Goal: Task Accomplishment & Management: Manage account settings

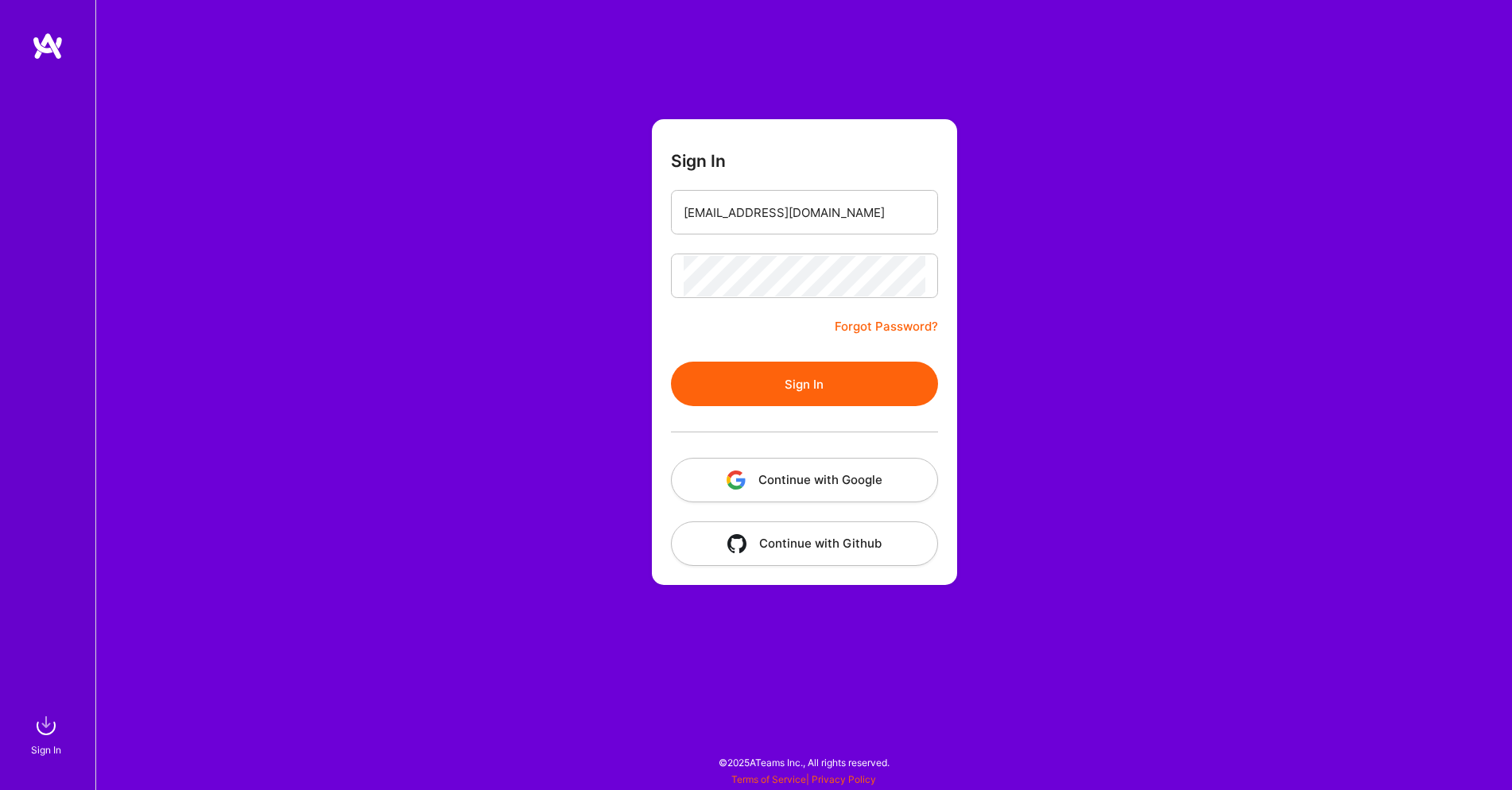
click at [799, 385] on button "Sign In" at bounding box center [804, 384] width 267 height 45
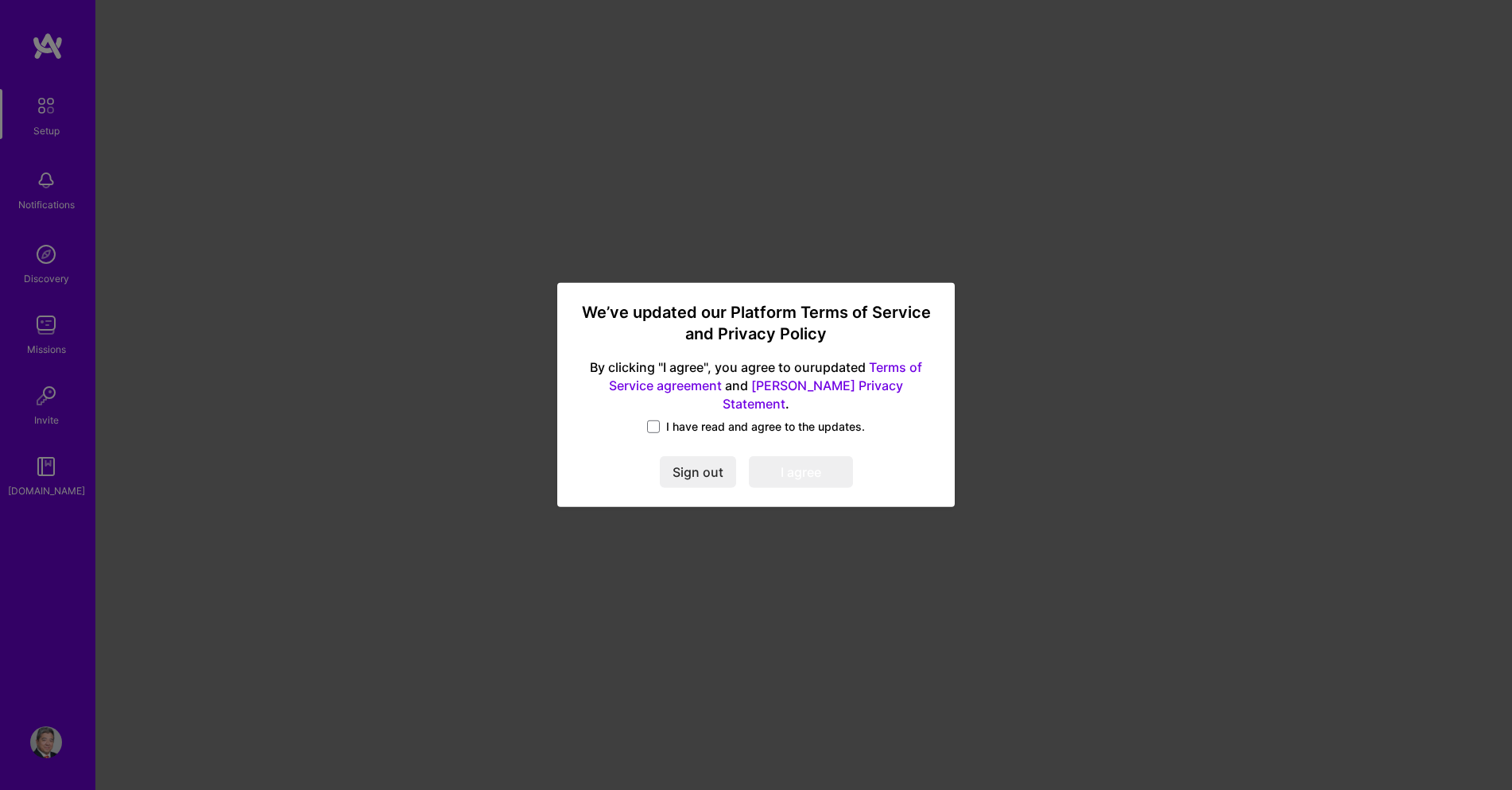
click at [1202, 297] on div "We’ve updated our Platform Terms of Service and Privacy Policy By clicking "I a…" at bounding box center [756, 395] width 1512 height 790
click at [707, 421] on span "I have read and agree to the updates." at bounding box center [765, 427] width 199 height 16
click at [0, 0] on input "I have read and agree to the updates." at bounding box center [0, 0] width 0 height 0
click at [799, 465] on button "I agree" at bounding box center [800, 473] width 104 height 32
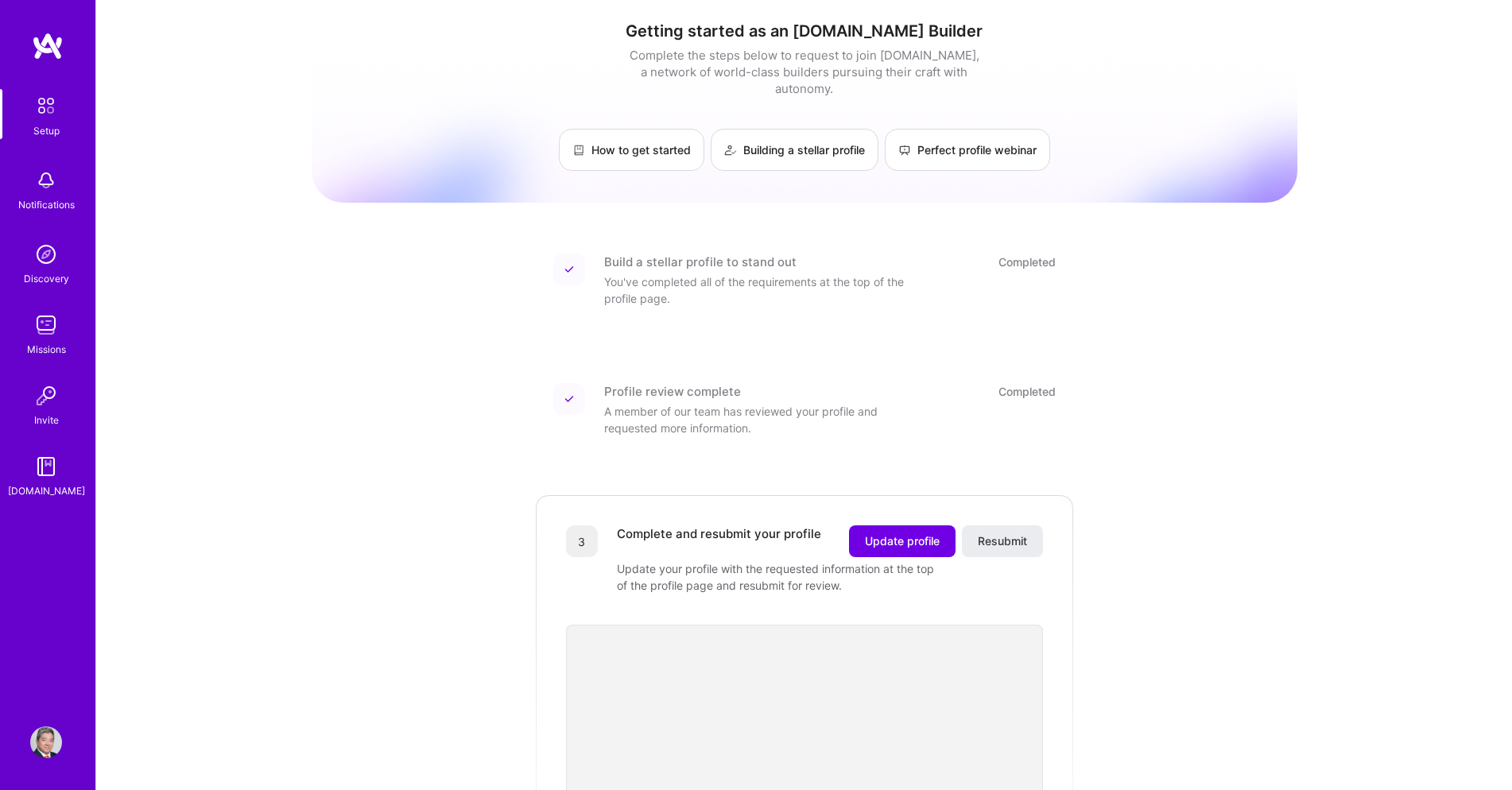
click at [46, 743] on img at bounding box center [46, 743] width 32 height 32
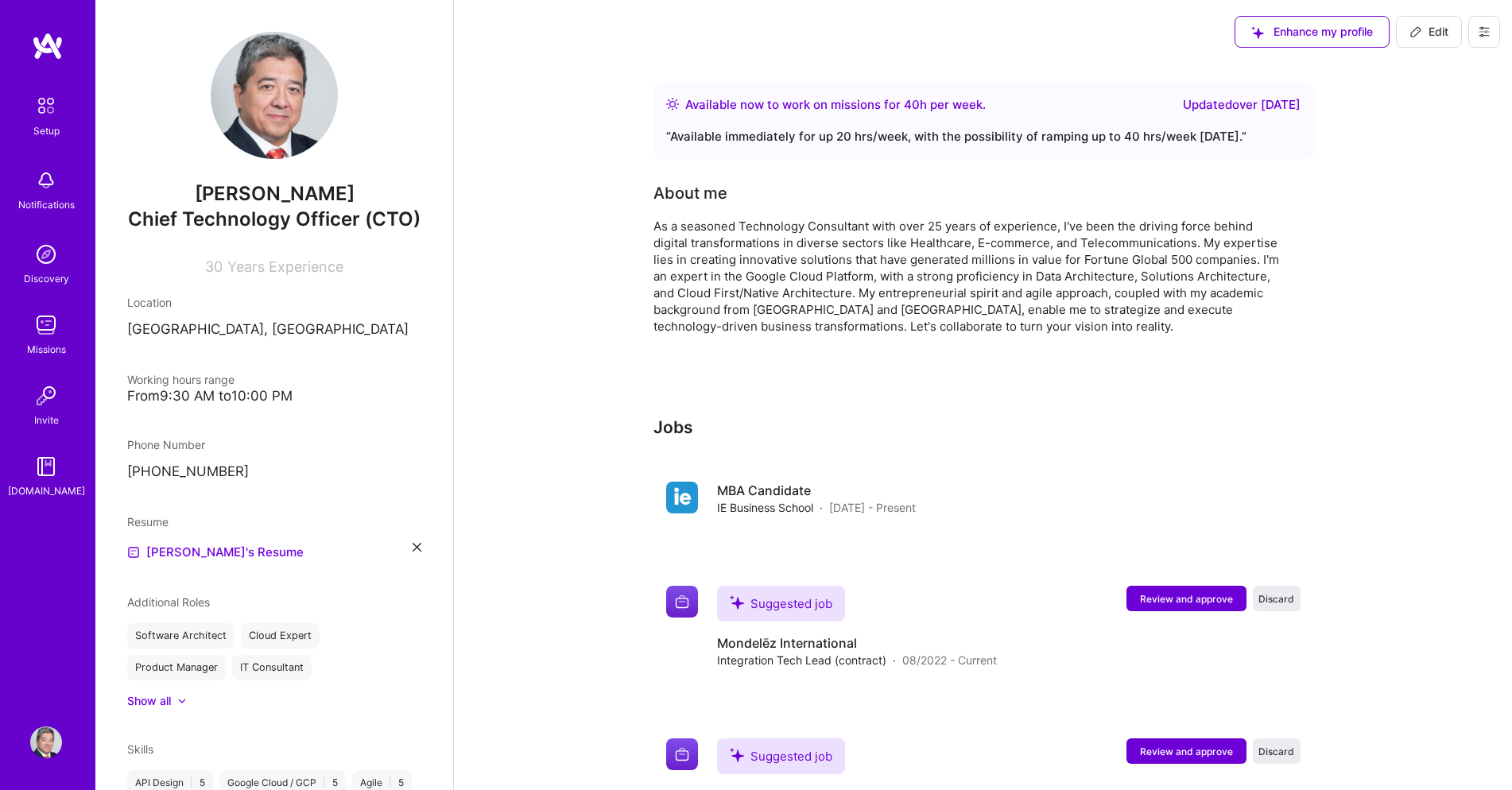
click at [280, 106] on img at bounding box center [274, 95] width 128 height 128
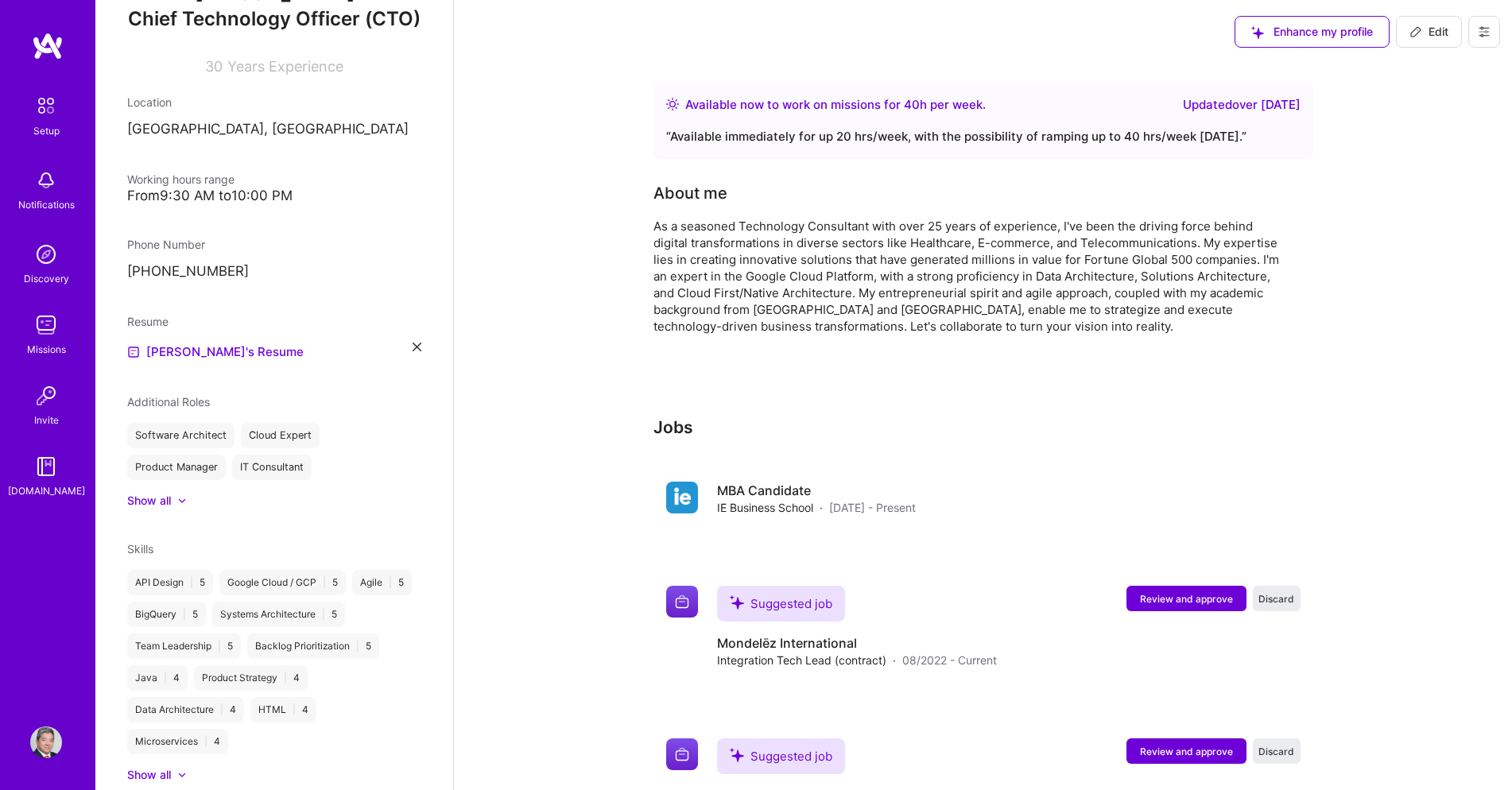
scroll to position [254, 0]
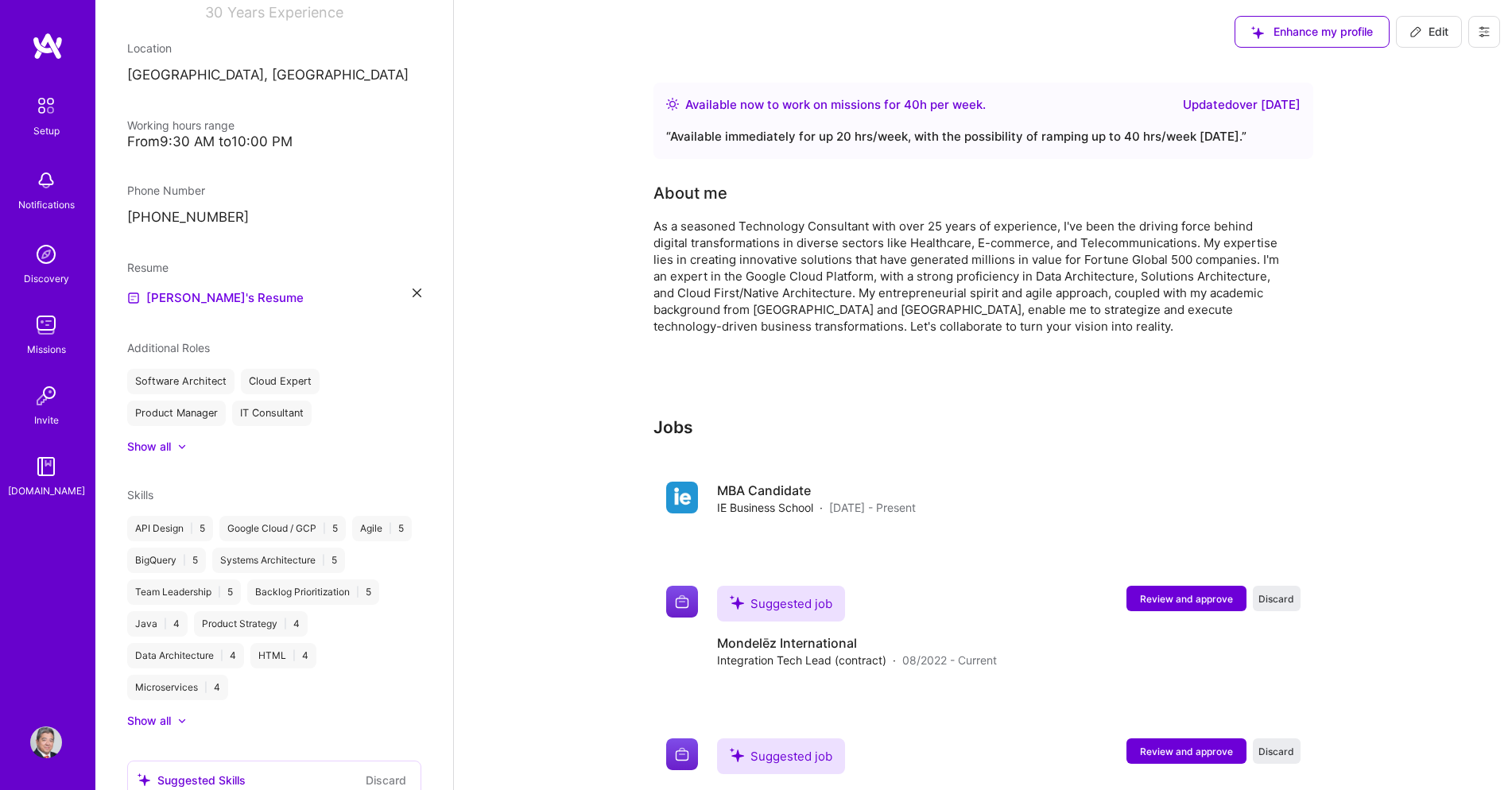
click at [1427, 29] on span "Edit" at bounding box center [1428, 31] width 39 height 16
select select "GR"
select select "Right Now"
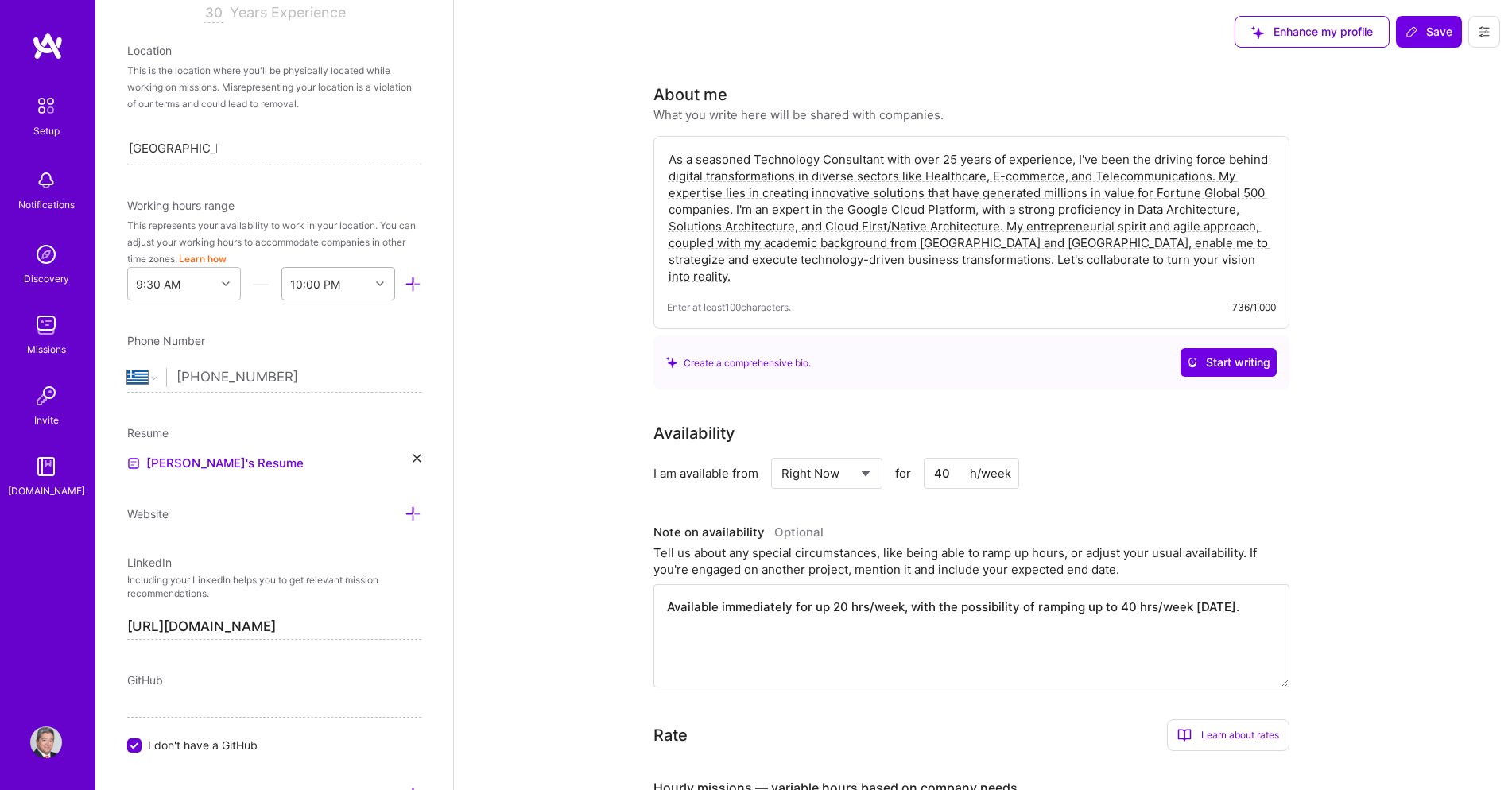
scroll to position [0, 0]
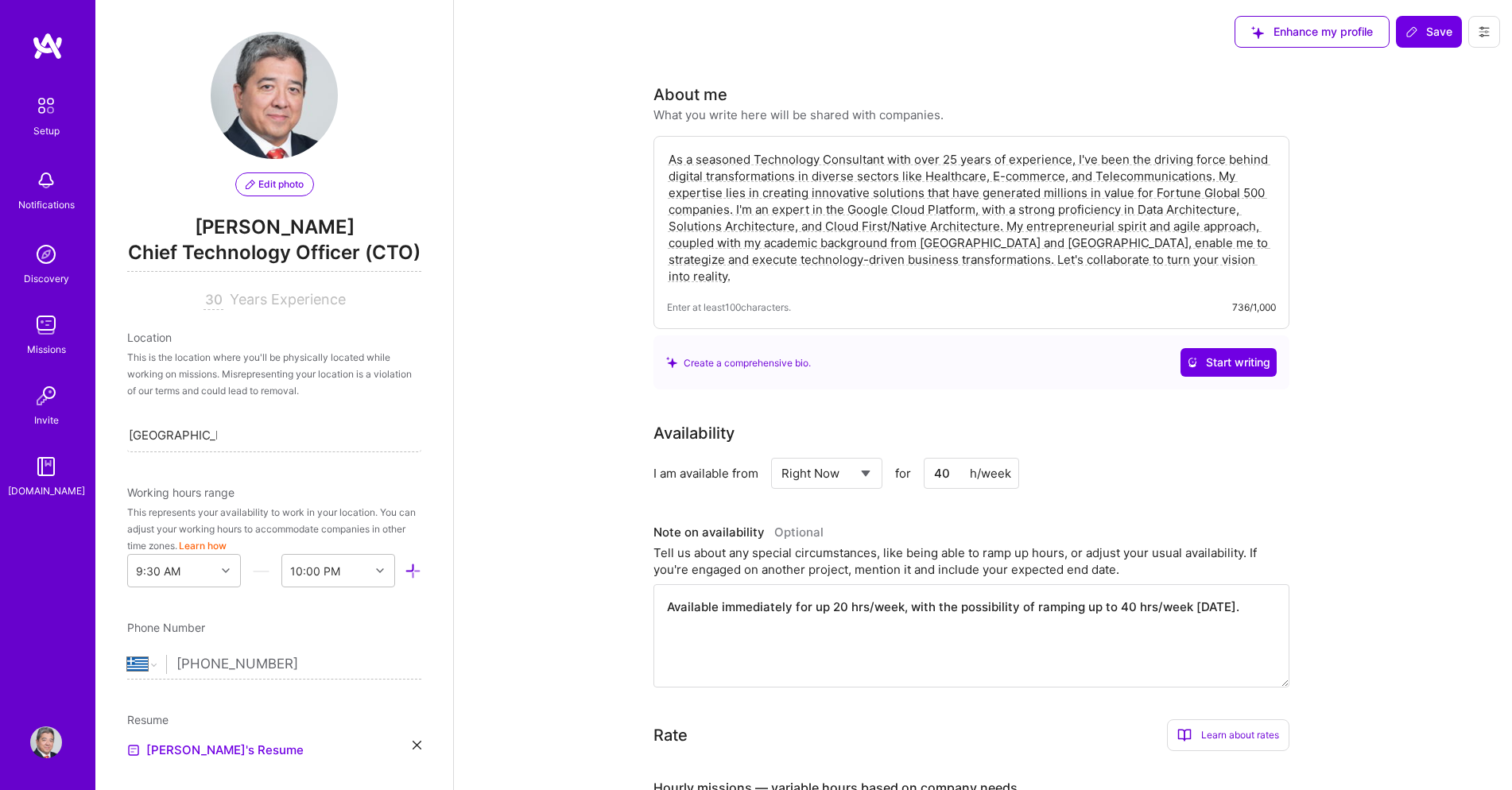
click at [290, 186] on span "Edit photo" at bounding box center [275, 184] width 58 height 14
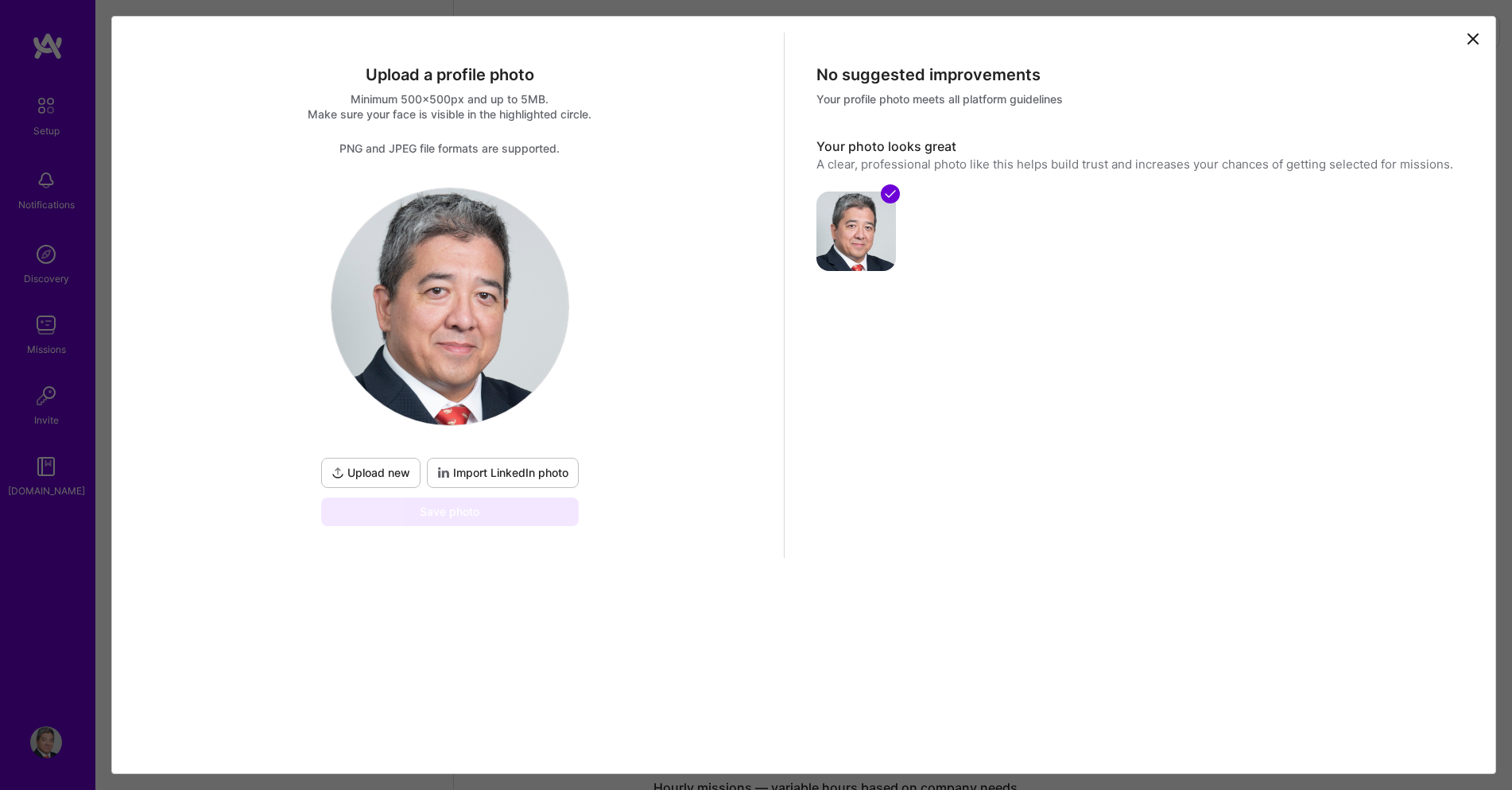
click at [360, 473] on span "Upload new" at bounding box center [370, 472] width 79 height 16
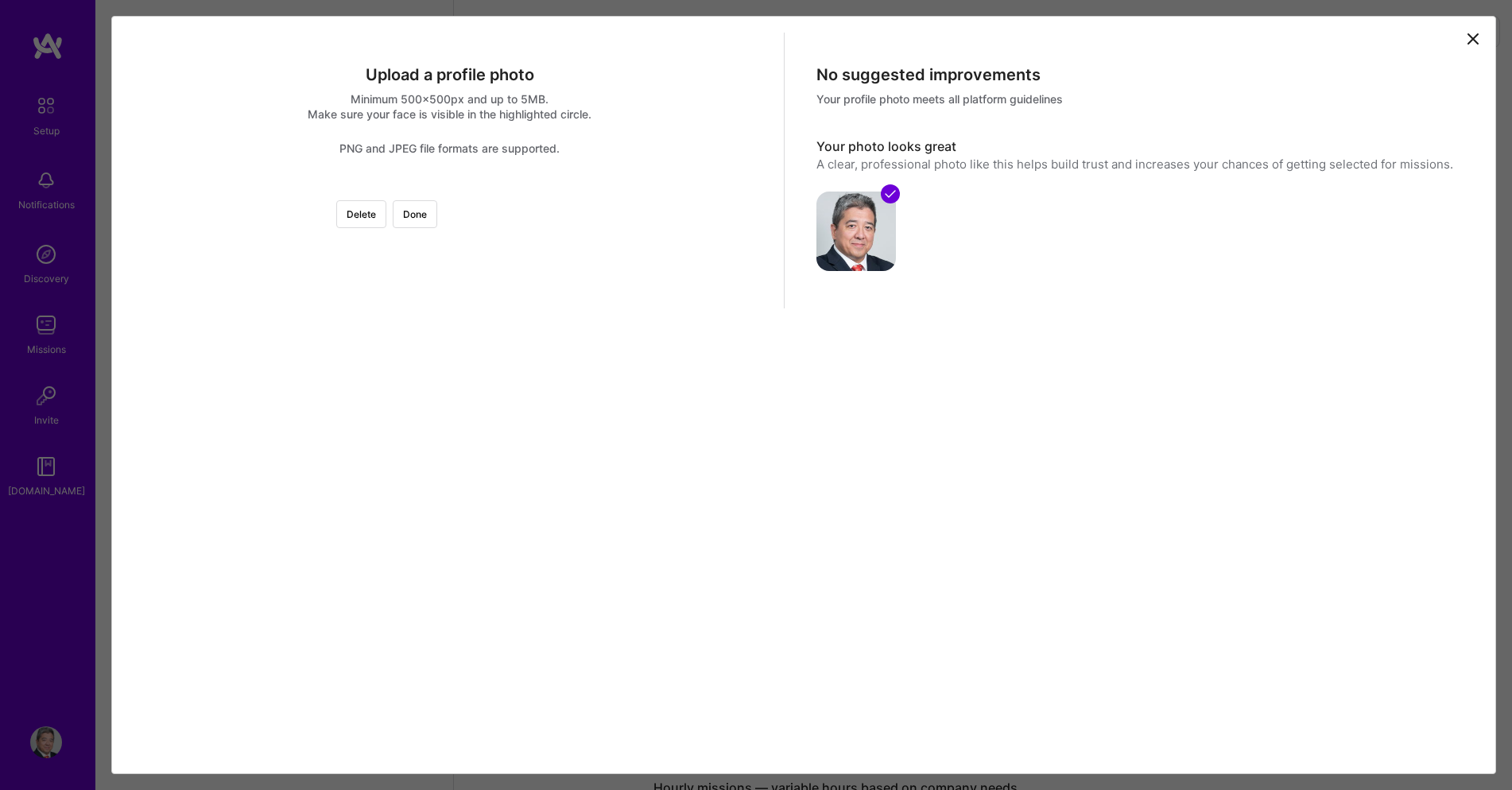
drag, startPoint x: 660, startPoint y: 211, endPoint x: 683, endPoint y: 234, distance: 32.5
click at [438, 211] on button "Done" at bounding box center [415, 214] width 45 height 28
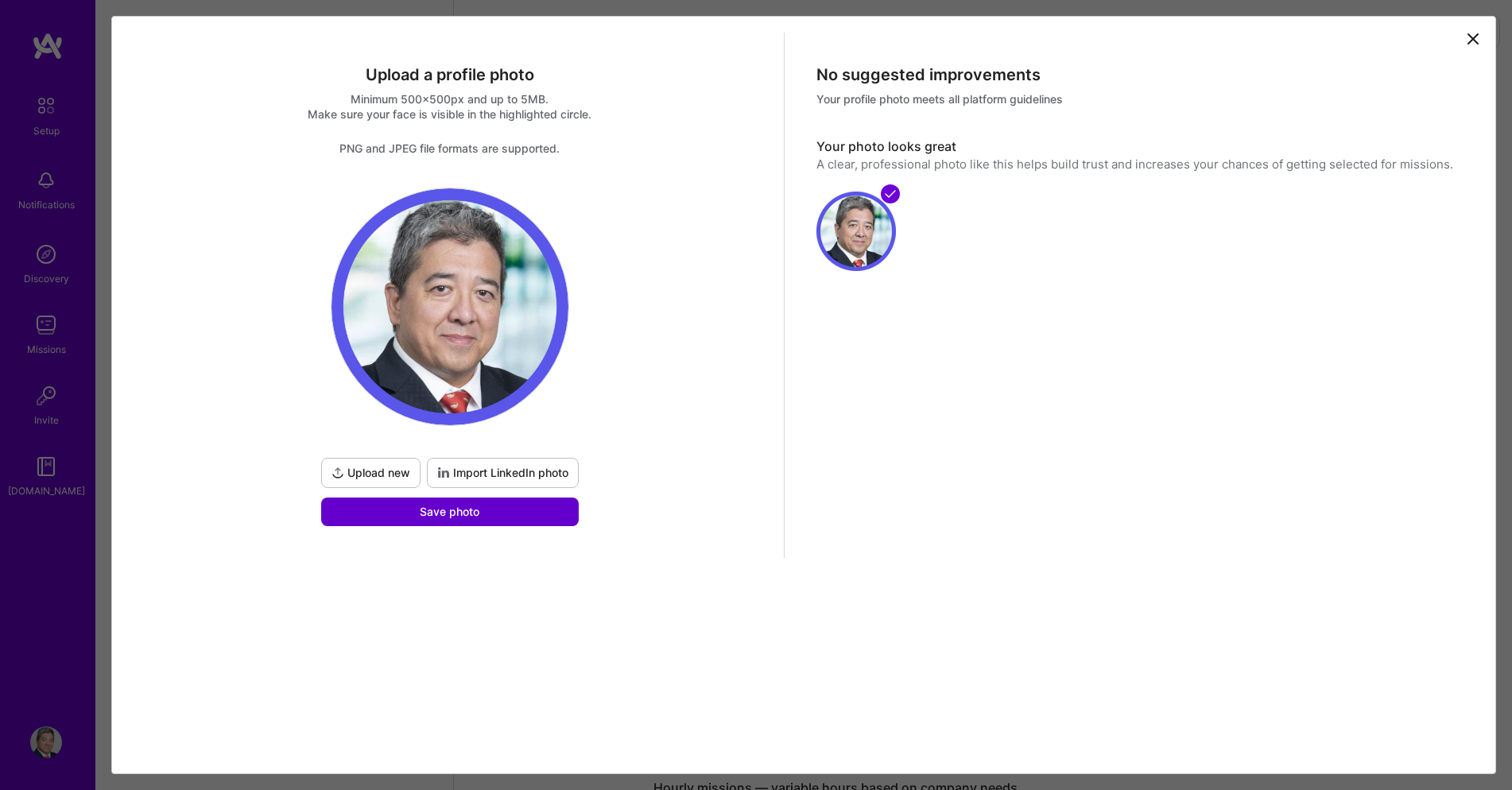
click at [484, 514] on button "Save photo" at bounding box center [449, 512] width 258 height 29
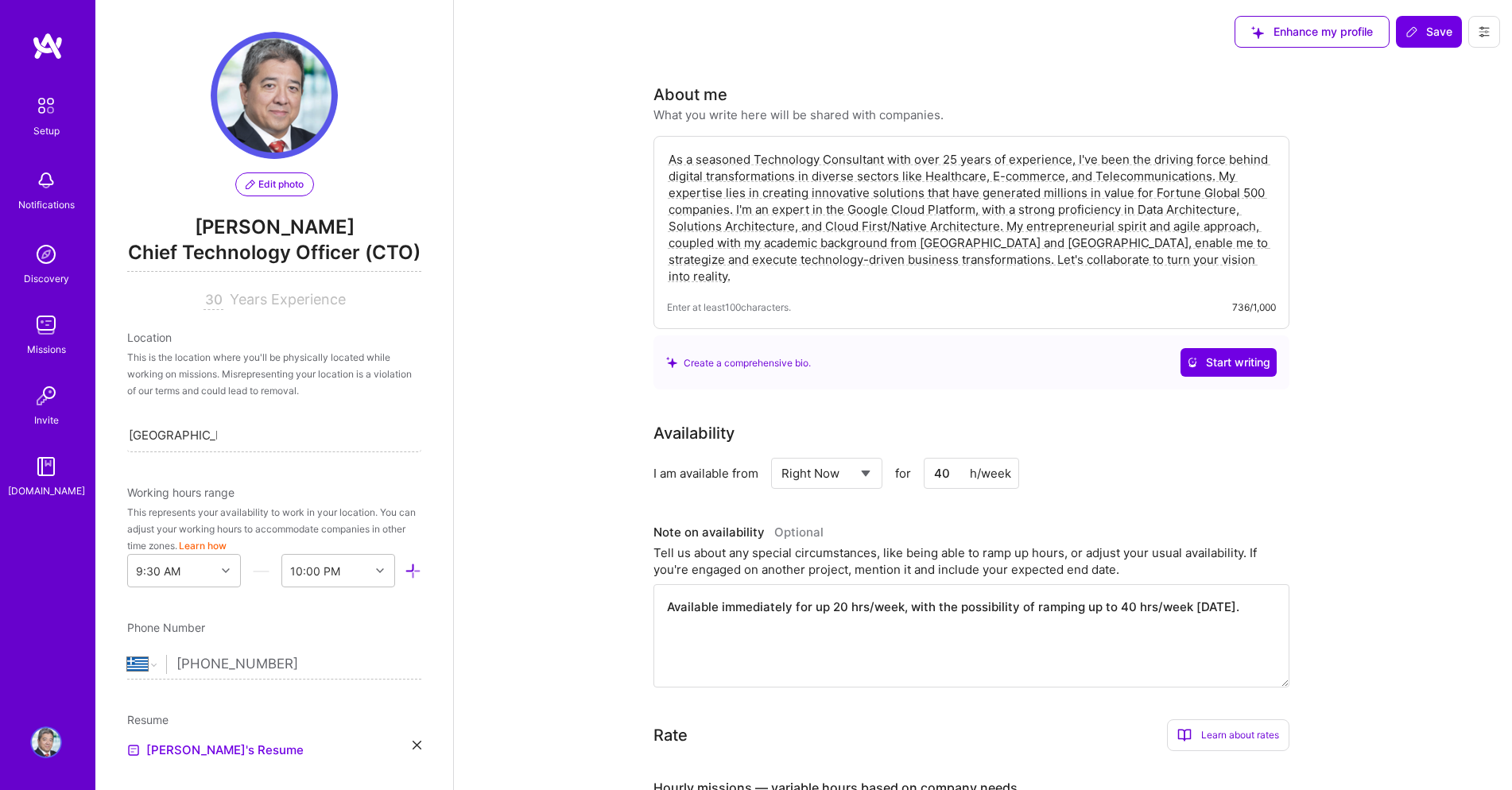
click at [417, 745] on icon at bounding box center [416, 745] width 8 height 8
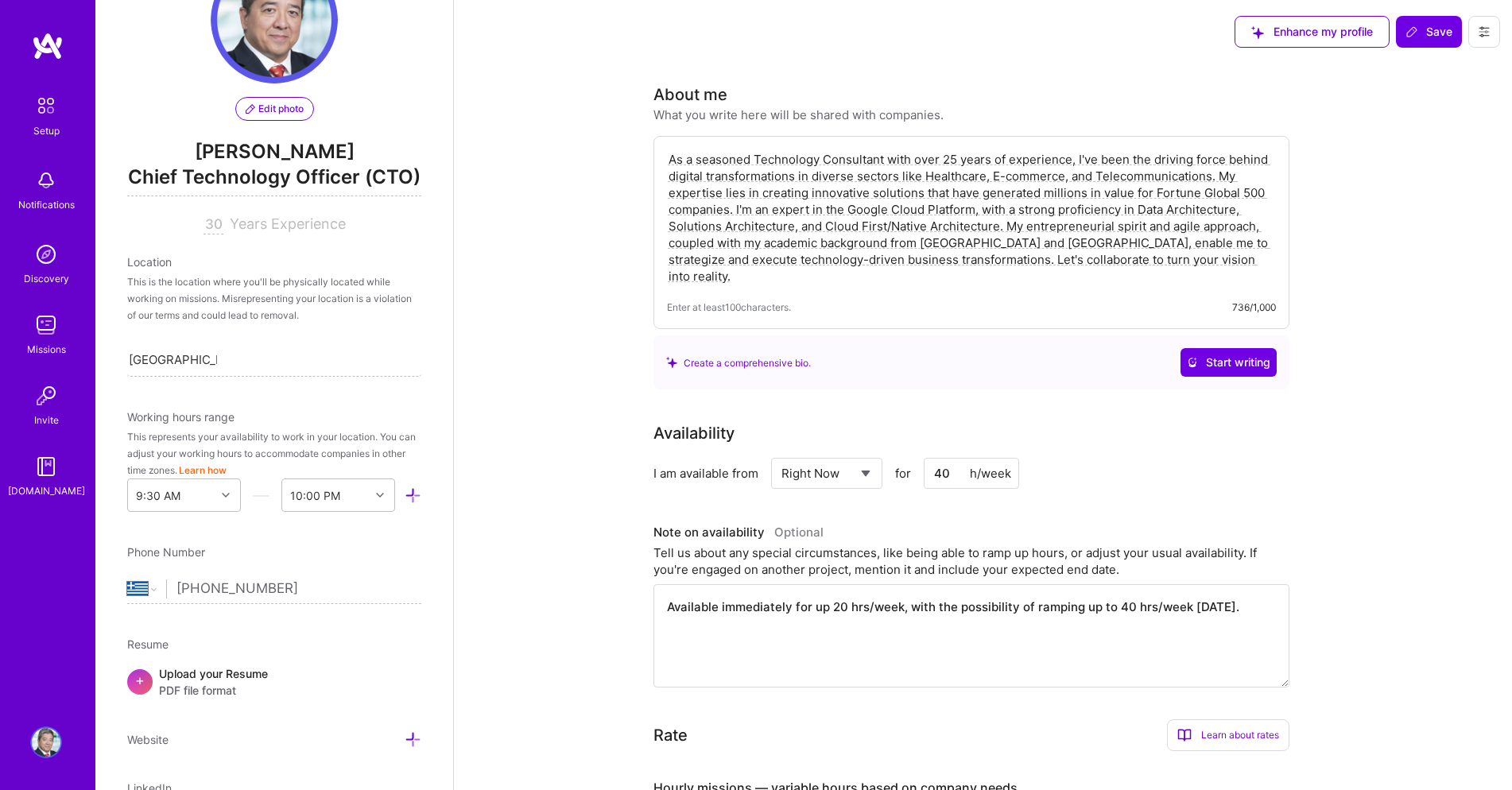
scroll to position [117, 0]
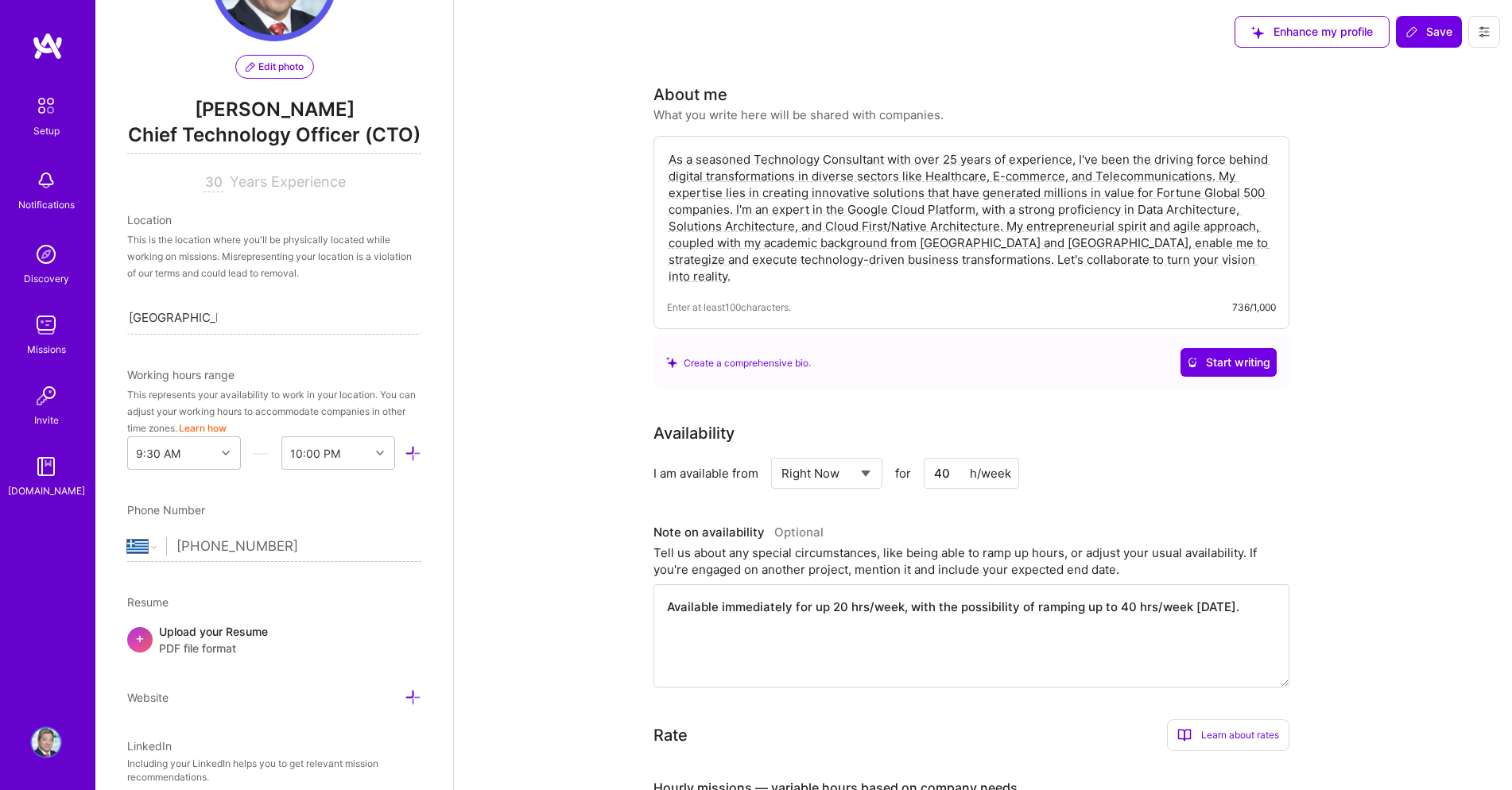
click at [198, 625] on div "Upload your Resume PDF file format" at bounding box center [213, 640] width 109 height 34
click at [241, 137] on span "Chief Technology Officer (CTO)" at bounding box center [275, 138] width 294 height 33
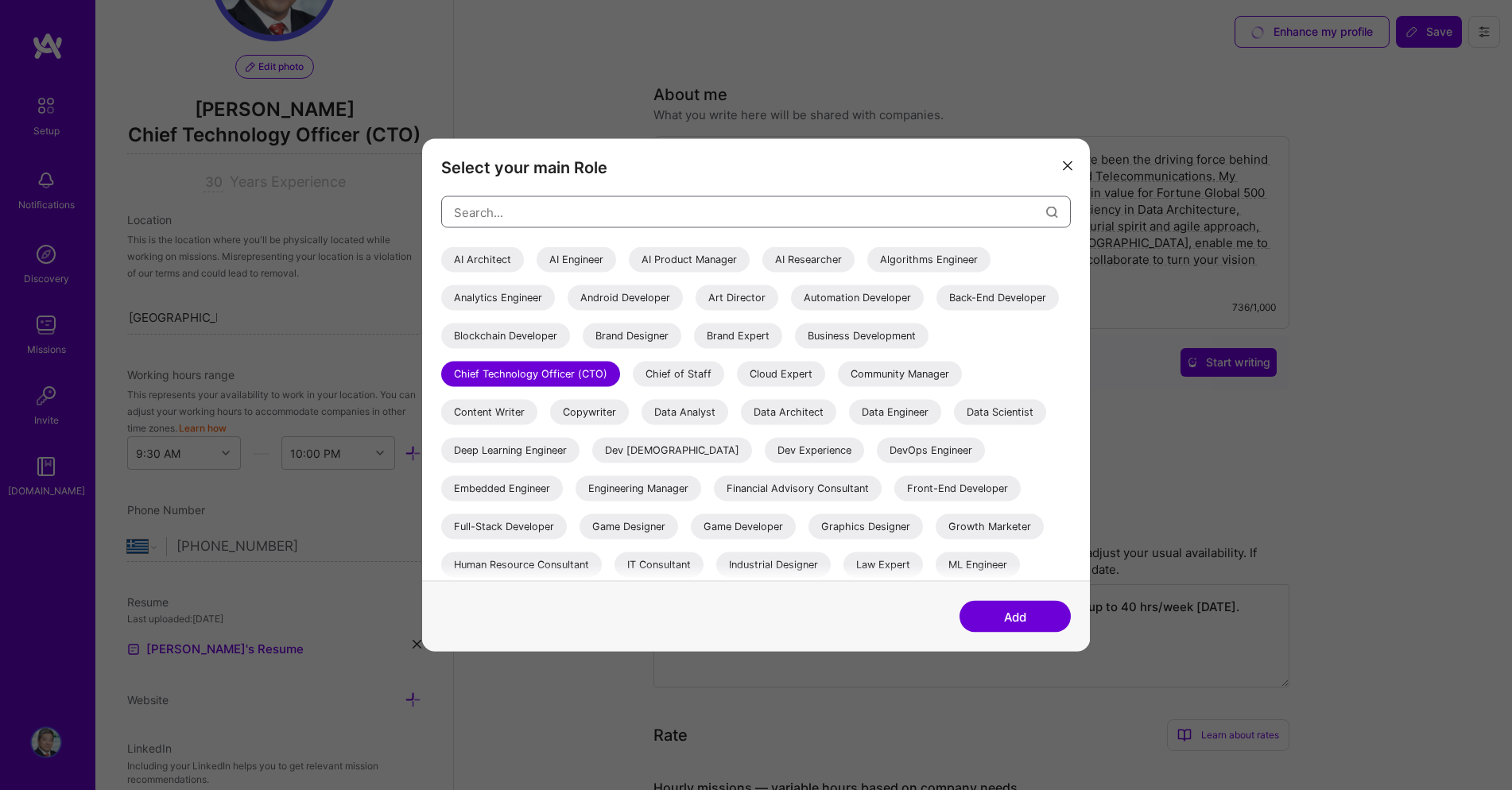
click at [918, 212] on input "modal" at bounding box center [749, 212] width 592 height 41
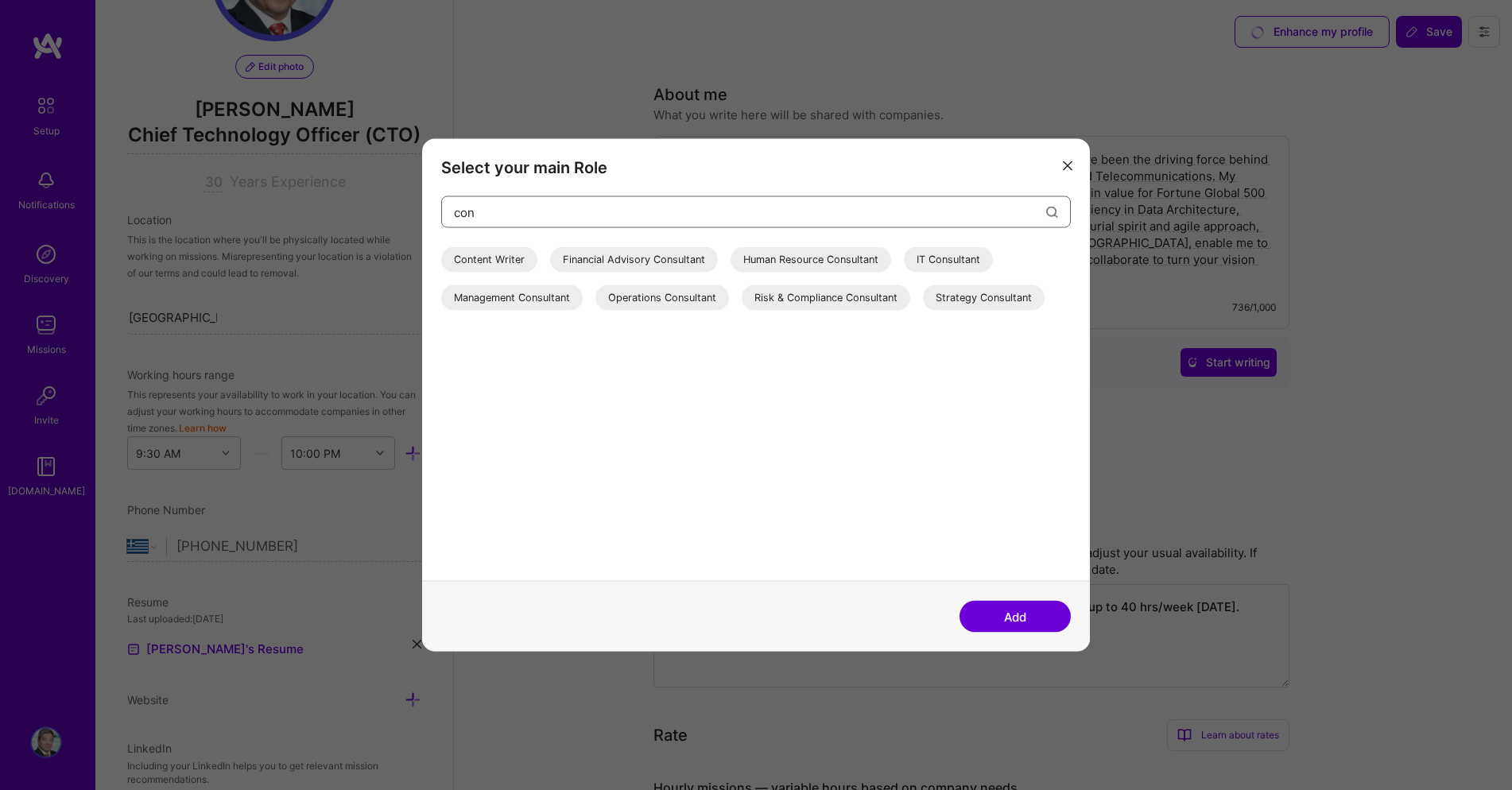
type input "con"
click at [483, 299] on div "Management Consultant" at bounding box center [511, 298] width 141 height 25
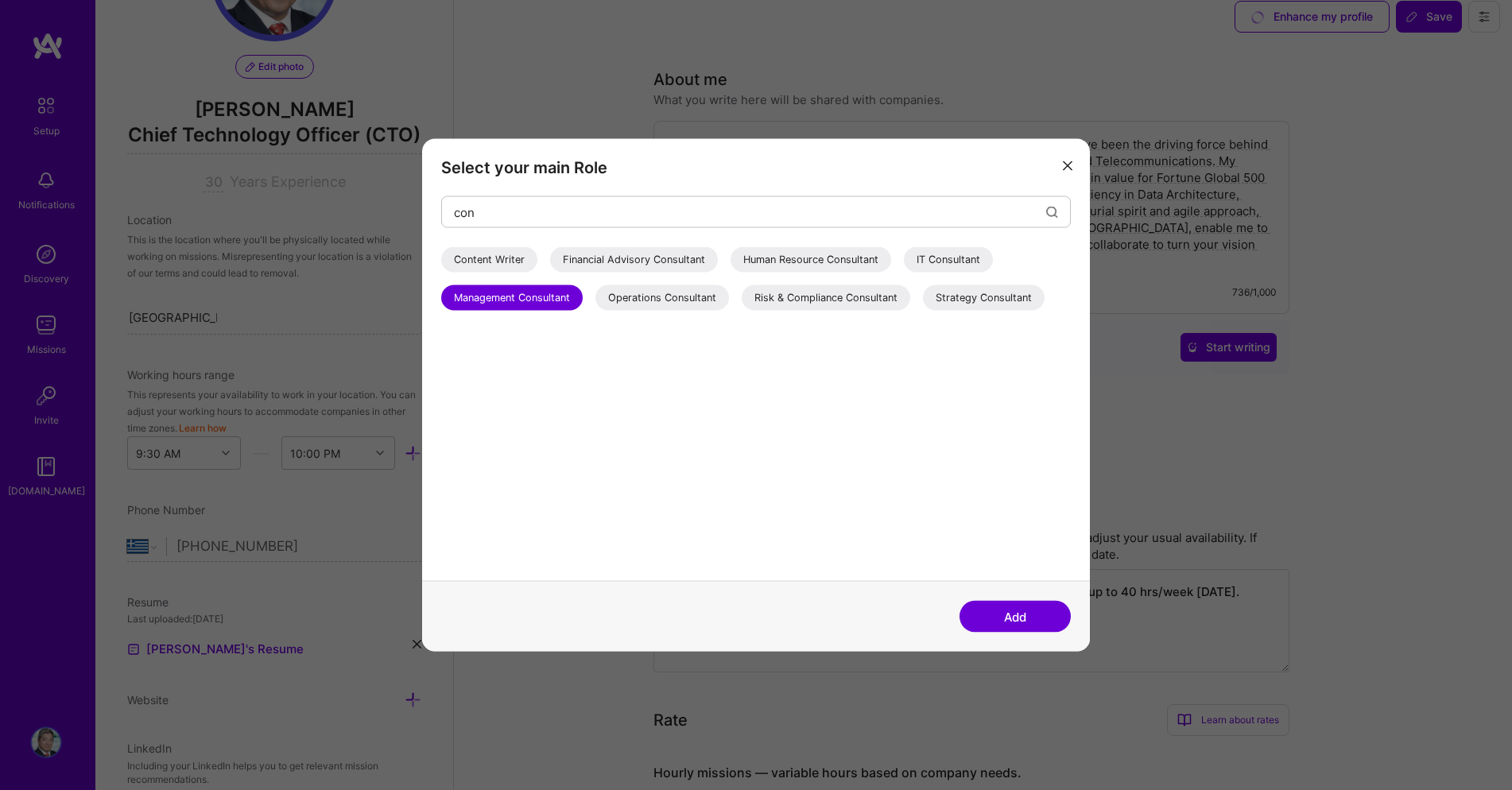
click at [1032, 616] on button "Add" at bounding box center [1015, 617] width 111 height 32
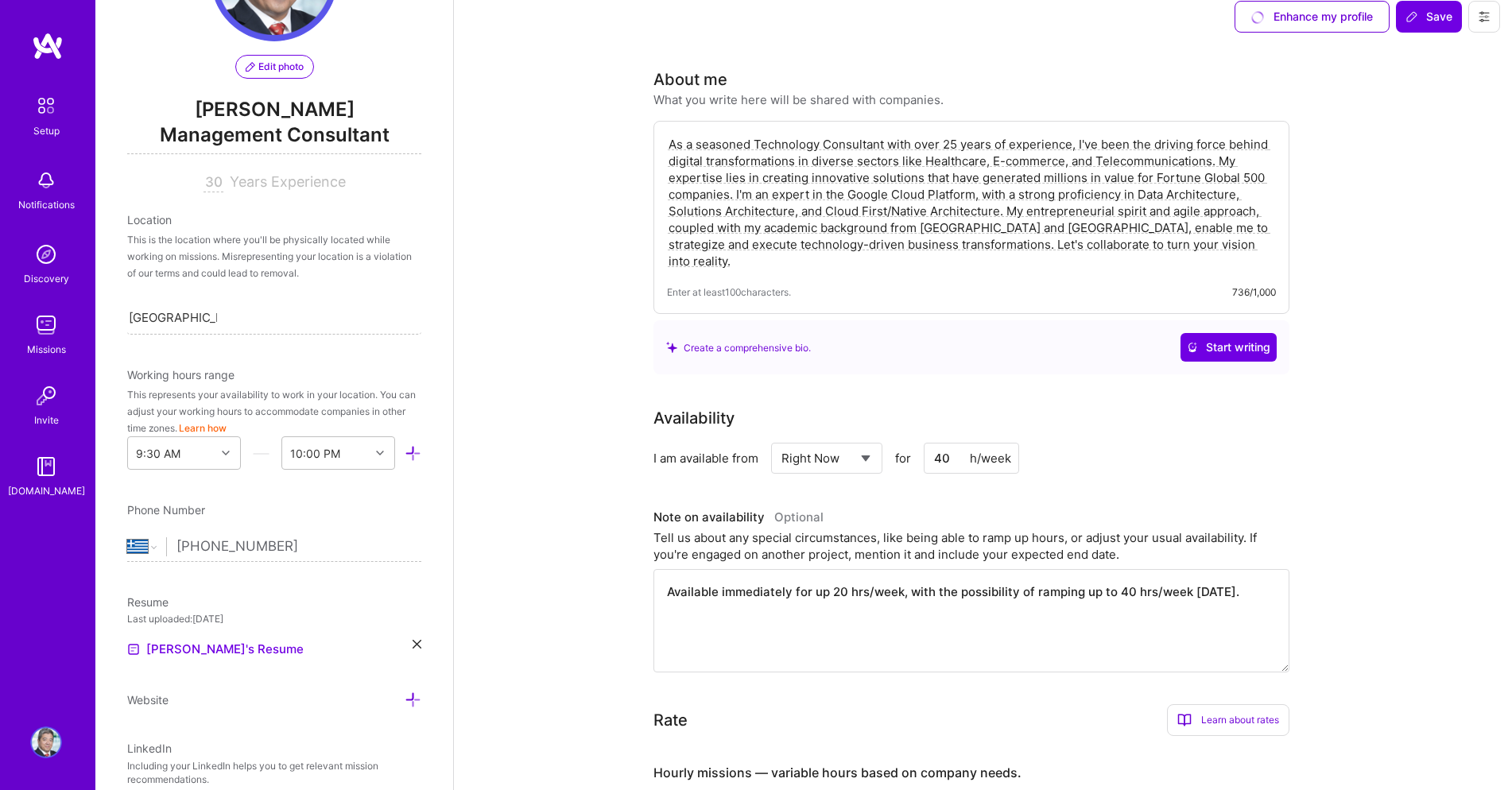
drag, startPoint x: 732, startPoint y: 193, endPoint x: 770, endPoint y: 226, distance: 50.3
click at [733, 193] on textarea "As a seasoned Technology Consultant with over 25 years of experience, I've been…" at bounding box center [971, 203] width 609 height 137
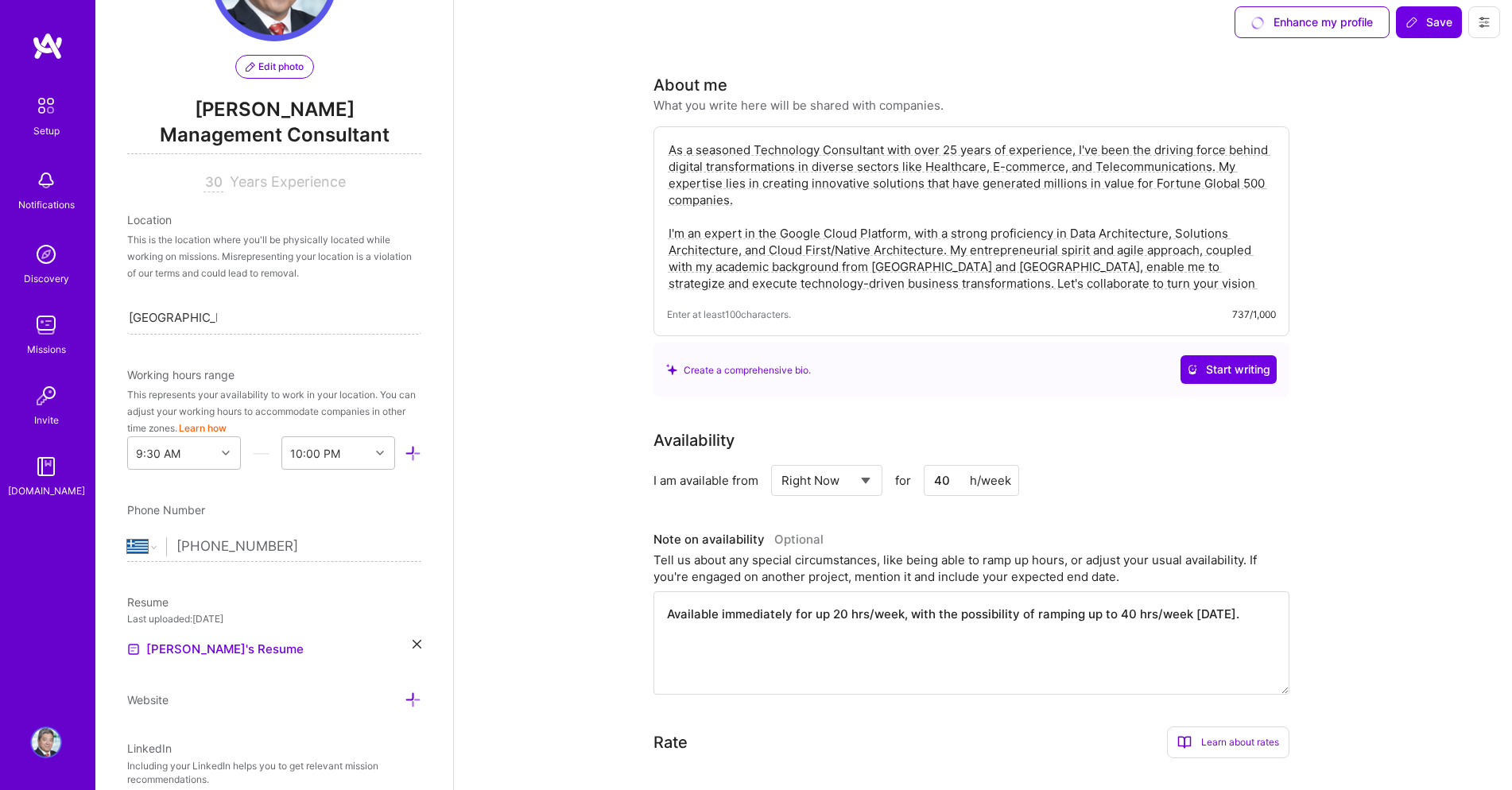
scroll to position [19, 0]
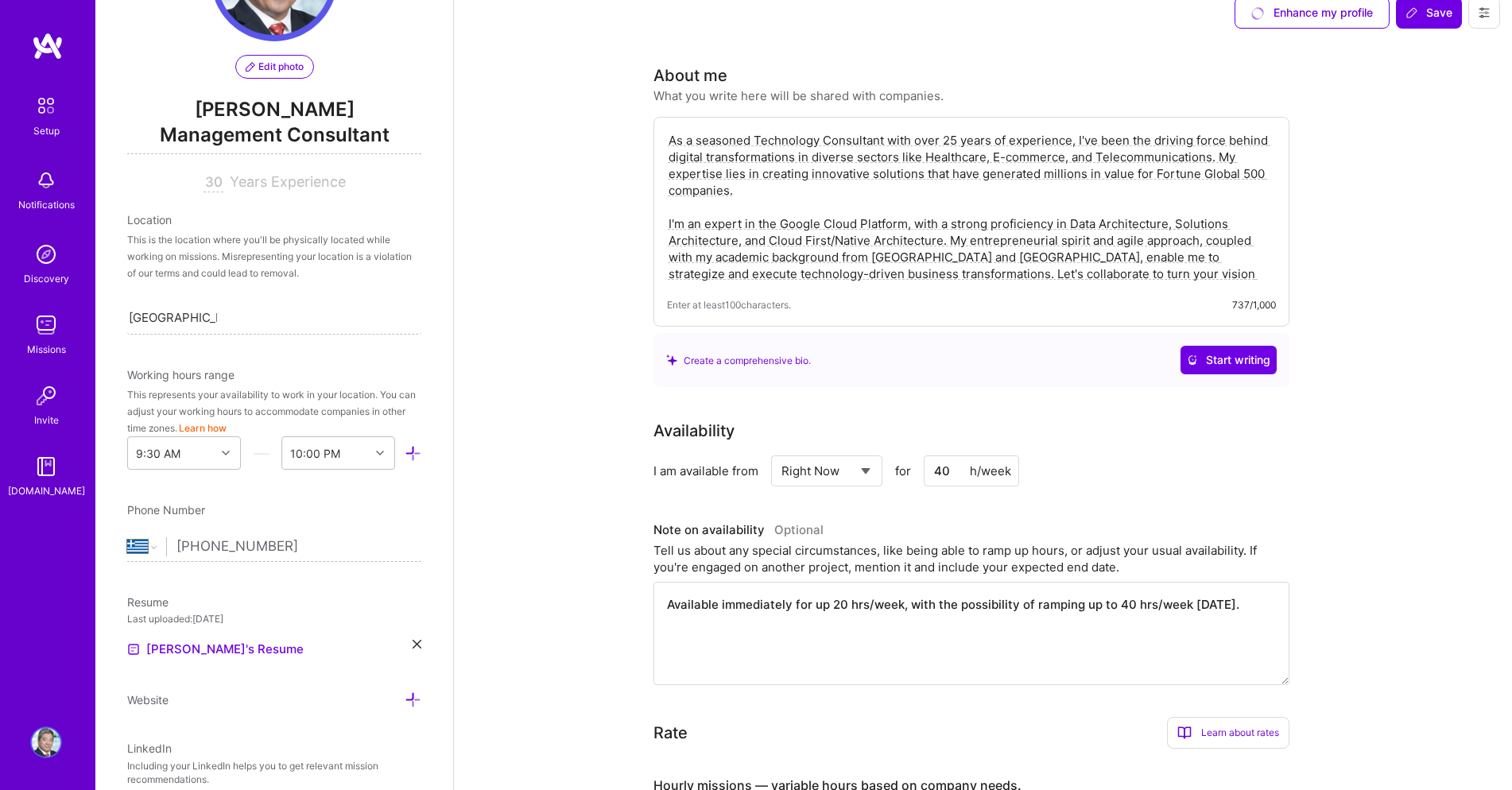
click at [971, 273] on textarea "As a seasoned Technology Consultant with over 25 years of experience, I've been…" at bounding box center [971, 207] width 609 height 154
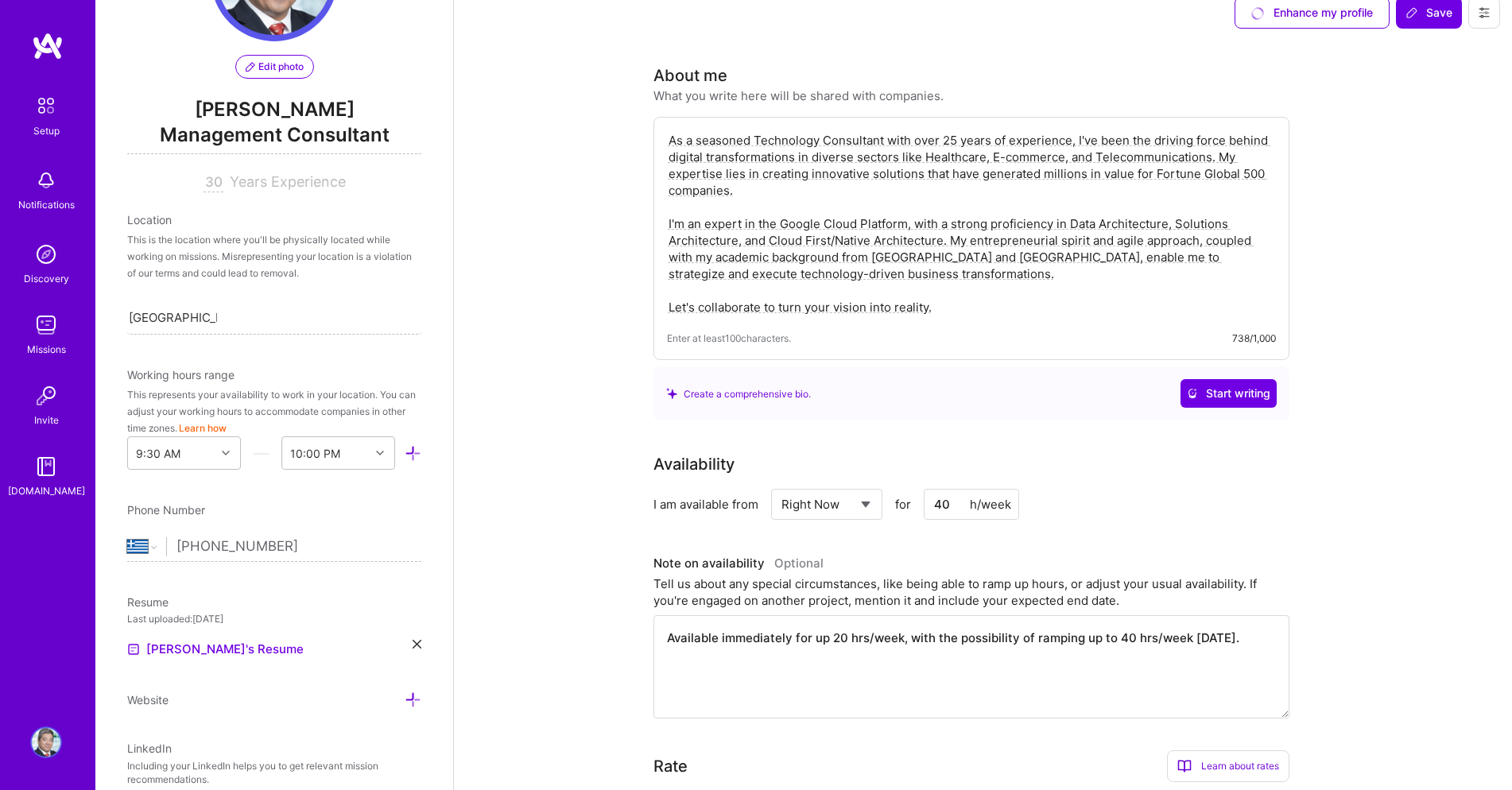
scroll to position [0, 0]
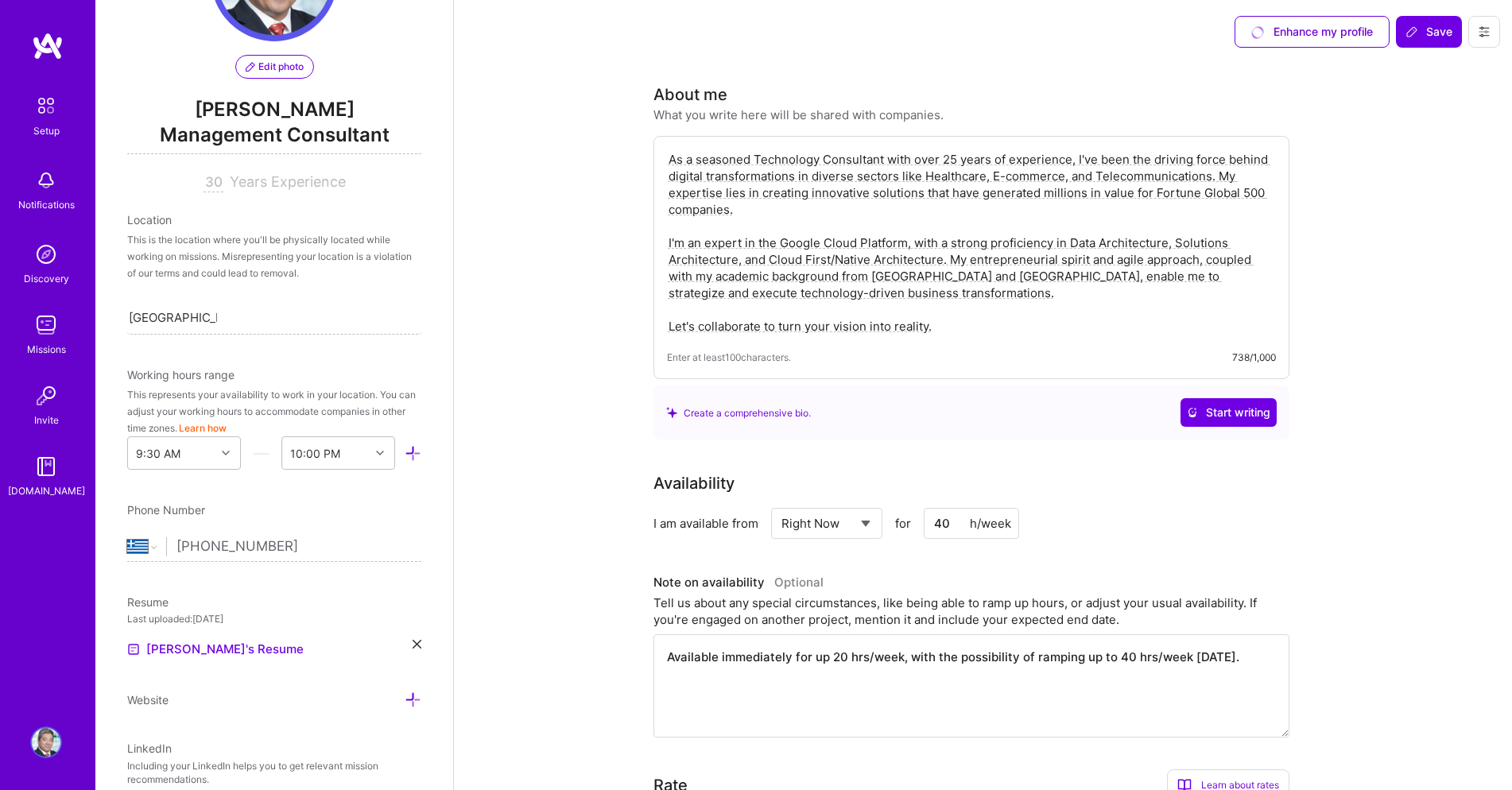
click at [780, 325] on textarea "As a seasoned Technology Consultant with over 25 years of experience, I've been…" at bounding box center [971, 242] width 609 height 187
click at [927, 328] on textarea "As a seasoned Technology Consultant with over 25 years of experience, I've been…" at bounding box center [971, 242] width 609 height 187
type textarea "As a seasoned Technology Consultant with over 25 years of experience, I've been…"
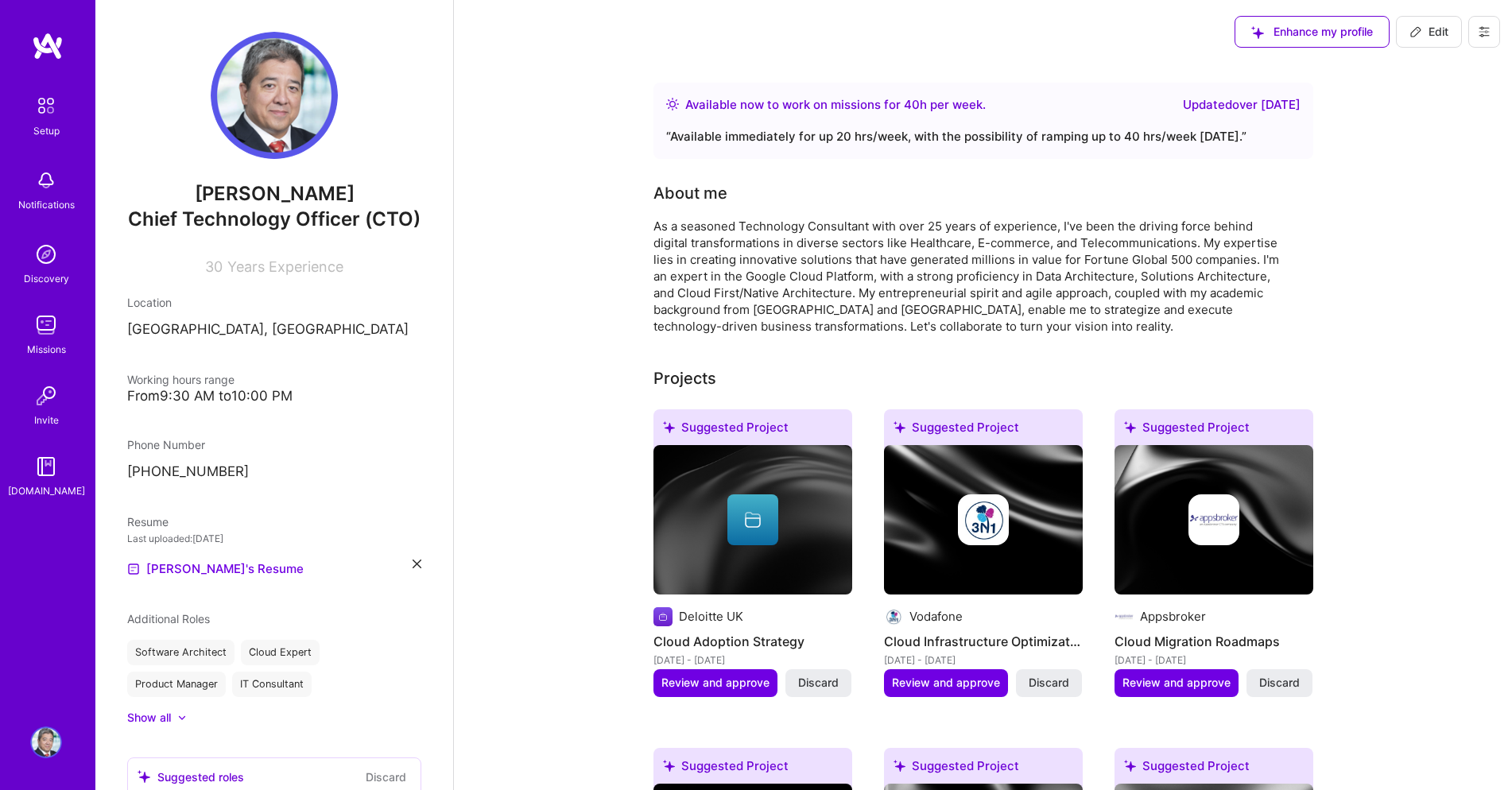
drag, startPoint x: 1415, startPoint y: 29, endPoint x: 1405, endPoint y: 47, distance: 20.6
click at [1415, 28] on icon at bounding box center [1415, 31] width 13 height 13
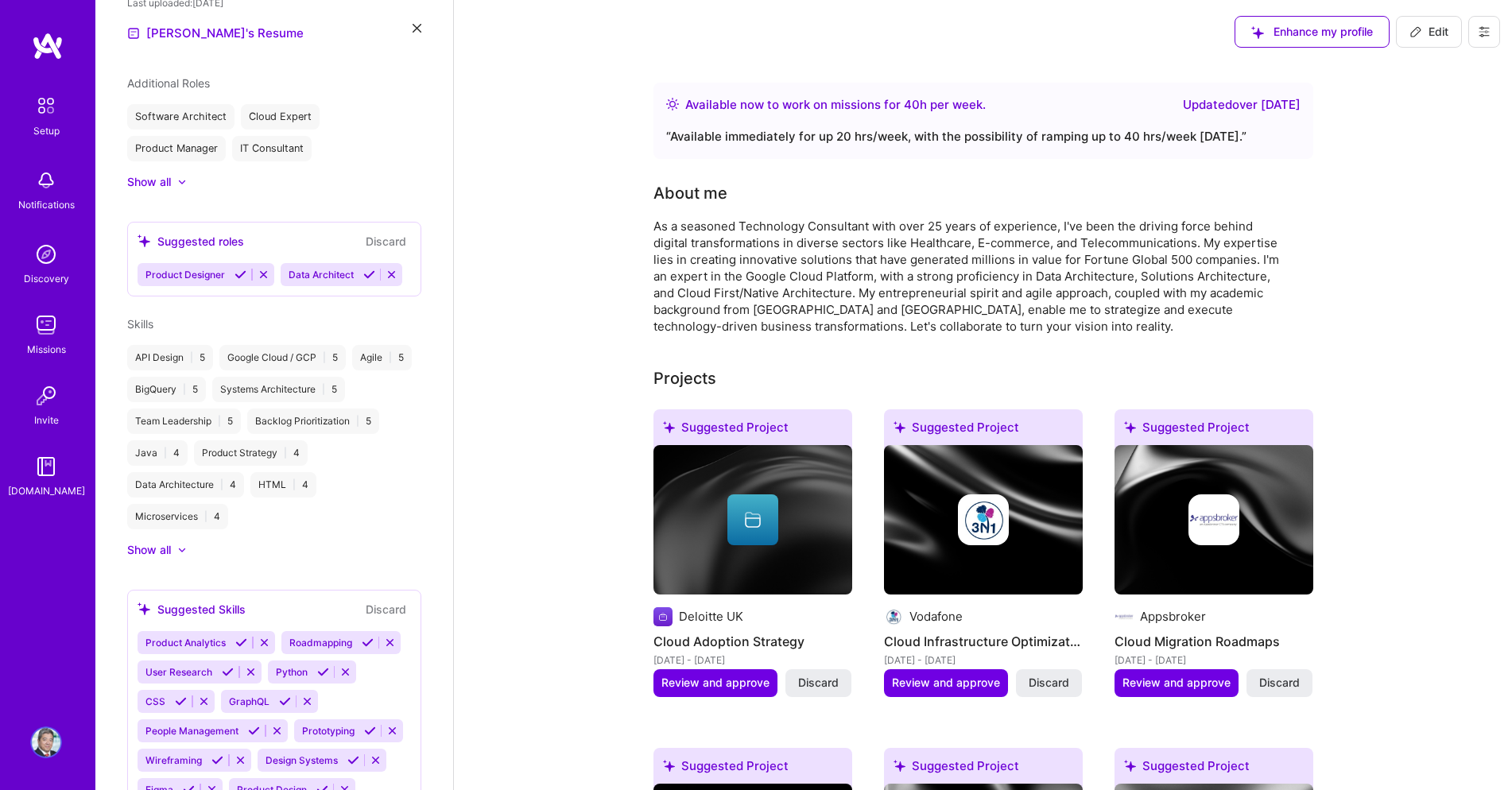
select select "GR"
select select "Right Now"
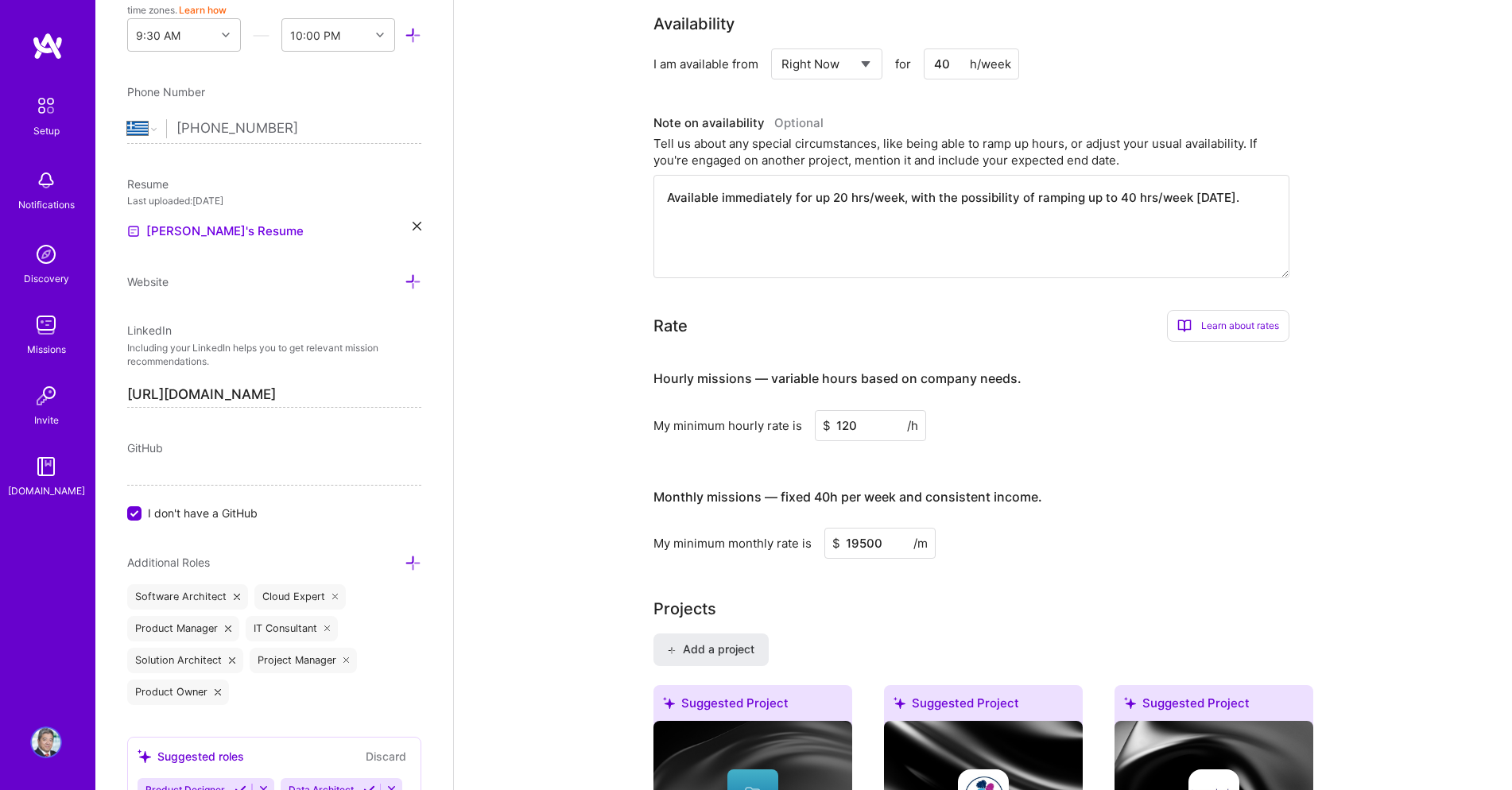
scroll to position [436, 0]
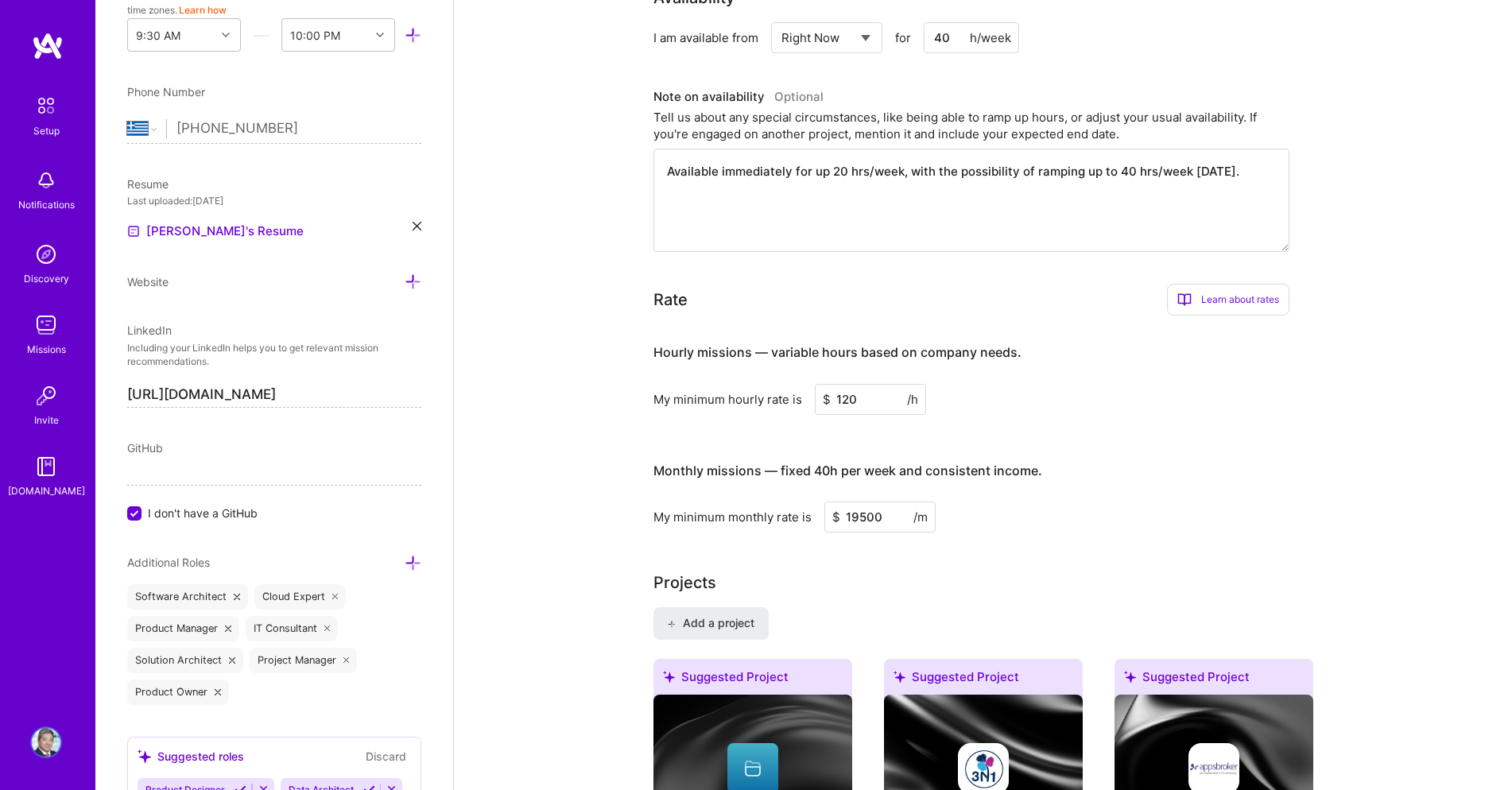
click at [847, 399] on input "120" at bounding box center [870, 399] width 111 height 31
type input "150"
drag, startPoint x: 889, startPoint y: 515, endPoint x: 829, endPoint y: 514, distance: 60.0
click at [829, 514] on input "19500" at bounding box center [880, 517] width 111 height 31
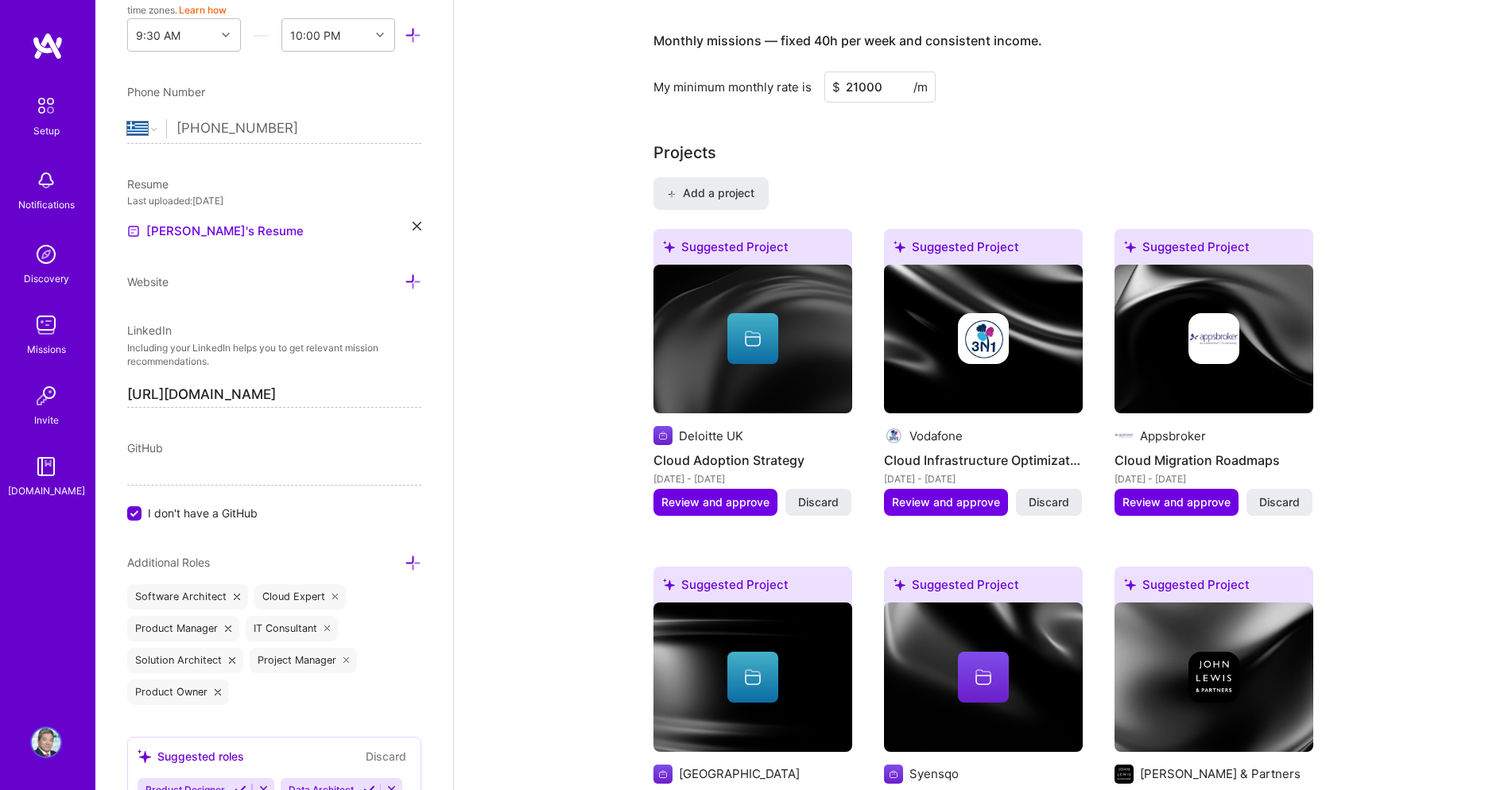
scroll to position [871, 0]
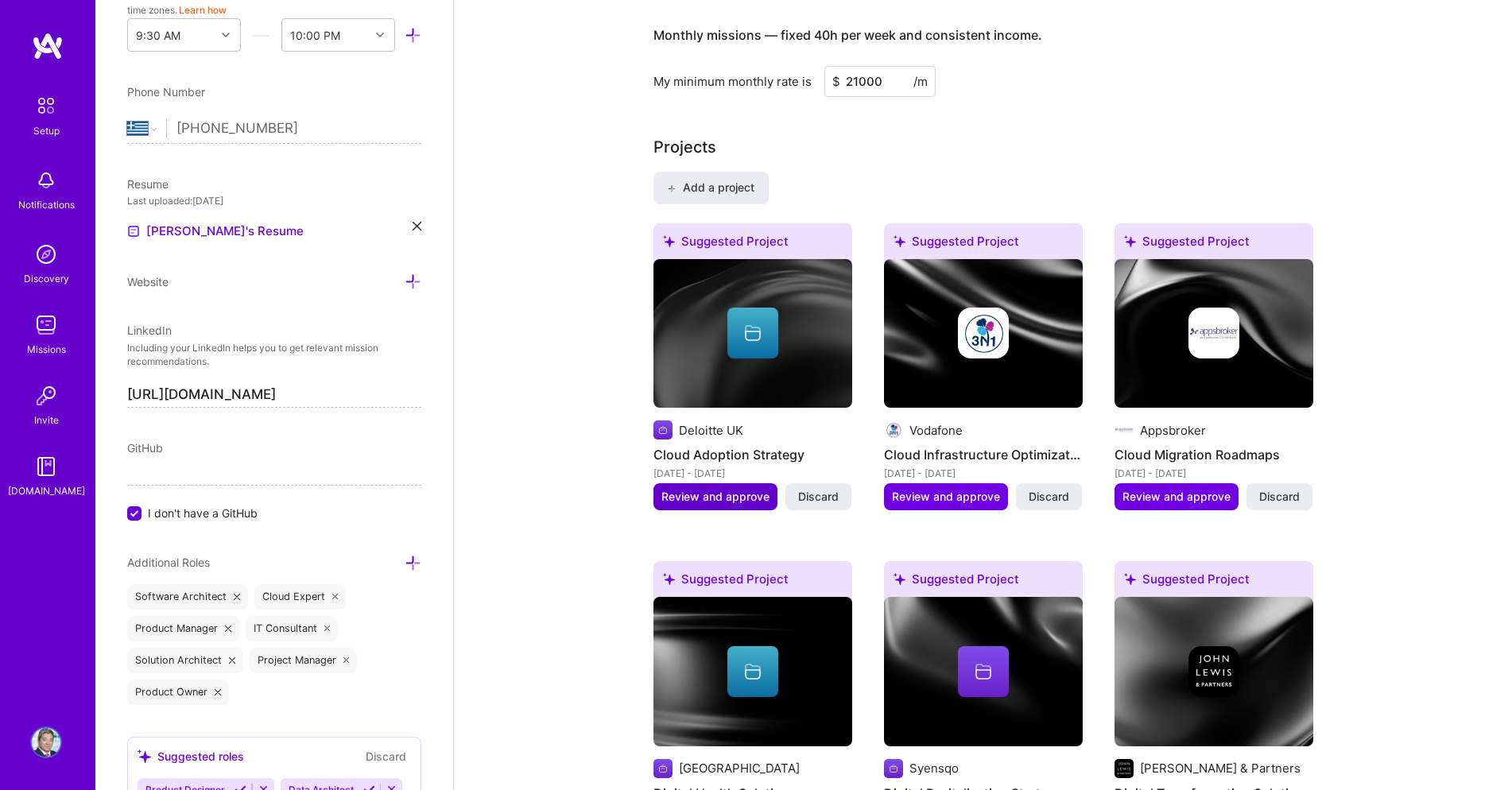
type input "21000"
click at [696, 493] on span "Review and approve" at bounding box center [715, 497] width 108 height 16
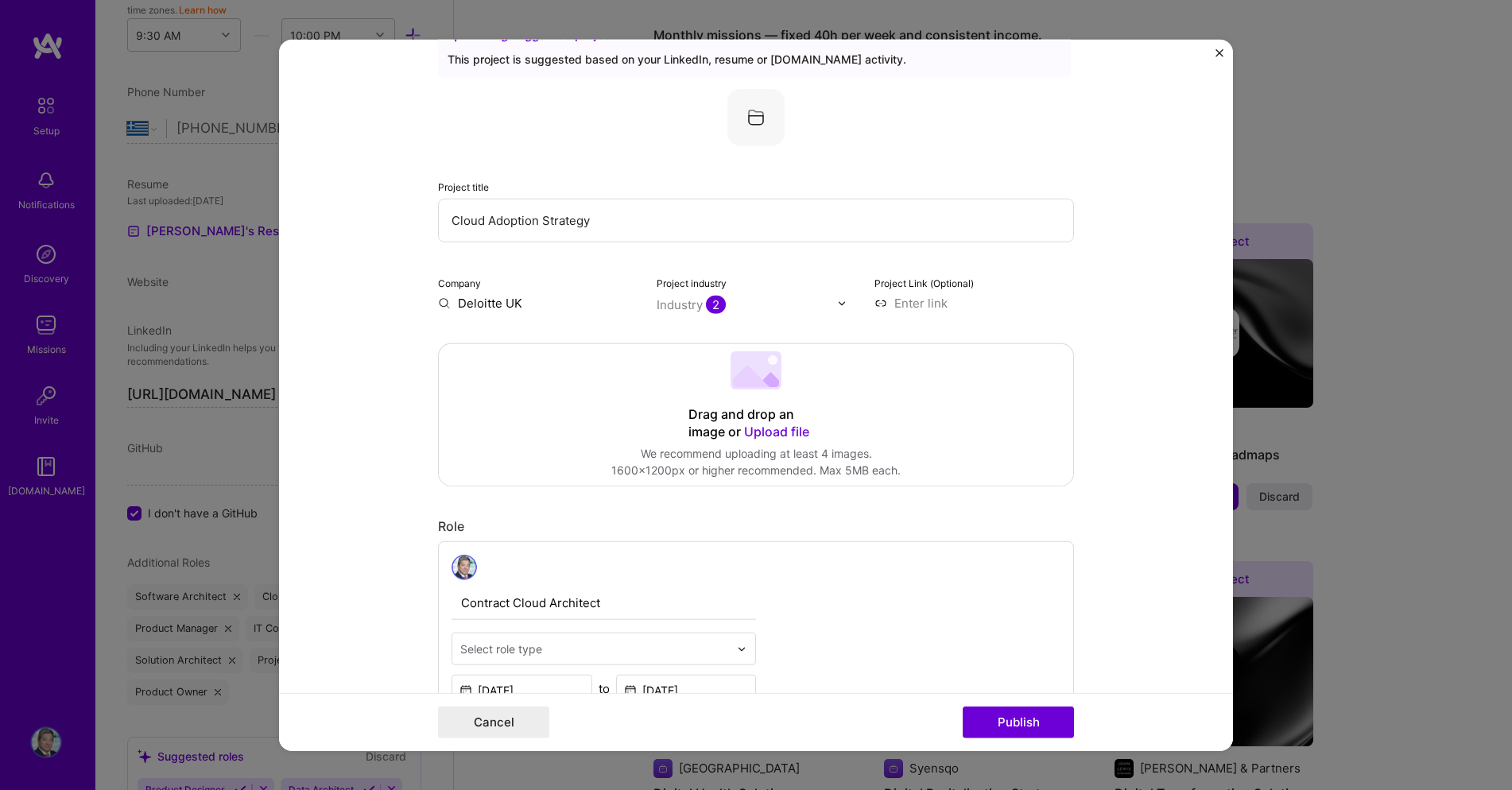
scroll to position [90, 0]
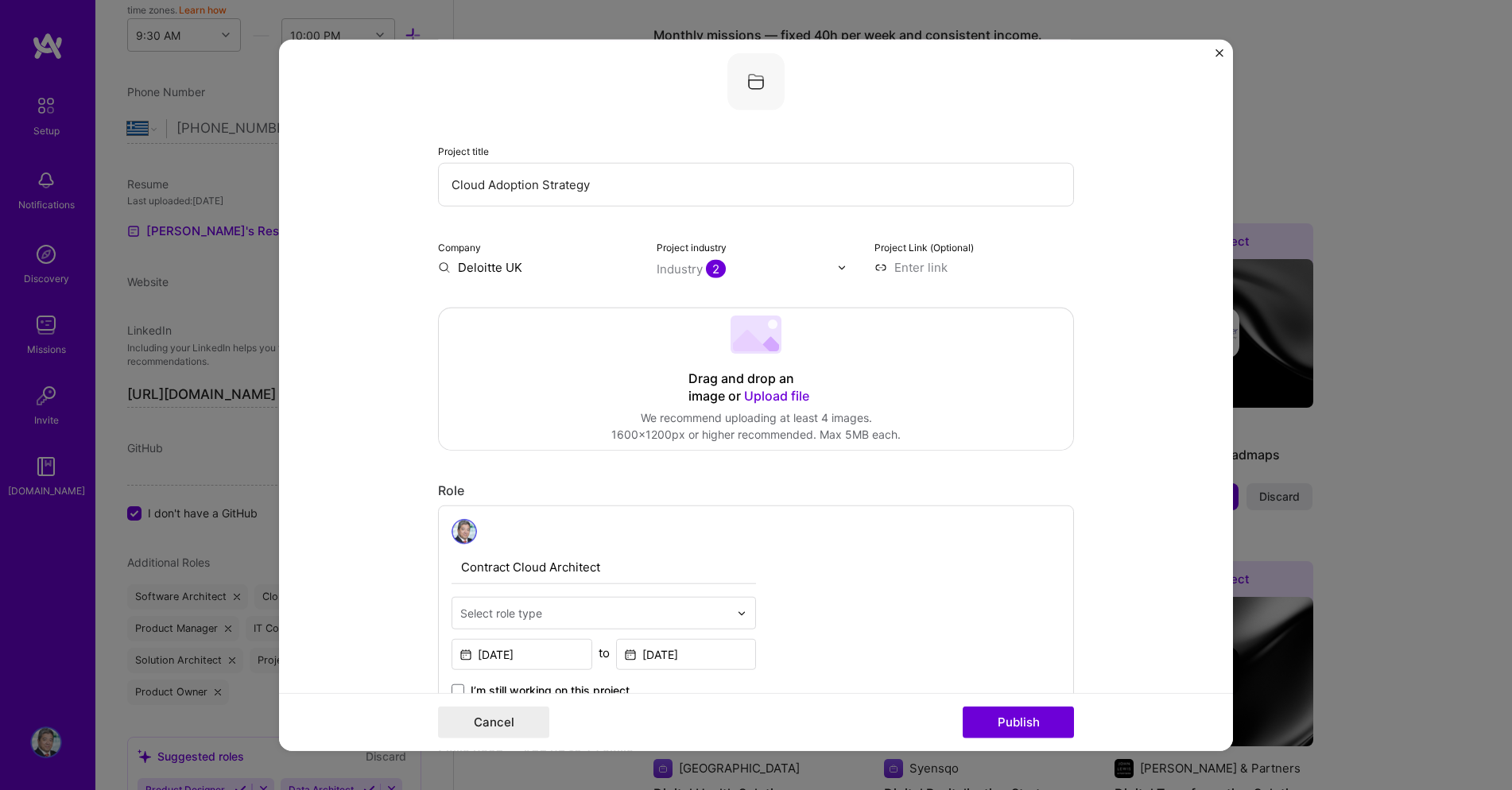
click at [840, 269] on img at bounding box center [841, 267] width 9 height 9
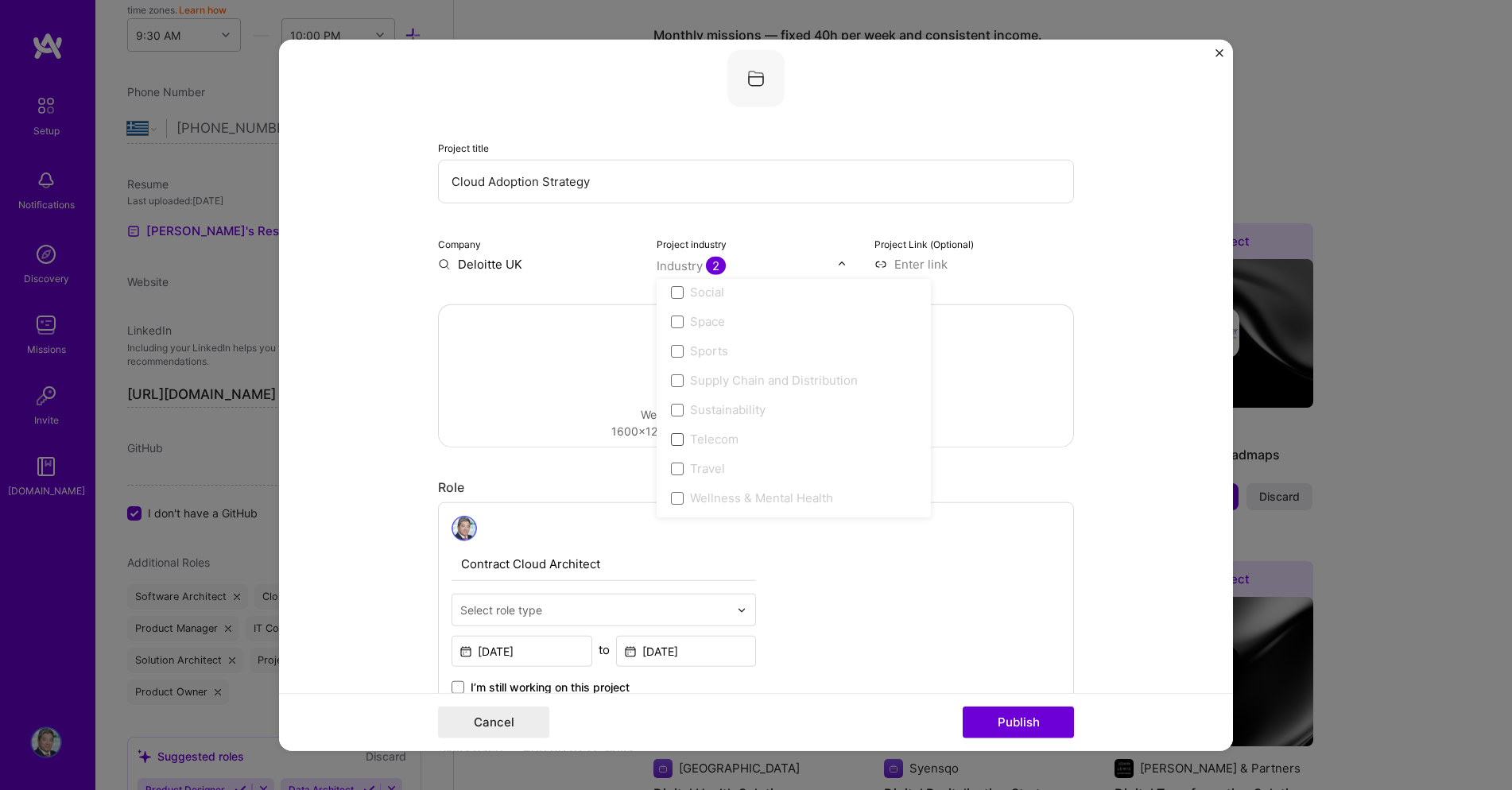
click at [680, 439] on span at bounding box center [677, 439] width 13 height 13
click at [704, 438] on div "Telecom" at bounding box center [714, 439] width 48 height 17
click at [1108, 313] on form "Editing suggested project This project is suggested based on your LinkedIn, res…" at bounding box center [755, 395] width 954 height 711
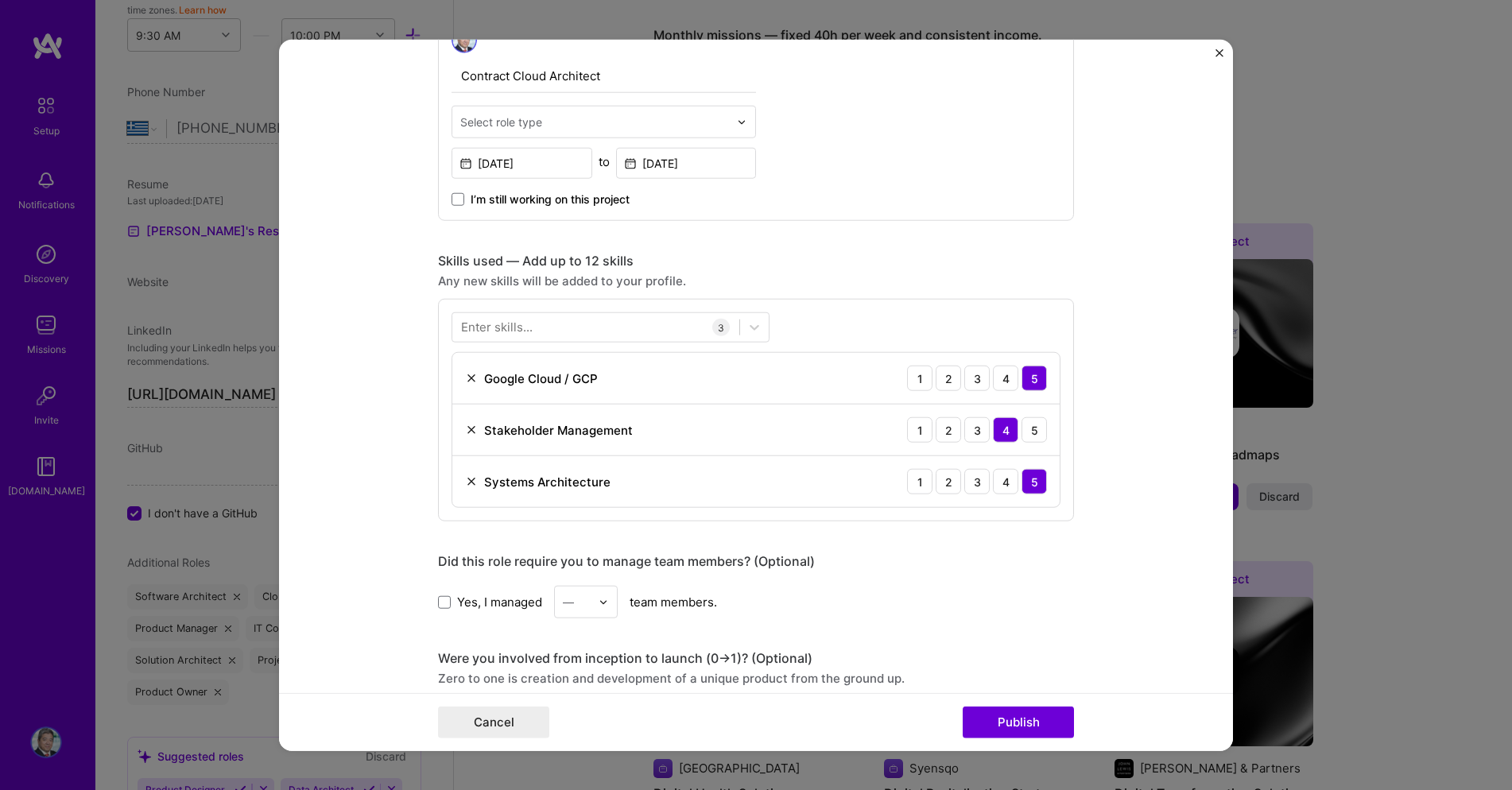
scroll to position [601, 0]
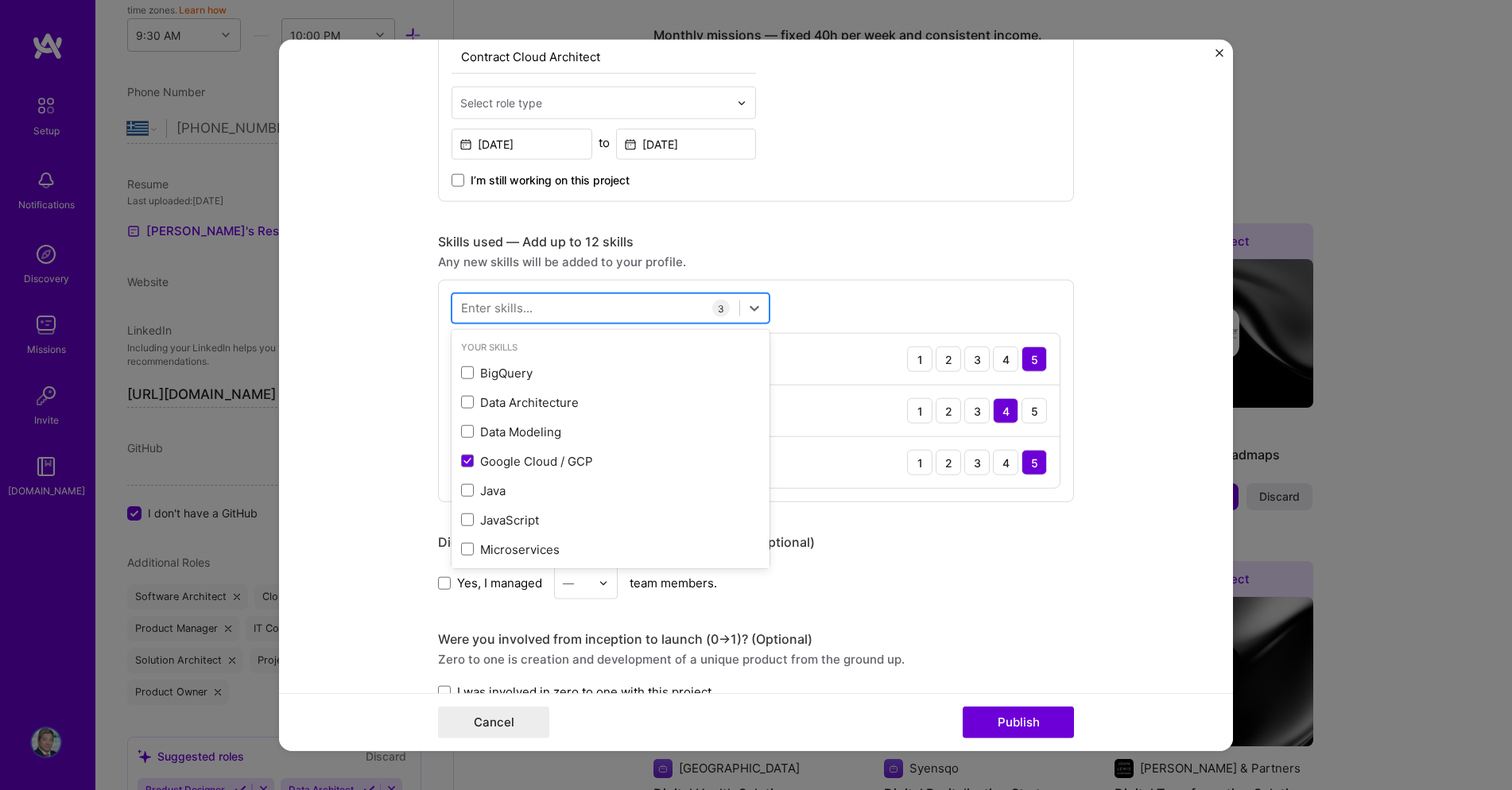
click at [579, 309] on div at bounding box center [596, 308] width 287 height 26
type input "o"
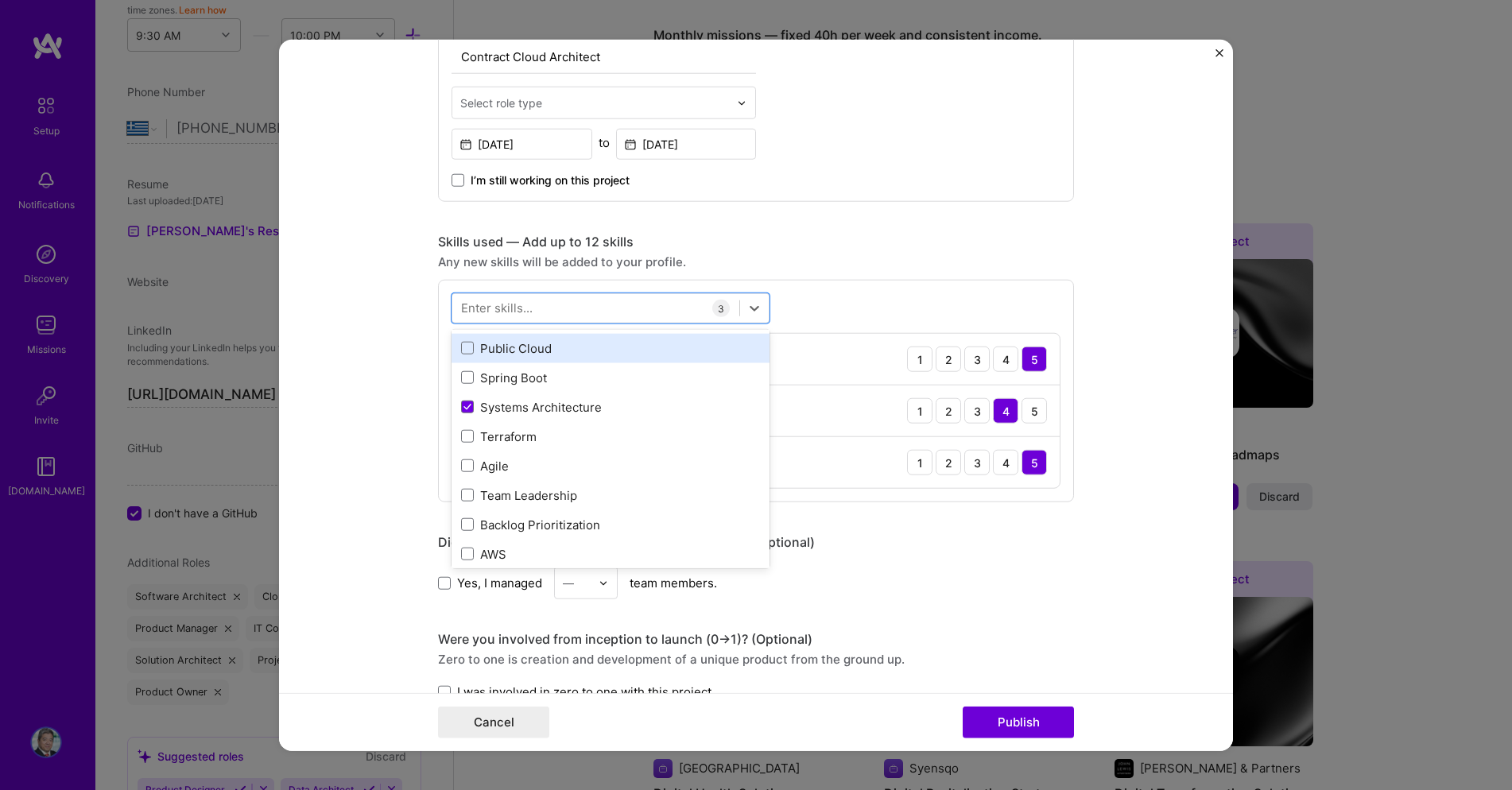
scroll to position [320, 0]
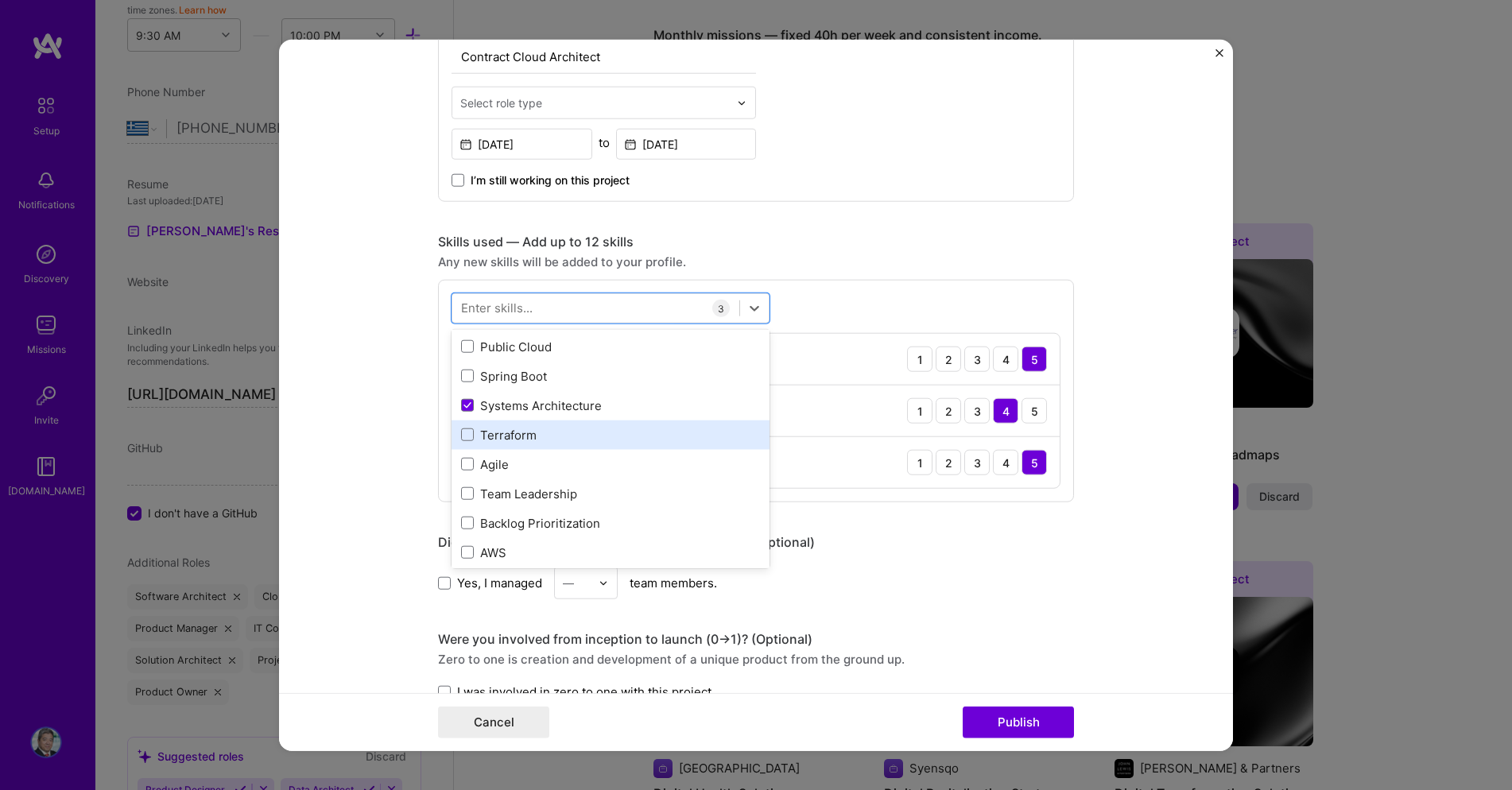
click at [508, 434] on div "Terraform" at bounding box center [611, 435] width 299 height 17
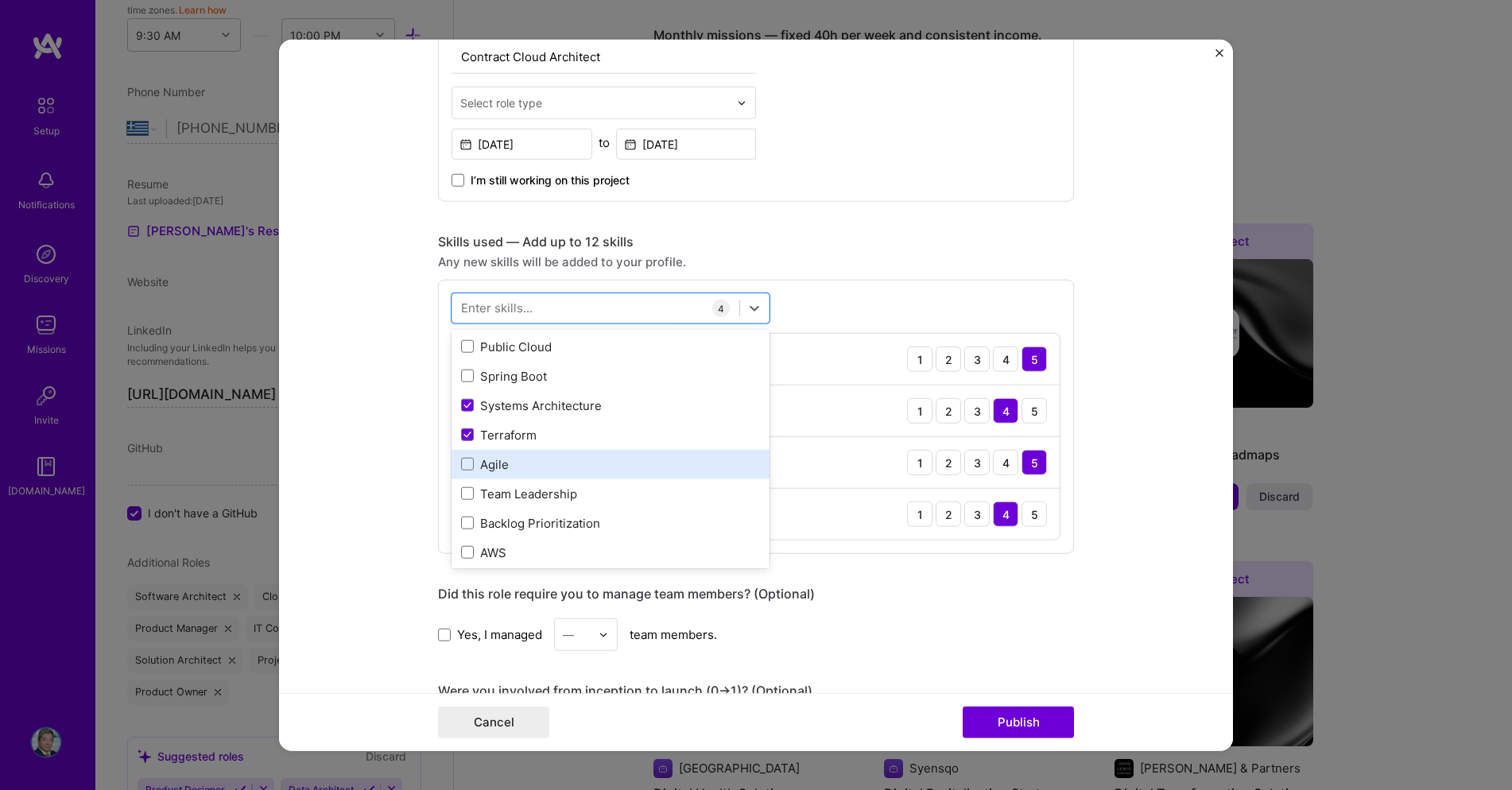
drag, startPoint x: 494, startPoint y: 466, endPoint x: 533, endPoint y: 451, distance: 41.8
click at [497, 465] on div "Agile" at bounding box center [611, 465] width 299 height 17
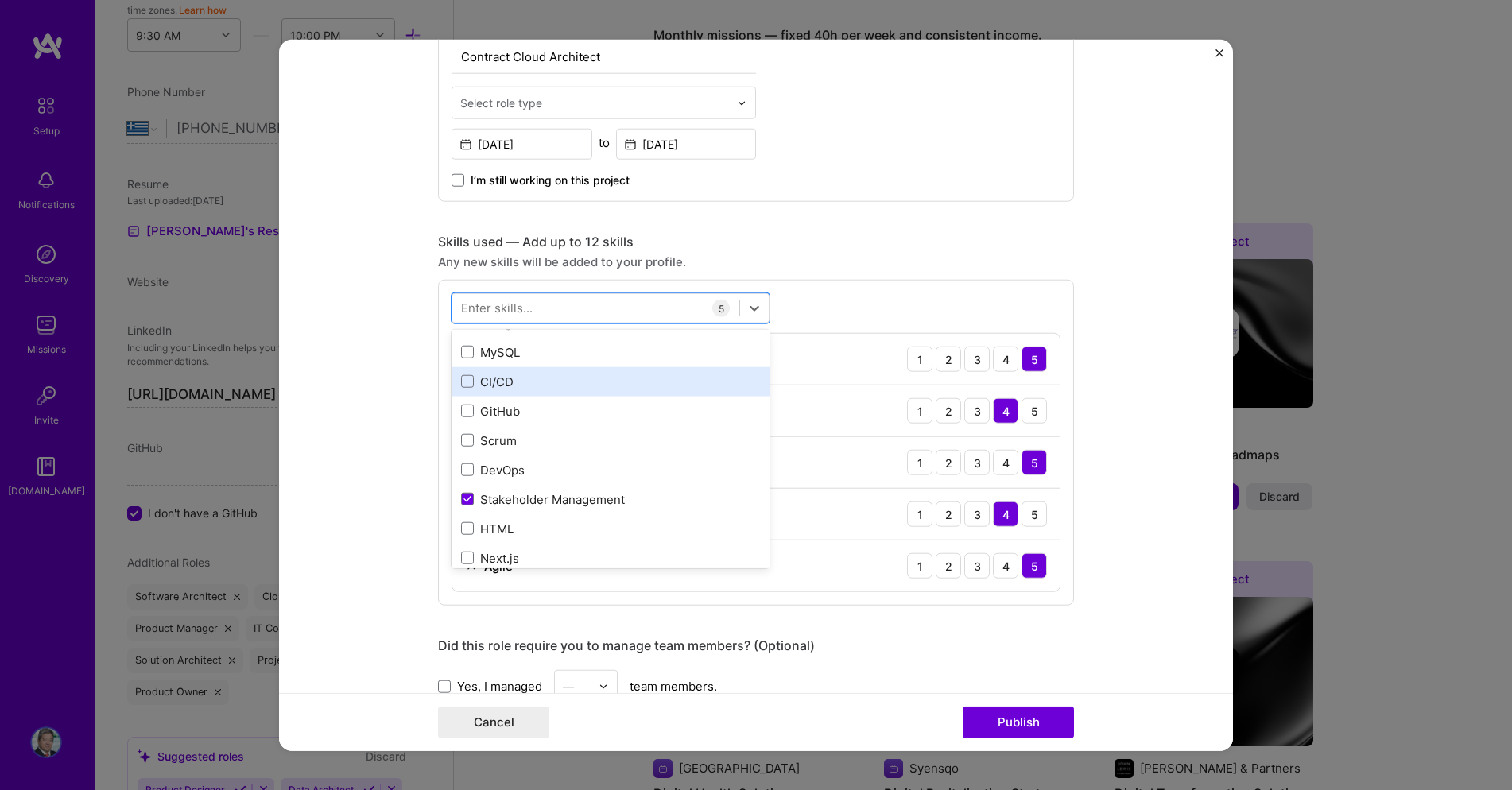
scroll to position [756, 0]
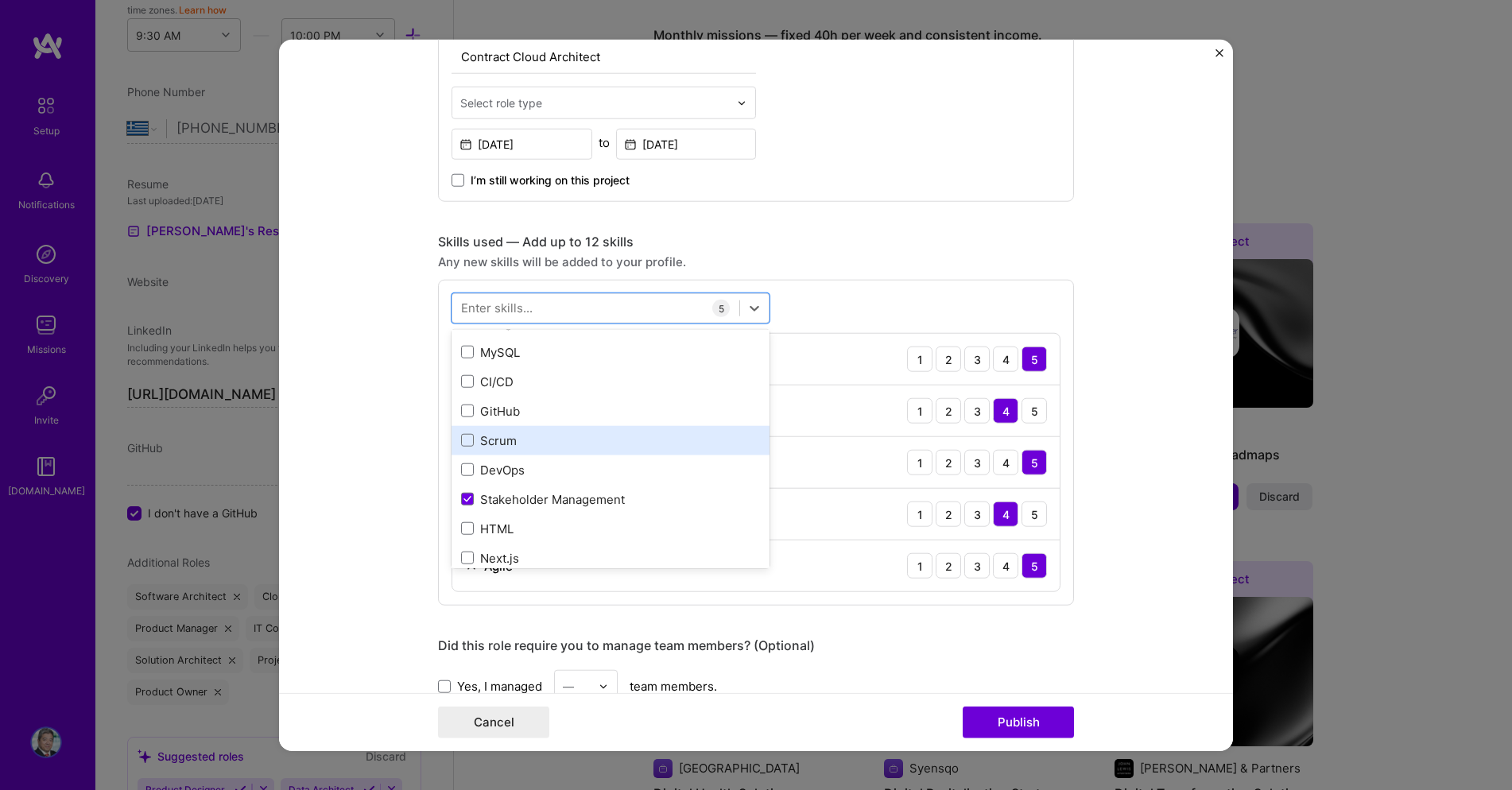
click at [492, 440] on div "Scrum" at bounding box center [611, 441] width 299 height 17
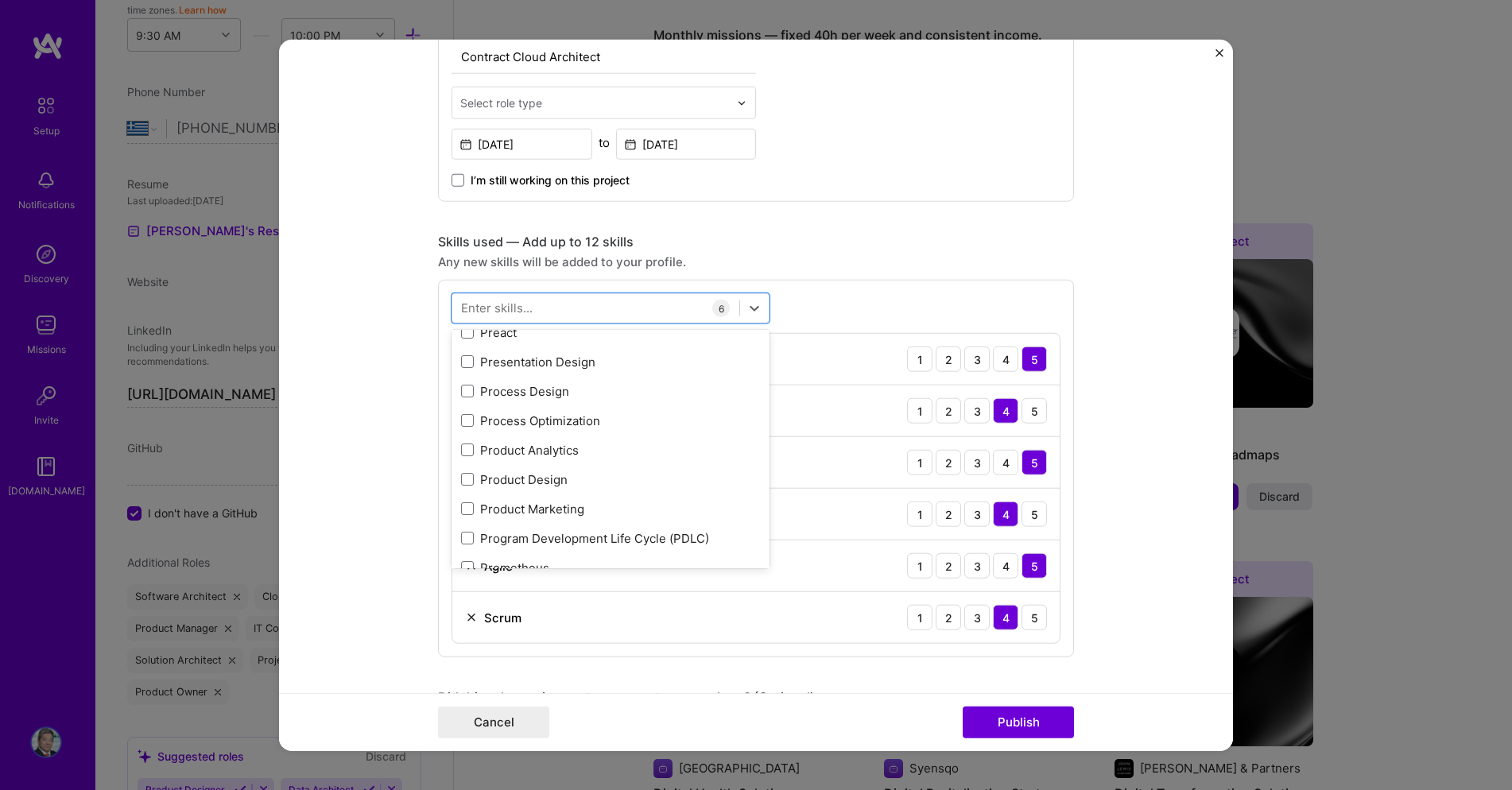
scroll to position [7579, 0]
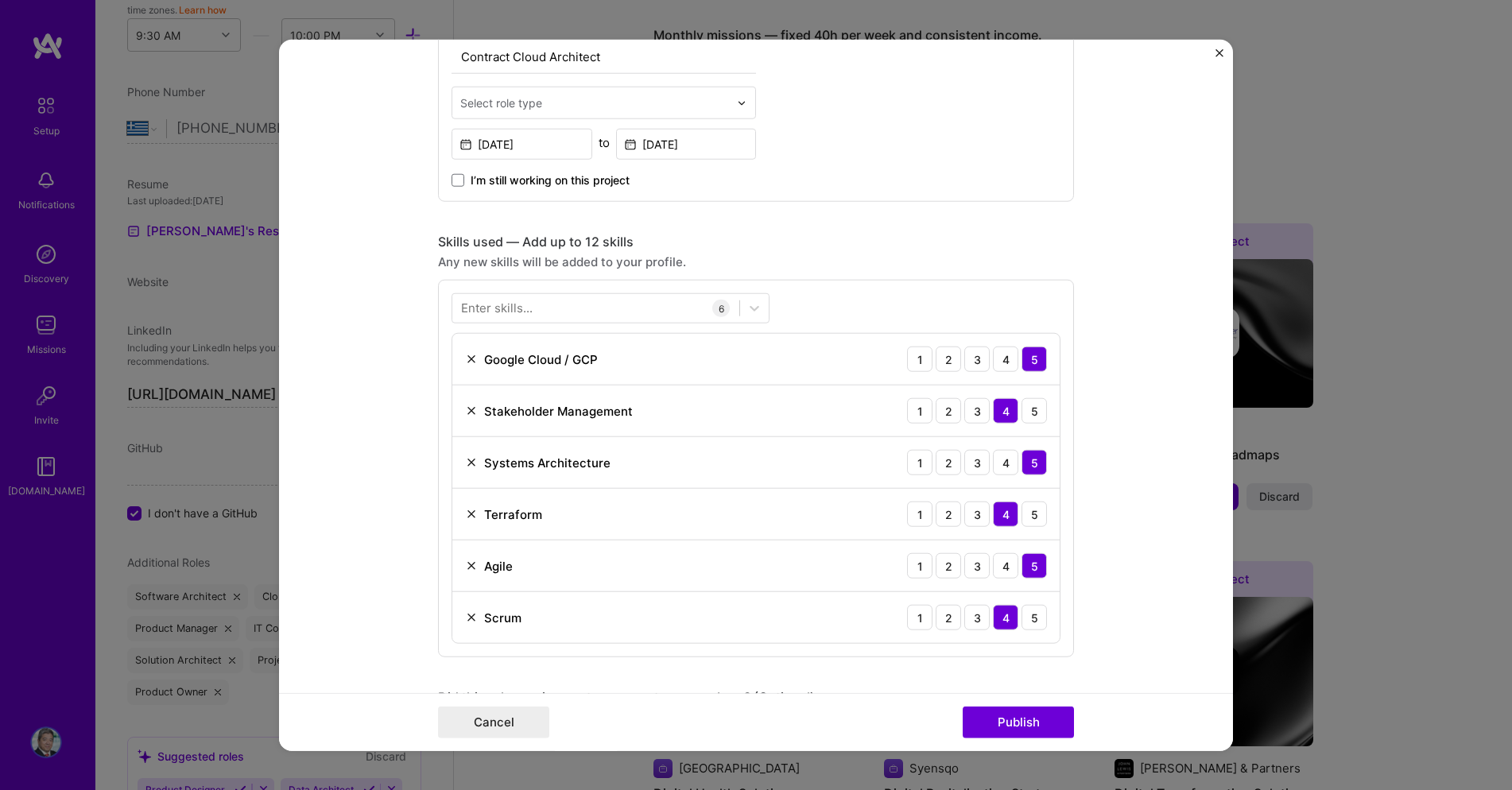
click at [828, 289] on div "Enter skills... 6 Google Cloud / GCP 1 2 3 4 5 Stakeholder Management 1 2 3 4 5…" at bounding box center [755, 468] width 636 height 378
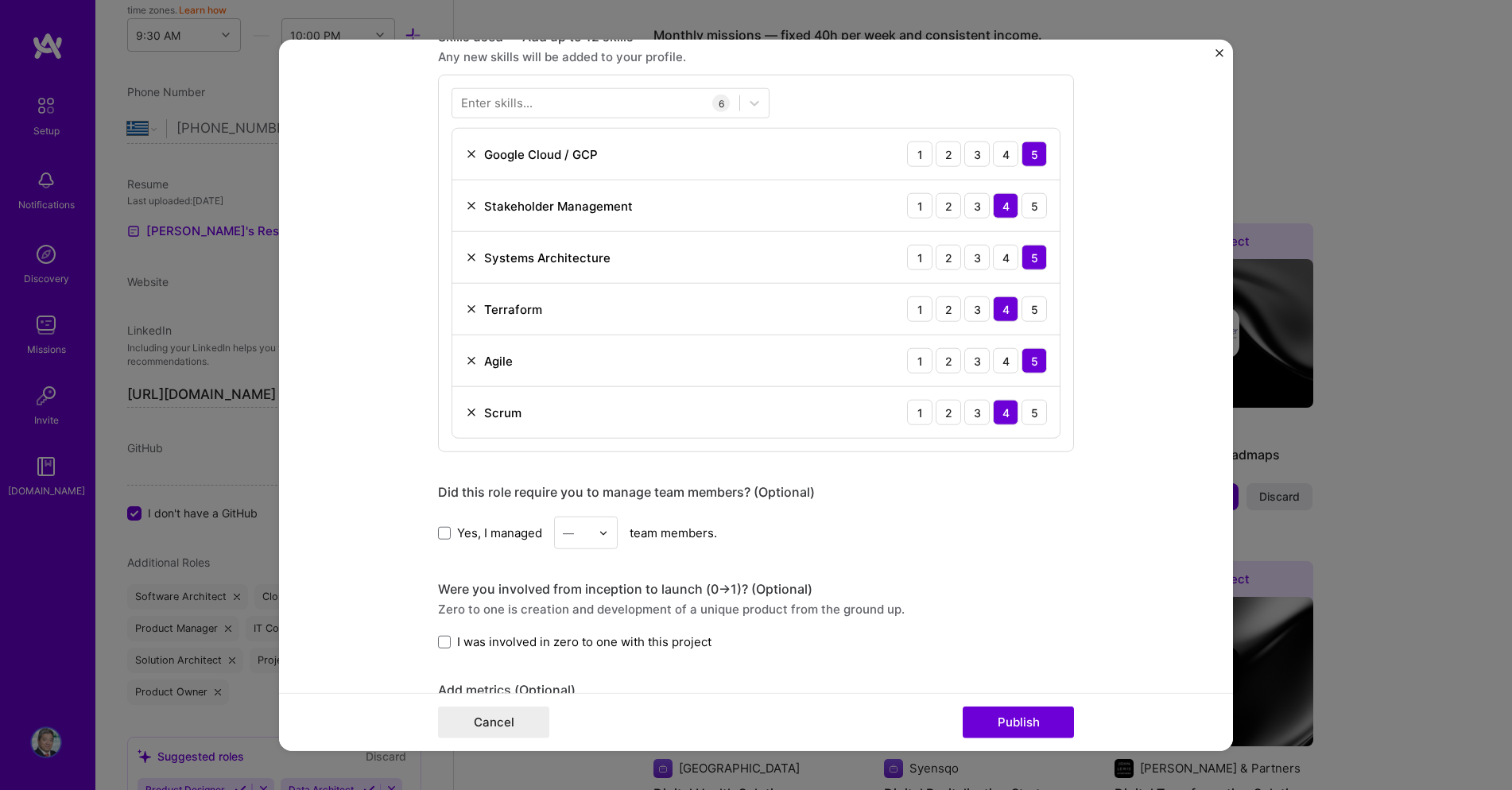
scroll to position [882, 0]
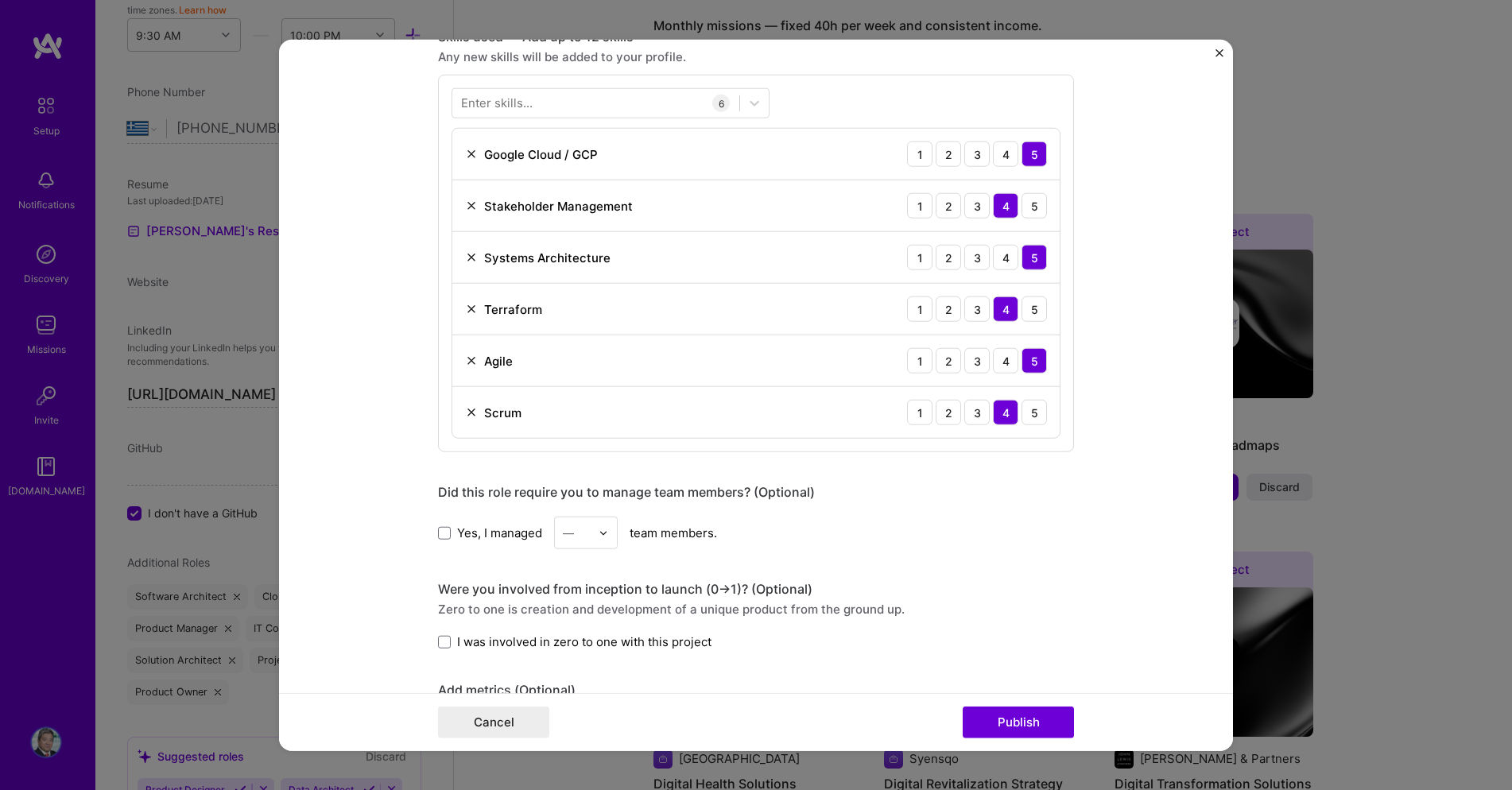
click at [612, 531] on div at bounding box center [608, 533] width 19 height 31
click at [838, 527] on div "Yes, I managed option 1 focused, 1 of 25. 25 results available. Use Up and Down…" at bounding box center [755, 533] width 636 height 33
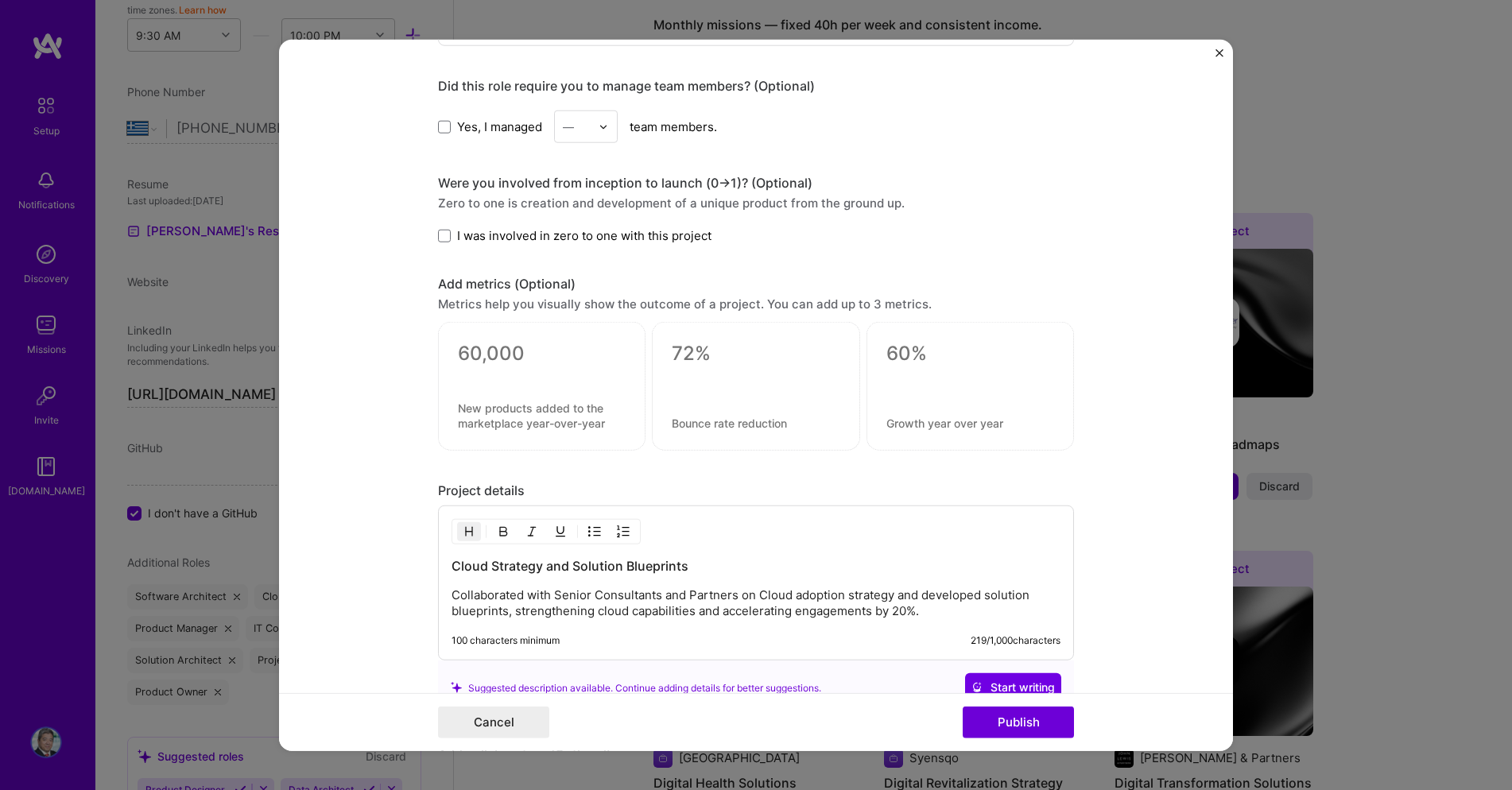
scroll to position [1228, 0]
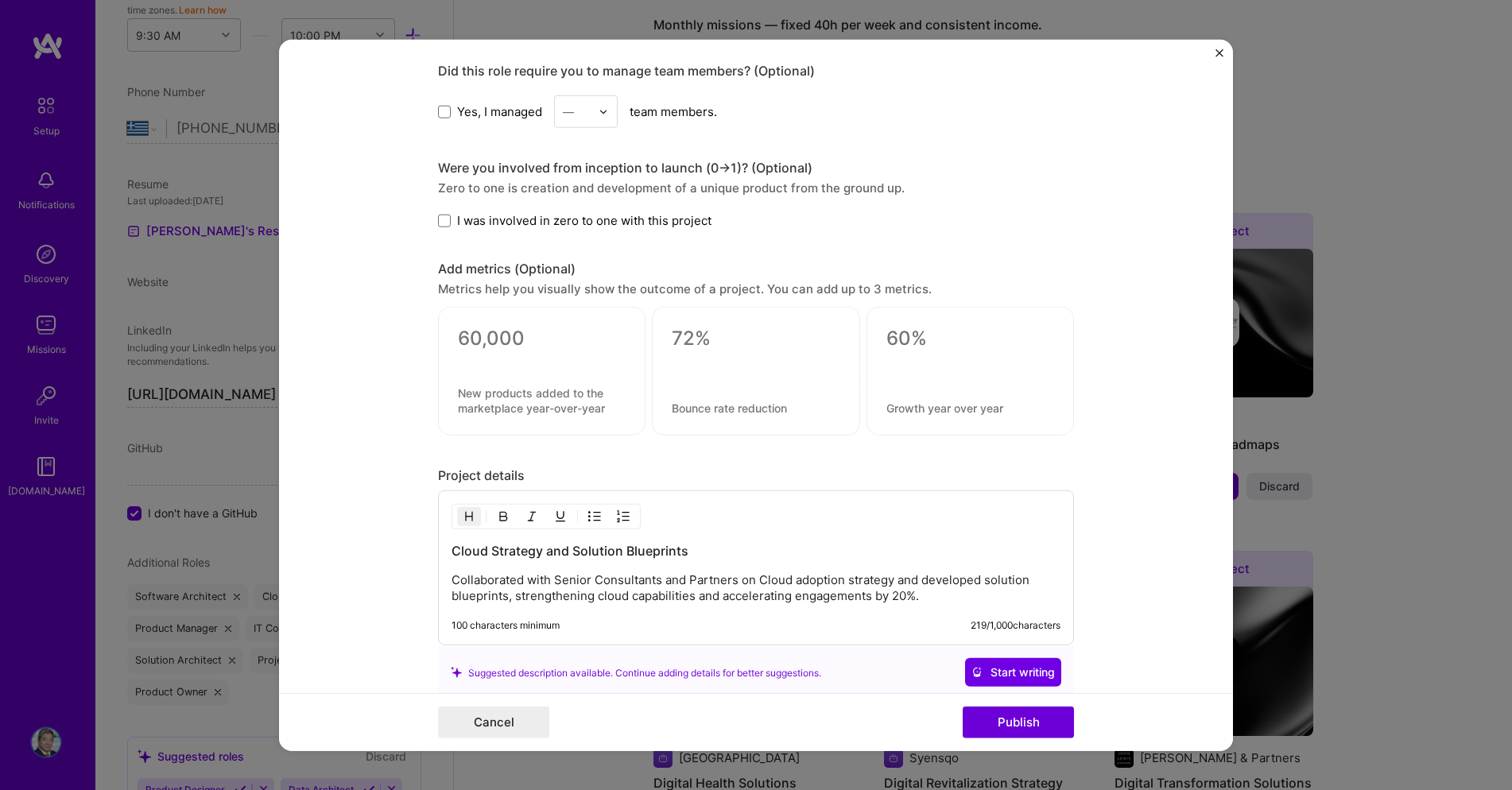
click at [538, 372] on div at bounding box center [541, 371] width 208 height 128
click at [503, 348] on textarea at bounding box center [541, 339] width 168 height 24
click at [1218, 50] on img "Close" at bounding box center [1219, 52] width 8 height 8
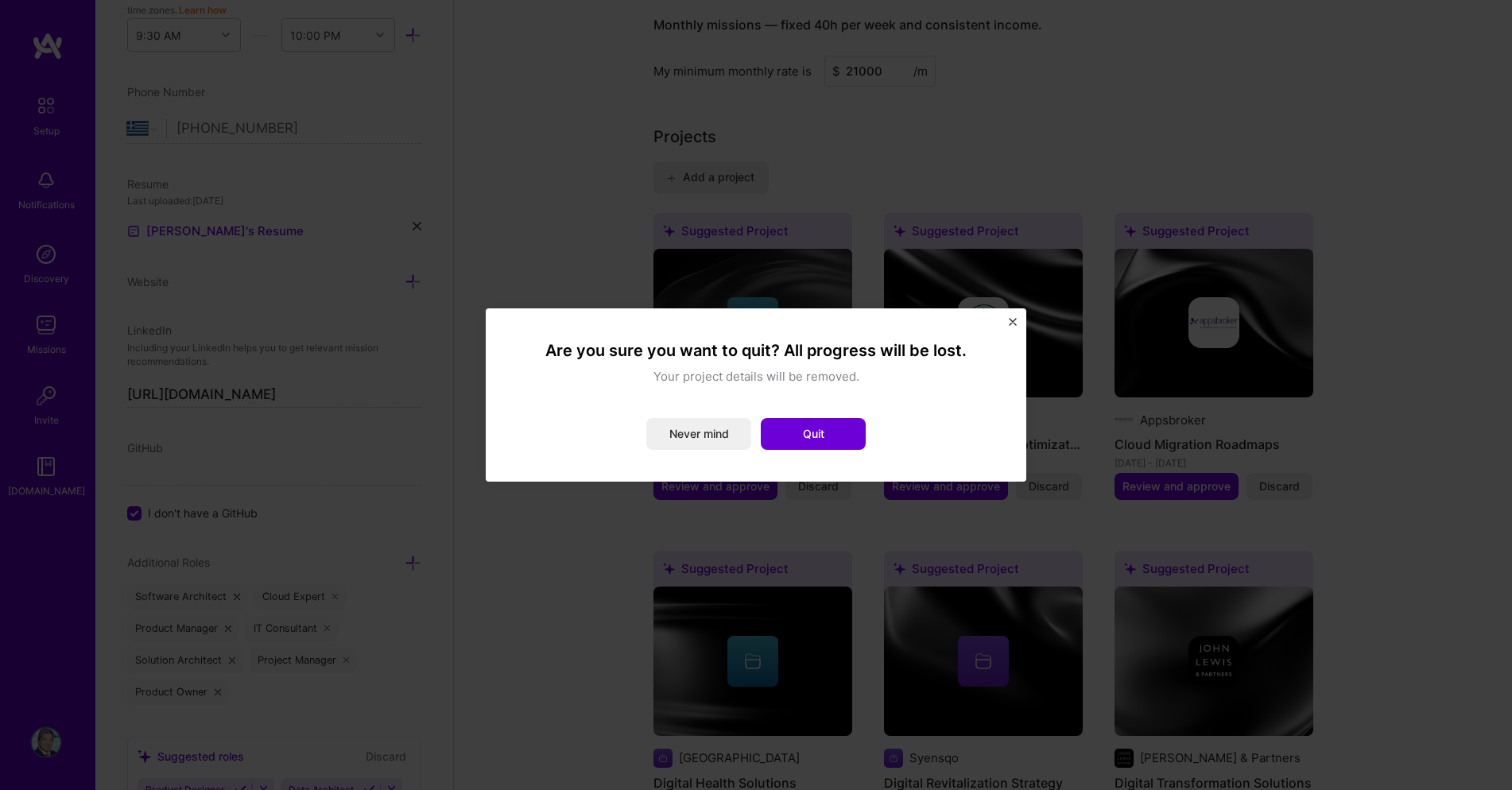
click at [720, 443] on button "Never mind" at bounding box center [699, 434] width 105 height 32
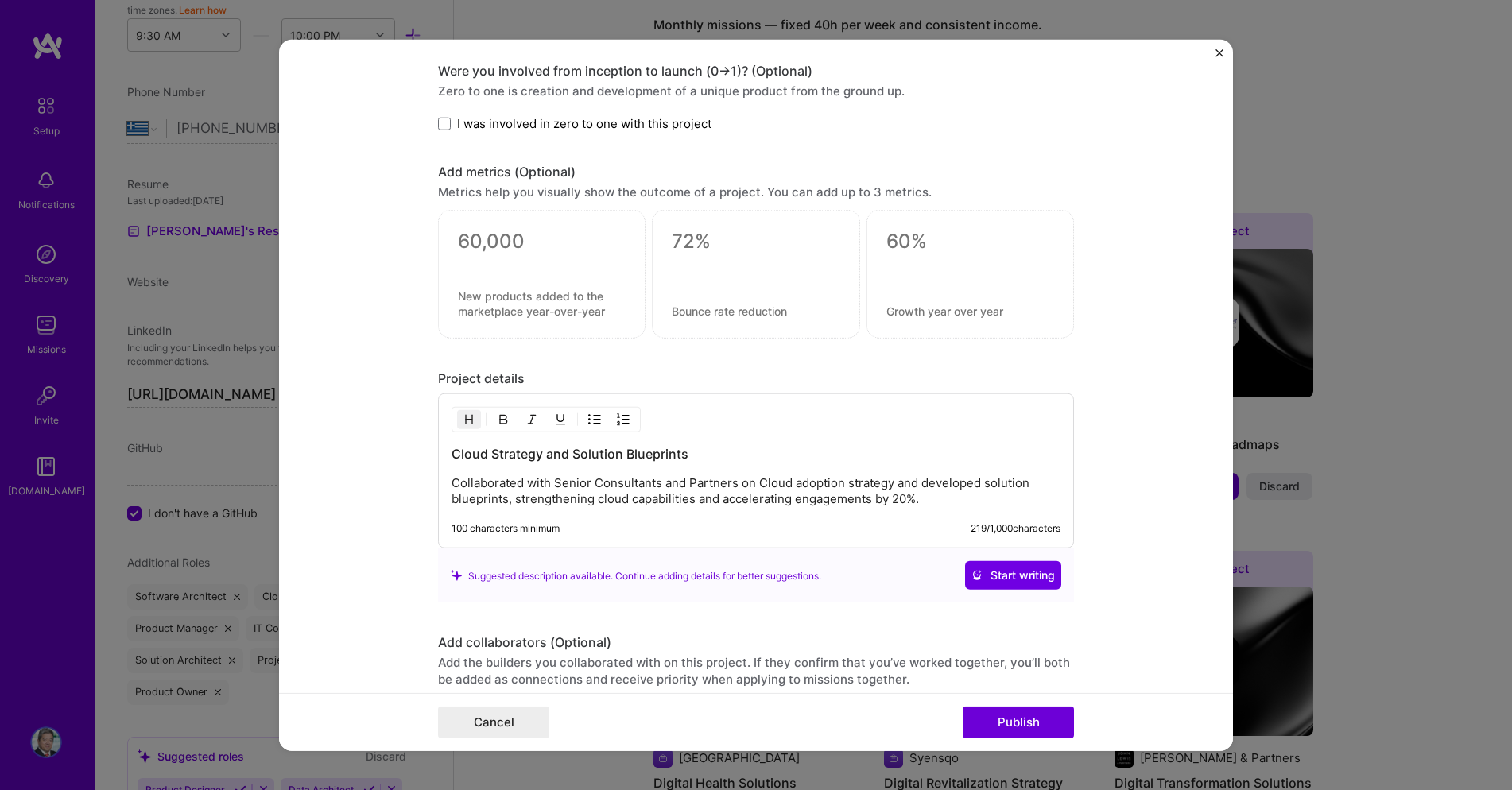
scroll to position [1354, 0]
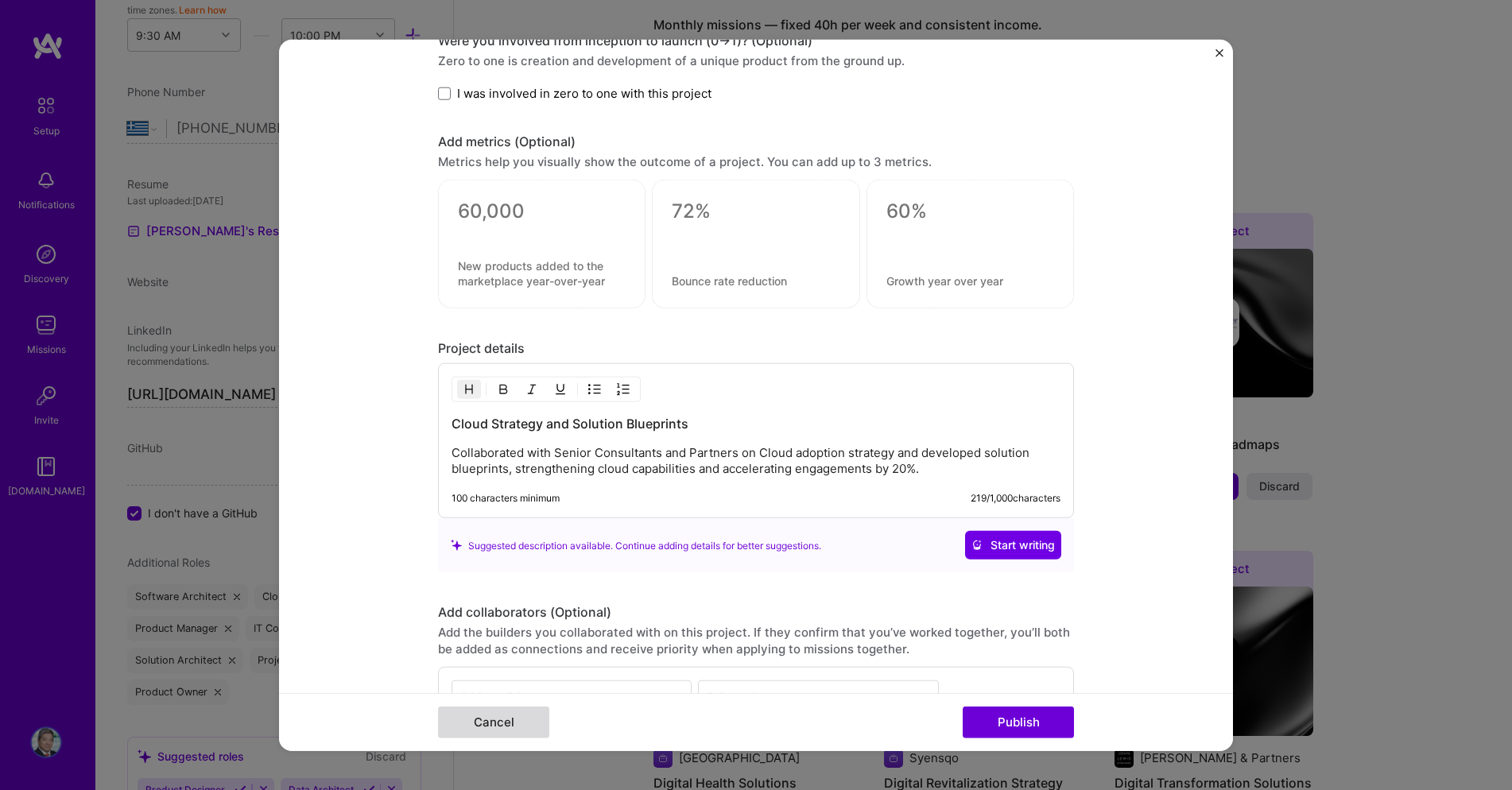
click at [486, 724] on button "Cancel" at bounding box center [493, 722] width 111 height 32
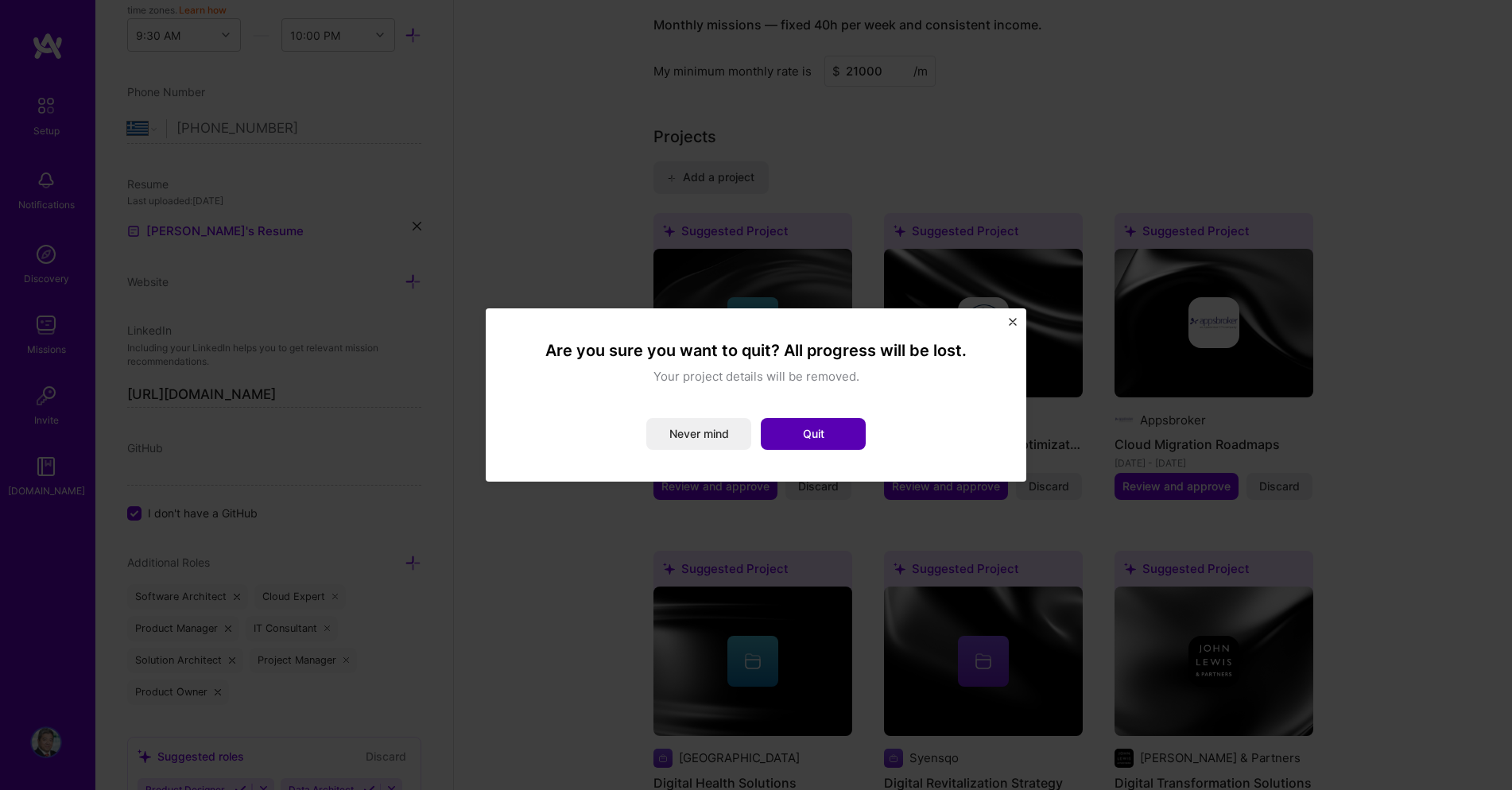
click at [824, 431] on button "Quit" at bounding box center [813, 434] width 105 height 32
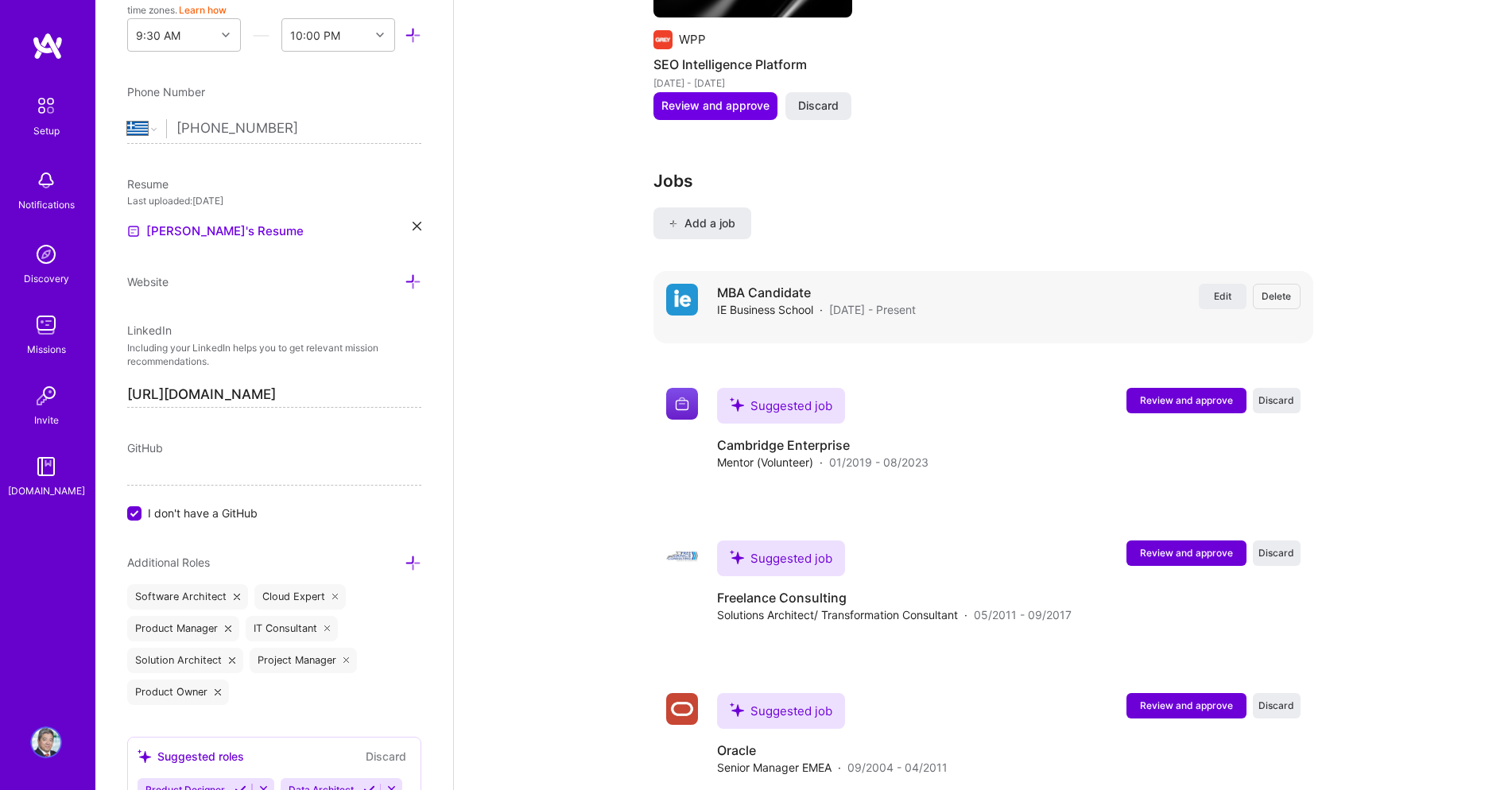
scroll to position [2271, 0]
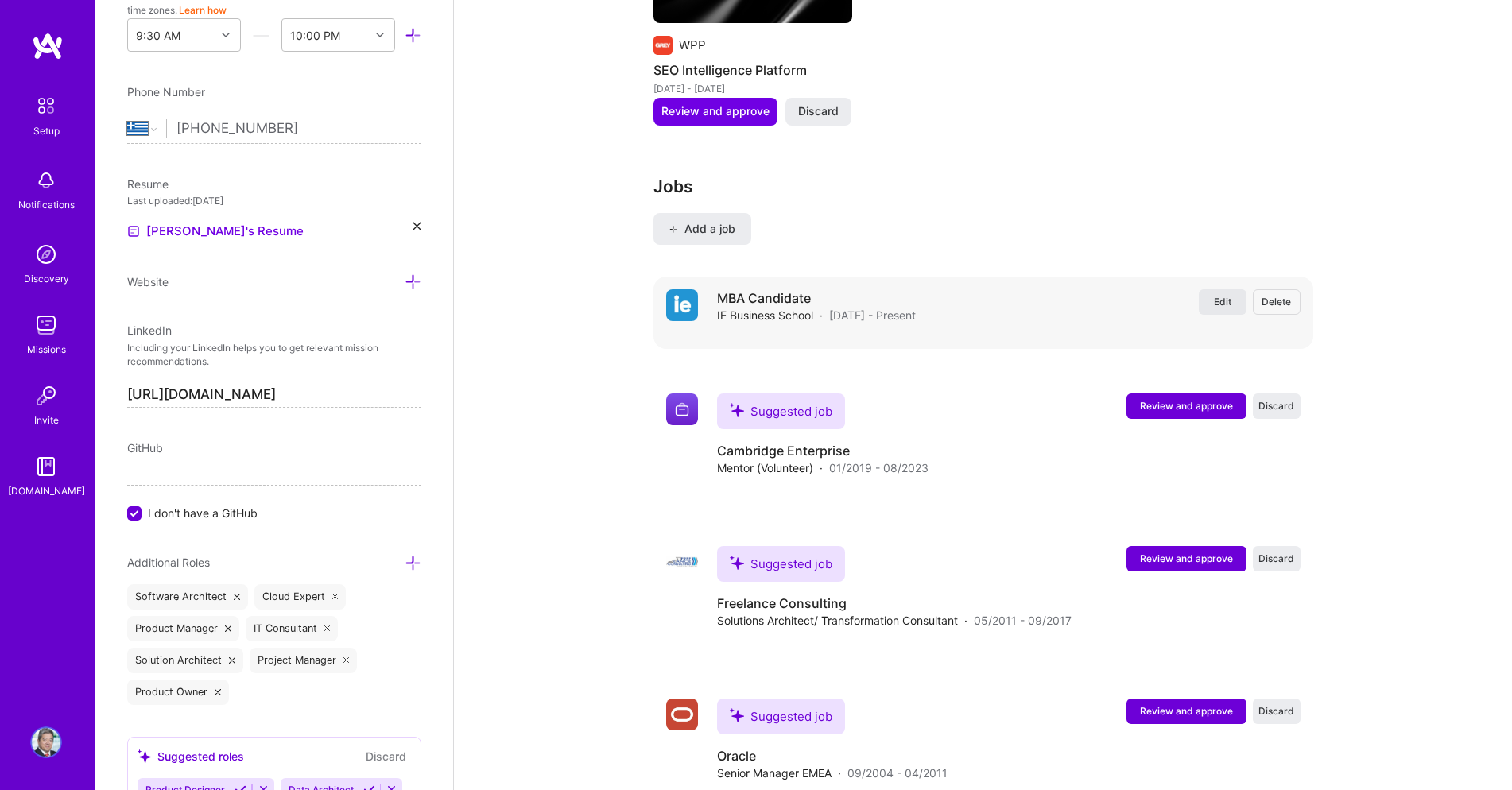
click at [1229, 308] on span "Edit" at bounding box center [1222, 302] width 18 height 14
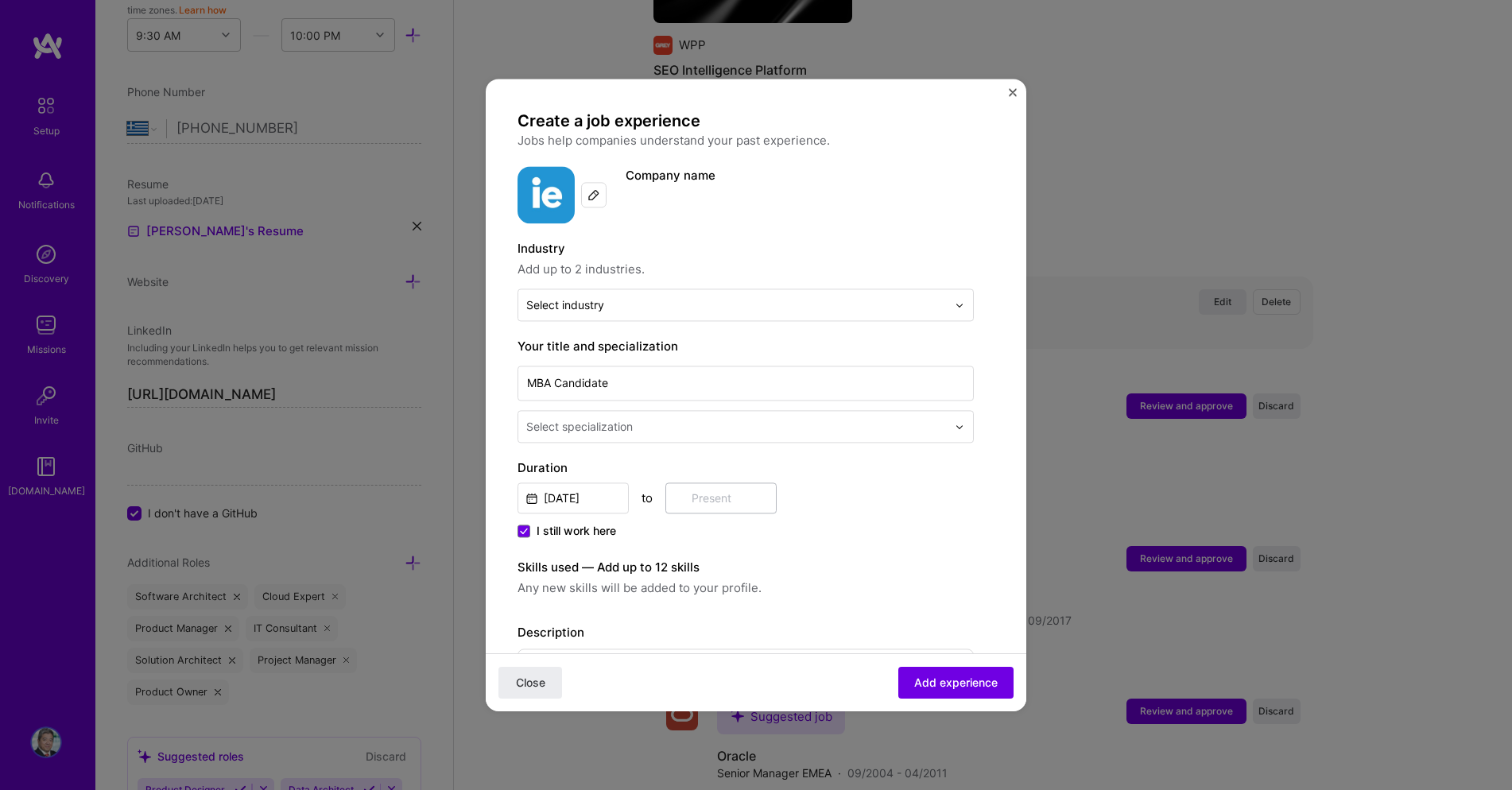
scroll to position [2272, 0]
click at [679, 306] on input "text" at bounding box center [737, 305] width 421 height 17
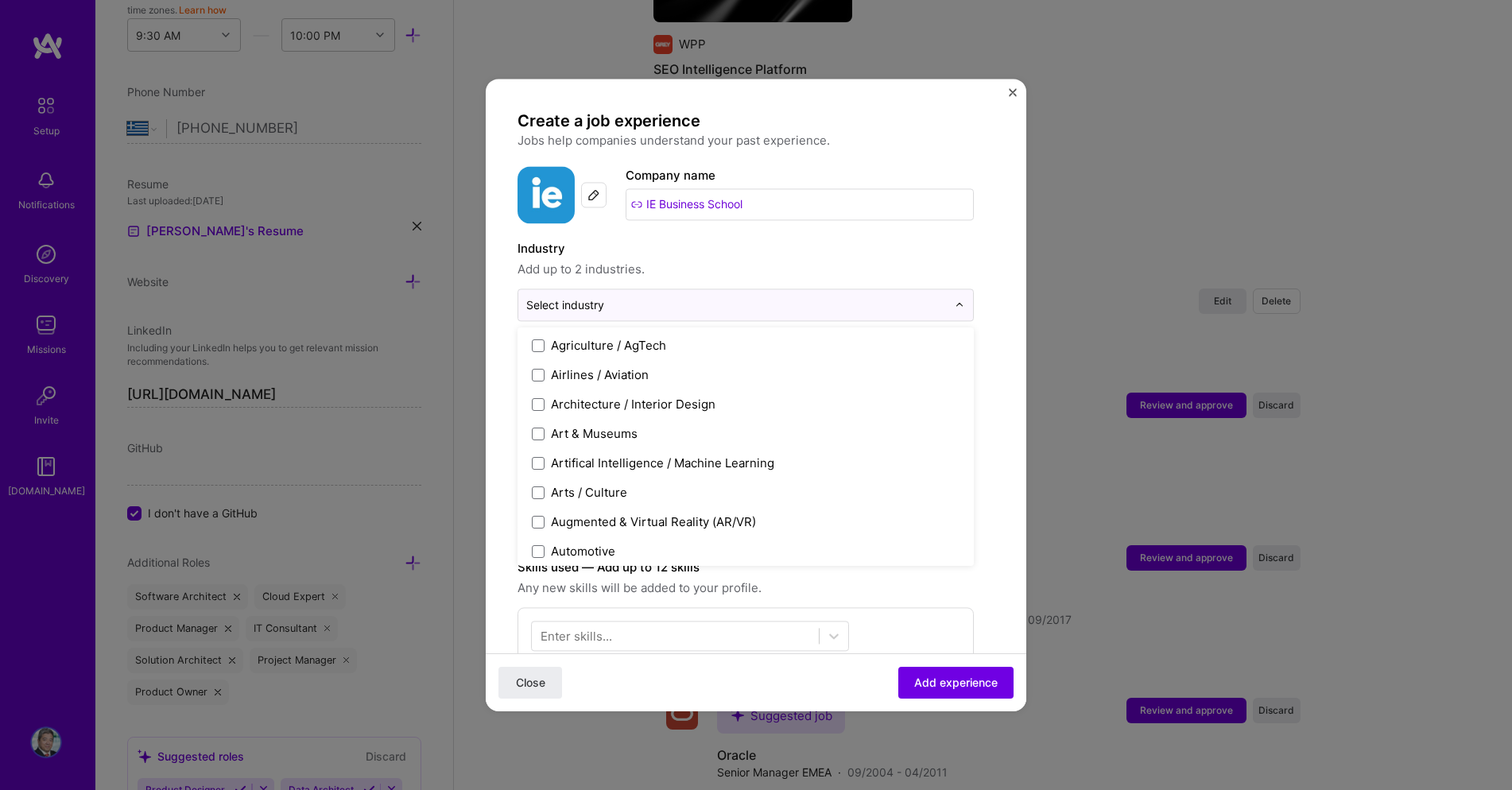
scroll to position [155, 0]
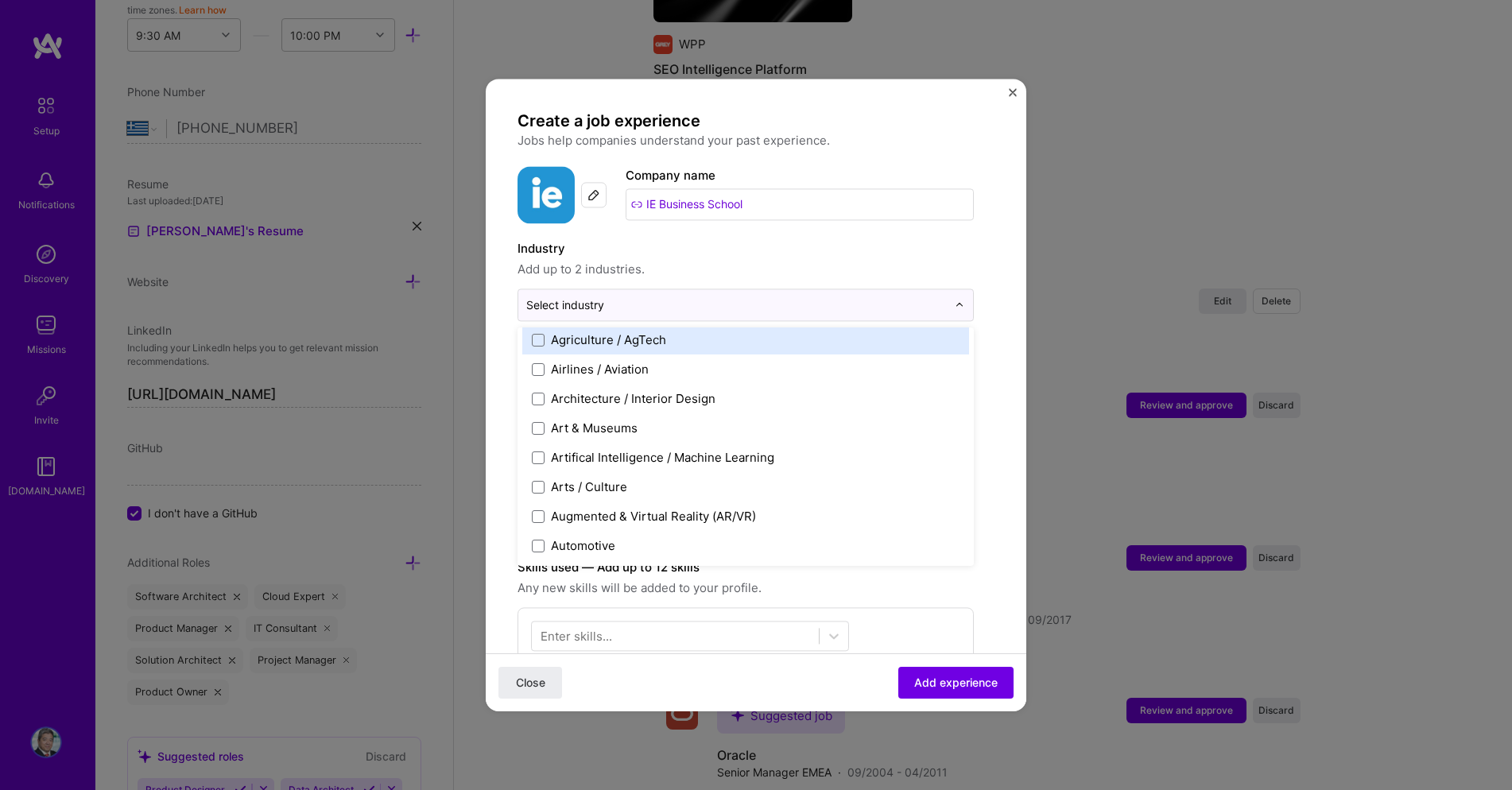
click at [734, 249] on label "Industry" at bounding box center [746, 248] width 456 height 19
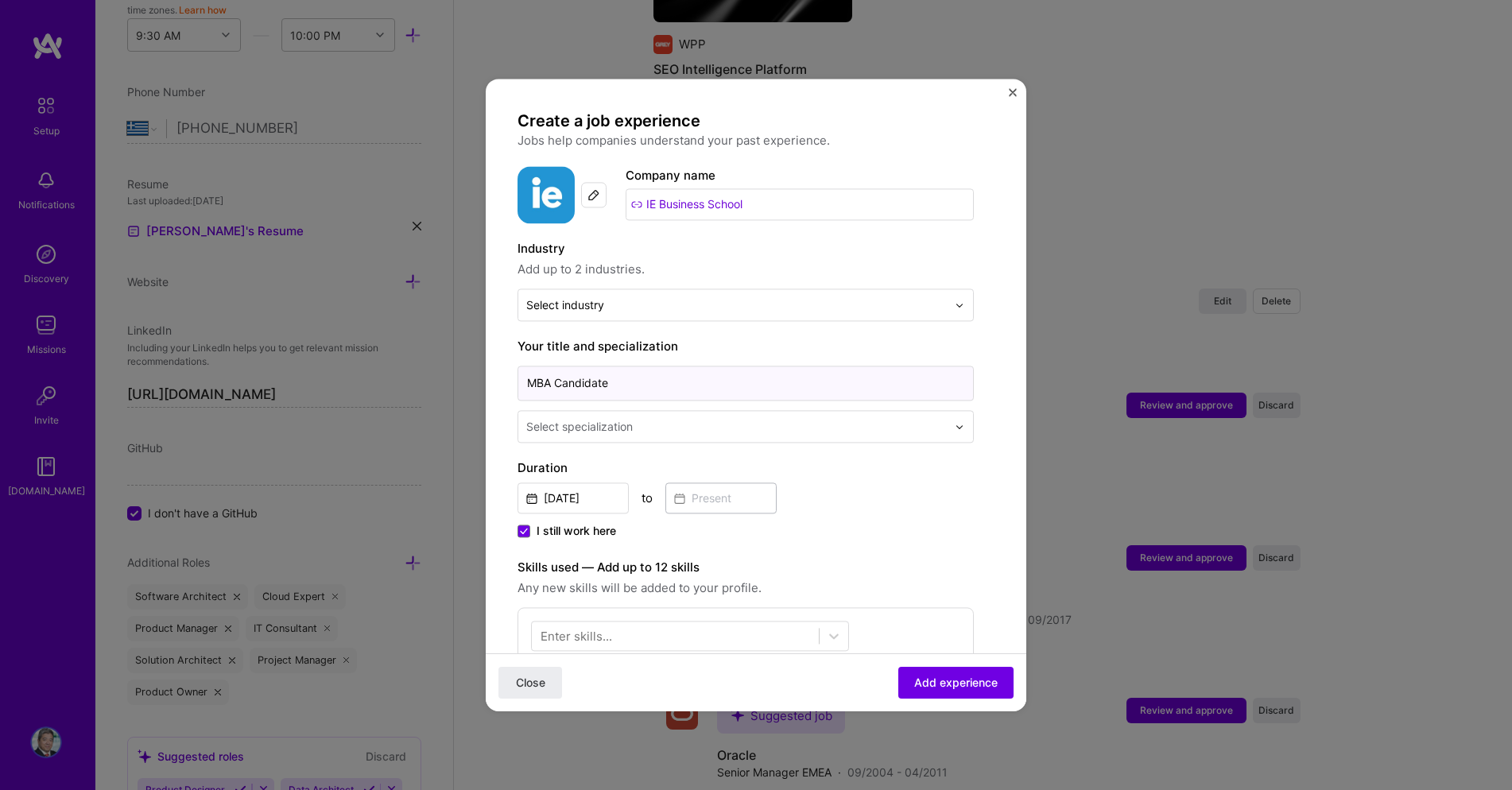
click at [596, 384] on input "MBA Candidate" at bounding box center [746, 383] width 456 height 35
click at [596, 384] on input "MBA Candidate" at bounding box center [746, 383] width 456 height 35
type input "MBA"
drag, startPoint x: 525, startPoint y: 679, endPoint x: 887, endPoint y: 527, distance: 392.6
click at [527, 679] on span "Close" at bounding box center [530, 683] width 30 height 16
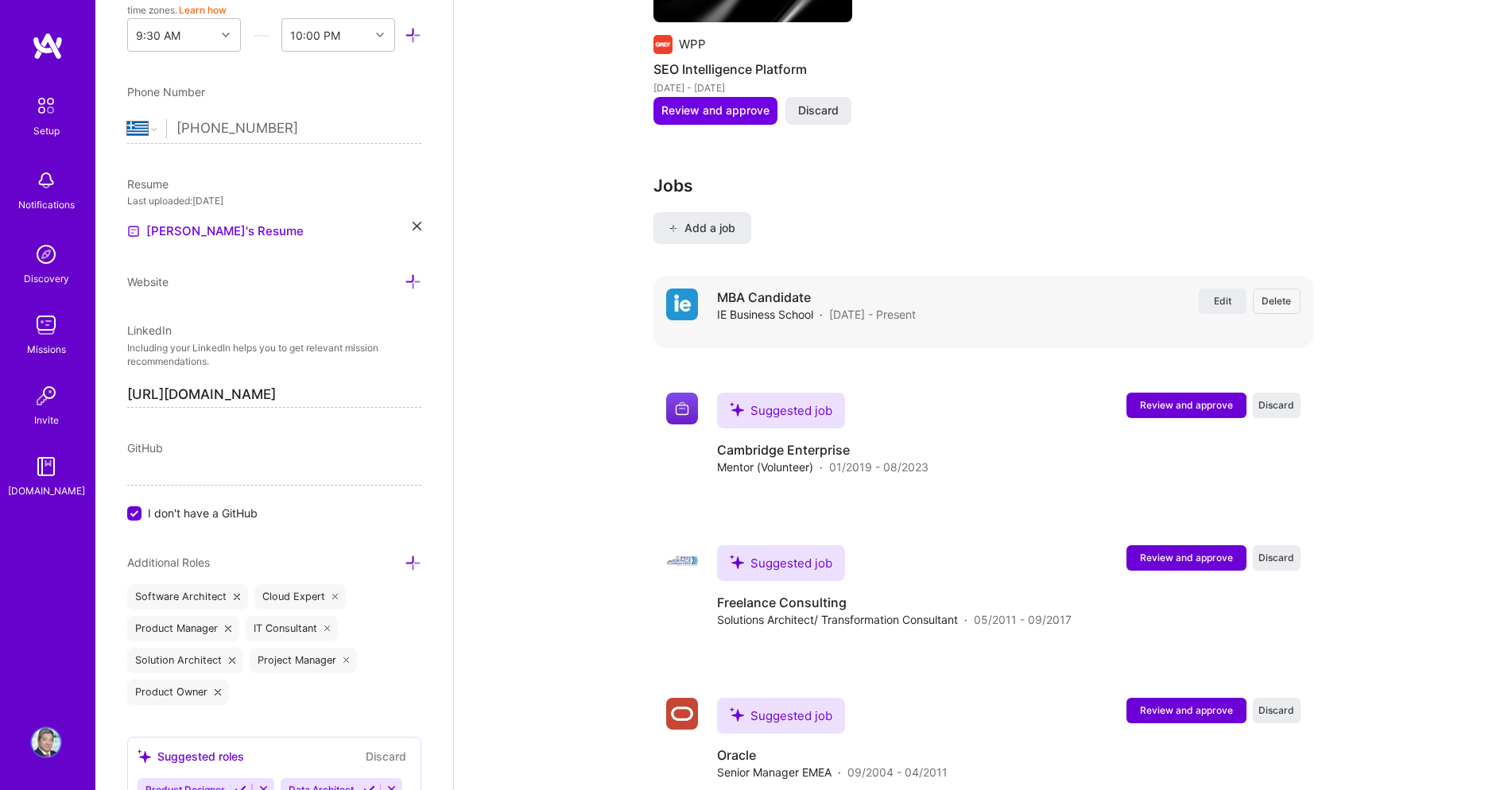
click at [1284, 308] on span "Delete" at bounding box center [1275, 301] width 30 height 14
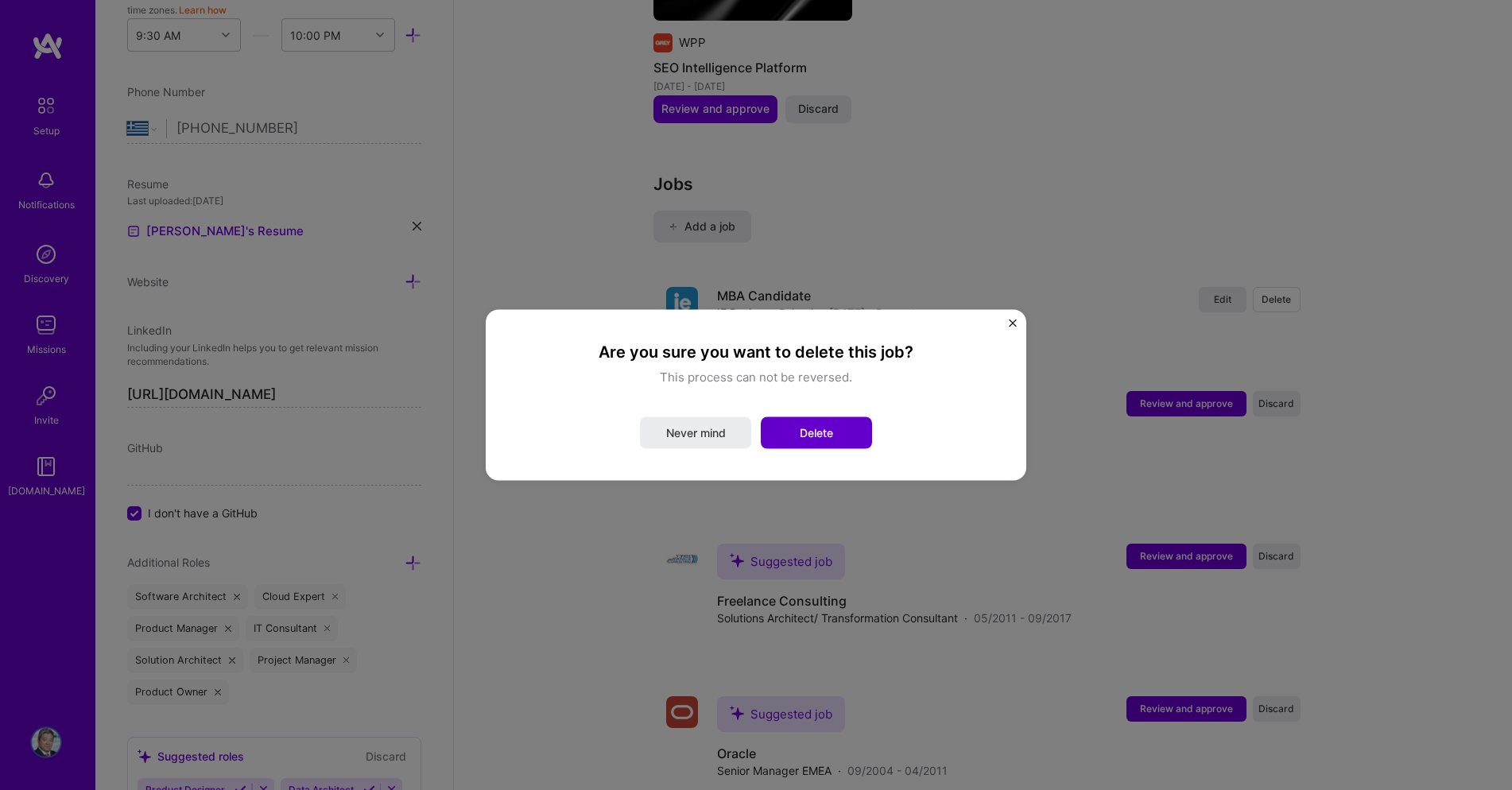
click at [833, 437] on button "Delete" at bounding box center [817, 433] width 111 height 32
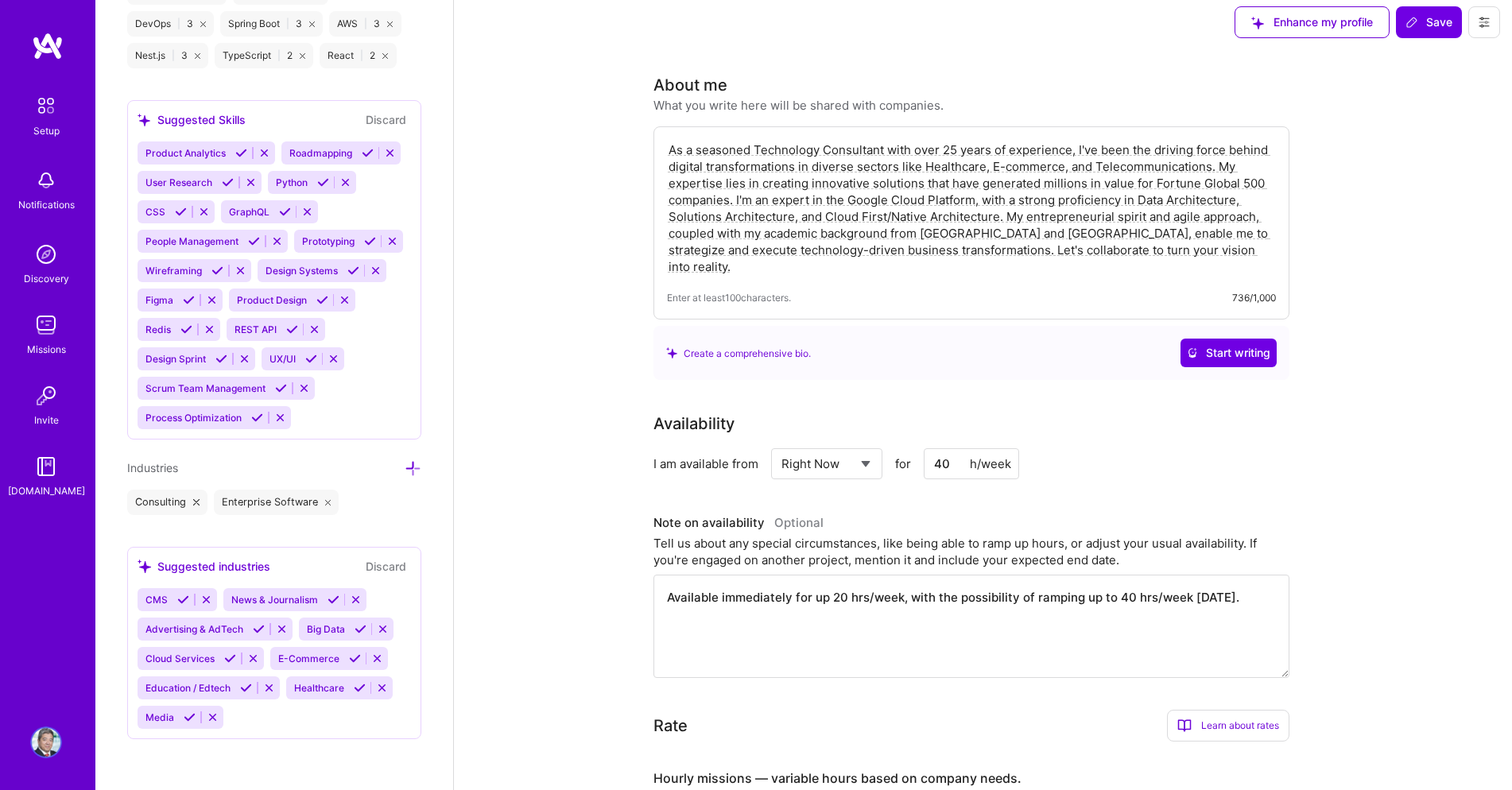
scroll to position [0, 0]
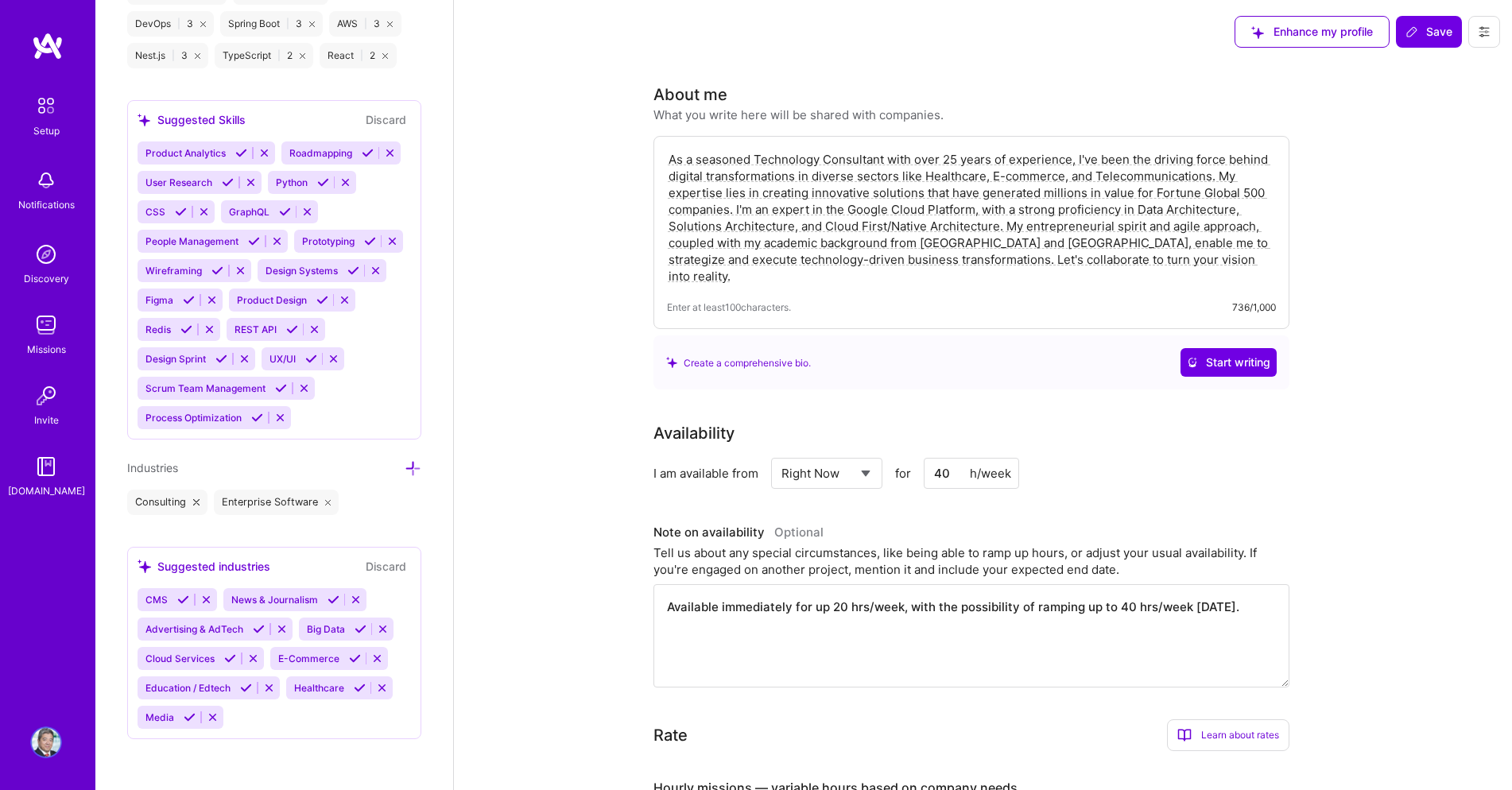
drag, startPoint x: 1424, startPoint y: 34, endPoint x: 1421, endPoint y: 51, distance: 17.3
click at [1423, 34] on span "Save" at bounding box center [1429, 31] width 47 height 16
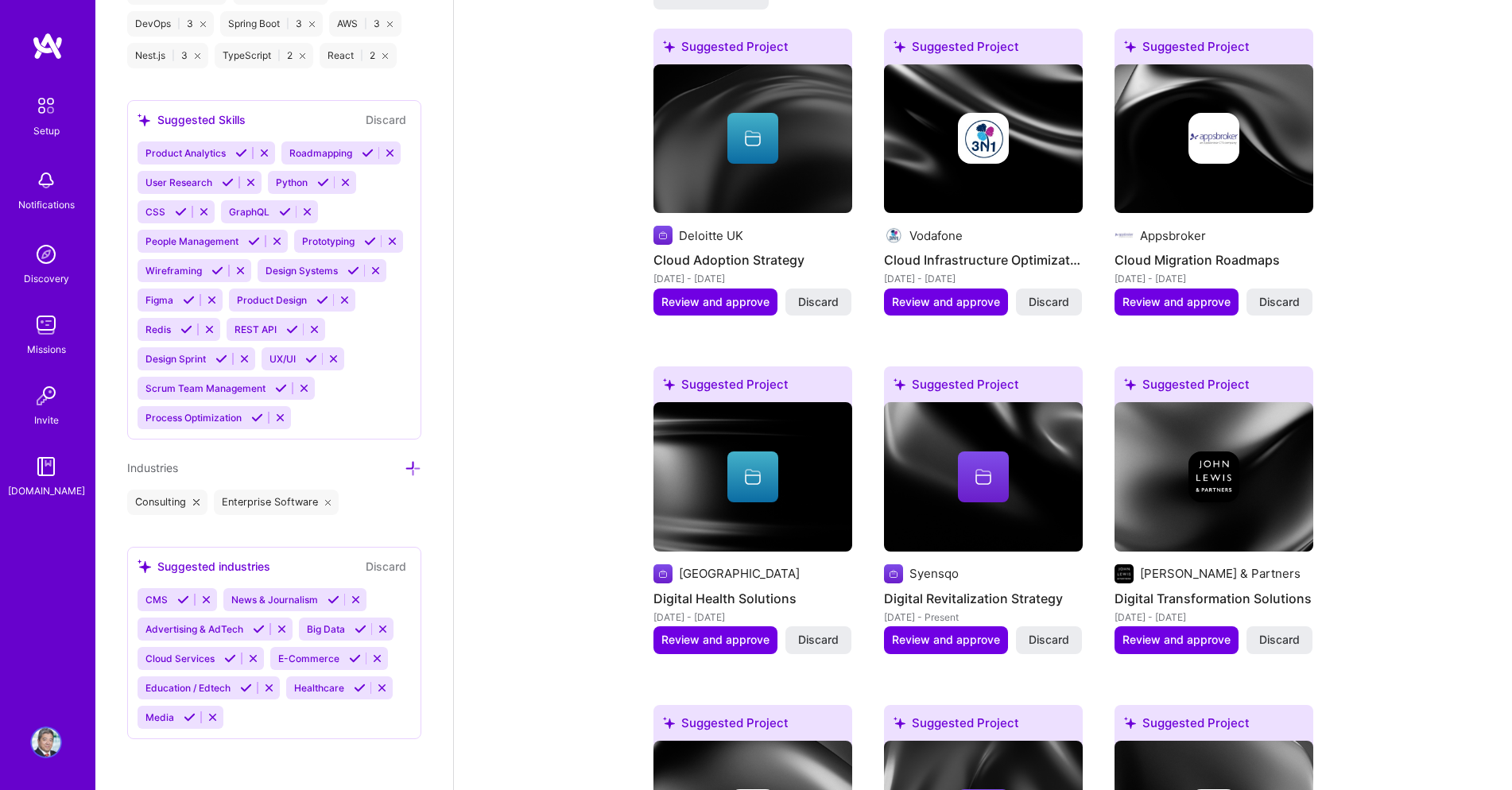
scroll to position [1076, 0]
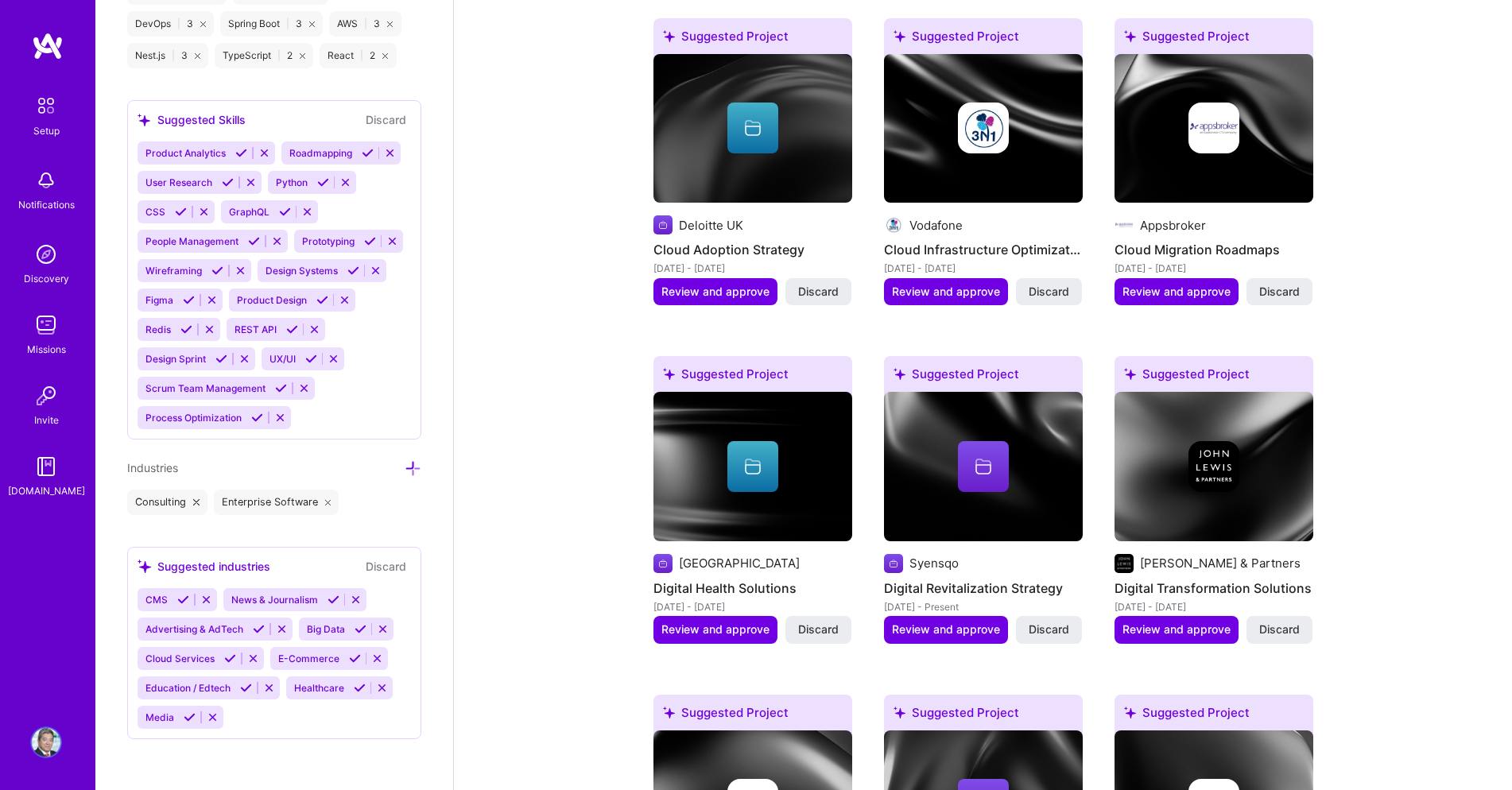
click at [43, 108] on img at bounding box center [46, 106] width 34 height 34
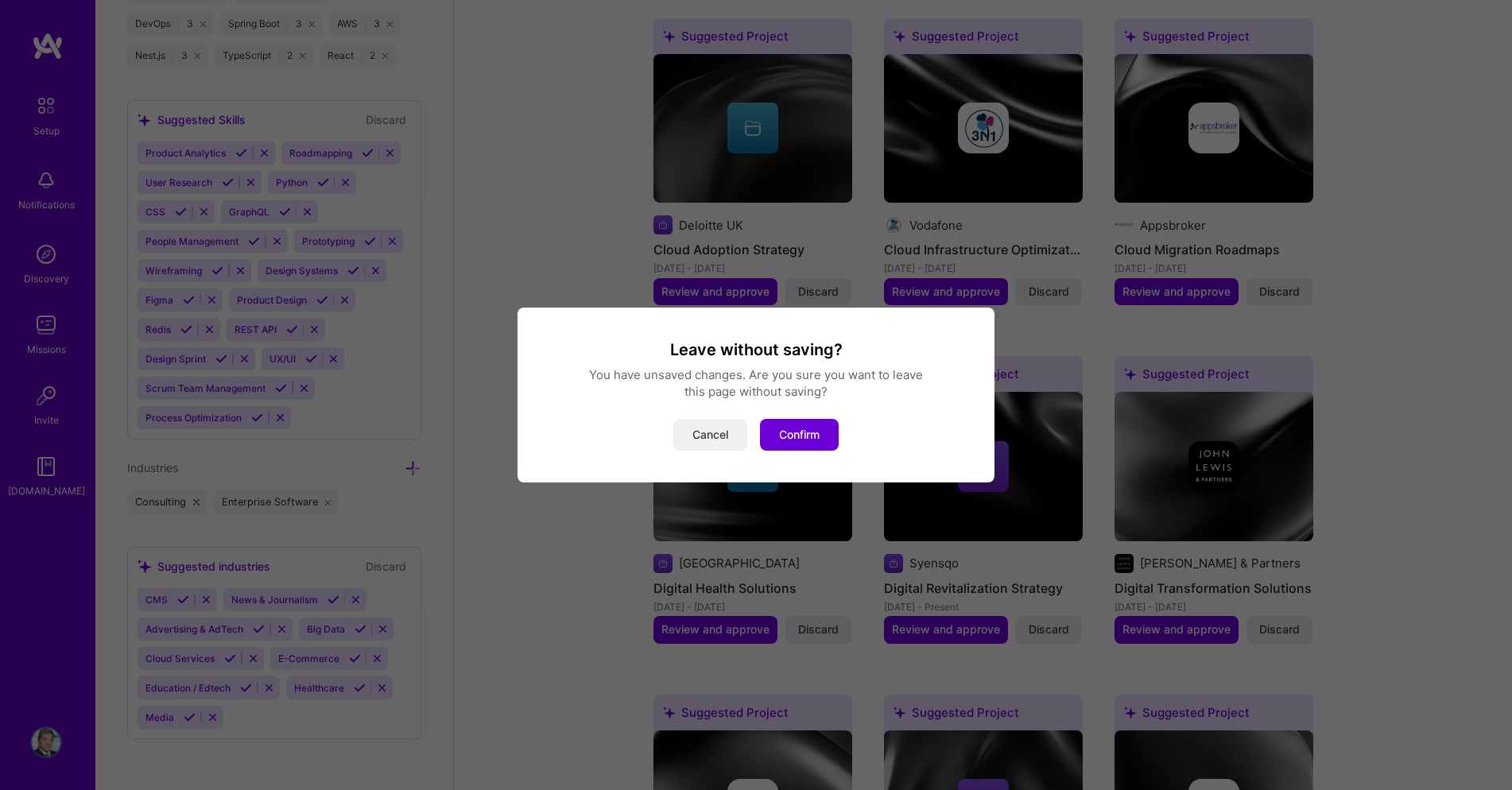
click at [704, 431] on button "Cancel" at bounding box center [710, 435] width 74 height 32
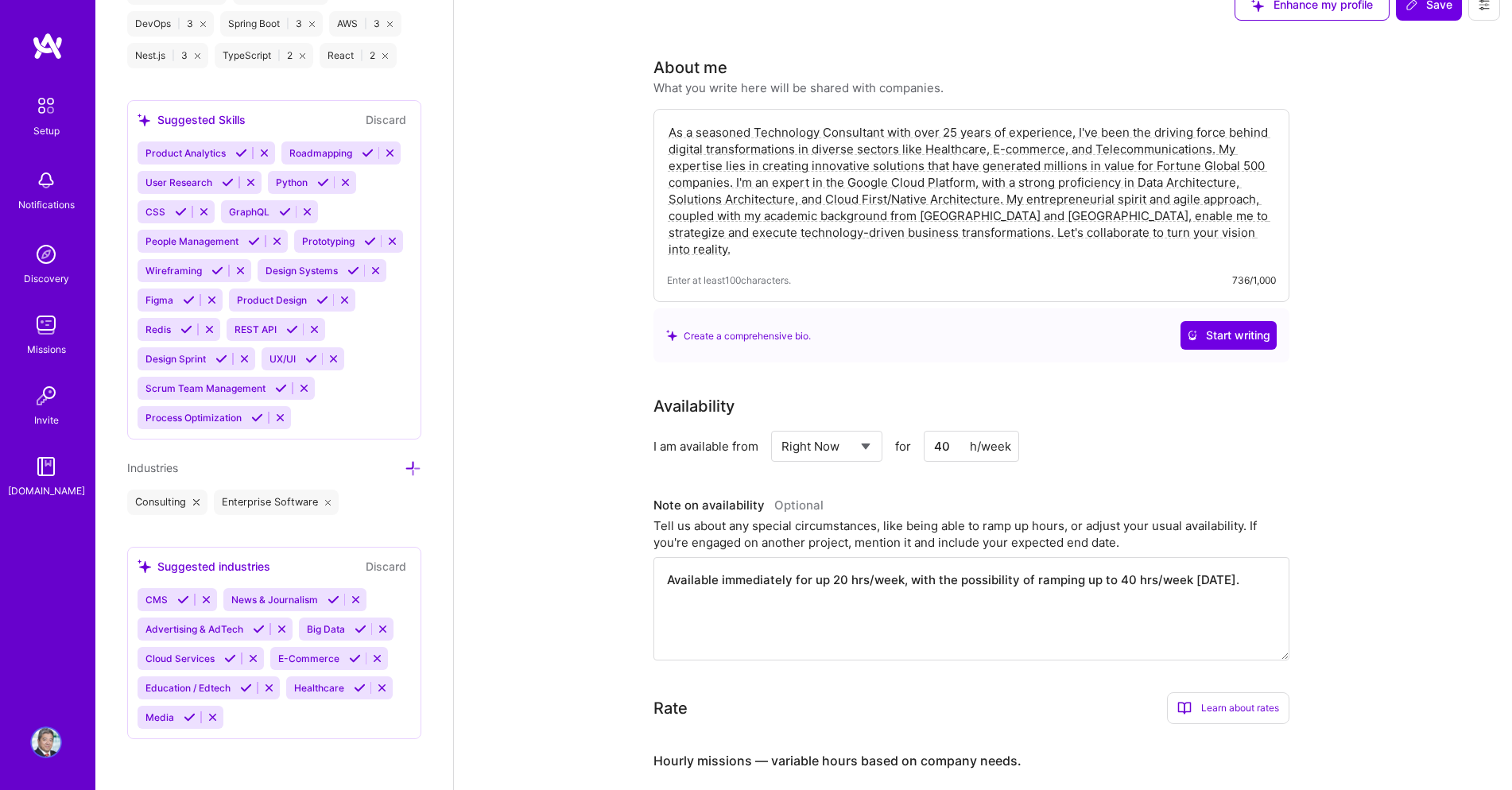
scroll to position [0, 0]
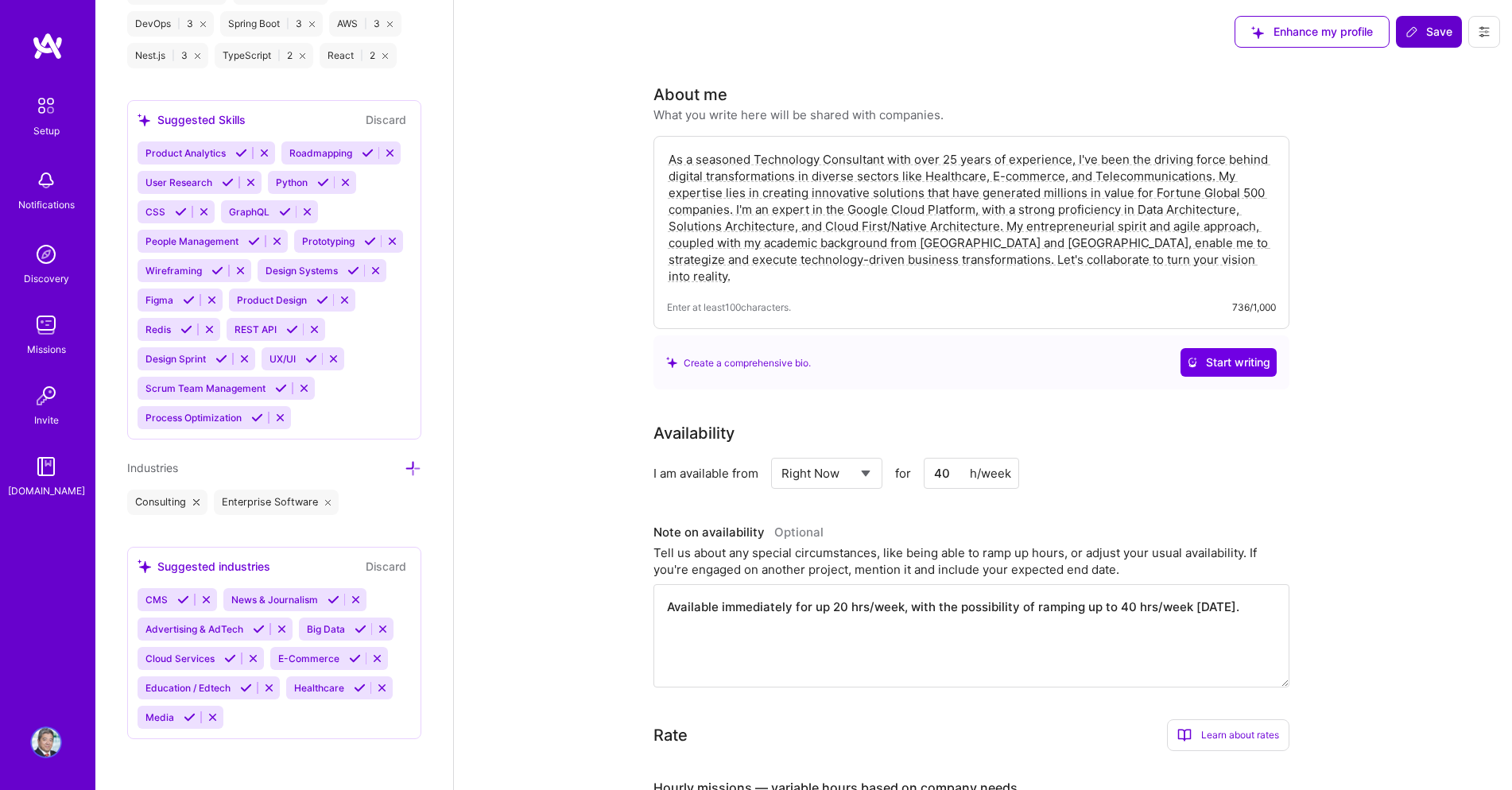
click at [1420, 28] on span "Save" at bounding box center [1429, 31] width 47 height 16
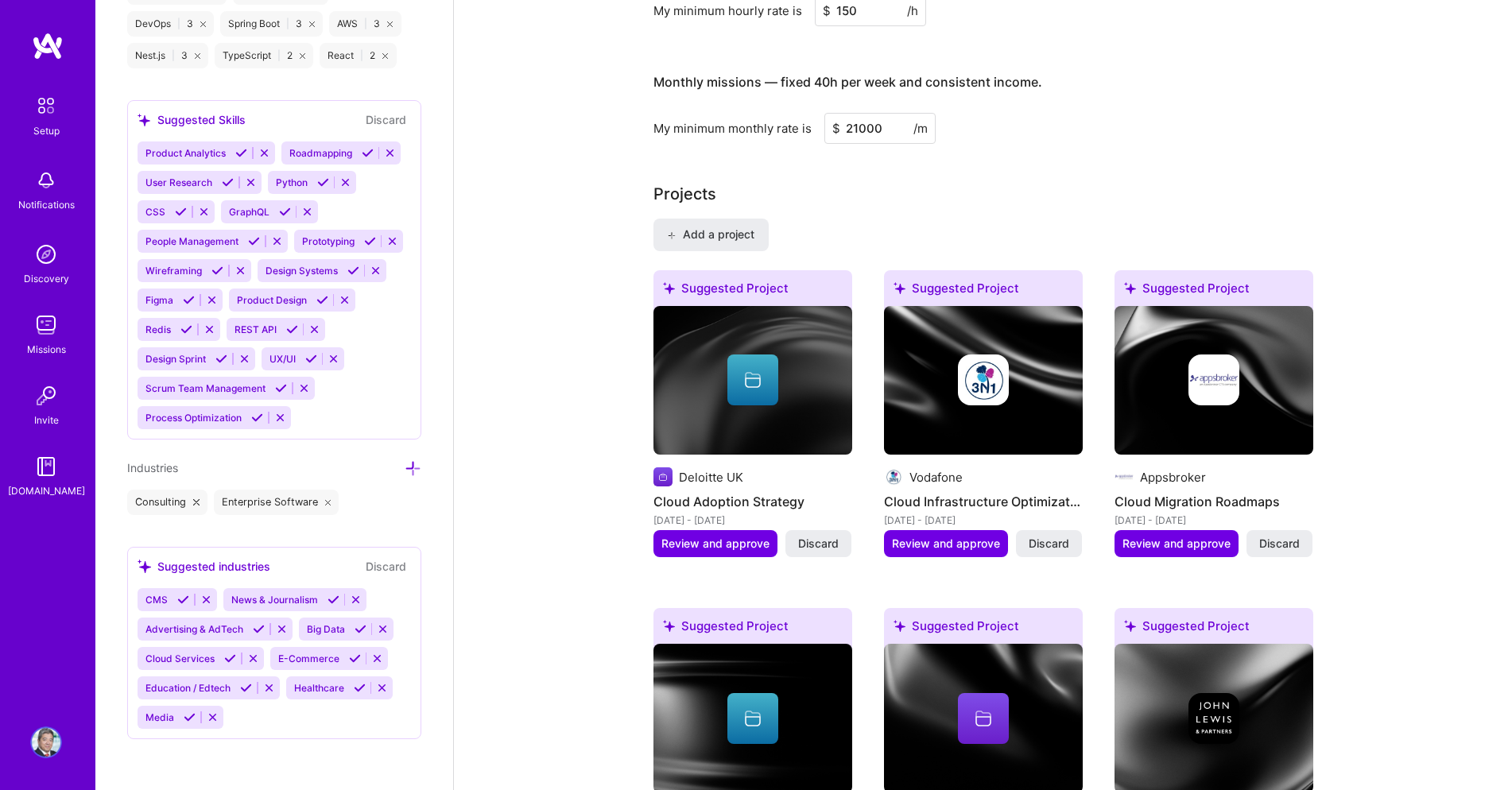
scroll to position [822, 0]
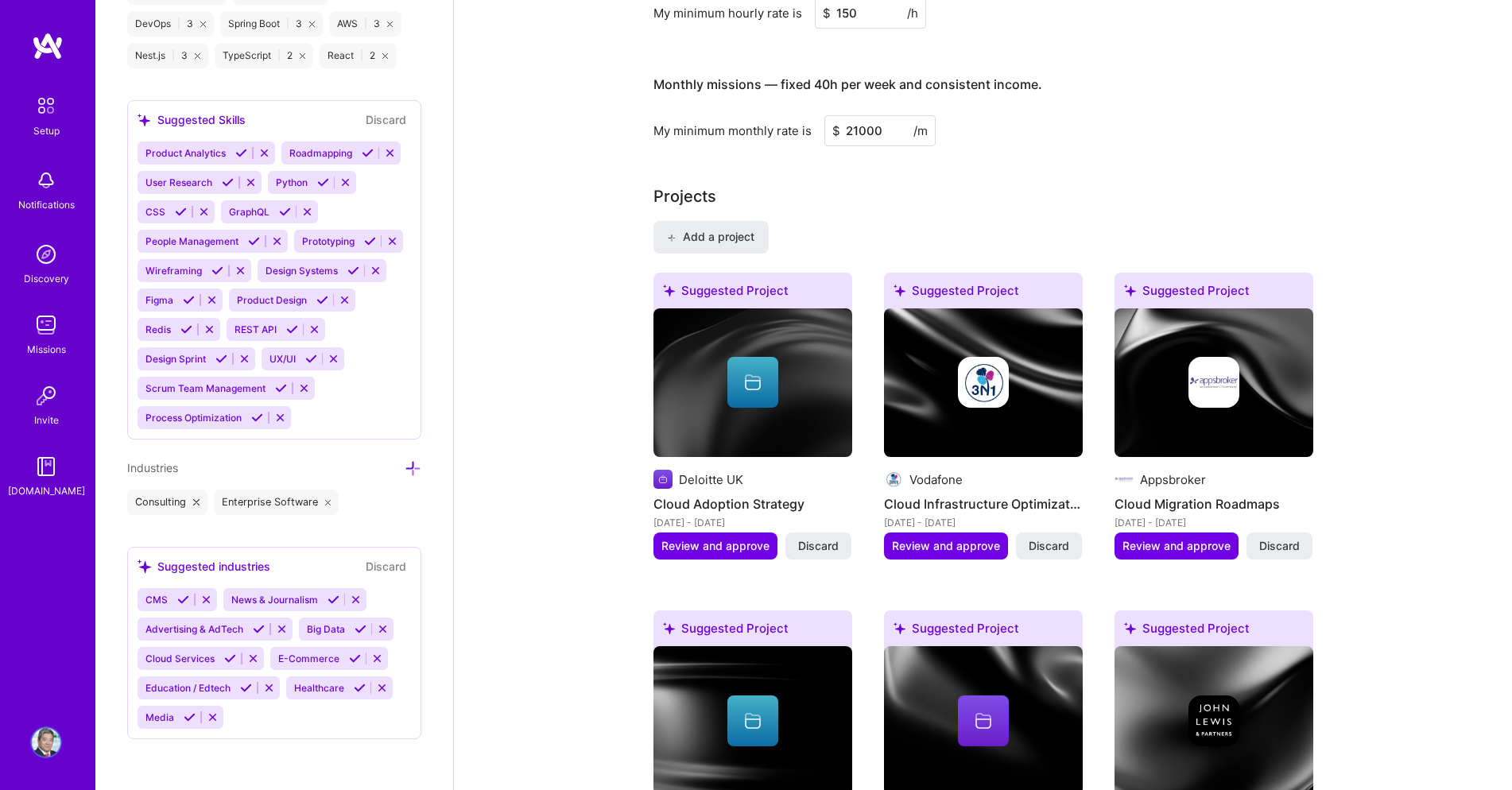
click at [813, 544] on span "Discard" at bounding box center [819, 546] width 41 height 16
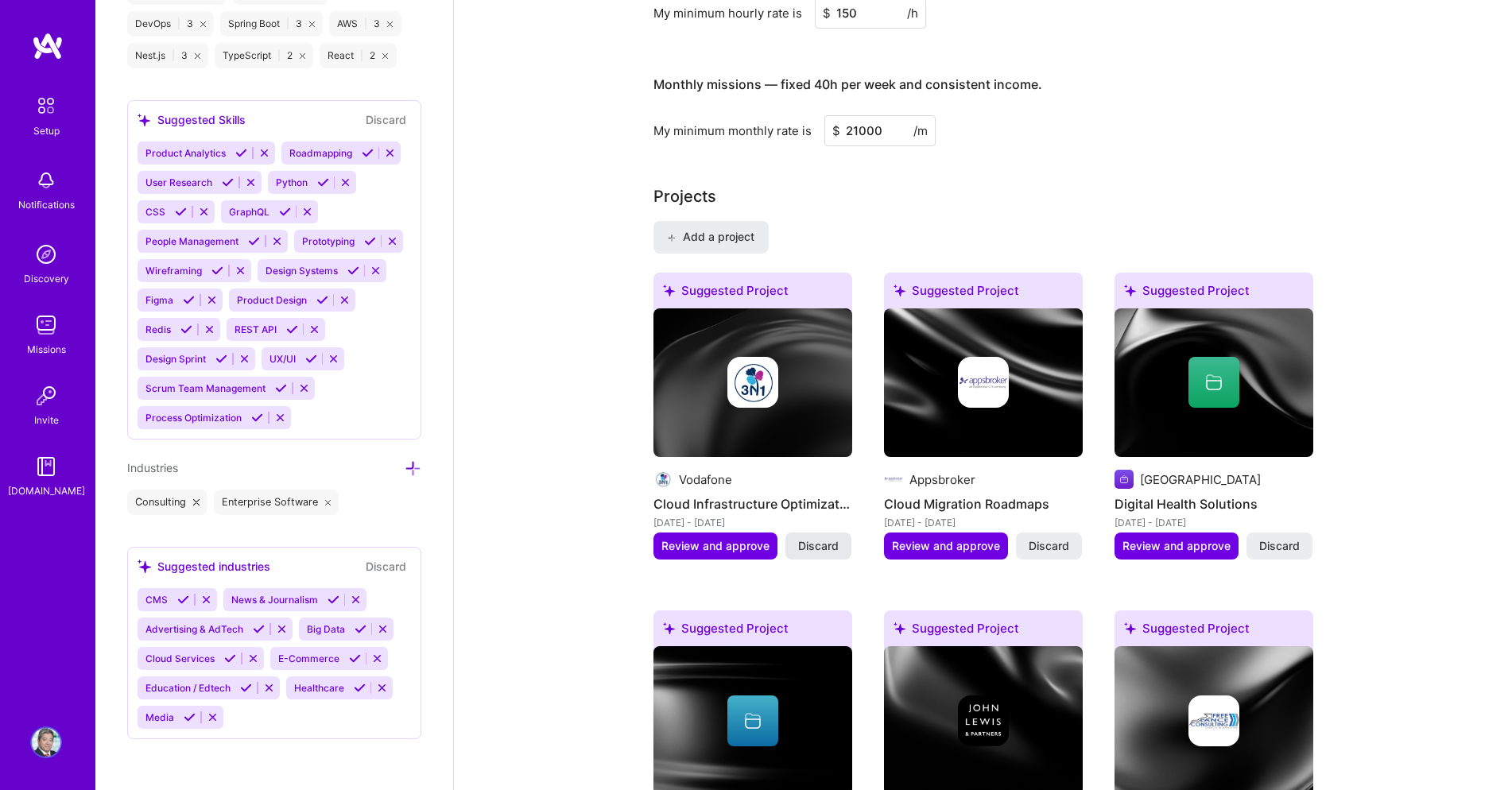
click at [829, 547] on span "Discard" at bounding box center [819, 546] width 41 height 16
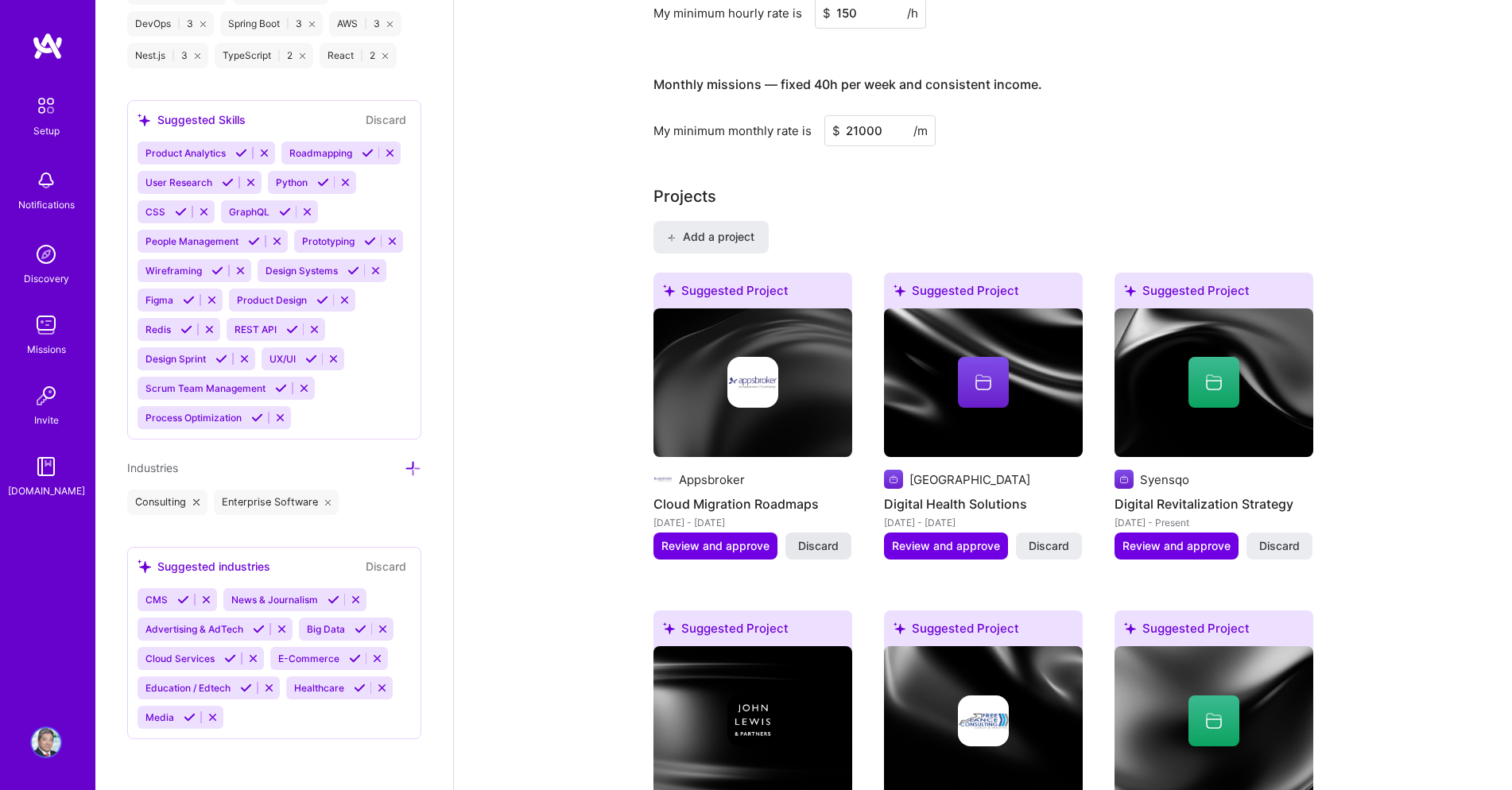
click at [820, 546] on span "Discard" at bounding box center [819, 546] width 41 height 16
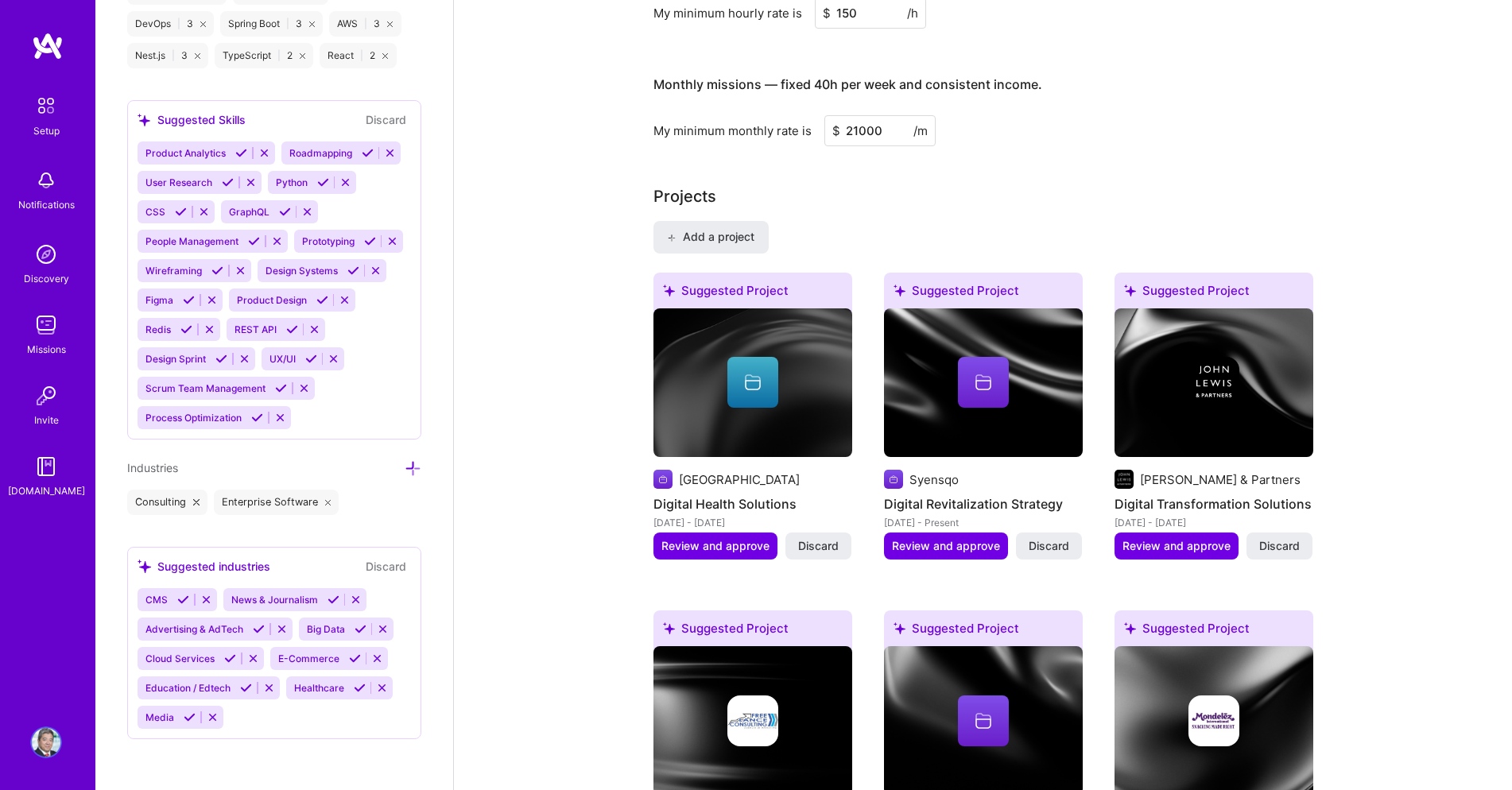
click at [815, 554] on span "Discard" at bounding box center [819, 546] width 41 height 16
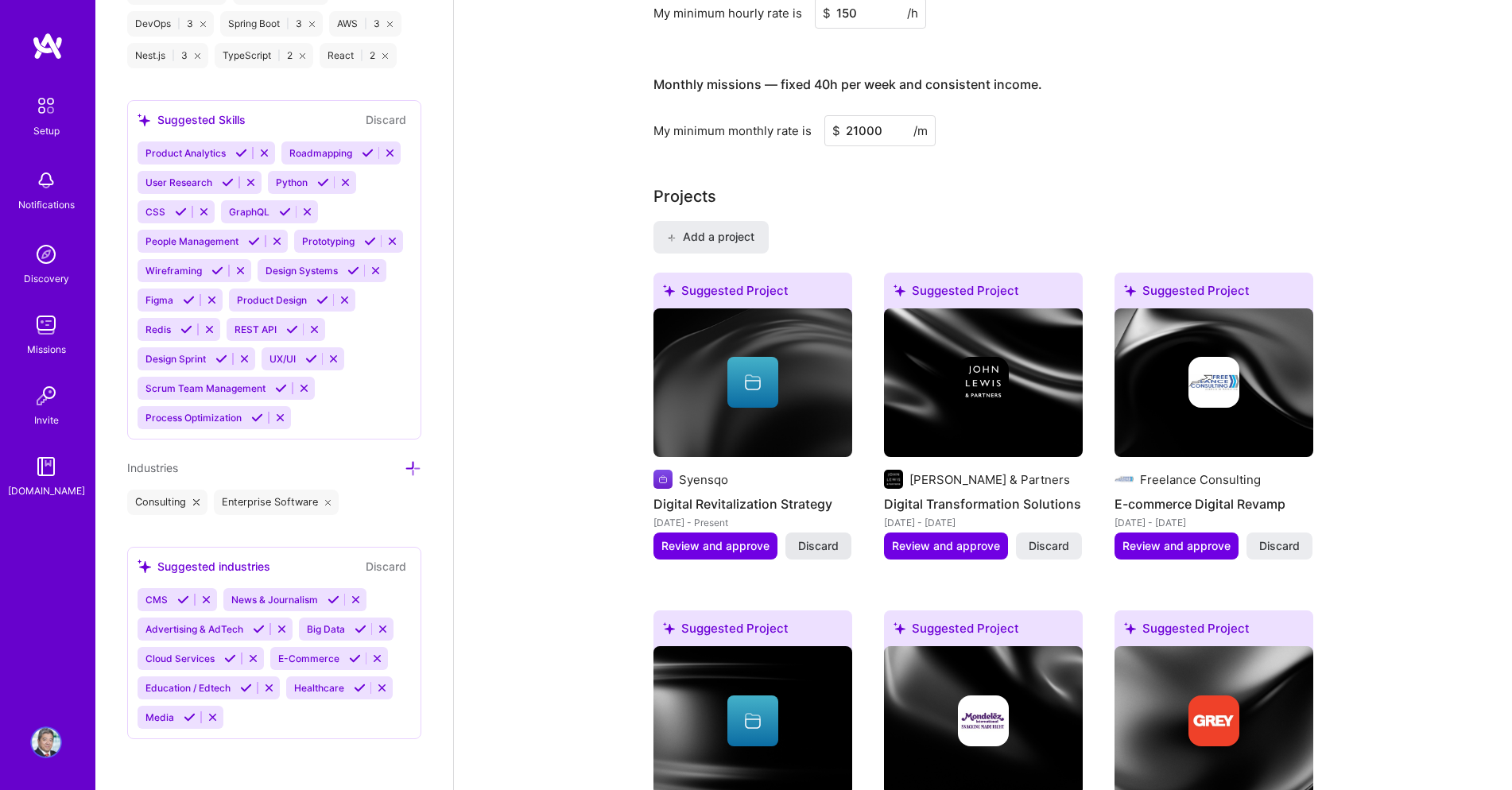
click at [818, 546] on span "Discard" at bounding box center [819, 546] width 41 height 16
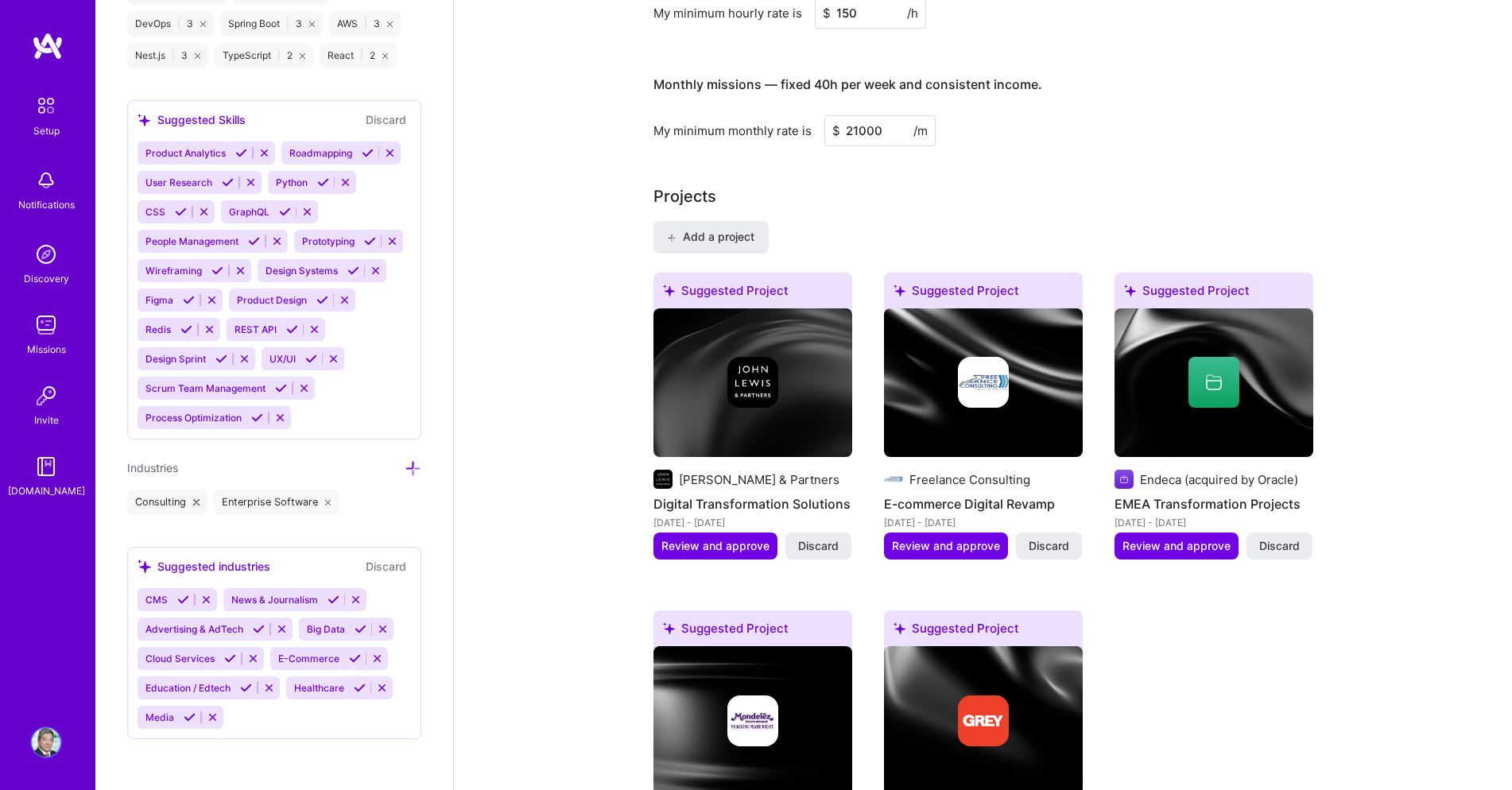
click at [819, 546] on span "Discard" at bounding box center [819, 546] width 41 height 16
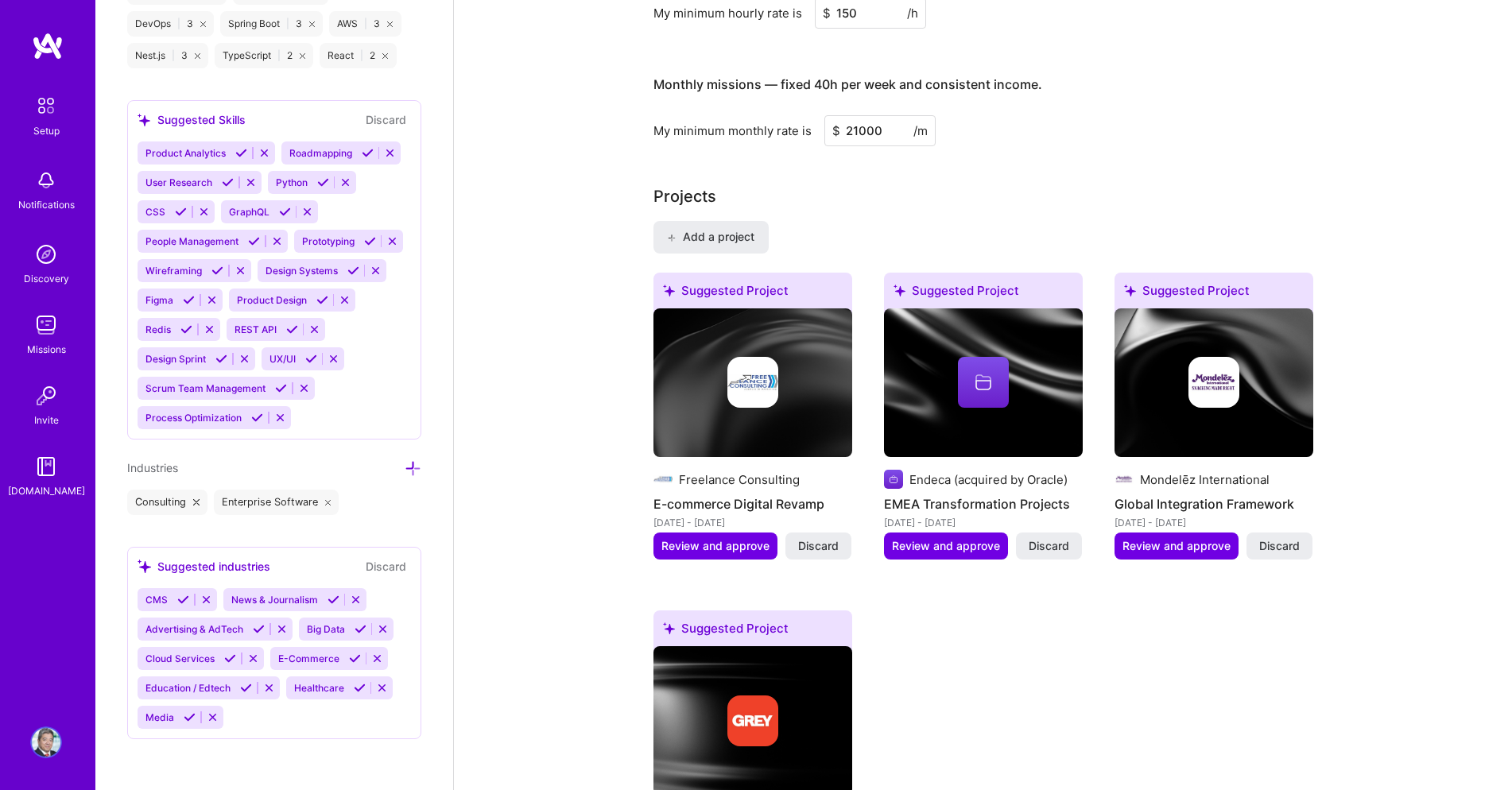
click at [819, 546] on span "Discard" at bounding box center [819, 546] width 41 height 16
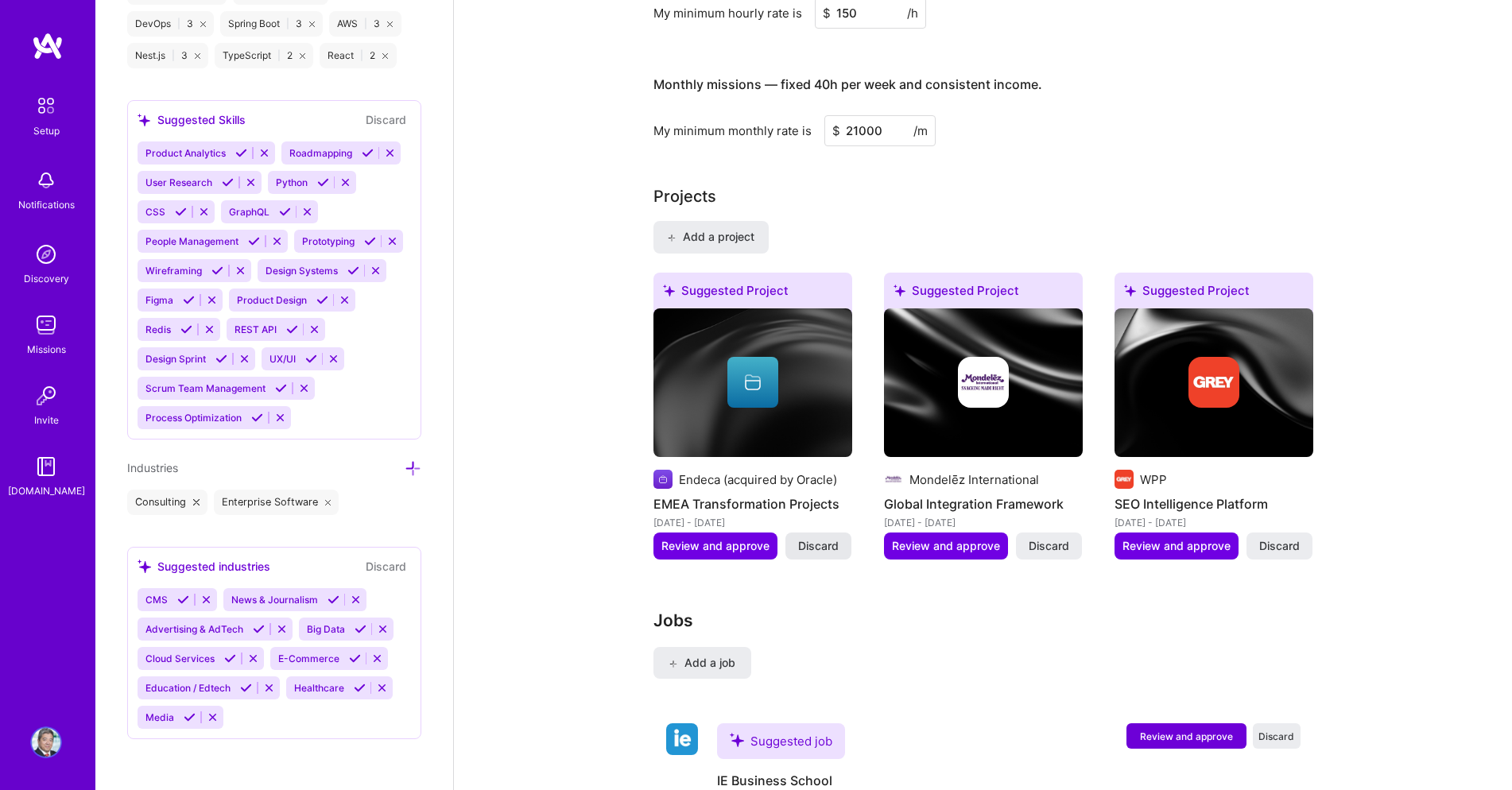
click at [819, 546] on span "Discard" at bounding box center [819, 546] width 41 height 16
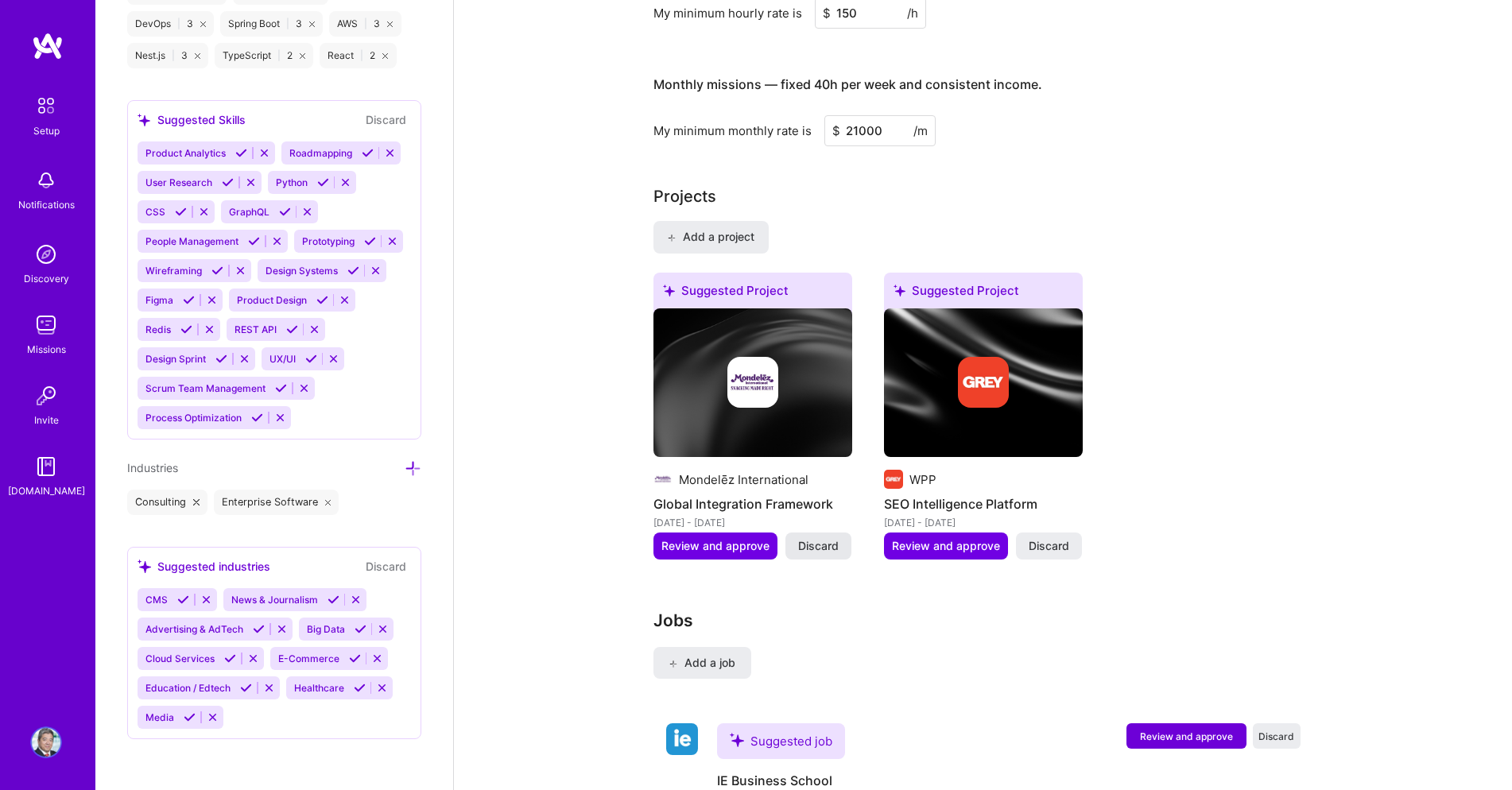
click at [819, 546] on span "Discard" at bounding box center [819, 546] width 41 height 16
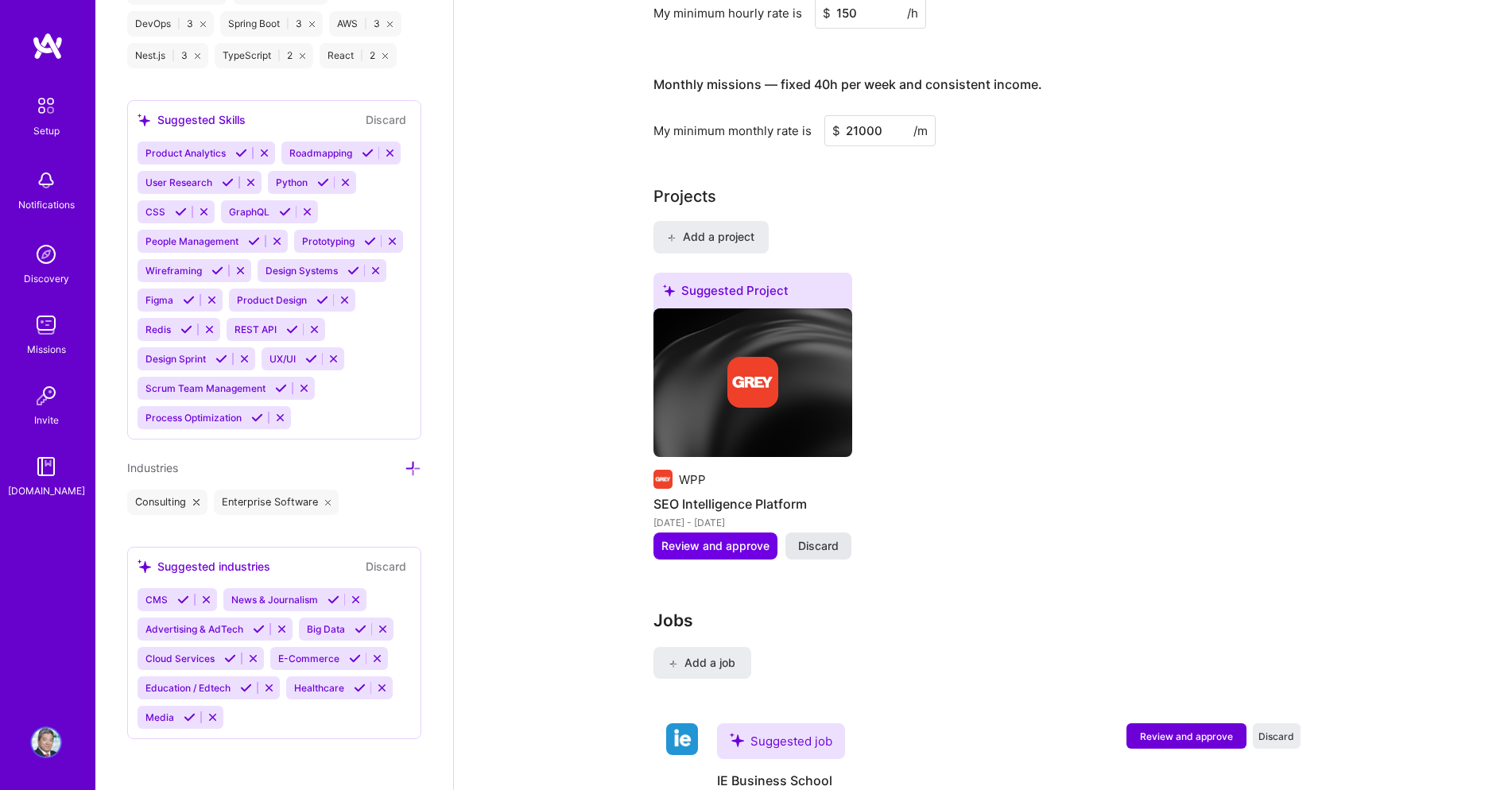
click at [818, 546] on span "Discard" at bounding box center [819, 546] width 41 height 16
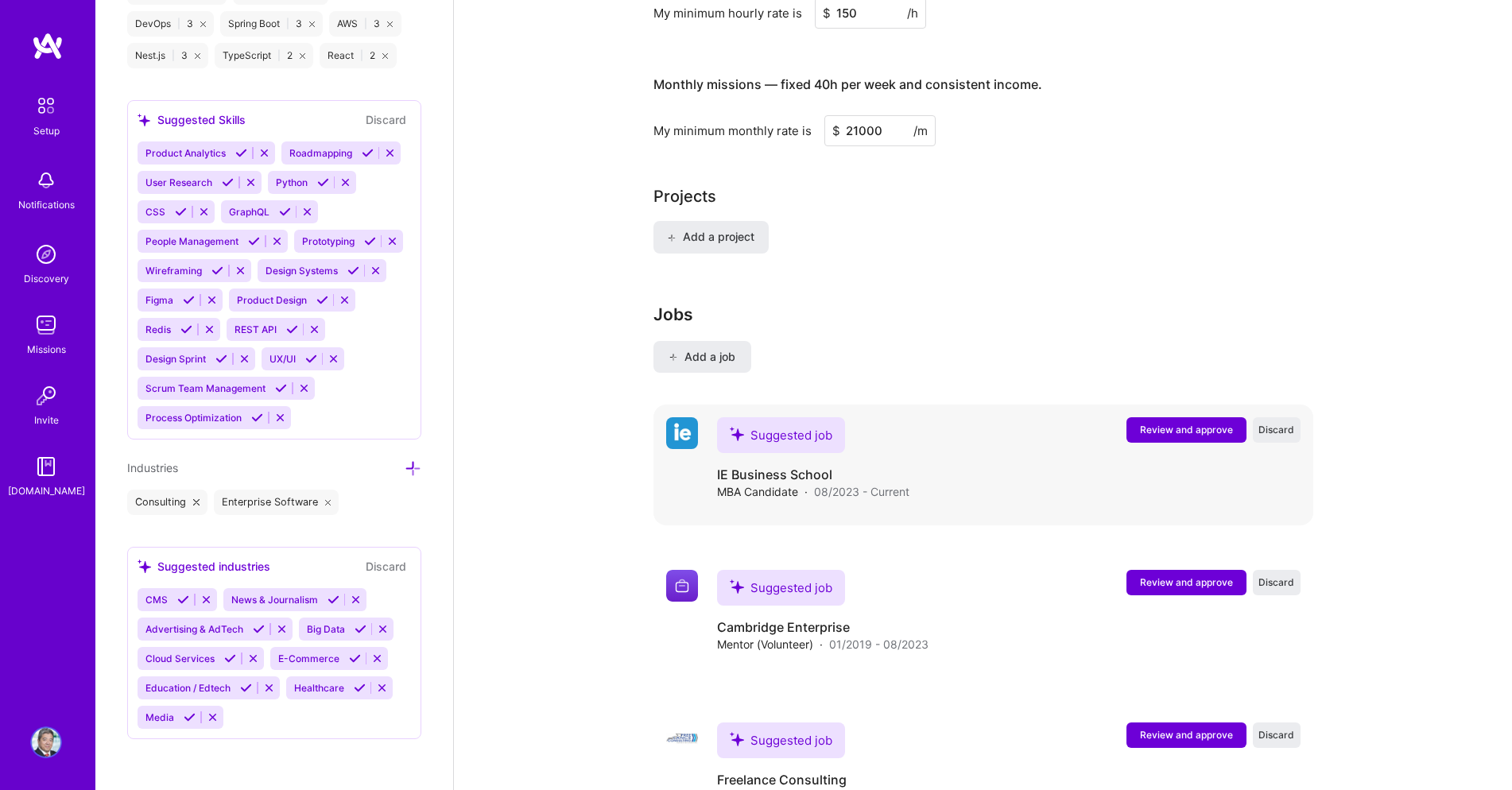
click at [1278, 428] on span "Discard" at bounding box center [1276, 430] width 35 height 14
click at [1278, 429] on span "Discard" at bounding box center [1276, 430] width 35 height 14
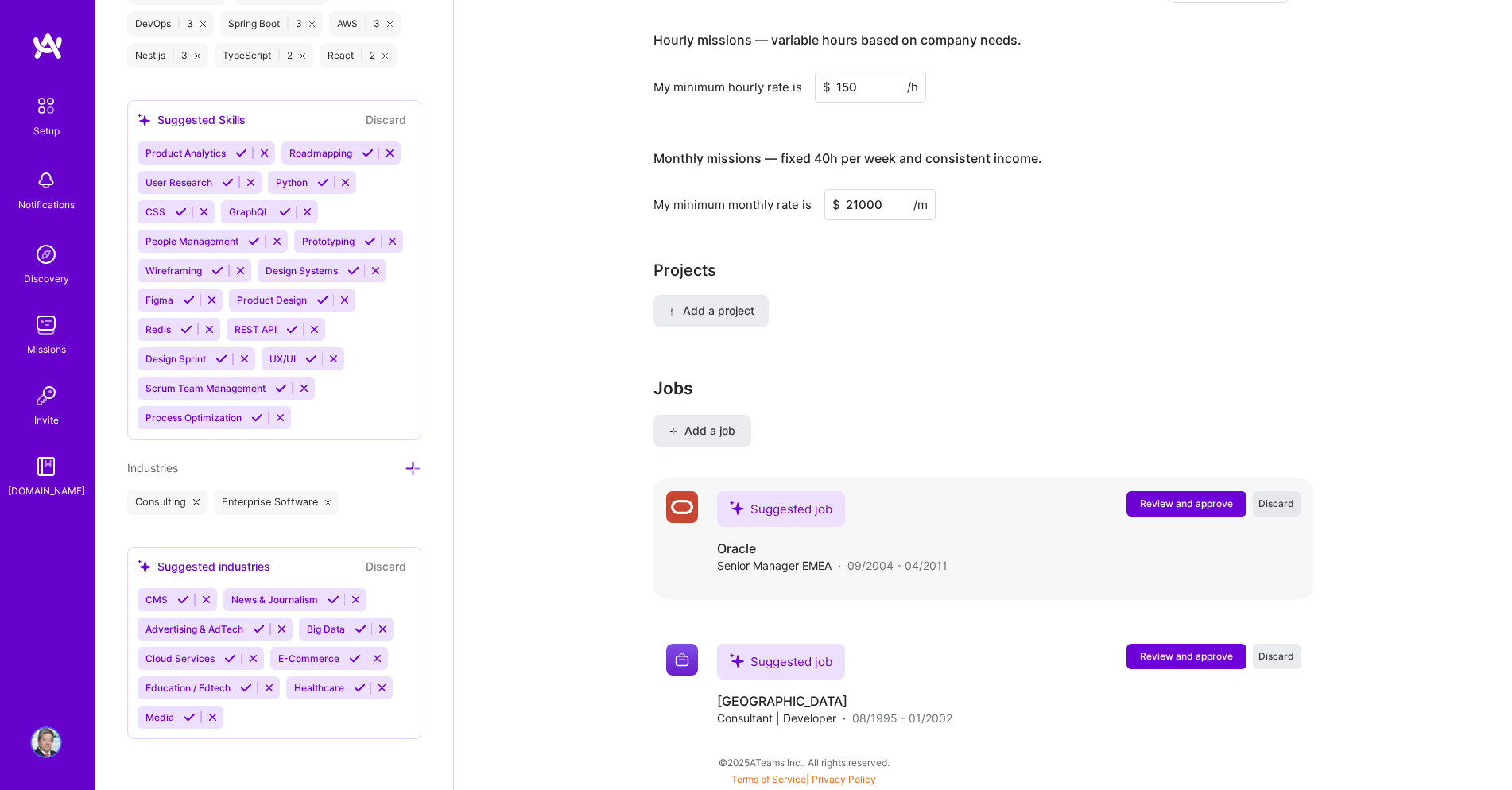
scroll to position [748, 0]
click at [1266, 511] on button "Discard" at bounding box center [1276, 504] width 47 height 25
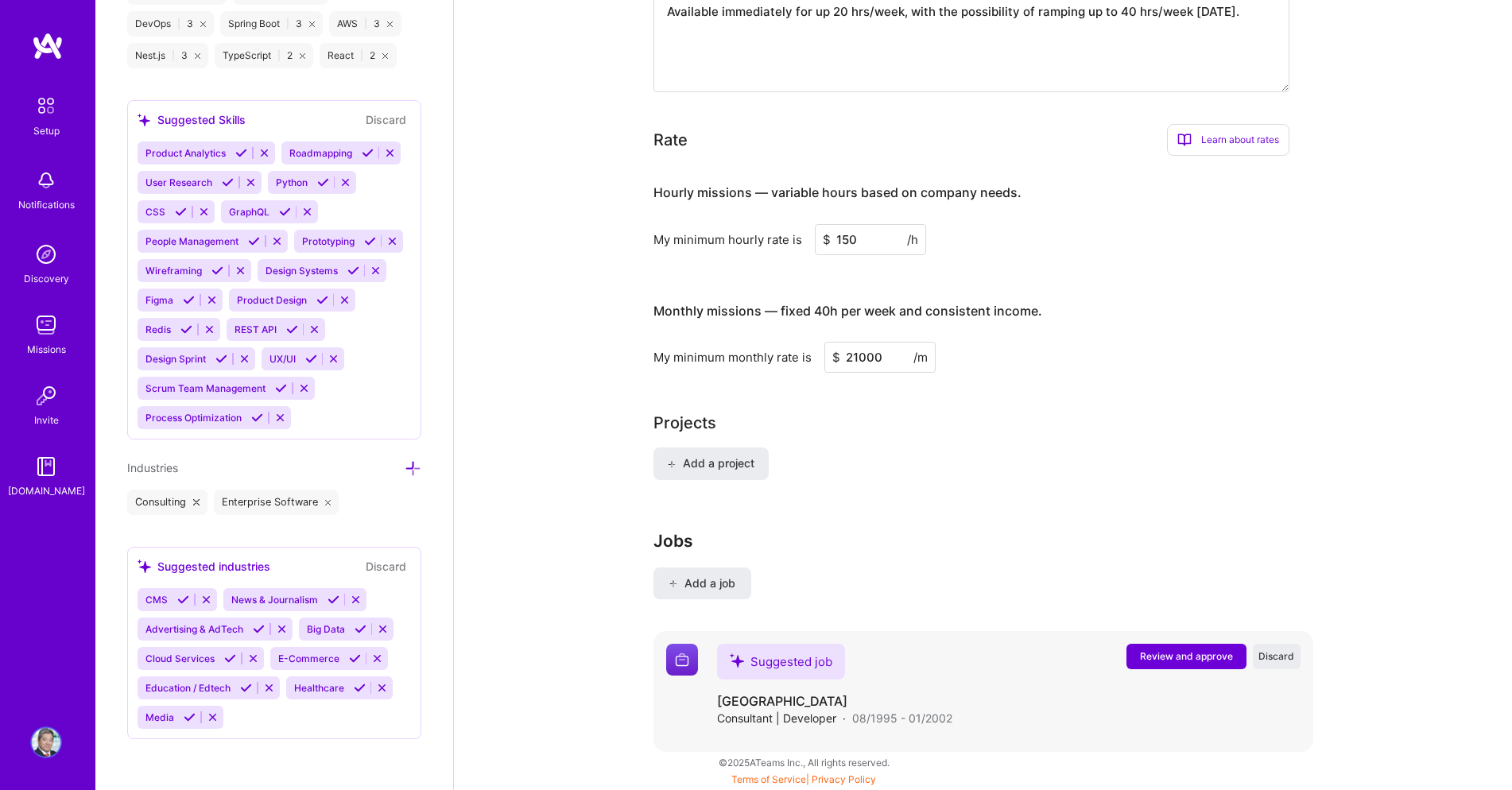
scroll to position [596, 0]
click at [1273, 661] on span "Discard" at bounding box center [1276, 657] width 35 height 14
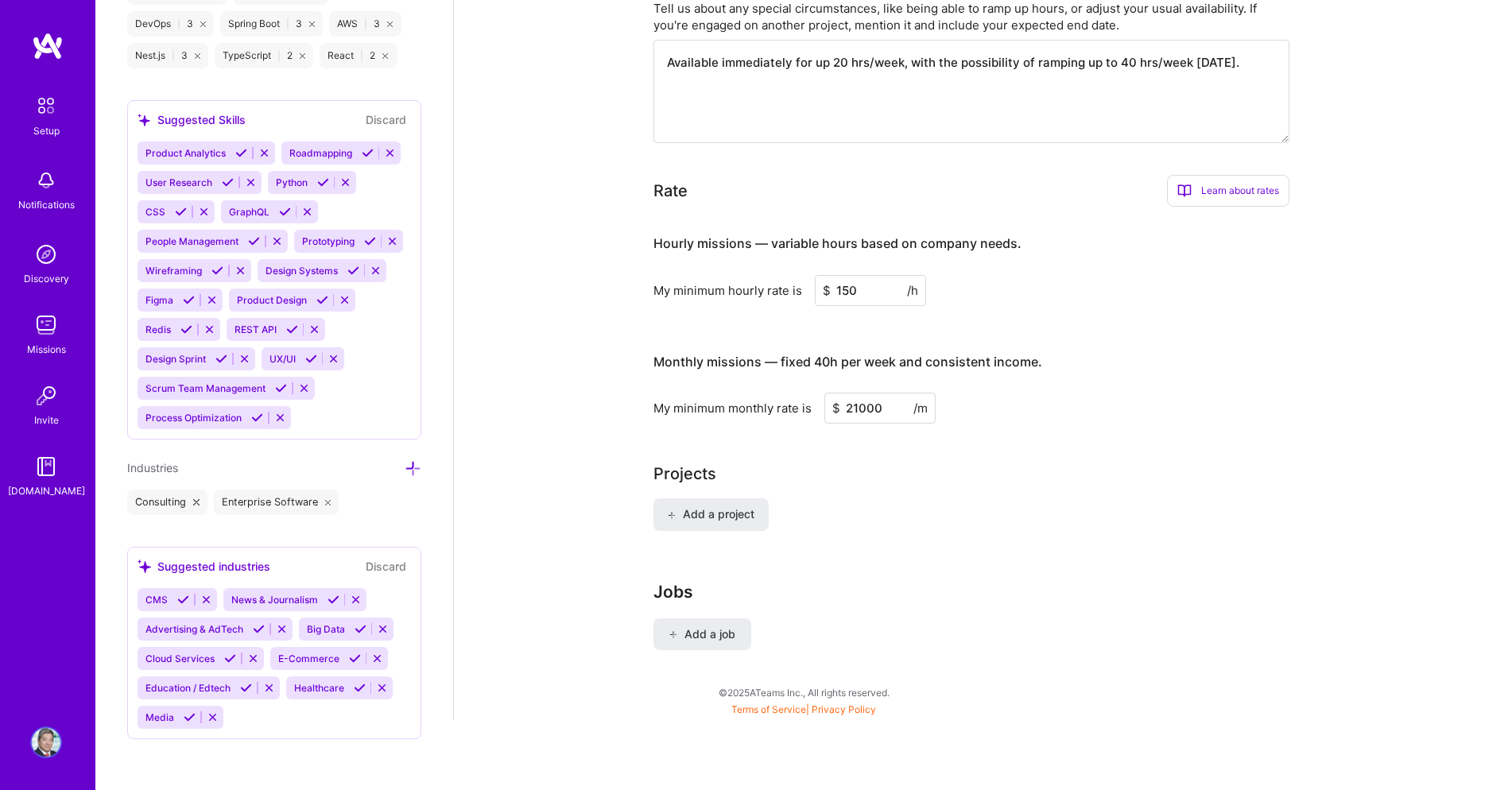
scroll to position [0, 0]
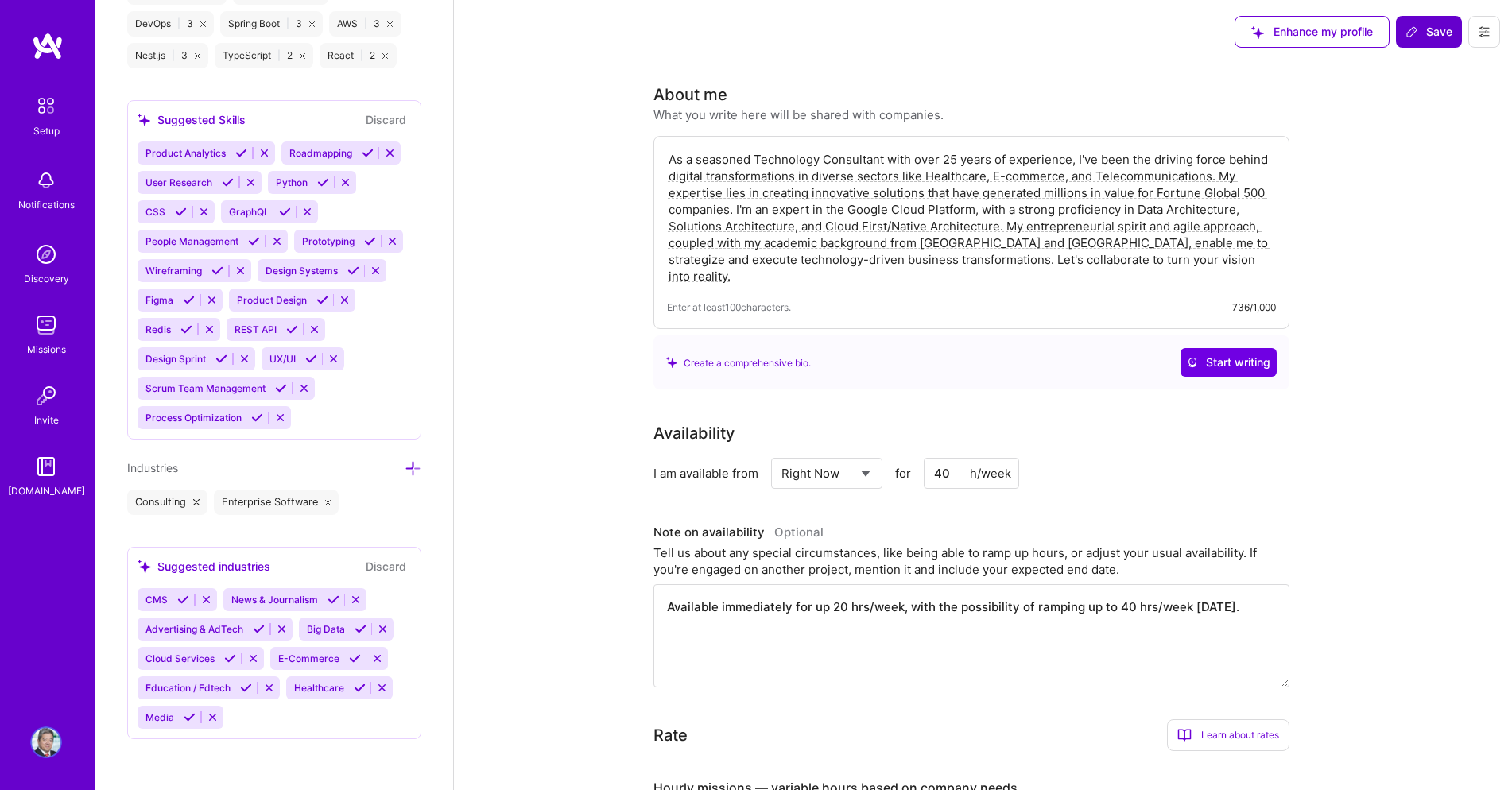
click at [1434, 38] on span "Save" at bounding box center [1429, 31] width 47 height 16
click at [1313, 506] on div "About me What you write here will be shared with companies. As a seasoned Techn…" at bounding box center [982, 664] width 1058 height 1201
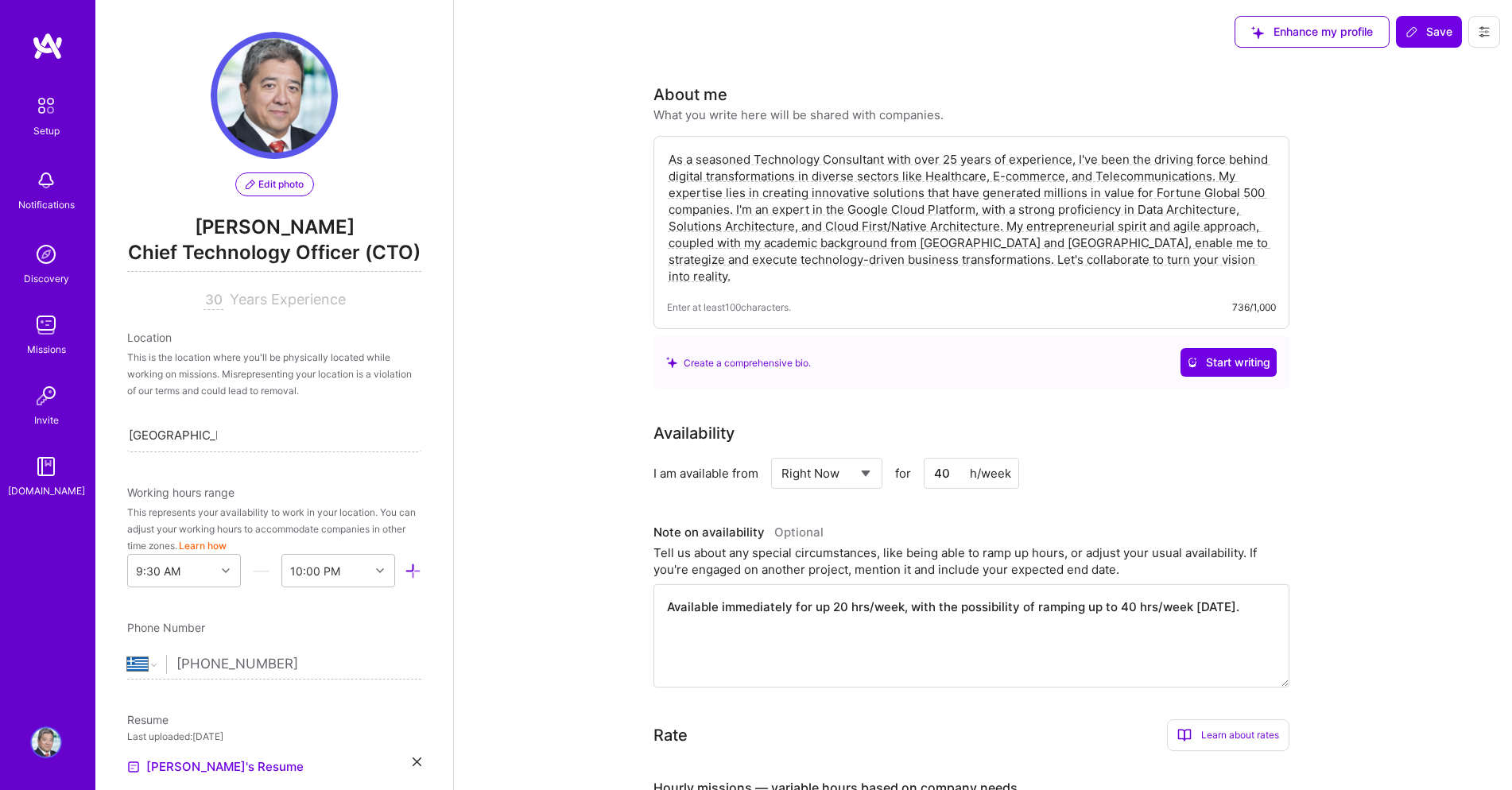
click at [871, 291] on div "As a seasoned Technology Consultant with over 25 years of experience, I've been…" at bounding box center [971, 232] width 636 height 193
click at [905, 280] on textarea "As a seasoned Technology Consultant with over 25 years of experience, I've been…" at bounding box center [971, 218] width 609 height 137
click at [1007, 225] on textarea "As a seasoned Technology Consultant with over 25 years of experience, I've been…" at bounding box center [971, 218] width 609 height 137
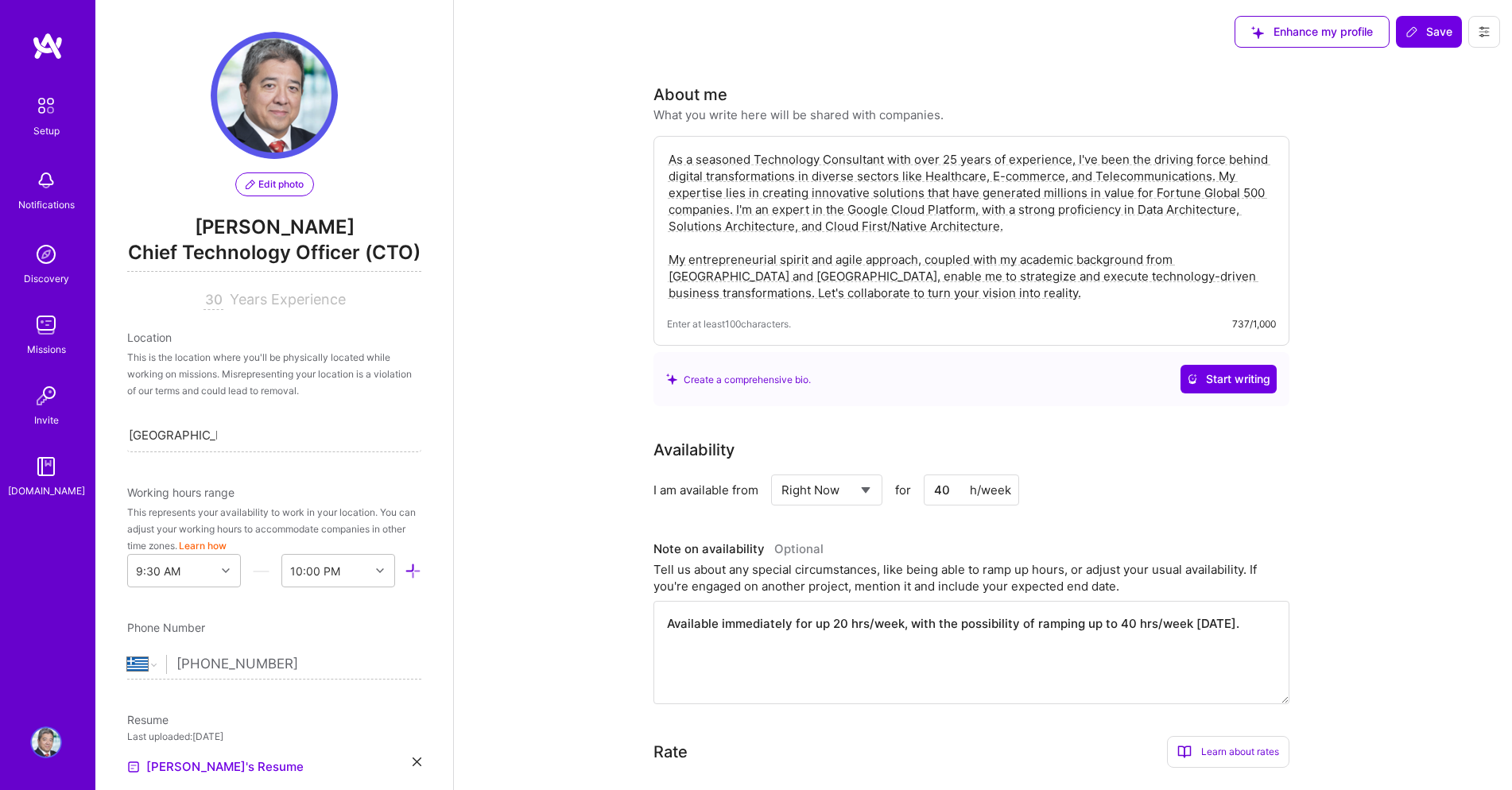
click at [668, 292] on textarea "As a seasoned Technology Consultant with over 25 years of experience, I've been…" at bounding box center [971, 226] width 609 height 154
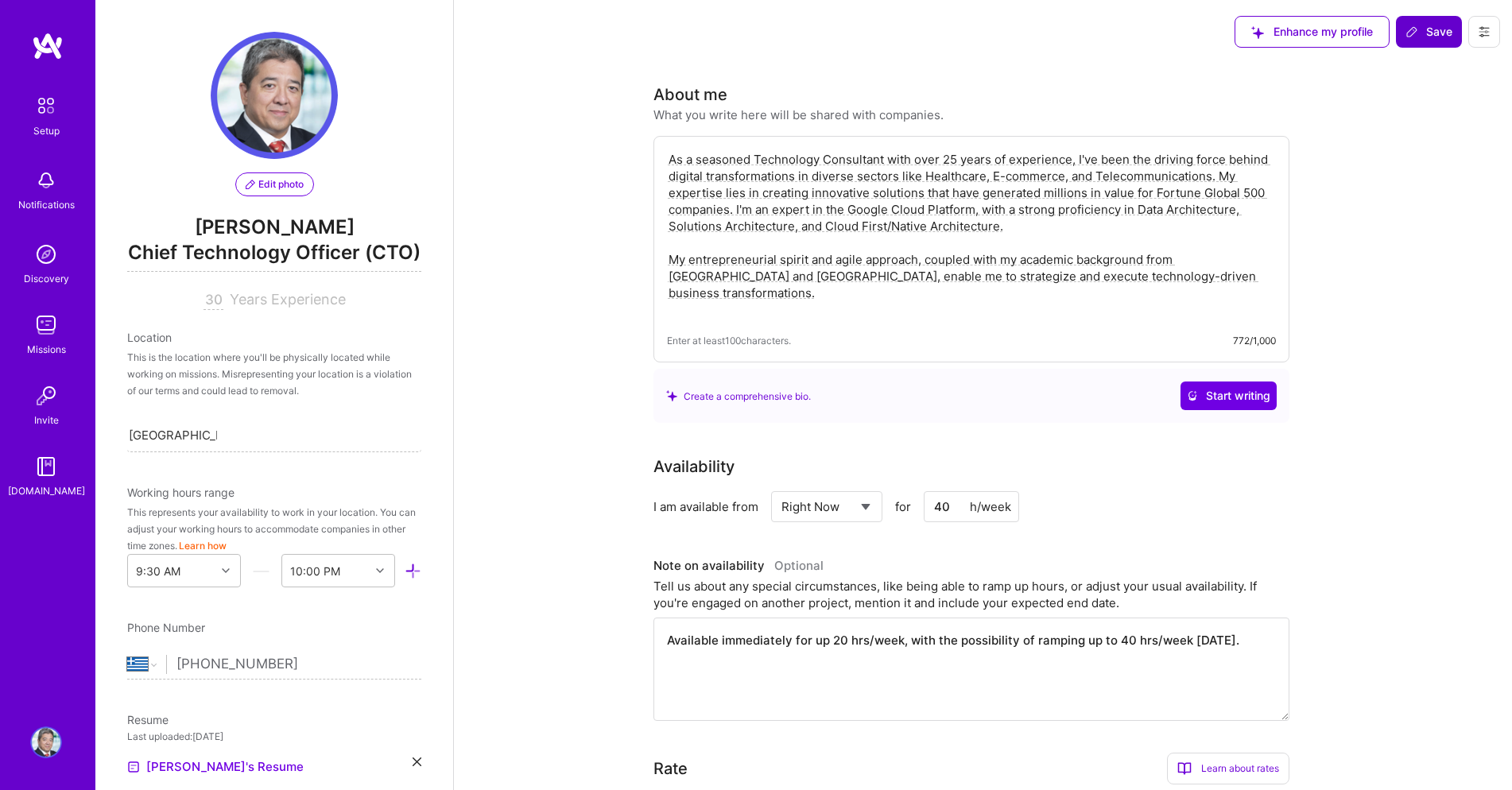
type textarea "As a seasoned Technology Consultant with over 25 years of experience, I've been…"
click at [1421, 19] on button "Save" at bounding box center [1428, 32] width 66 height 32
click at [48, 104] on img at bounding box center [46, 106] width 34 height 34
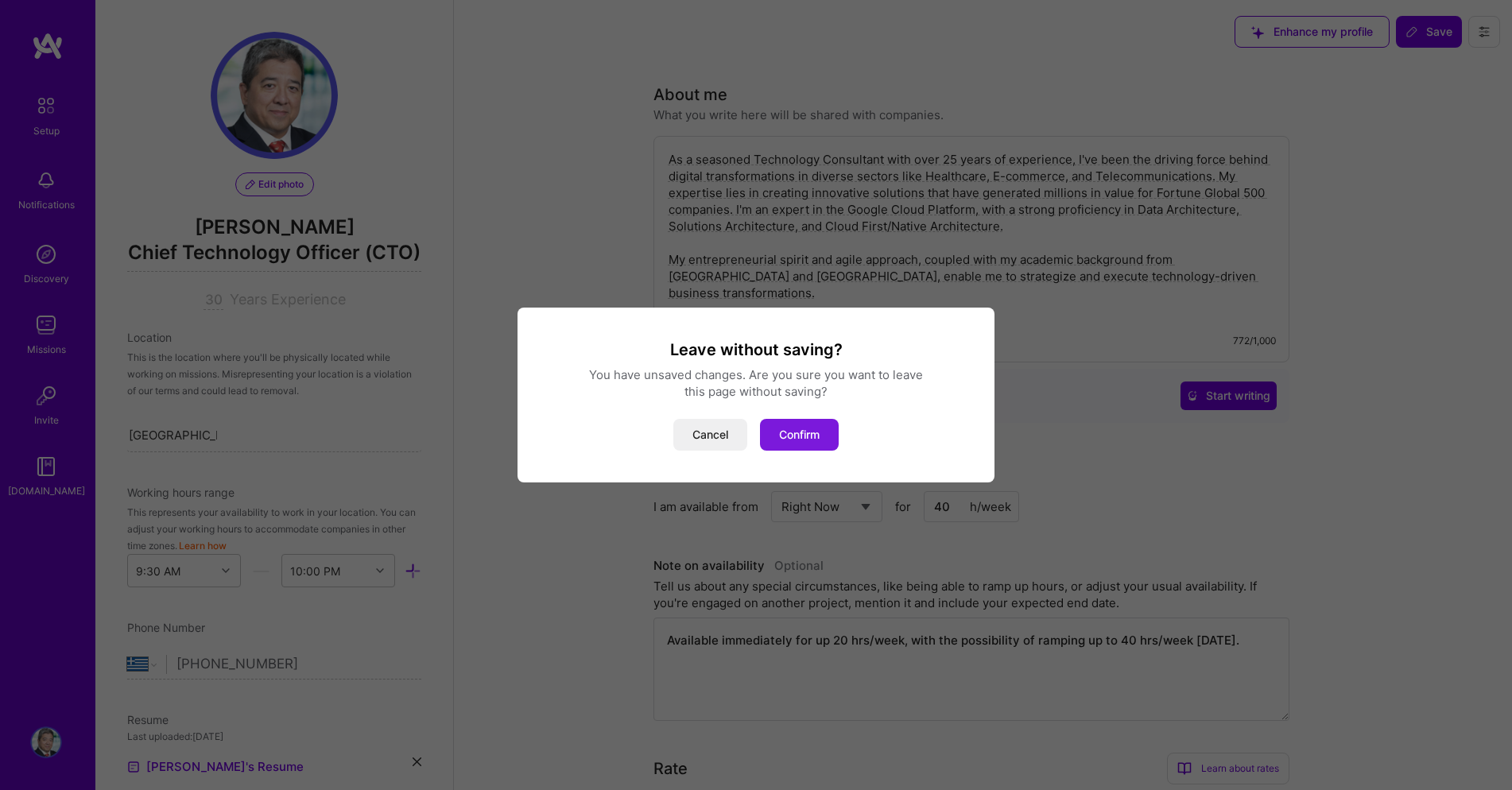
click at [799, 432] on button "Confirm" at bounding box center [799, 435] width 79 height 32
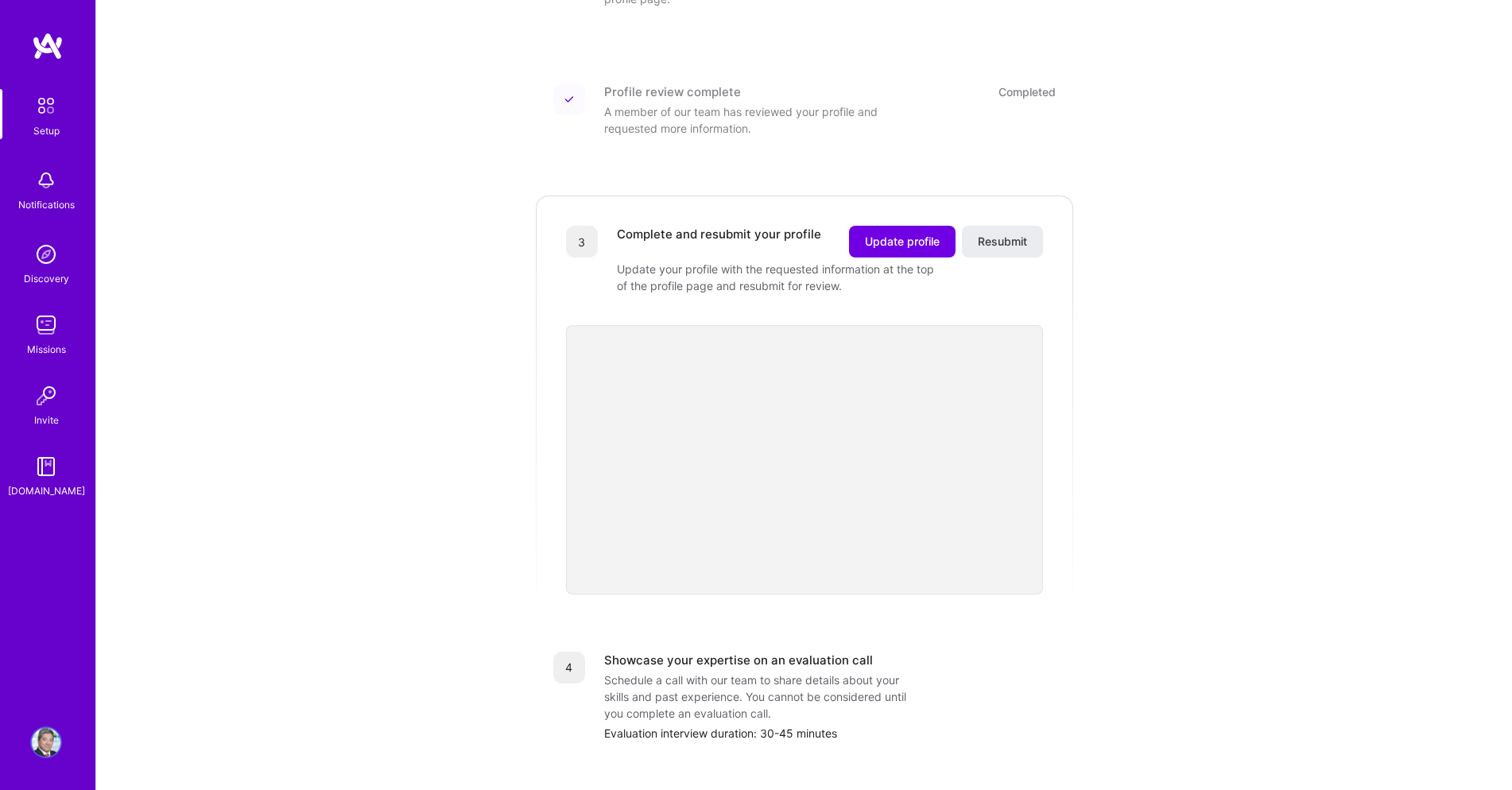
scroll to position [330, 0]
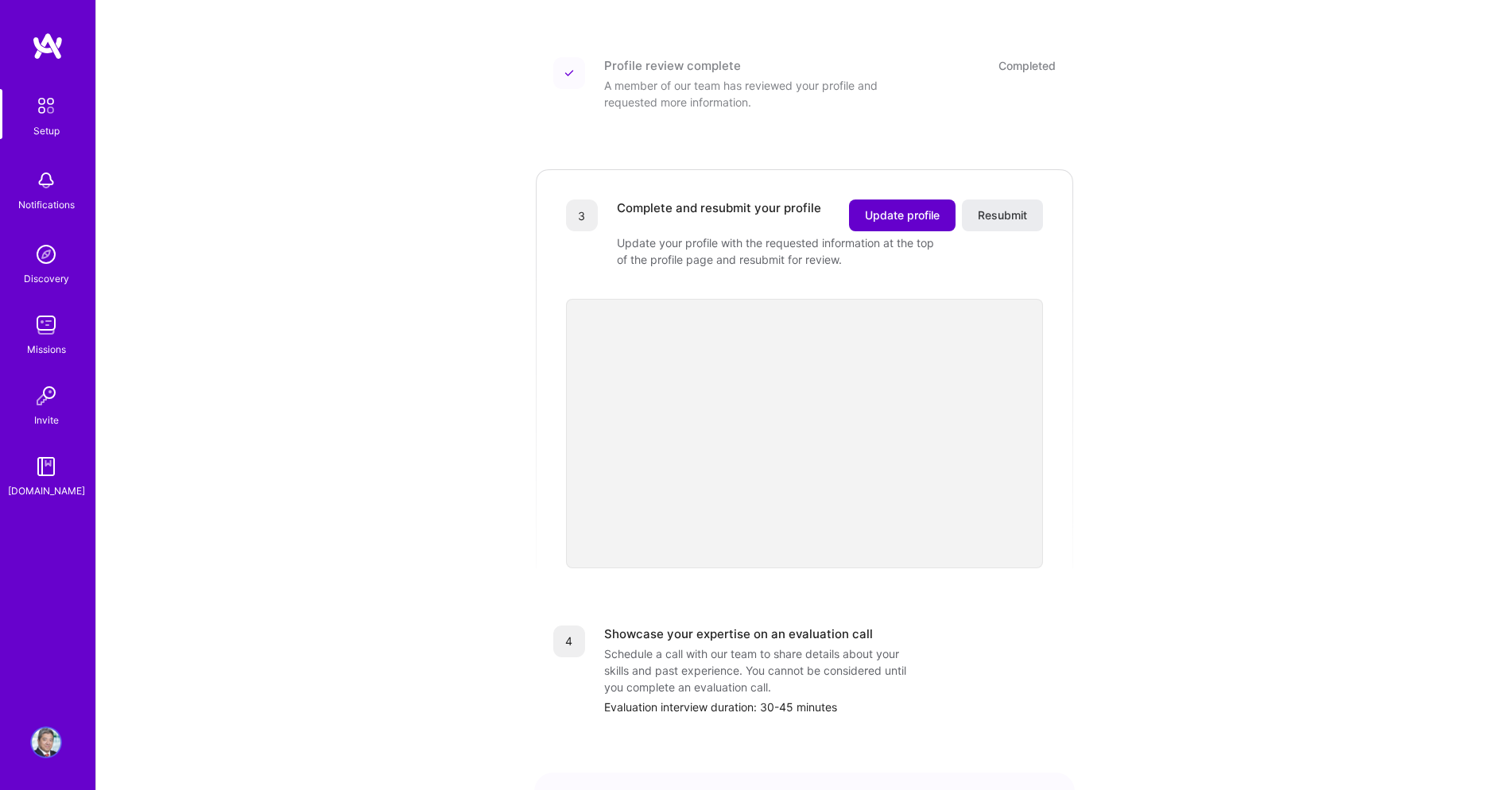
click at [891, 208] on span "Update profile" at bounding box center [902, 215] width 74 height 16
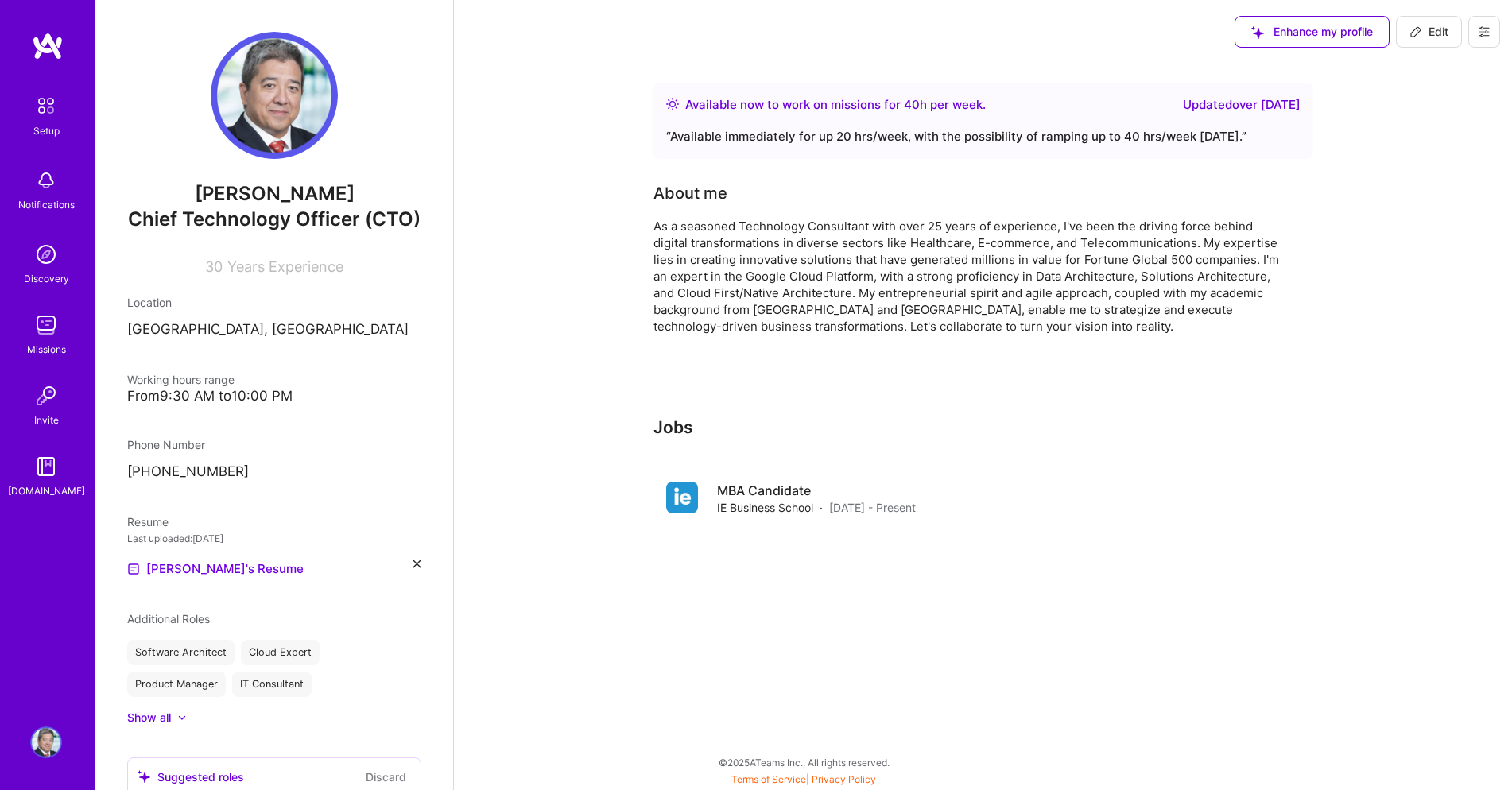
click at [1426, 31] on span "Edit" at bounding box center [1428, 31] width 39 height 16
select select "GR"
select select "Right Now"
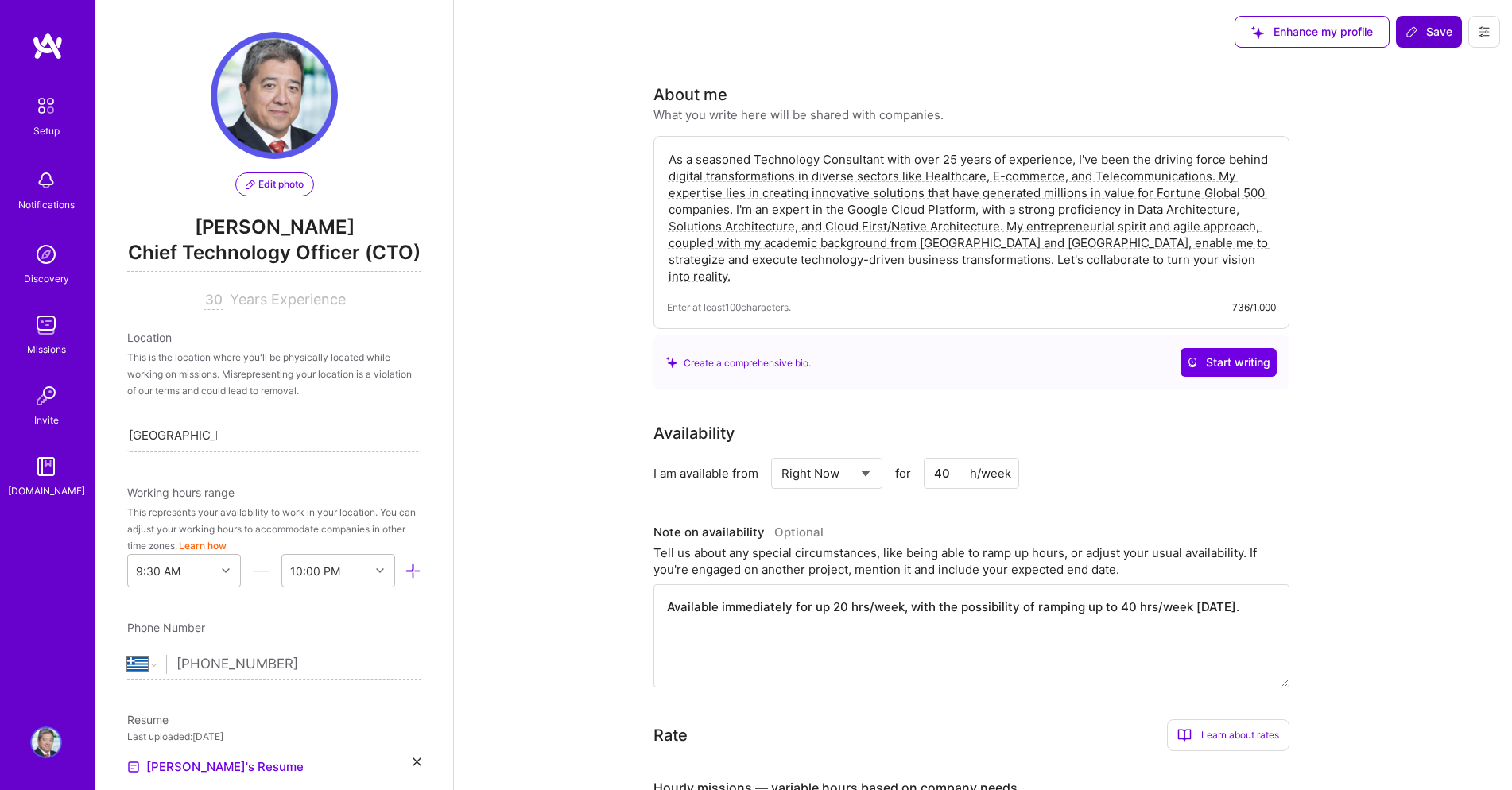
scroll to position [536, 0]
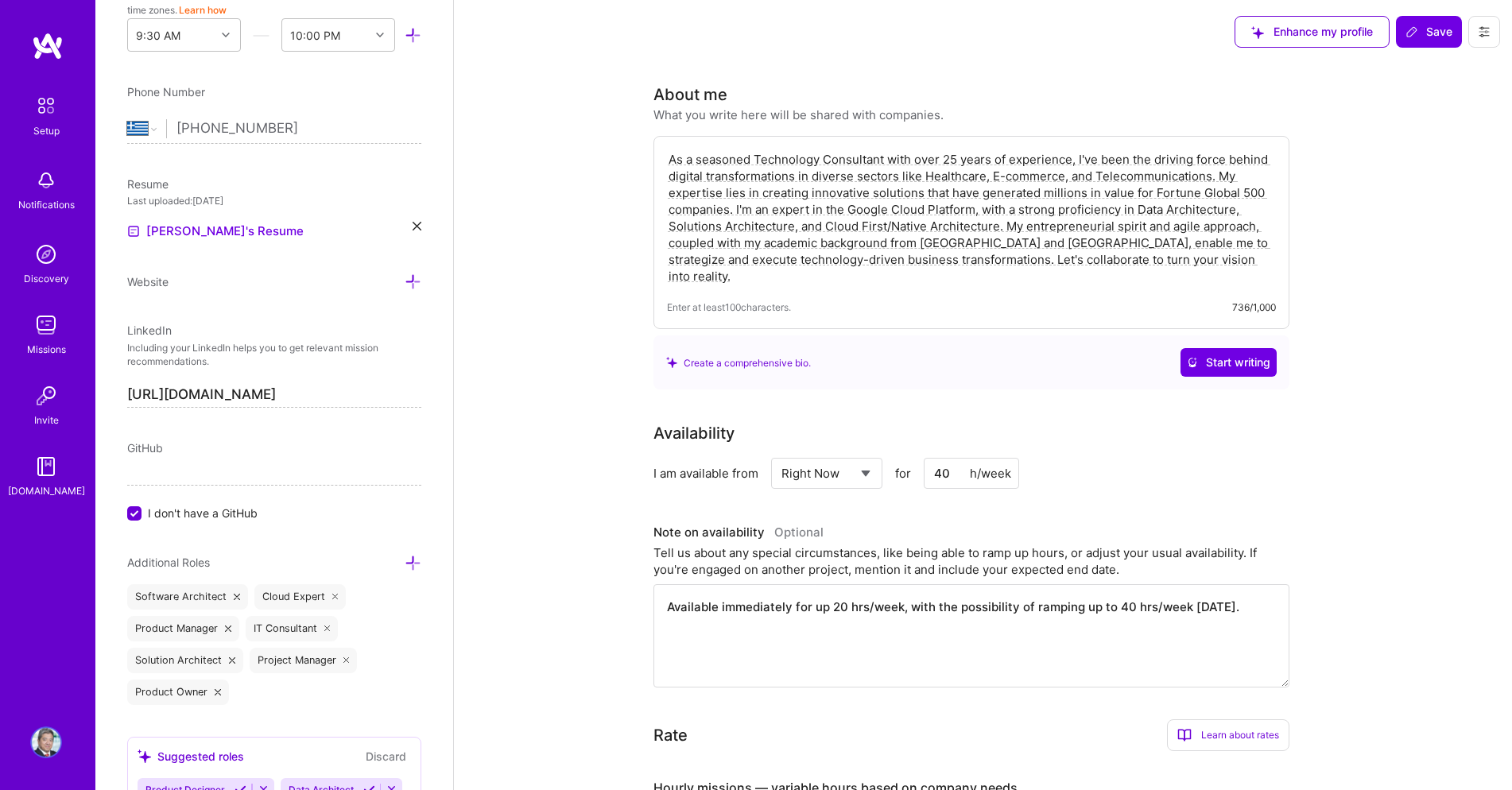
click at [1216, 177] on textarea "As a seasoned Technology Consultant with over 25 years of experience, I've been…" at bounding box center [971, 218] width 609 height 137
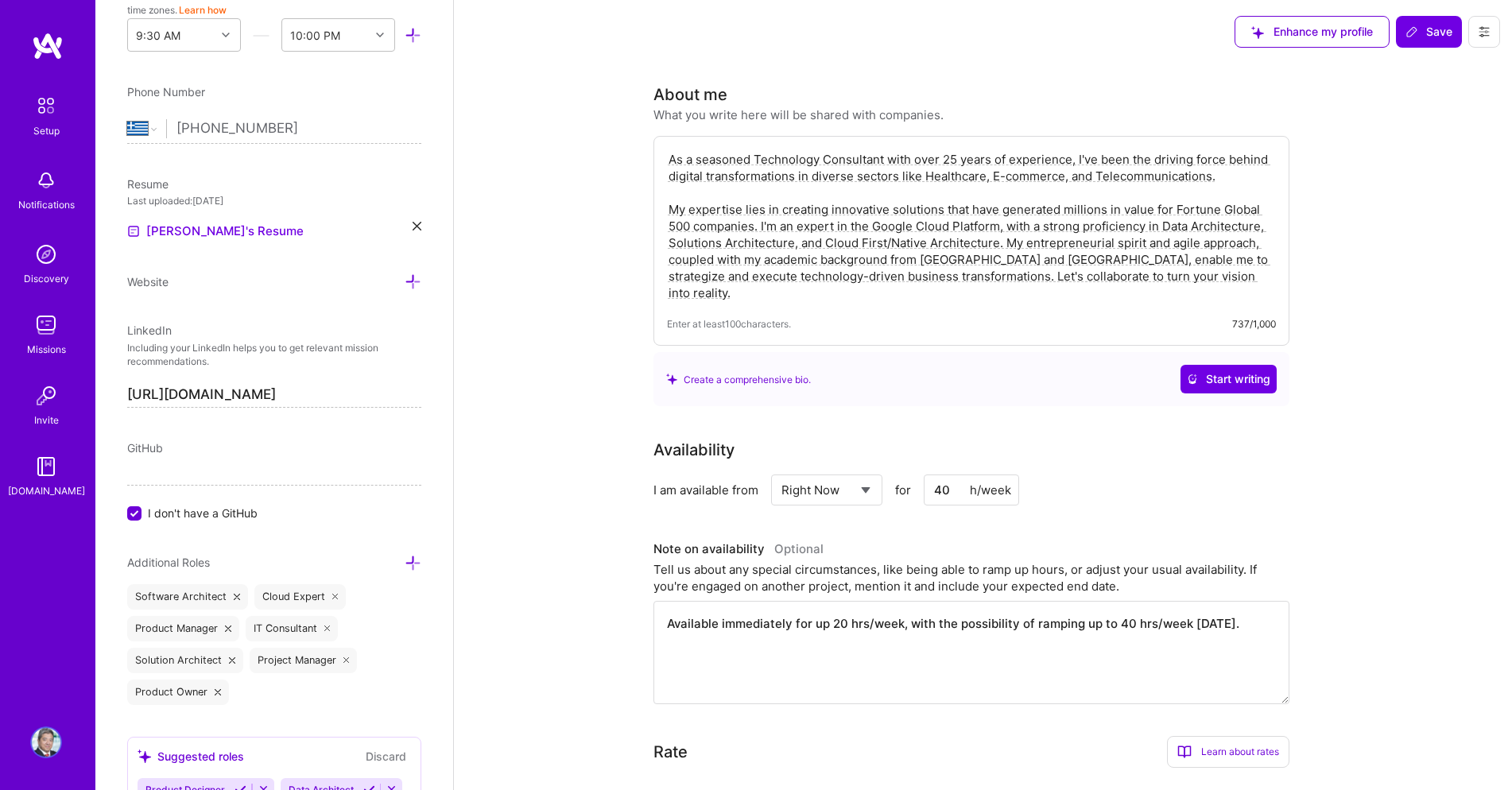
click at [1056, 276] on textarea "As a seasoned Technology Consultant with over 25 years of experience, I've been…" at bounding box center [971, 226] width 609 height 154
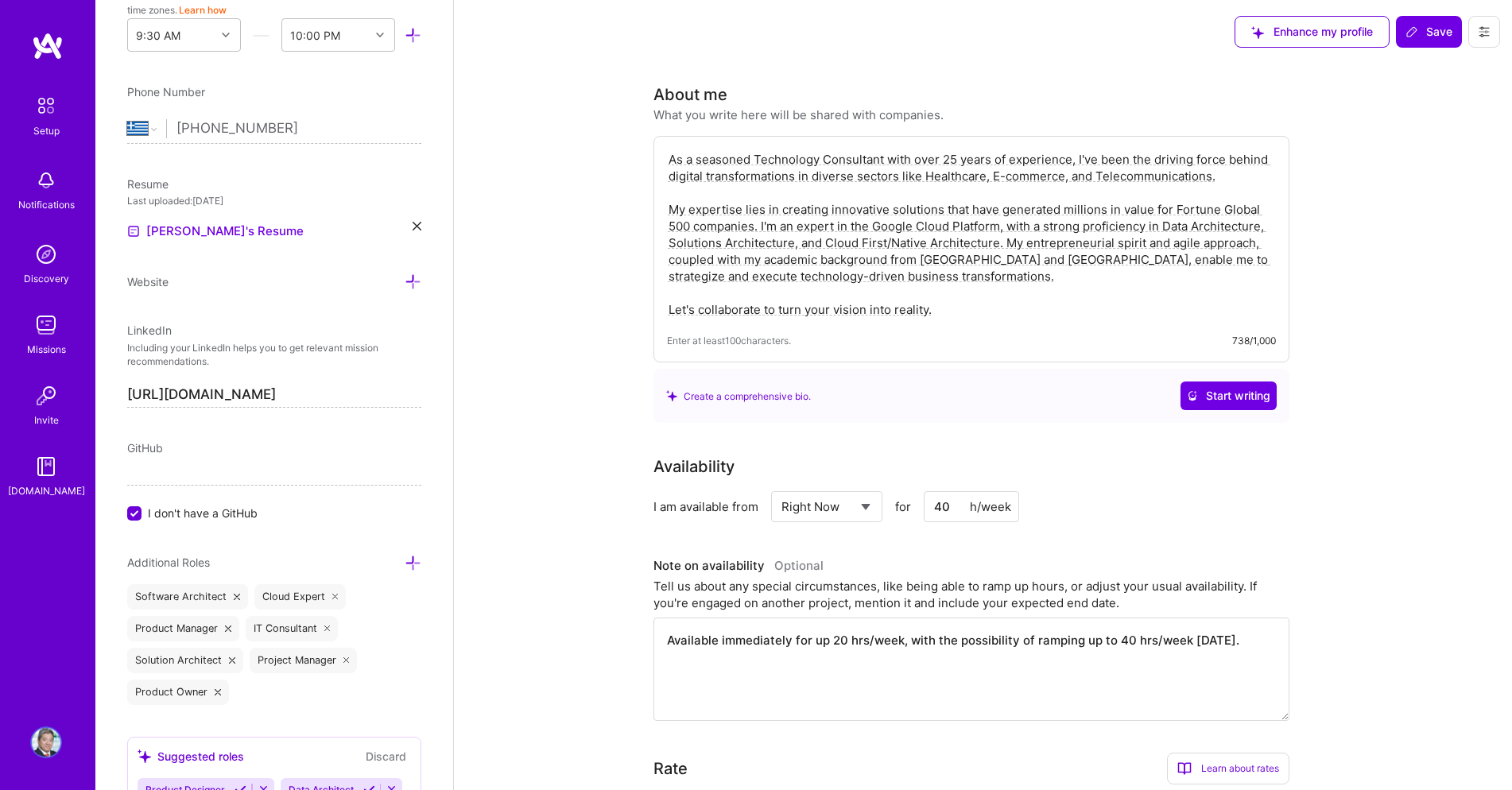
drag, startPoint x: 779, startPoint y: 309, endPoint x: 1154, endPoint y: 313, distance: 375.0
click at [1154, 313] on textarea "As a seasoned Technology Consultant with over 25 years of experience, I've been…" at bounding box center [971, 234] width 609 height 170
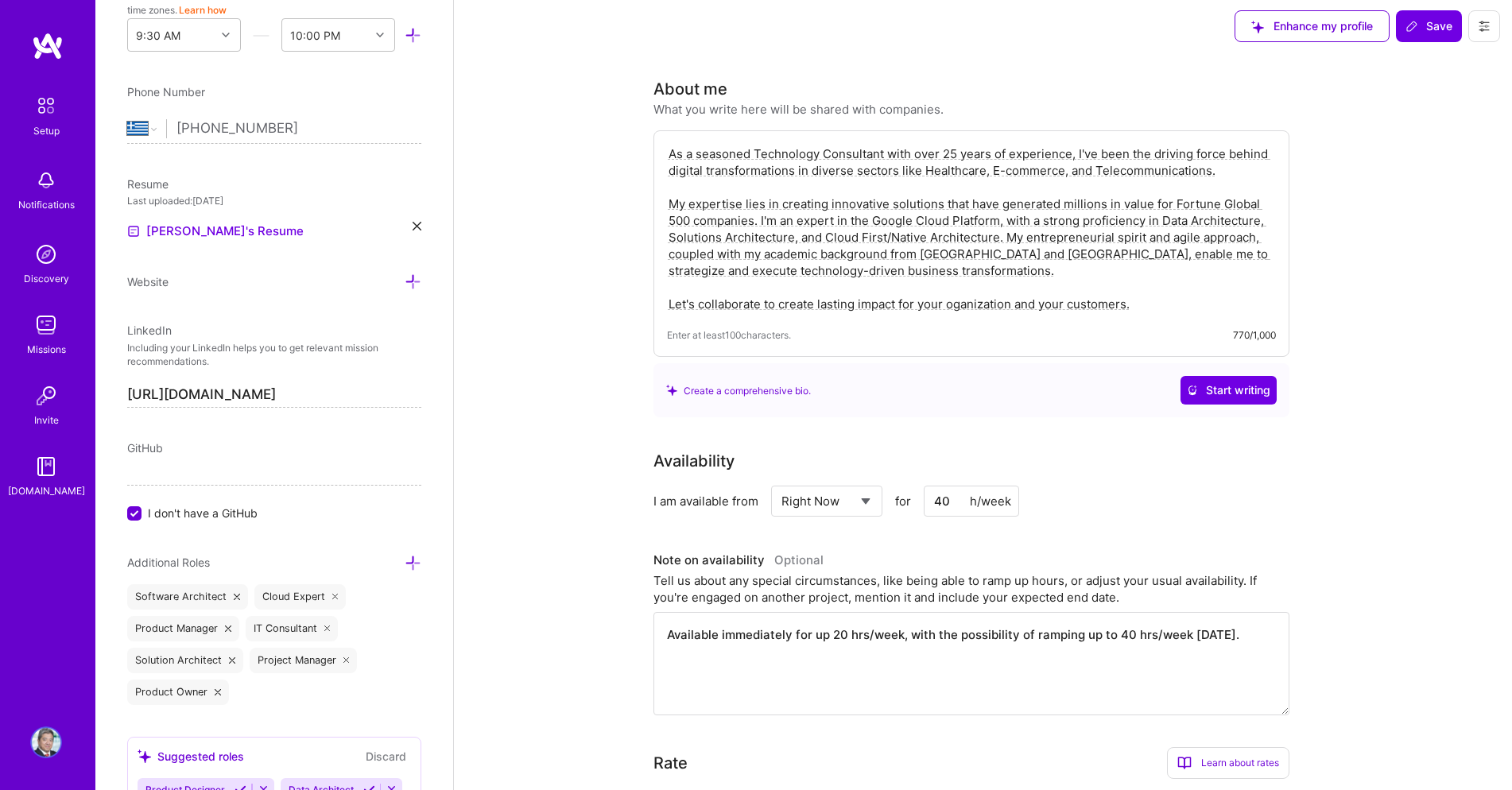
click at [953, 305] on textarea "As a seasoned Technology Consultant with over 25 years of experience, I've been…" at bounding box center [971, 228] width 609 height 170
type textarea "As a seasoned Technology Consultant with over 25 years of experience, I've been…"
click at [1422, 27] on span "Save" at bounding box center [1429, 25] width 47 height 16
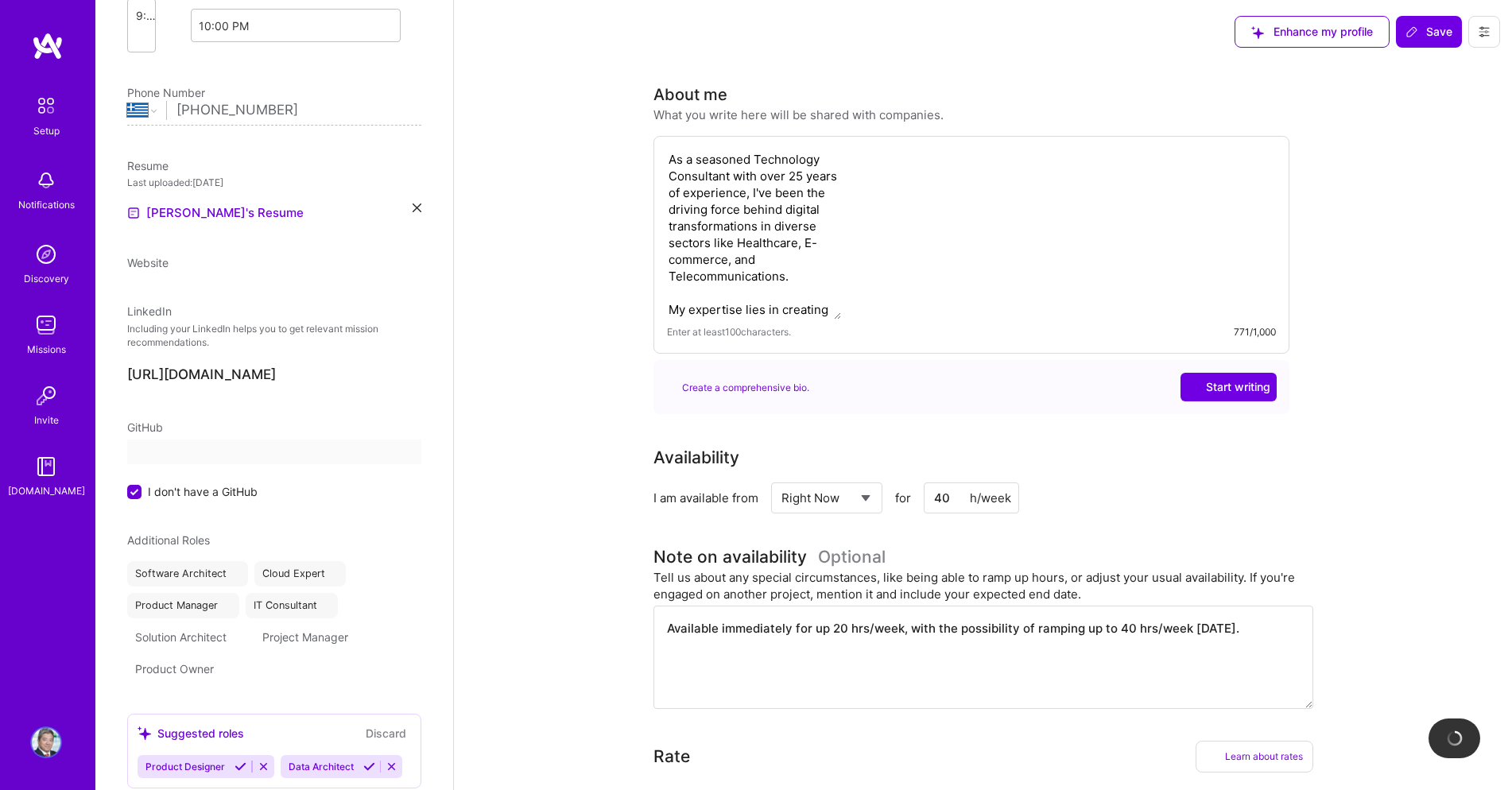
scroll to position [370, 0]
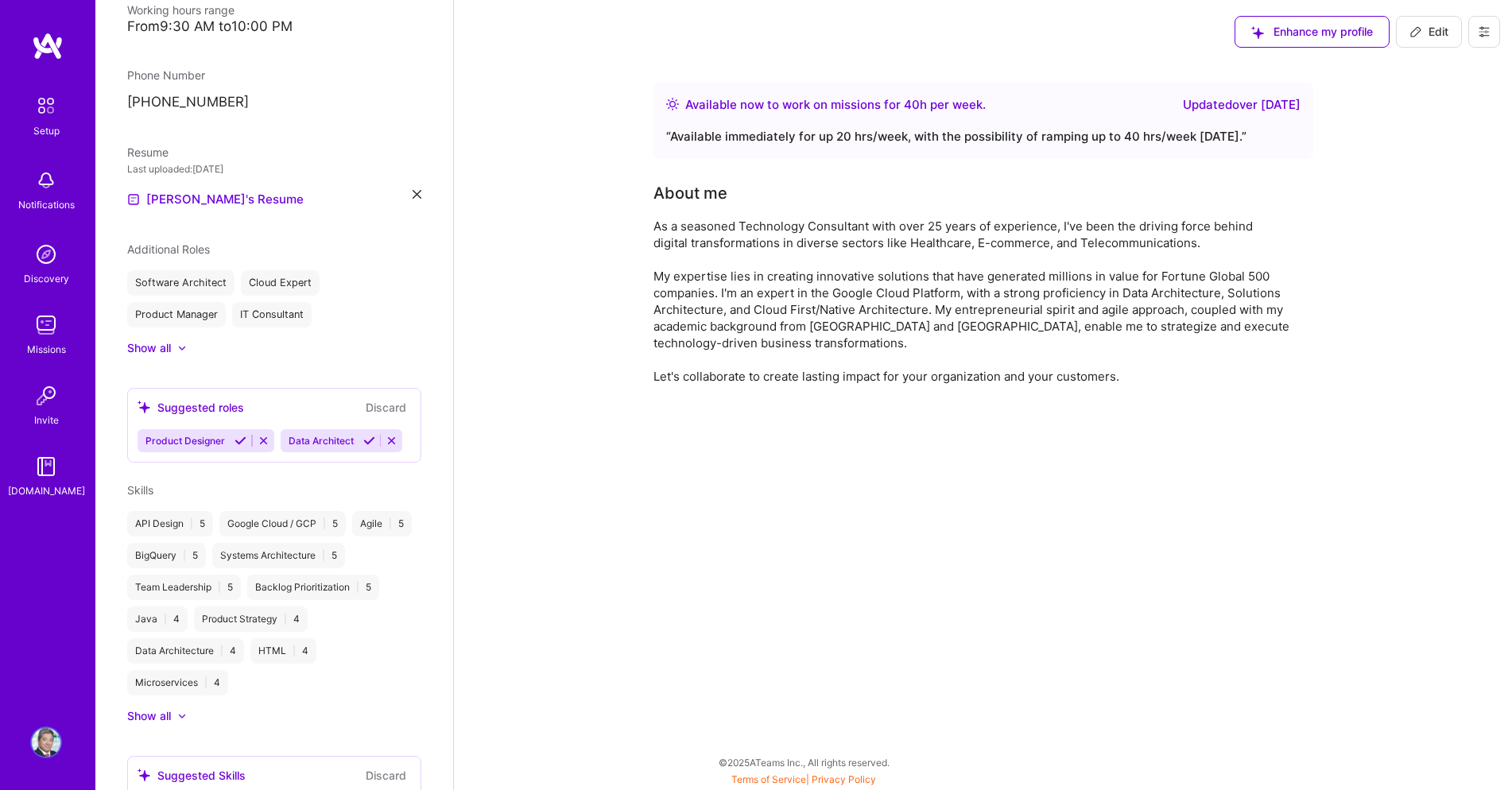
click at [1428, 32] on span "Edit" at bounding box center [1428, 31] width 39 height 16
select select "GR"
select select "Right Now"
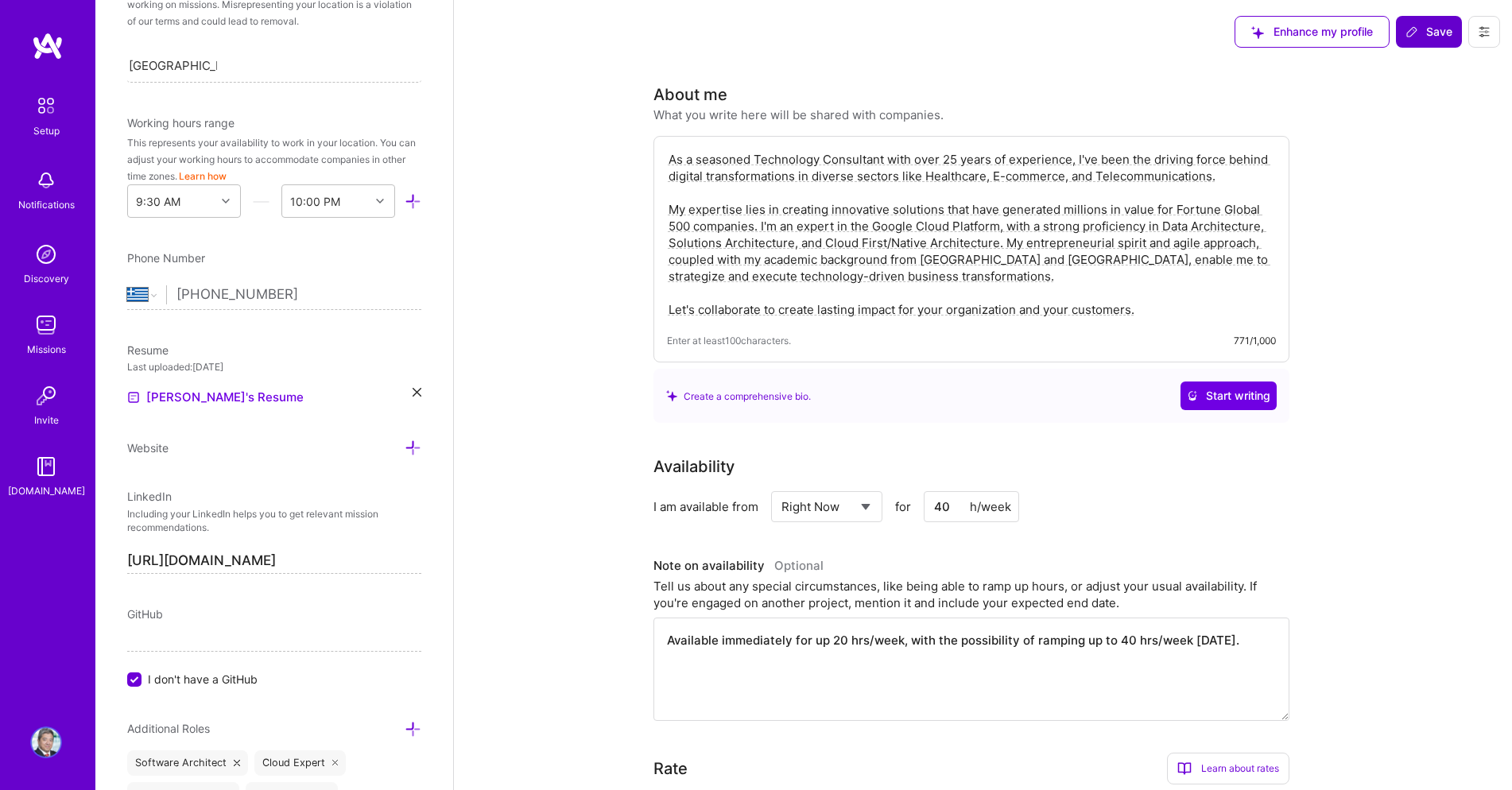
scroll to position [536, 0]
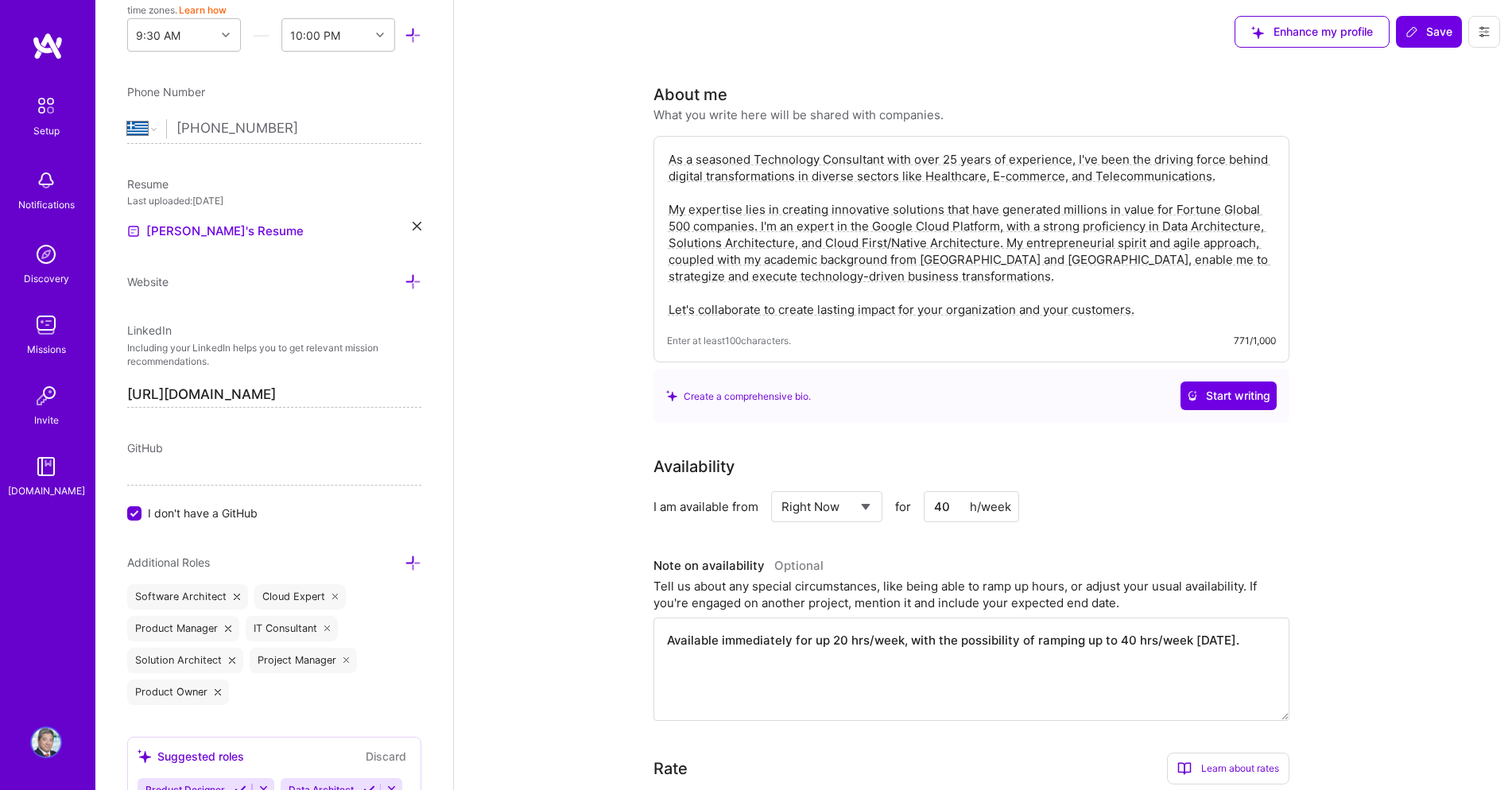
click at [915, 158] on textarea "As a seasoned Technology Consultant with over 25 years of experience, I've been…" at bounding box center [971, 234] width 609 height 170
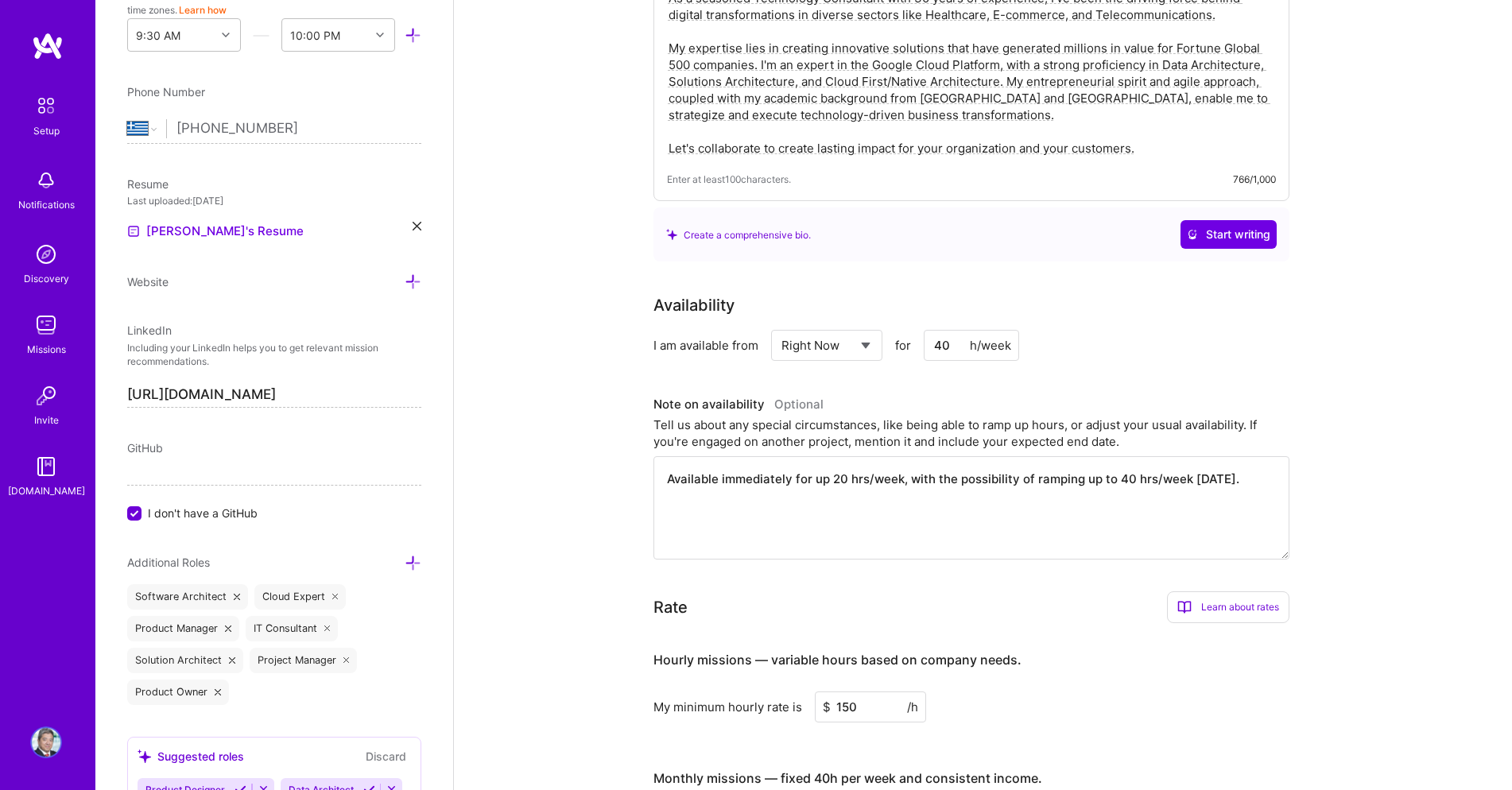
scroll to position [0, 0]
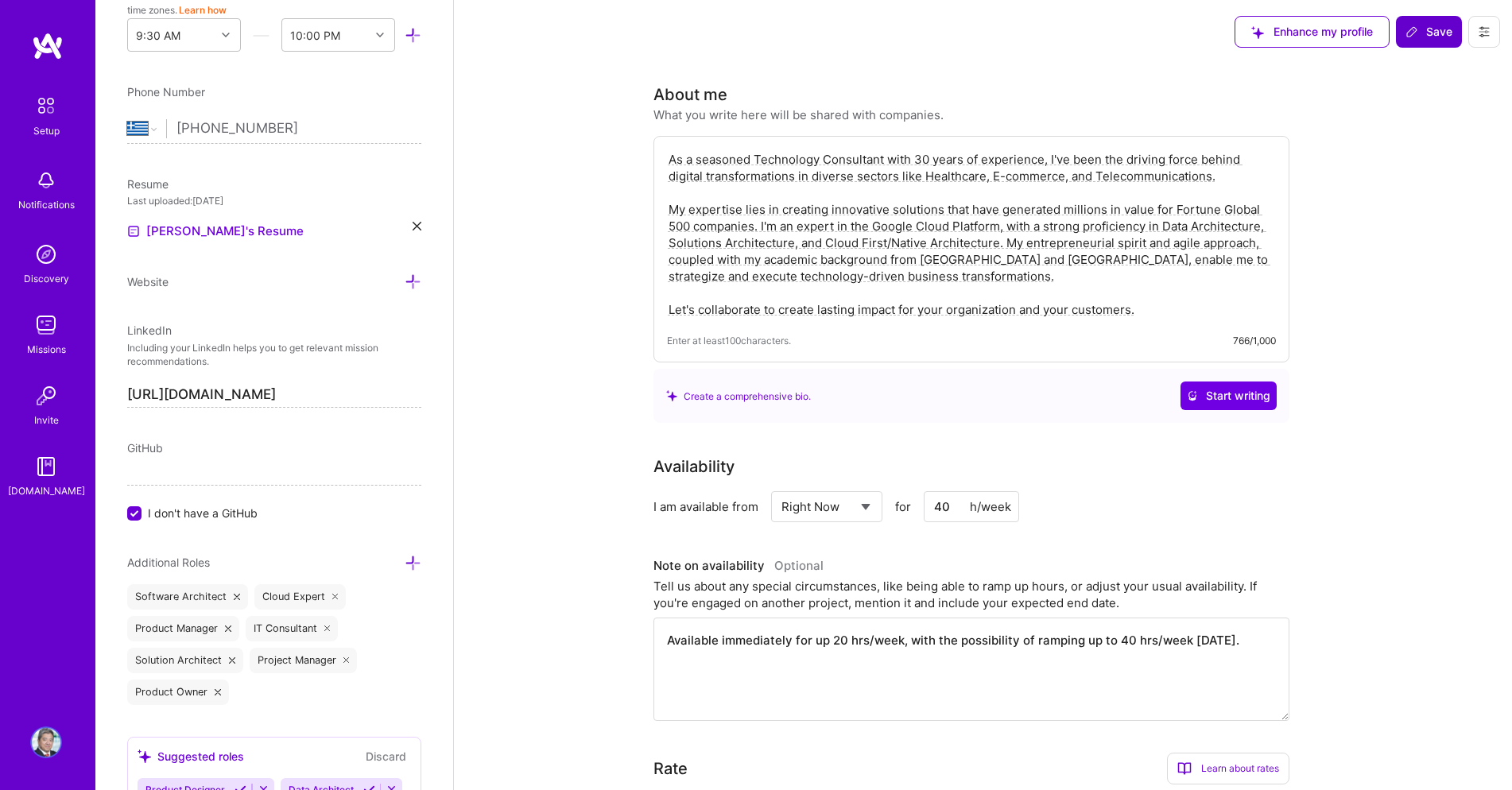
type textarea "As a seasoned Technology Consultant with 30 years of experience, I've been the …"
click at [1424, 42] on button "Save" at bounding box center [1428, 32] width 66 height 32
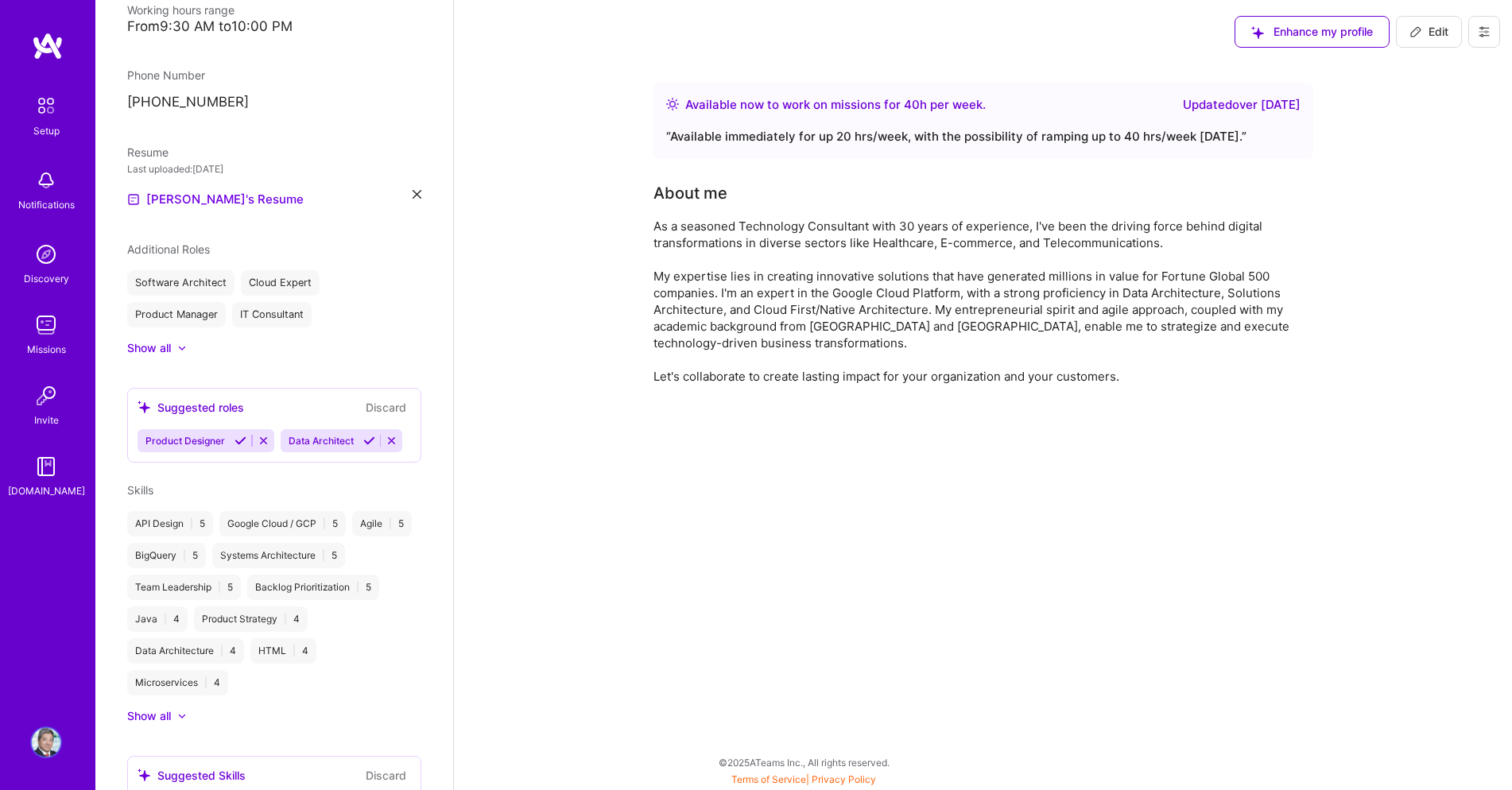
scroll to position [383, 0]
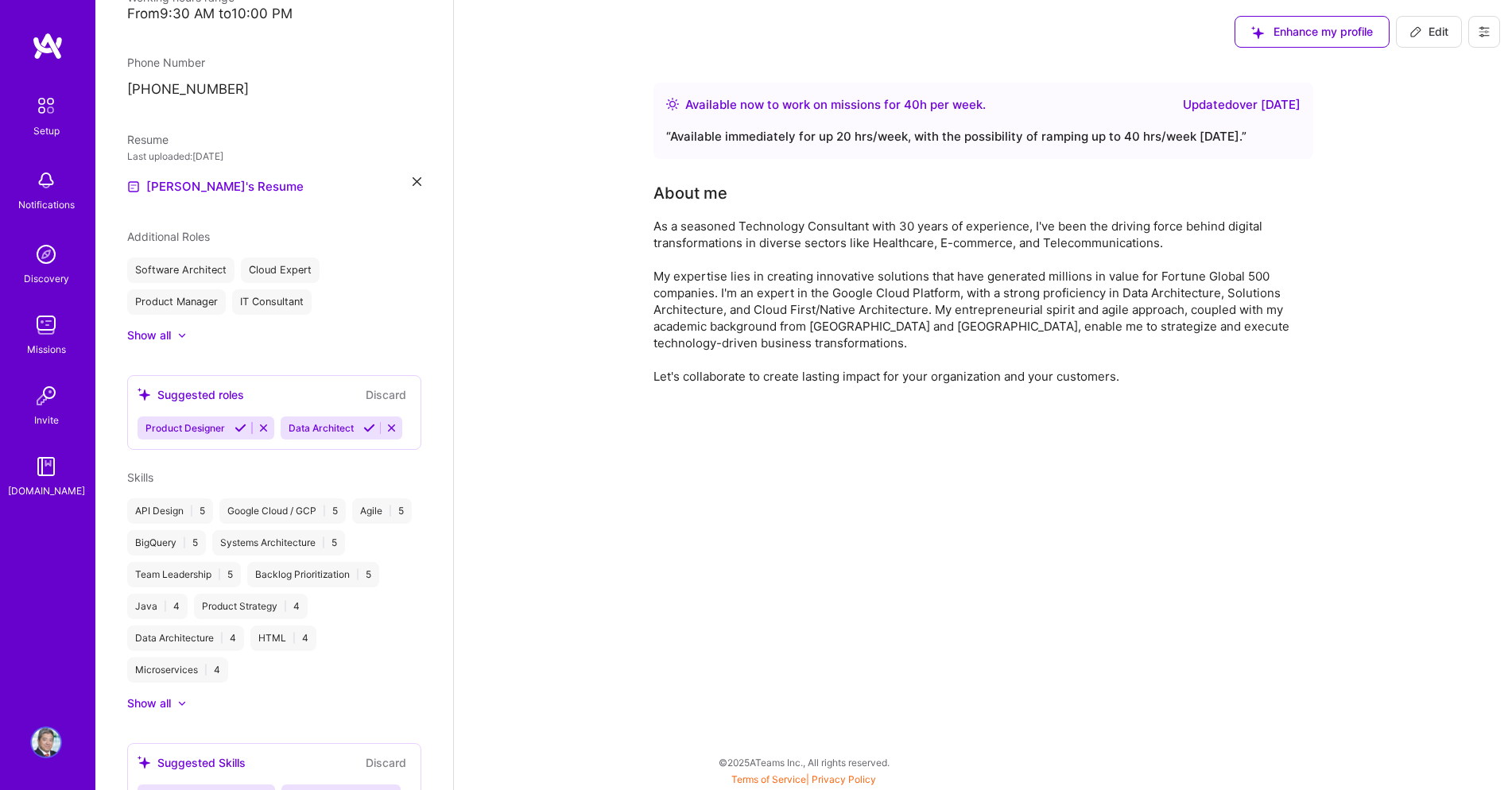
click at [177, 335] on div at bounding box center [174, 335] width 7 height 16
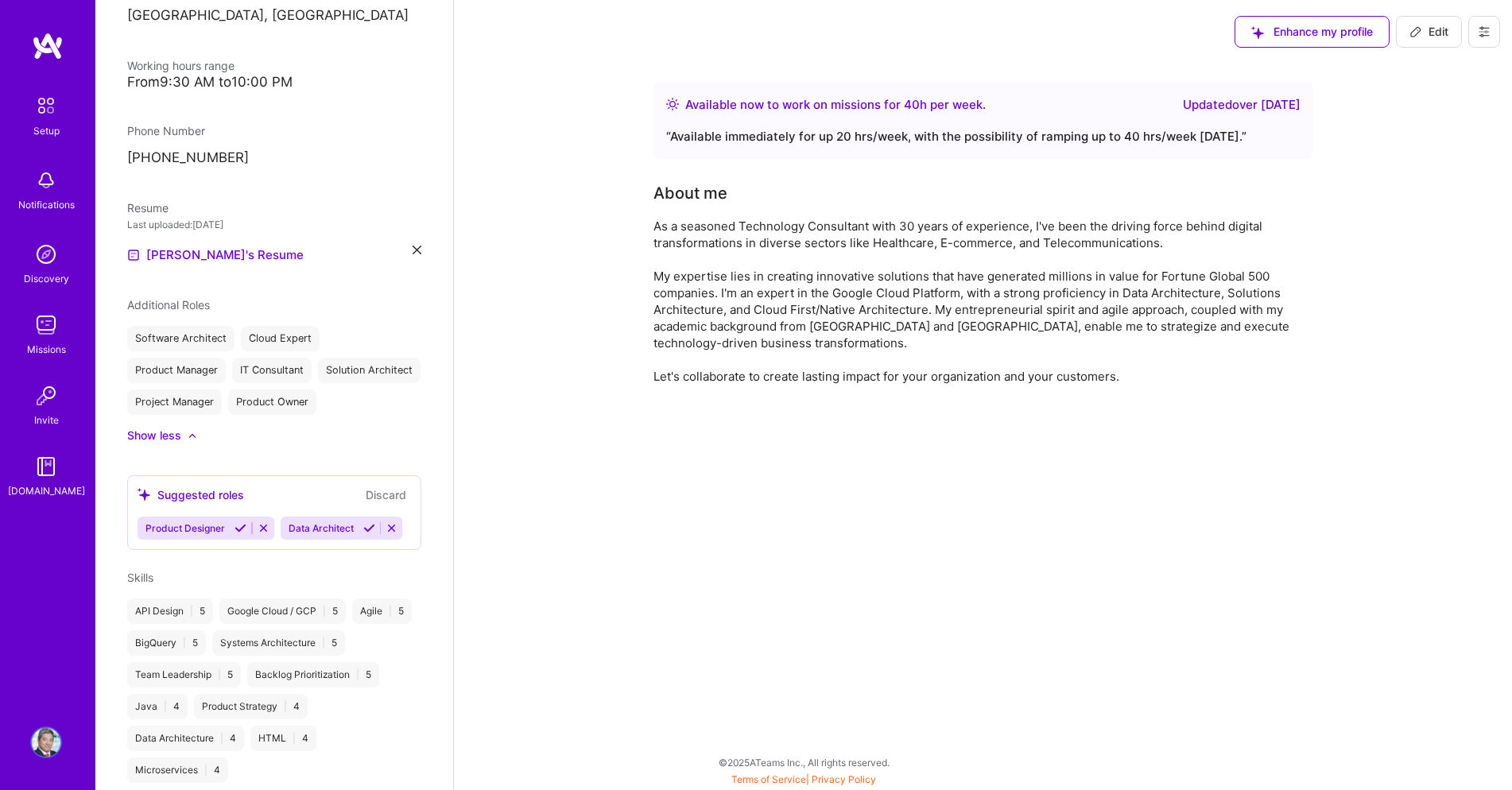
scroll to position [0, 0]
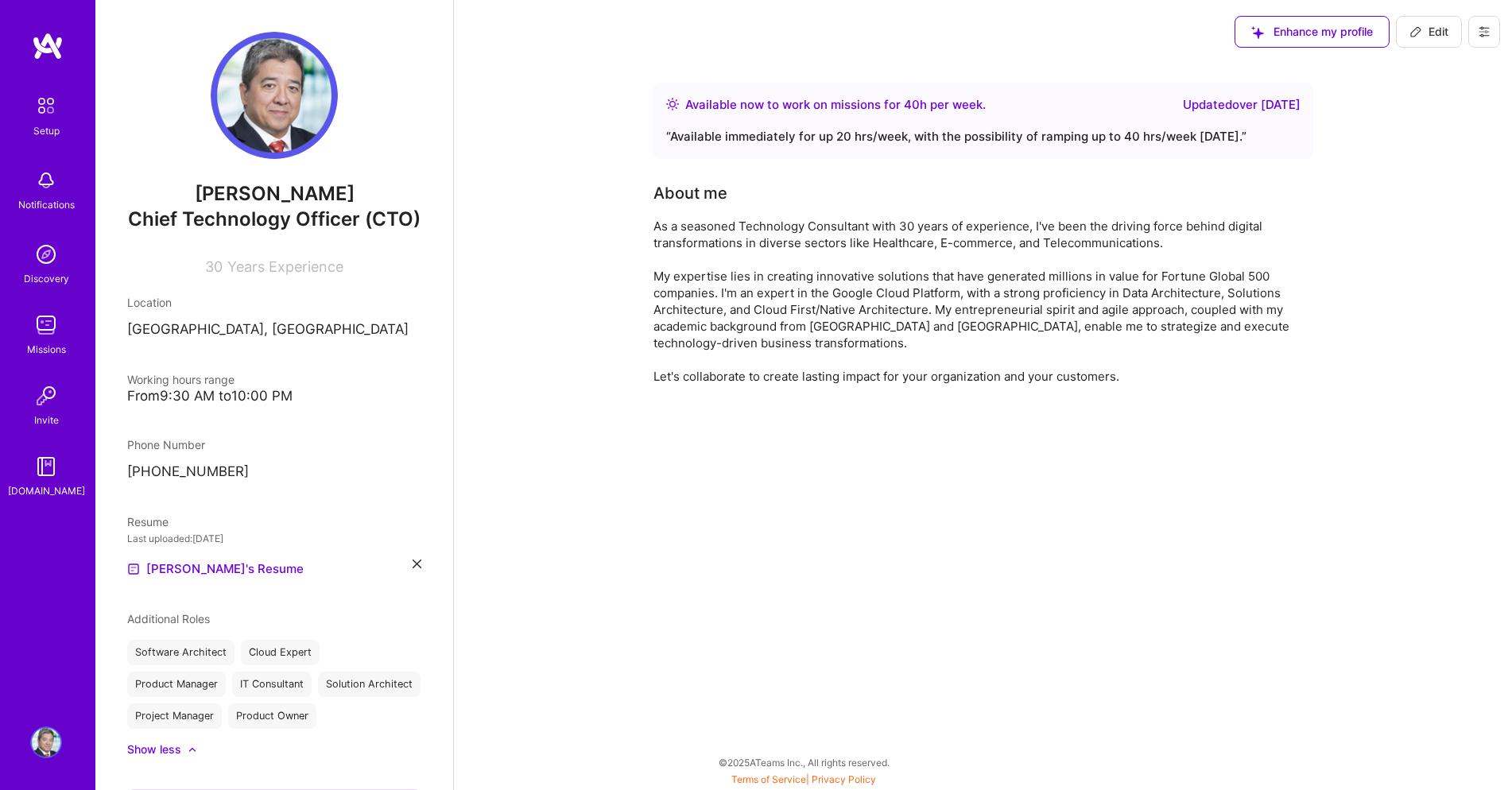
click at [1428, 31] on span "Edit" at bounding box center [1428, 31] width 39 height 16
select select "GR"
select select "Right Now"
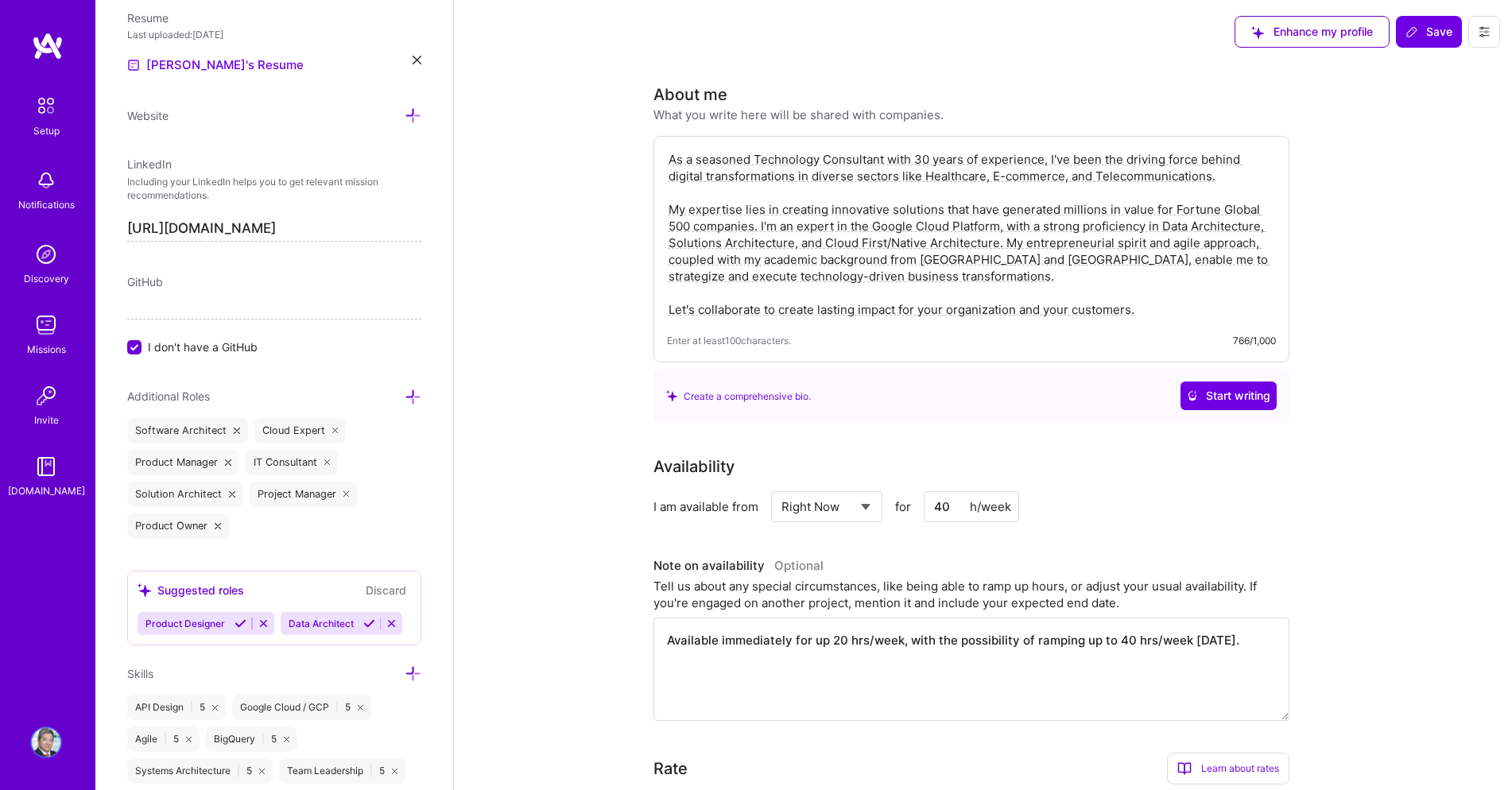
scroll to position [782, 0]
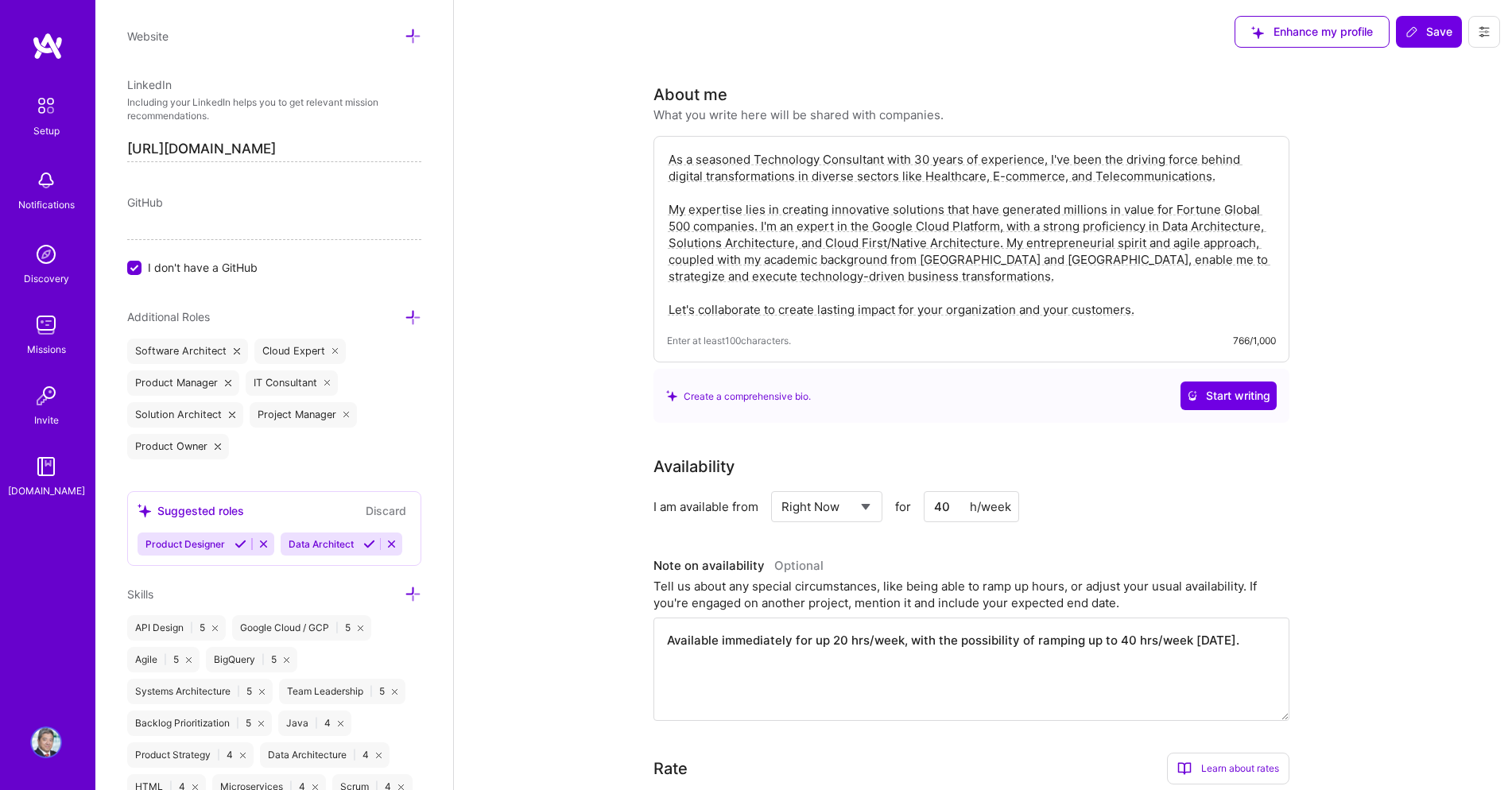
click at [414, 316] on icon at bounding box center [413, 318] width 17 height 17
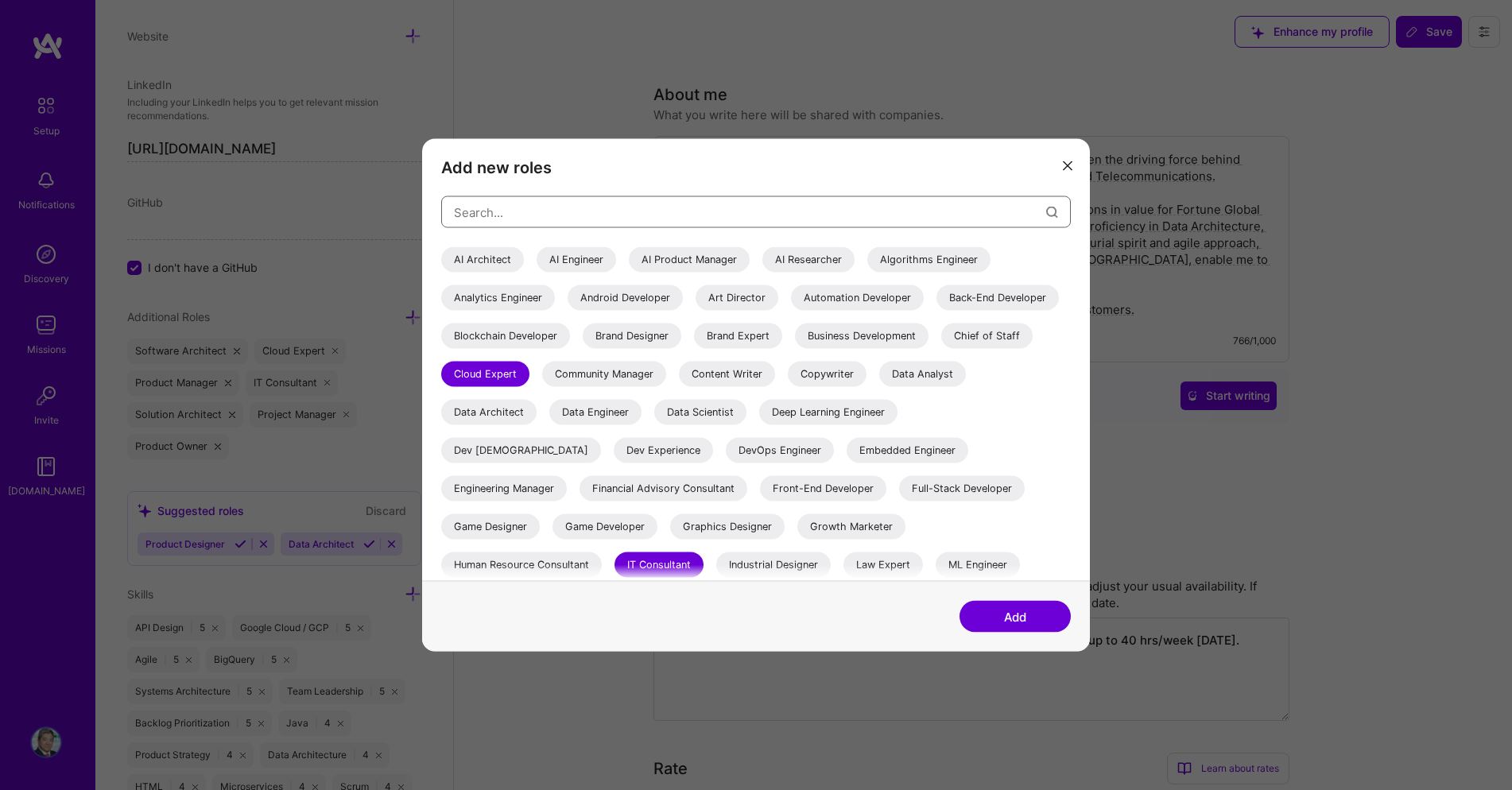
click at [590, 210] on input "modal" at bounding box center [749, 212] width 592 height 41
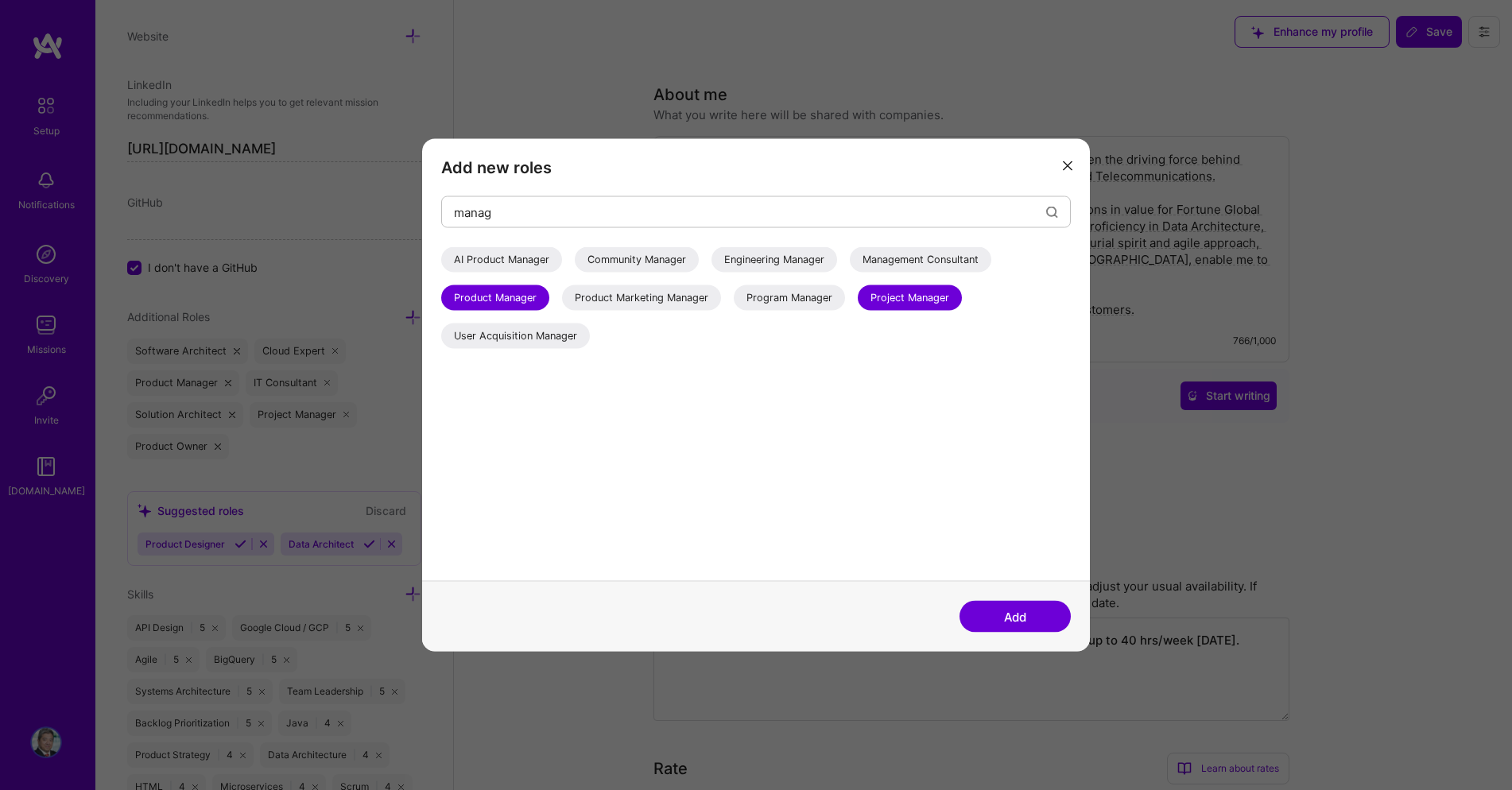
click at [924, 260] on div "Management Consultant" at bounding box center [920, 260] width 141 height 25
drag, startPoint x: 511, startPoint y: 215, endPoint x: 416, endPoint y: 210, distance: 95.1
click at [416, 210] on div "Add new roles manag AI Product Manager Community Manager Engineering Manager Ma…" at bounding box center [756, 395] width 1512 height 790
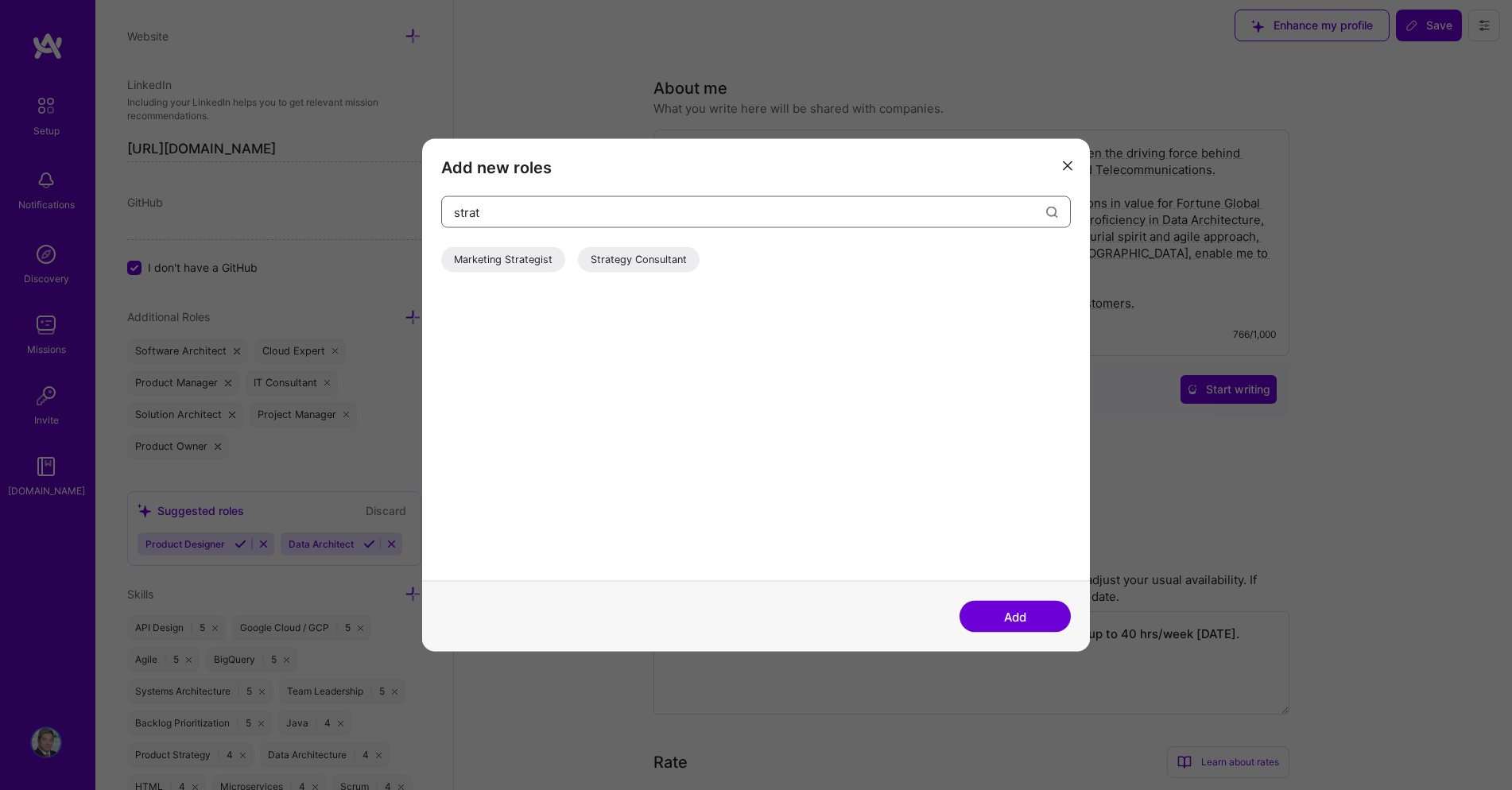
type input "strat"
click at [665, 259] on div "Strategy Consultant" at bounding box center [639, 260] width 122 height 25
click at [1030, 619] on button "Add" at bounding box center [1015, 617] width 111 height 32
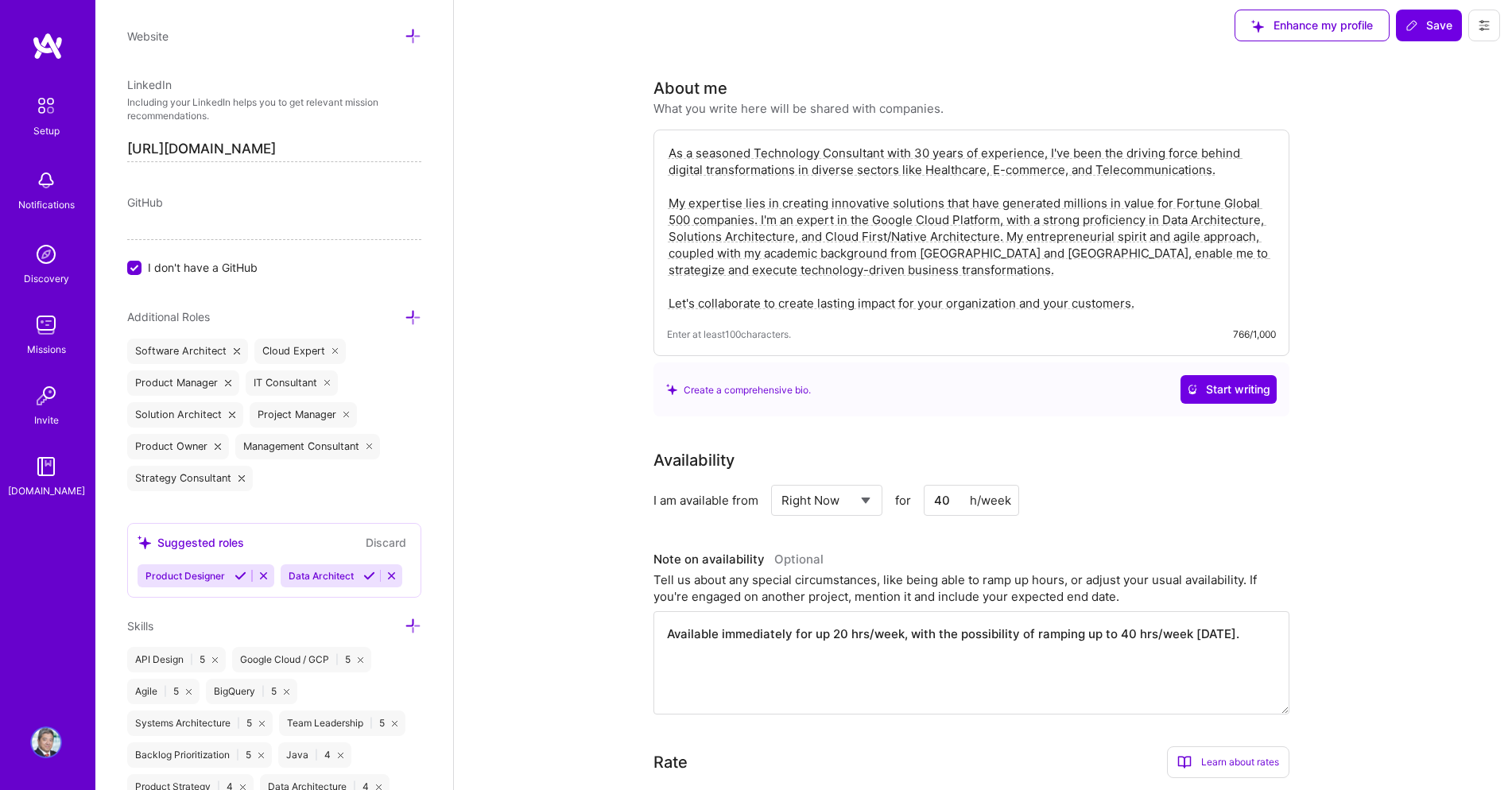
click at [327, 380] on icon at bounding box center [328, 384] width 7 height 7
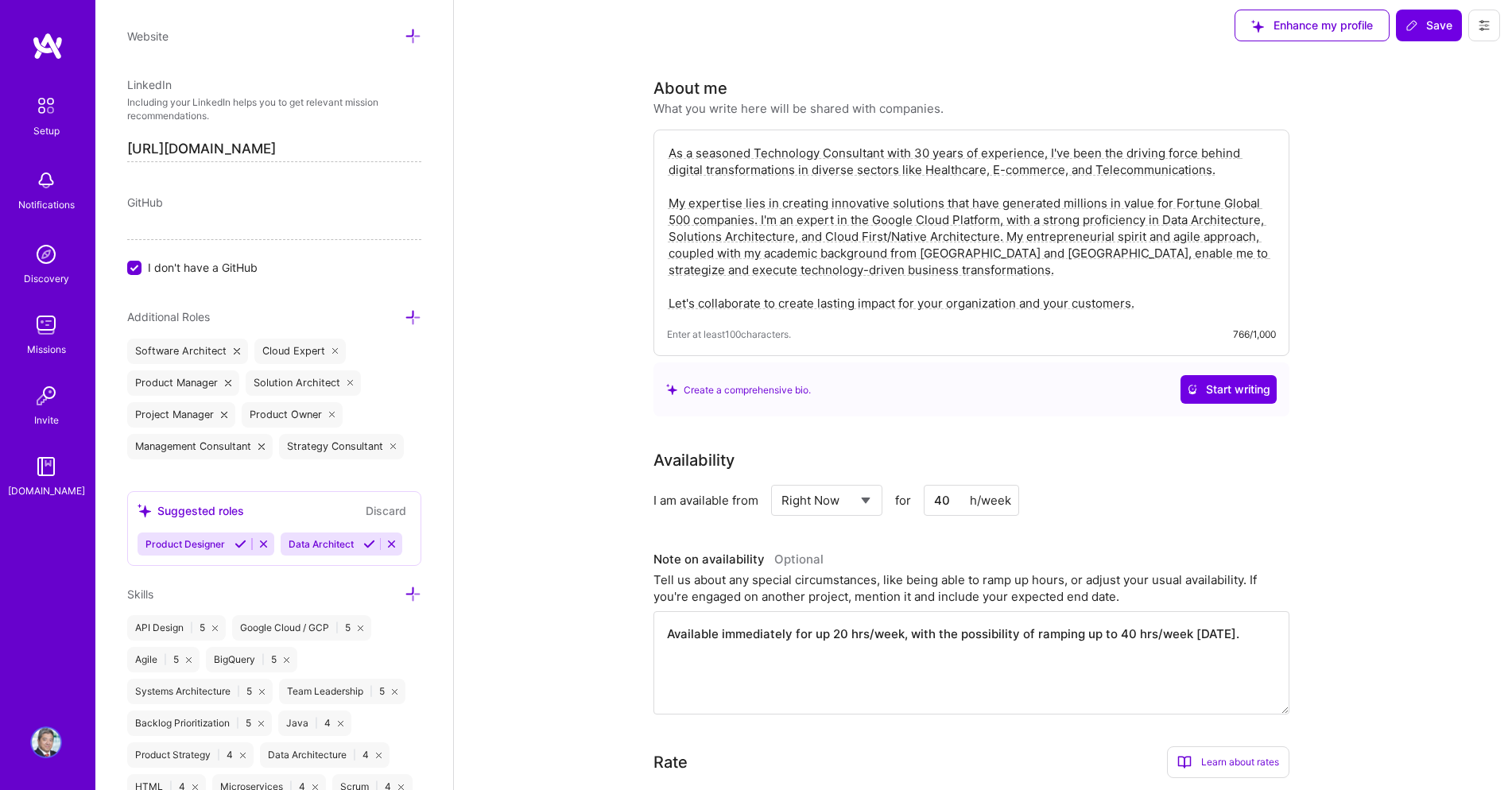
scroll to position [781, 0]
click at [222, 413] on icon at bounding box center [225, 416] width 7 height 7
click at [413, 315] on icon at bounding box center [413, 319] width 17 height 17
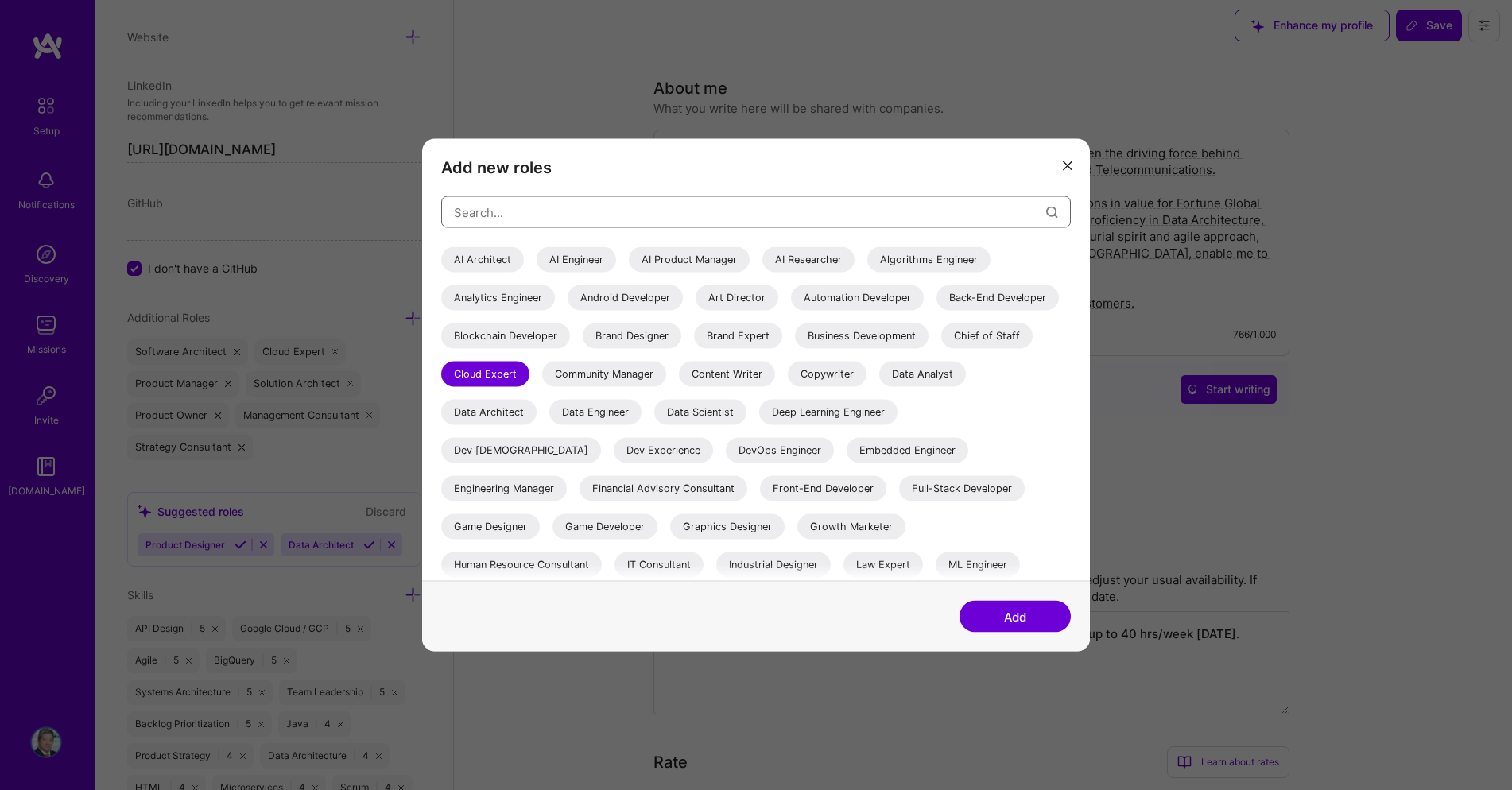
click at [557, 211] on input "modal" at bounding box center [749, 212] width 592 height 41
click at [1069, 166] on icon "modal" at bounding box center [1067, 165] width 9 height 9
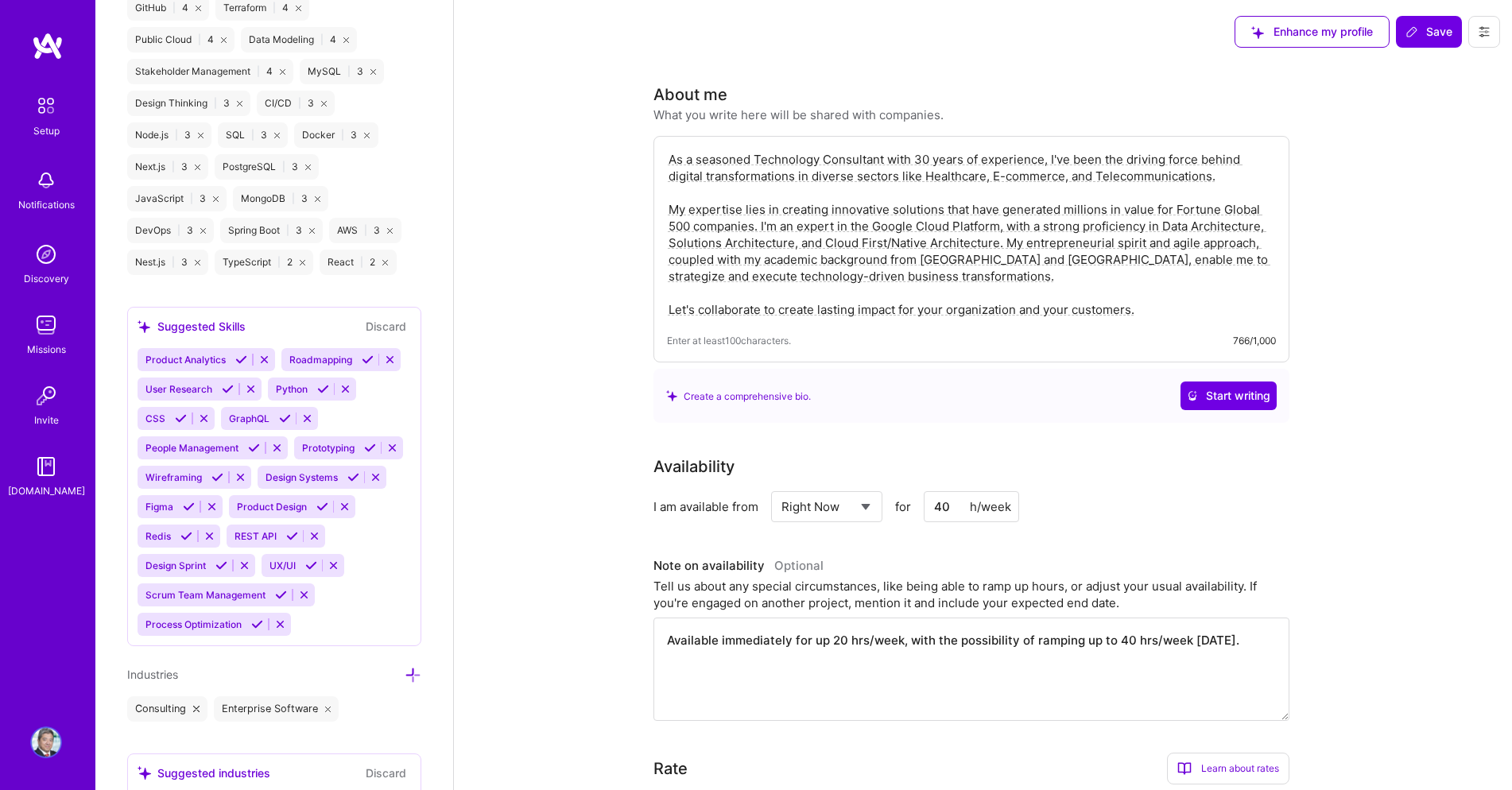
scroll to position [1597, 0]
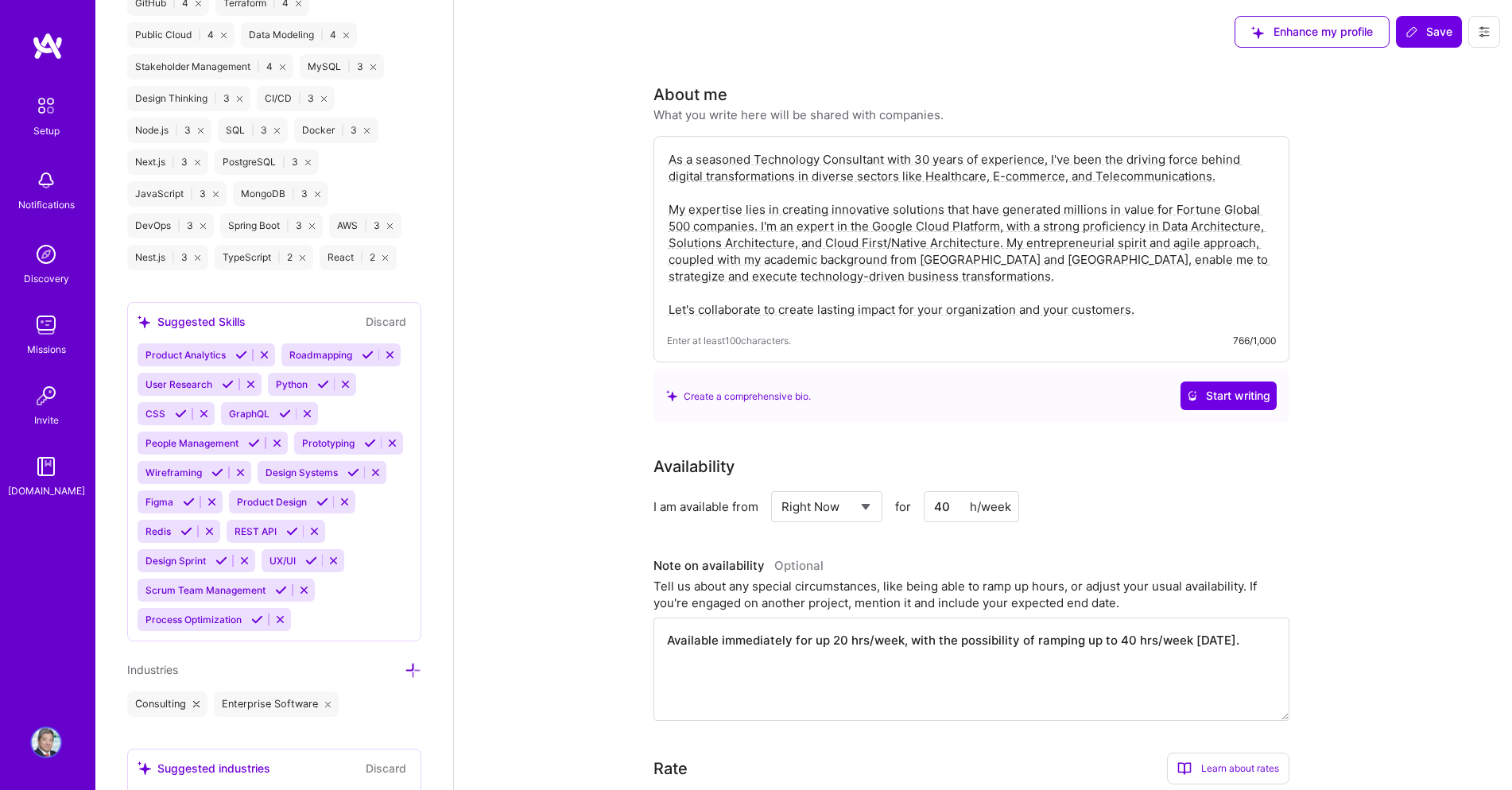
click at [176, 444] on span "People Management" at bounding box center [192, 444] width 93 height 12
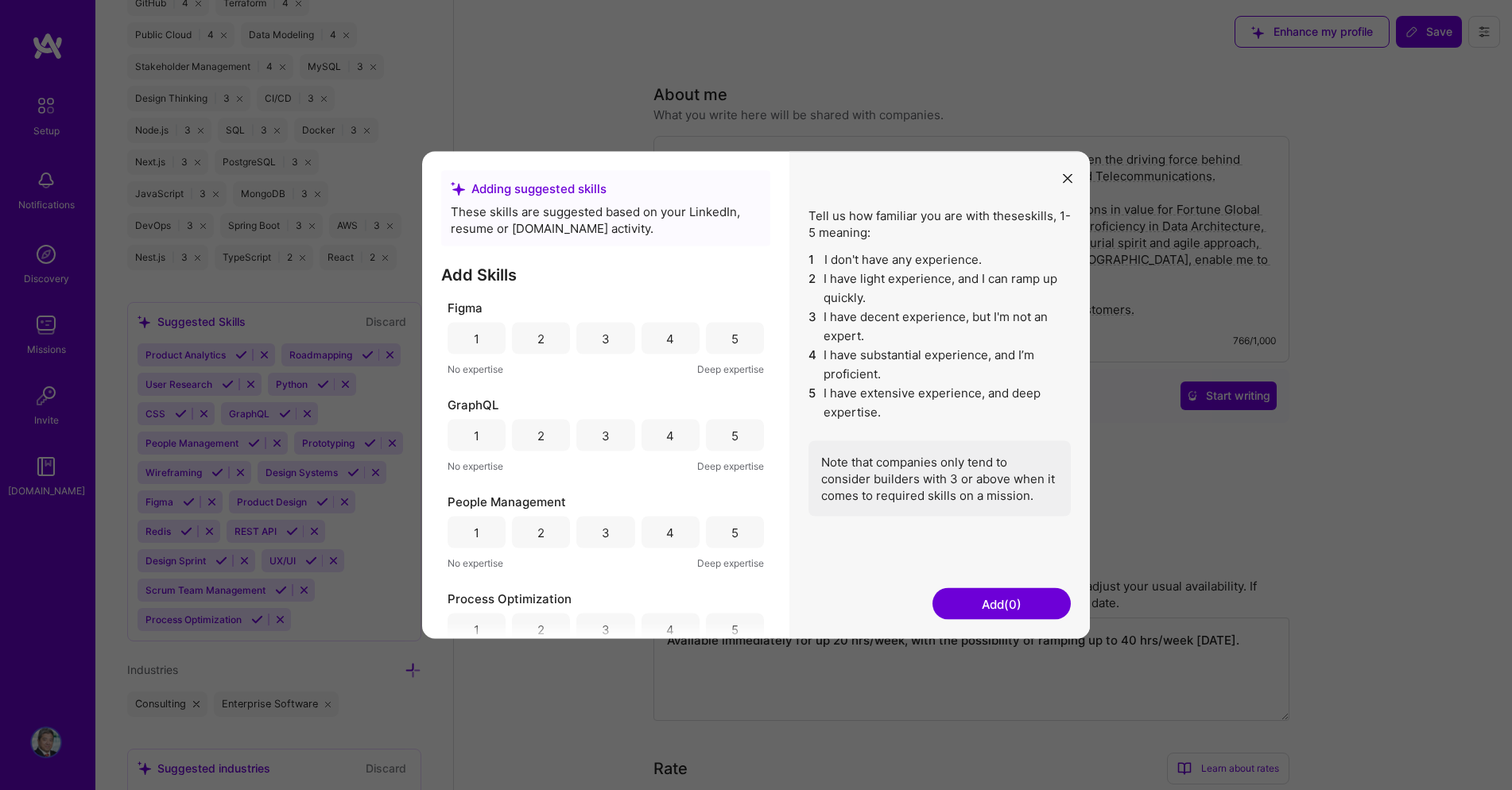
scroll to position [305, 0]
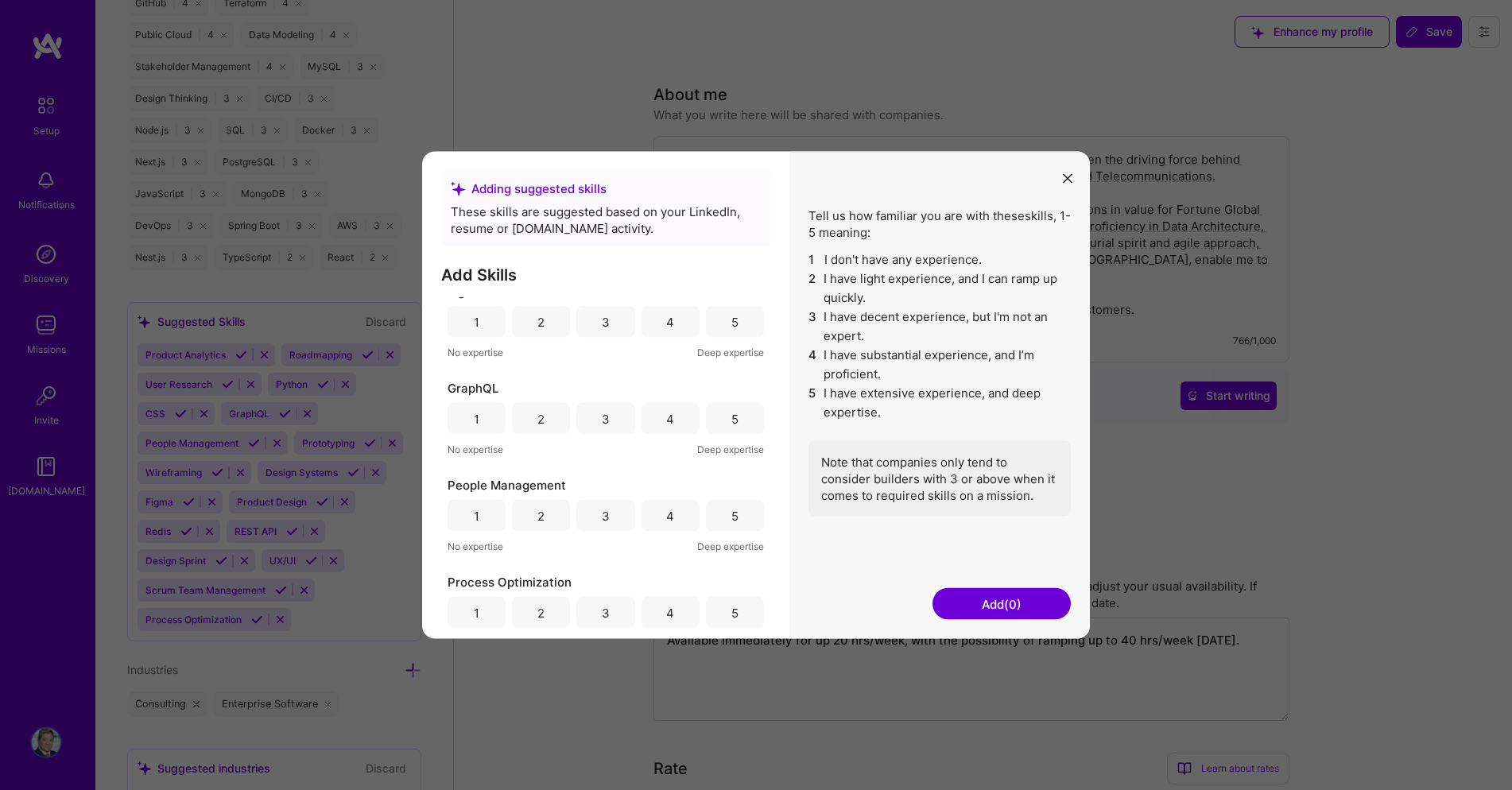
click at [666, 516] on div "4" at bounding box center [670, 515] width 8 height 17
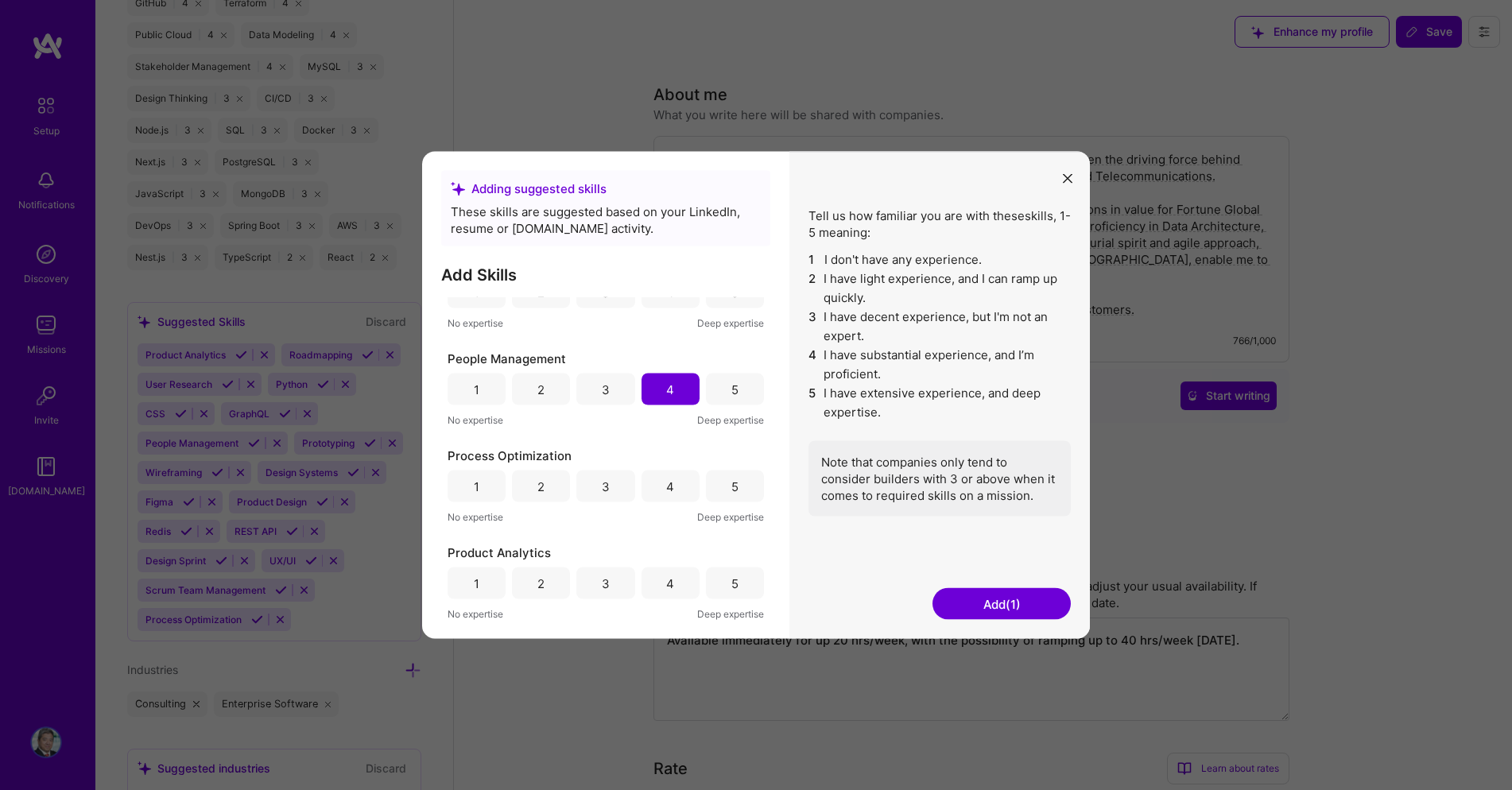
scroll to position [452, 0]
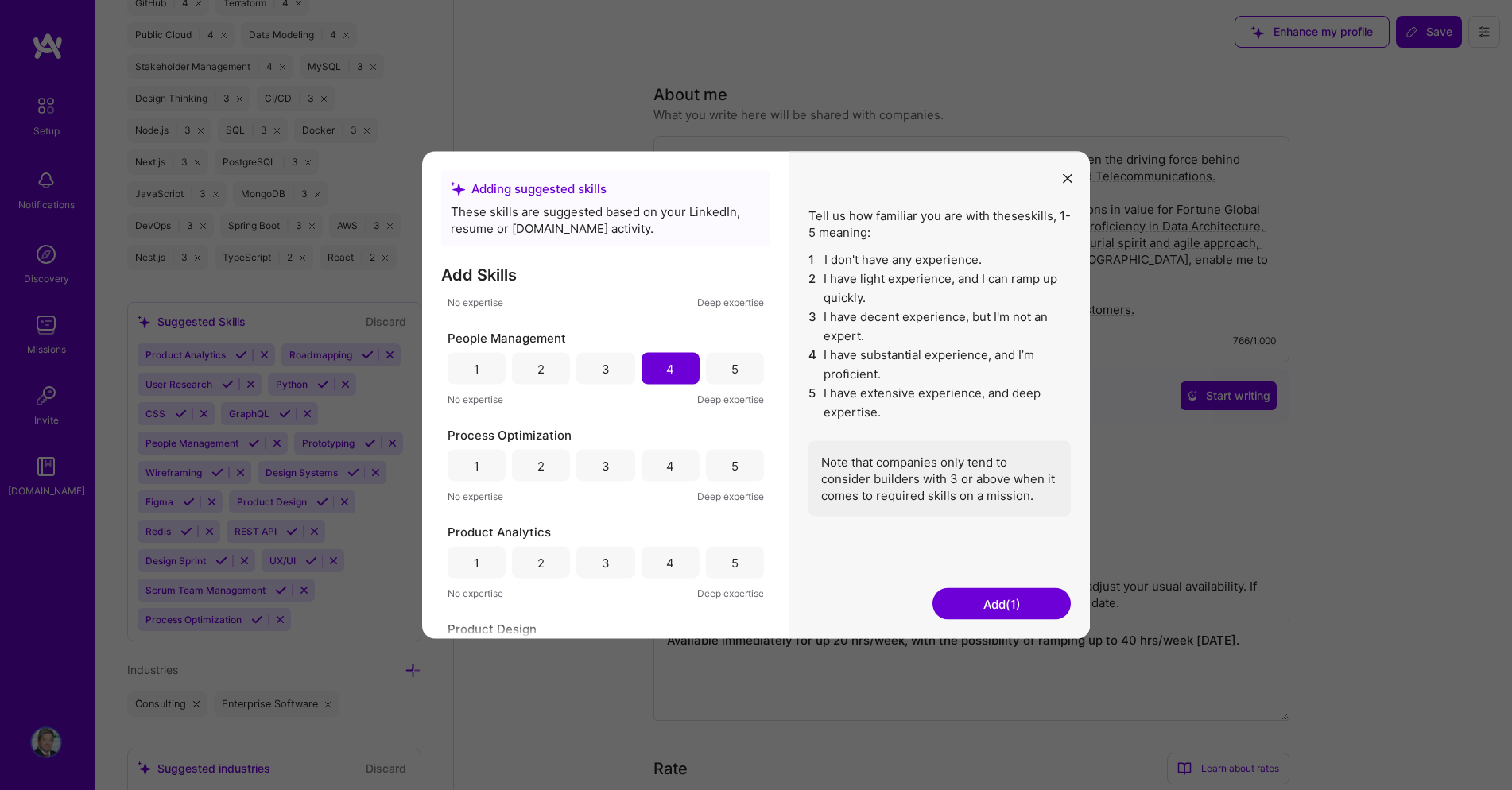
click at [660, 465] on div "4" at bounding box center [670, 466] width 58 height 32
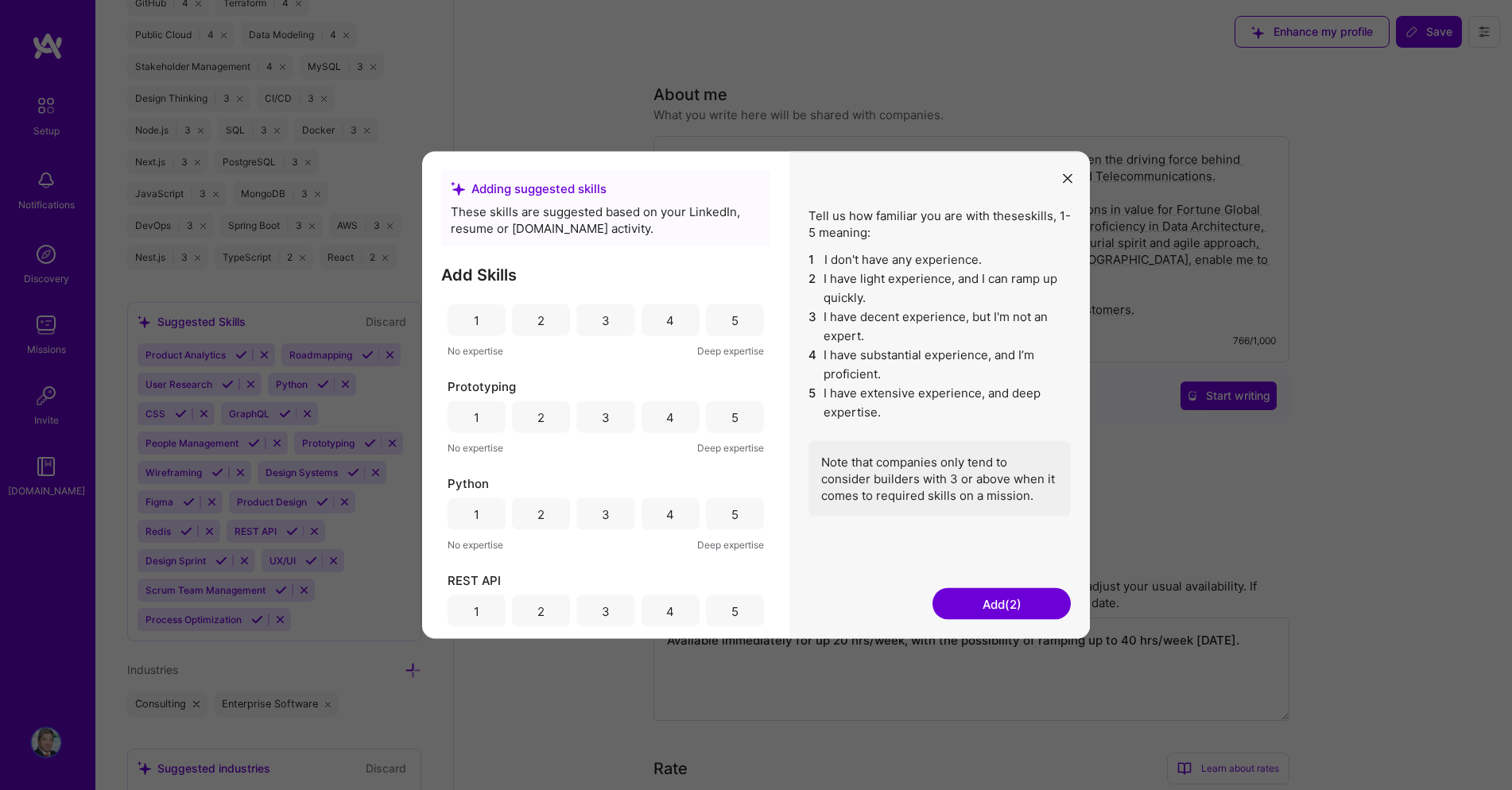
scroll to position [832, 0]
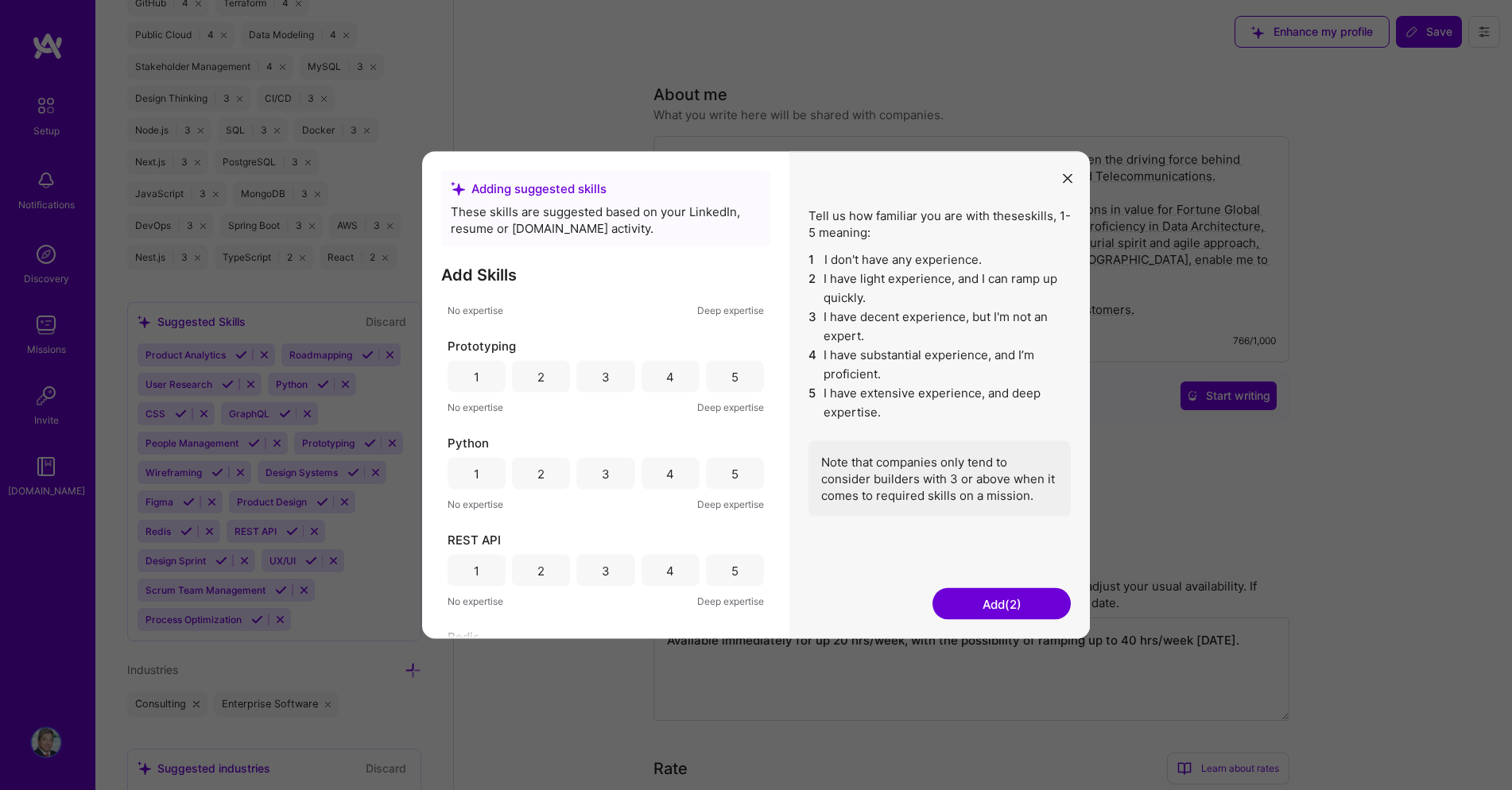
click at [993, 605] on button "Add (2)" at bounding box center [1002, 604] width 139 height 32
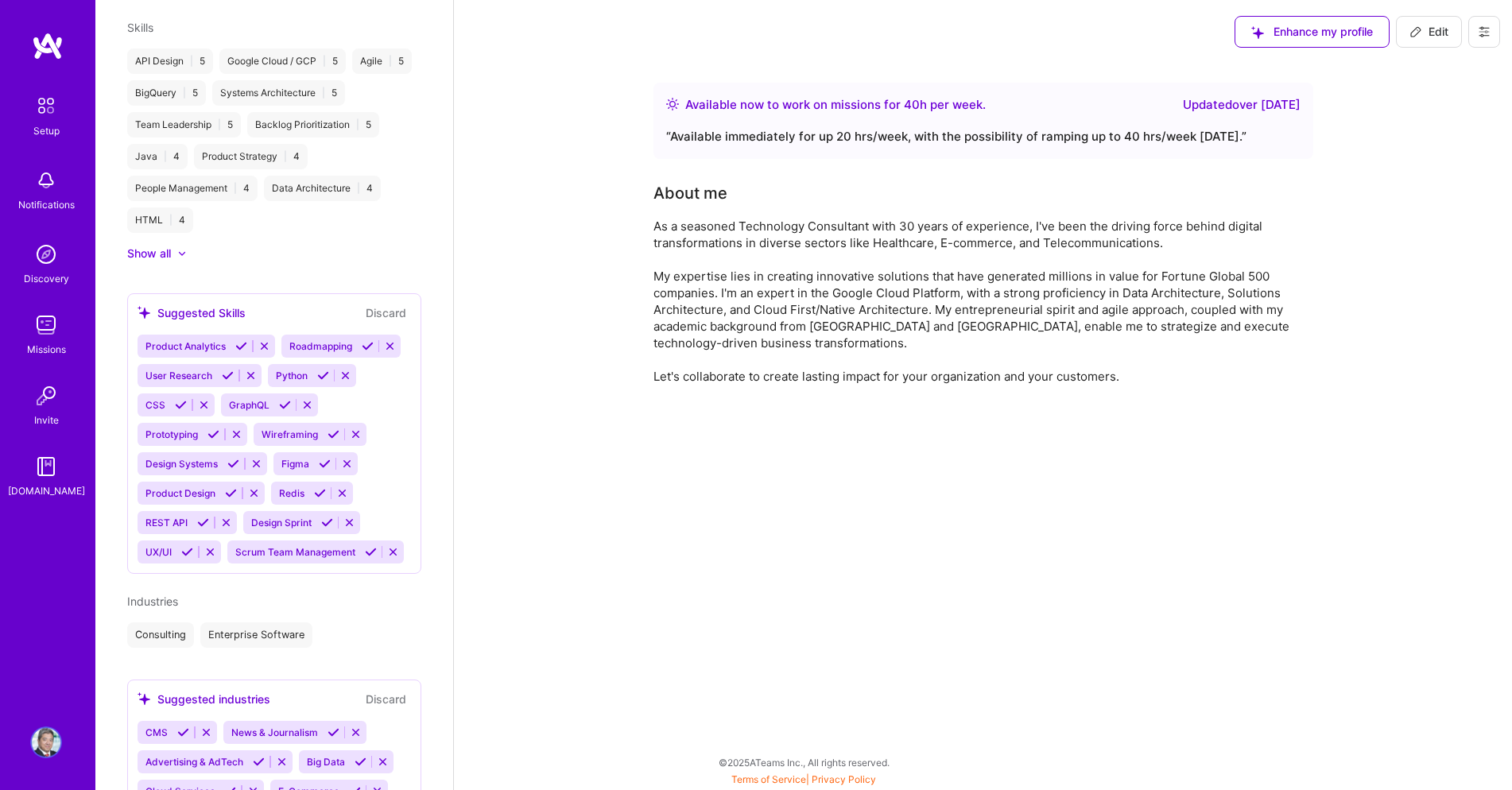
scroll to position [997, 0]
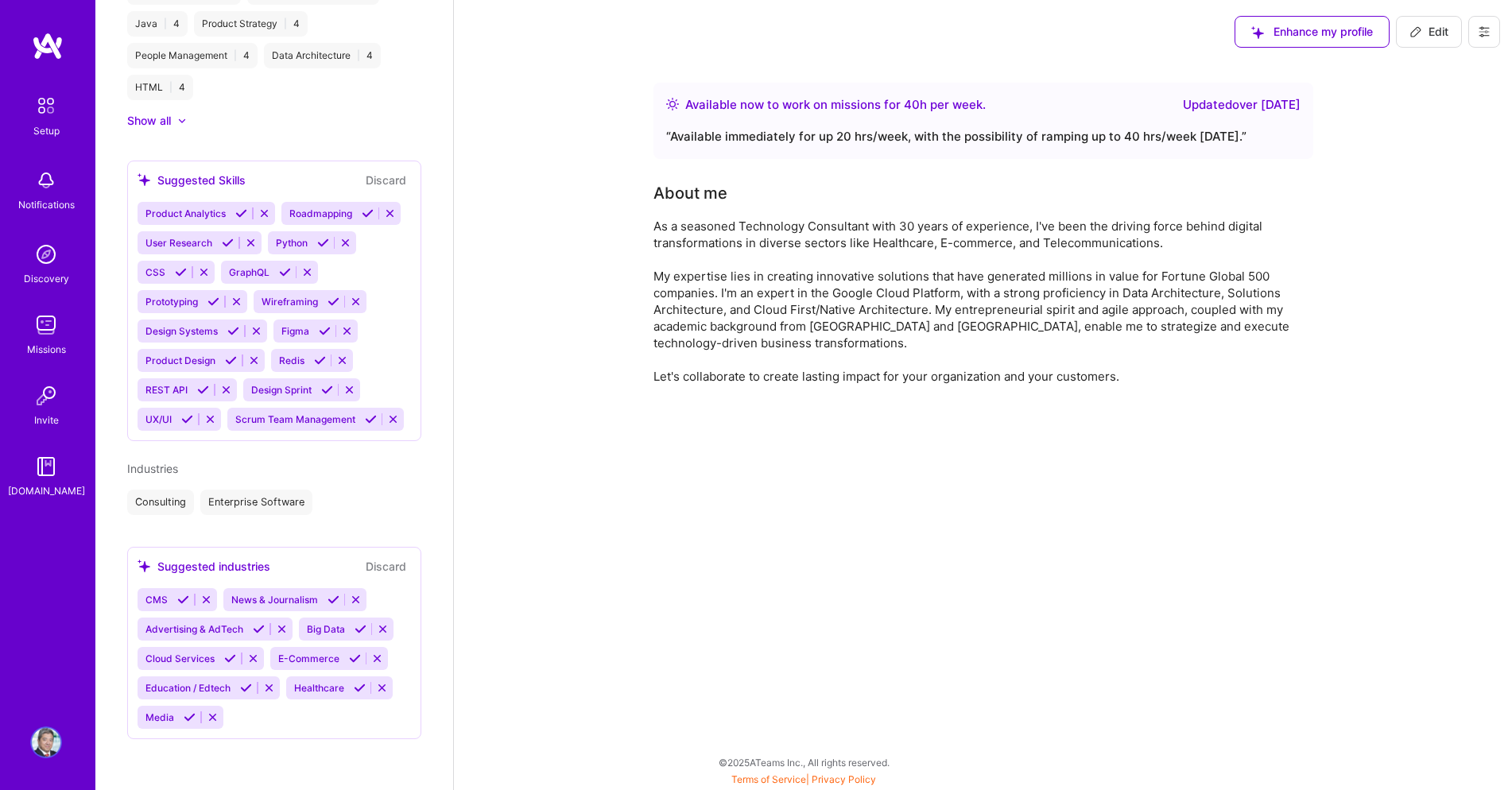
click at [321, 689] on span "Healthcare" at bounding box center [318, 688] width 50 height 12
click at [347, 687] on div "Healthcare" at bounding box center [318, 688] width 63 height 23
click at [247, 689] on icon at bounding box center [246, 688] width 12 height 12
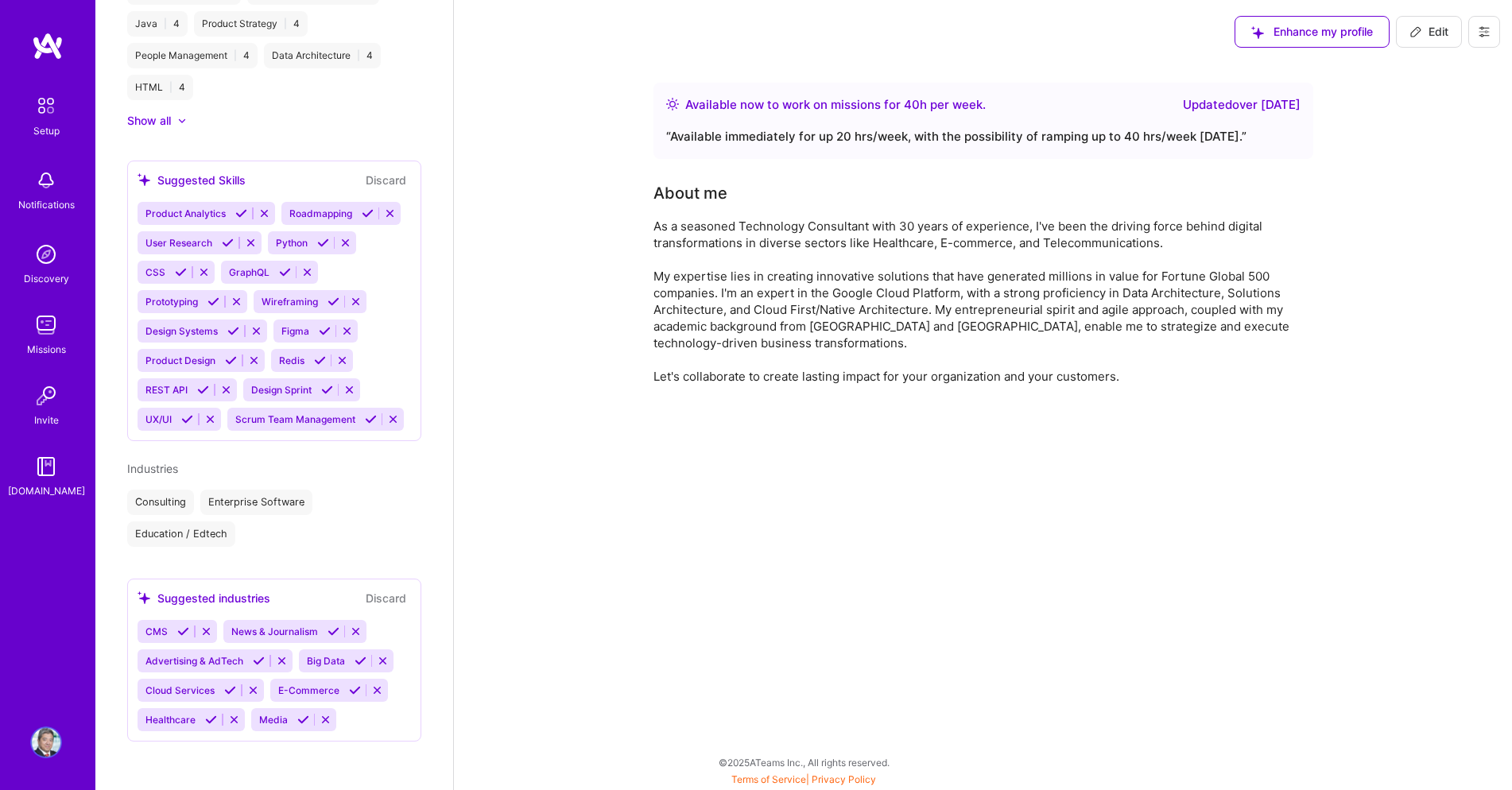
click at [209, 716] on icon at bounding box center [211, 720] width 12 height 12
click at [353, 690] on icon at bounding box center [355, 690] width 12 height 12
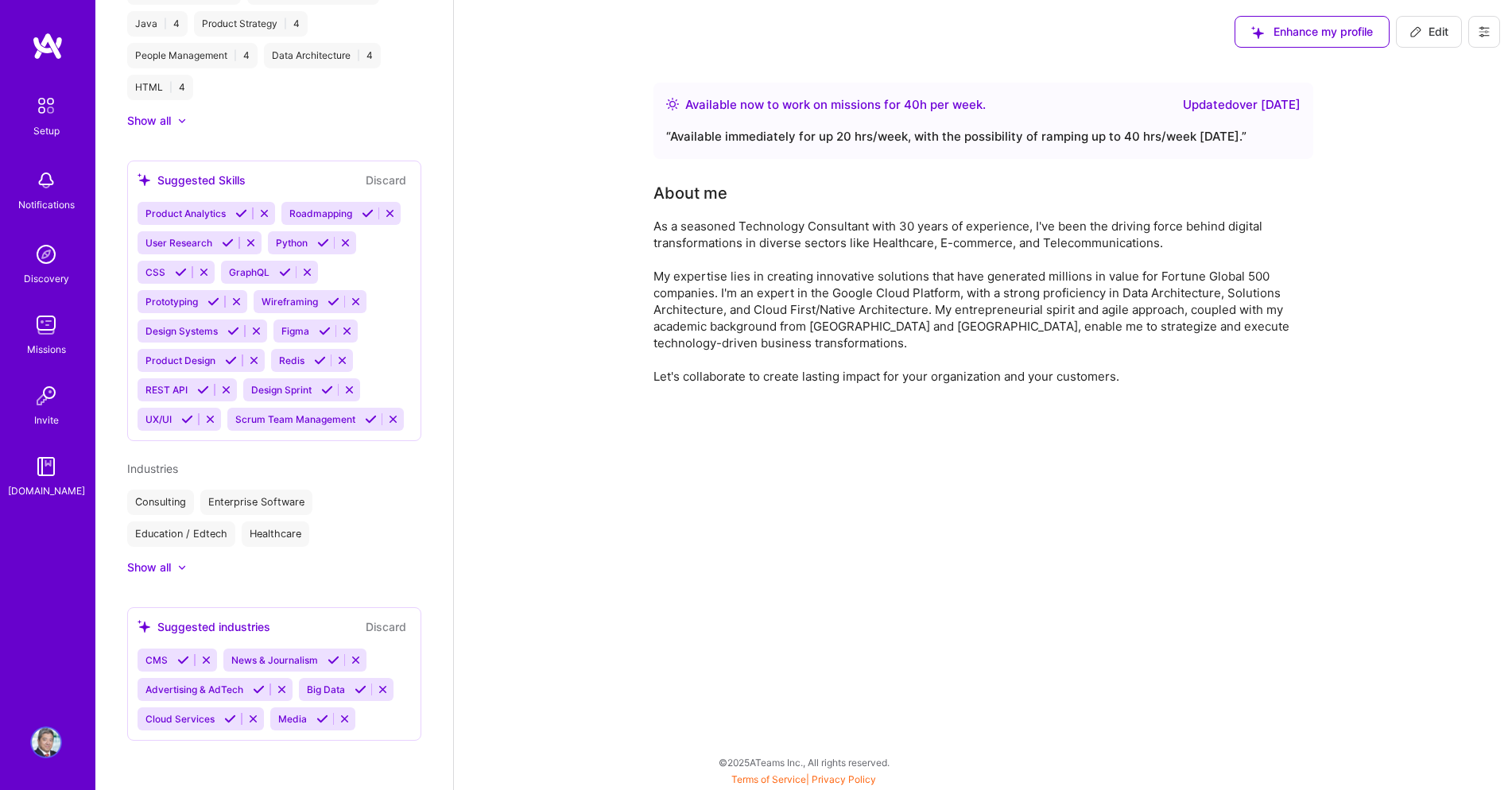
click at [254, 688] on icon at bounding box center [258, 689] width 12 height 12
drag, startPoint x: 175, startPoint y: 567, endPoint x: 364, endPoint y: 575, distance: 189.2
click at [174, 567] on div at bounding box center [174, 567] width 7 height 16
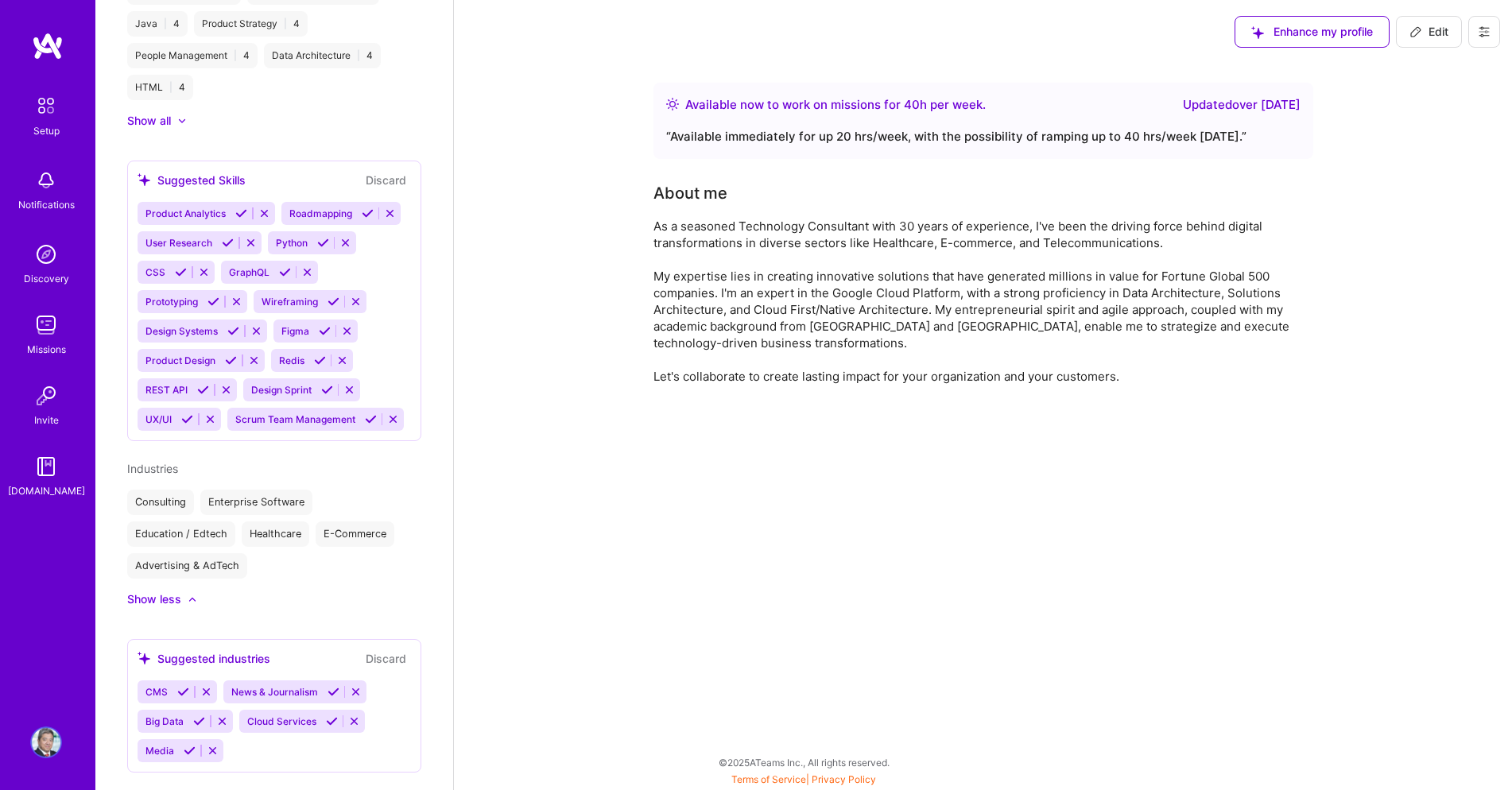
click at [1441, 36] on span "Edit" at bounding box center [1428, 31] width 39 height 16
select select "GR"
select select "Right Now"
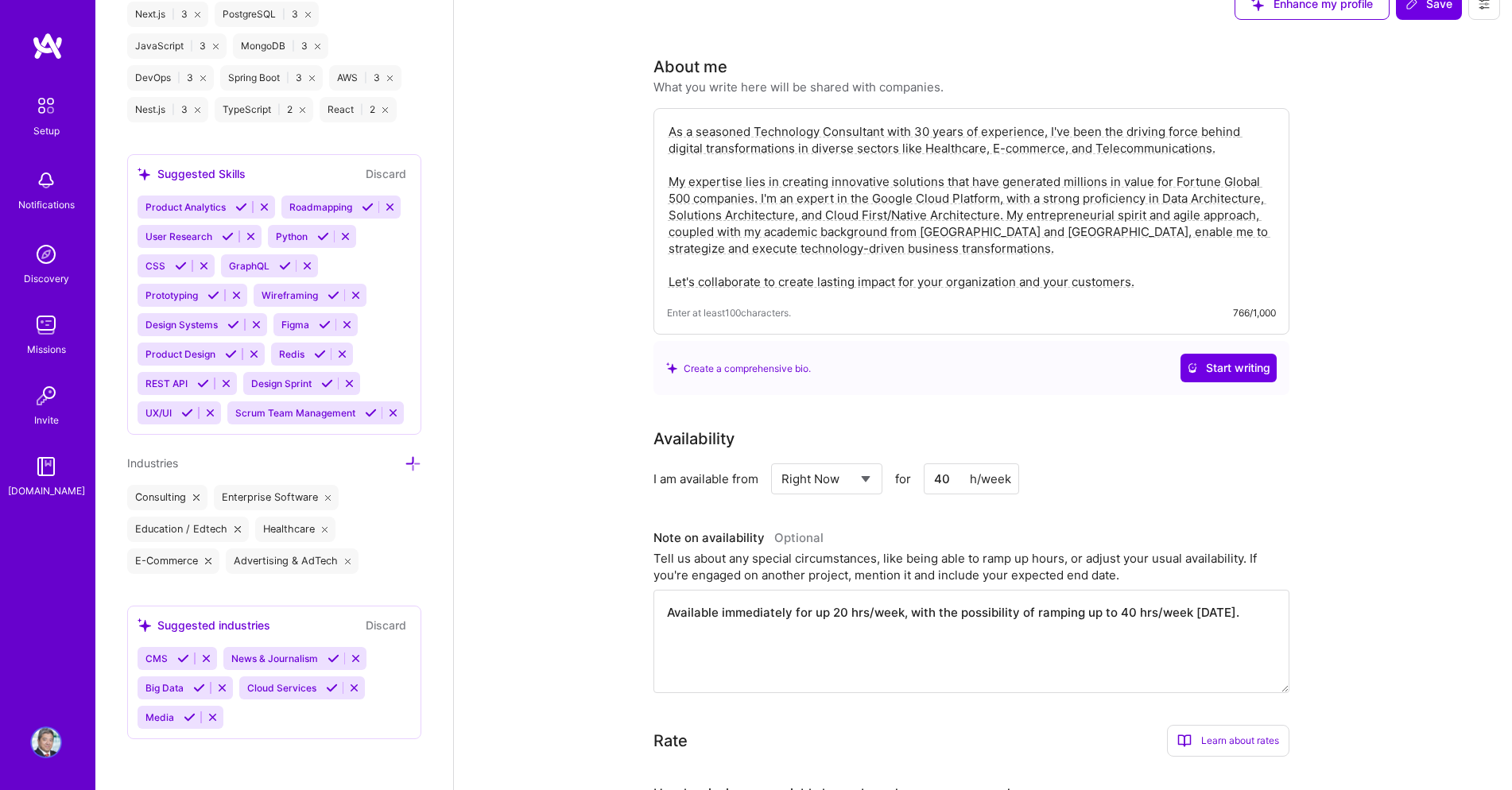
scroll to position [41, 0]
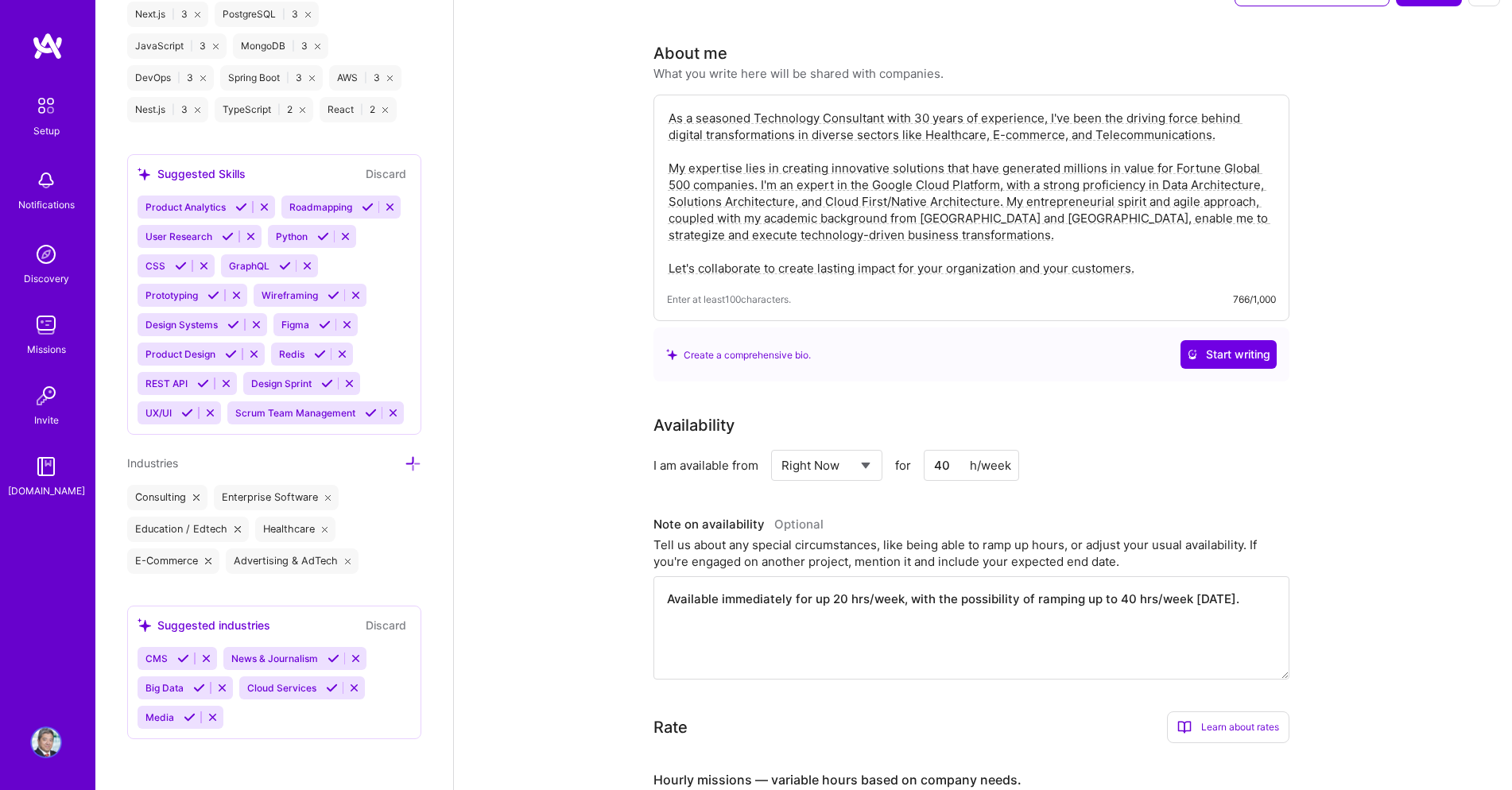
click at [412, 466] on icon at bounding box center [413, 464] width 17 height 17
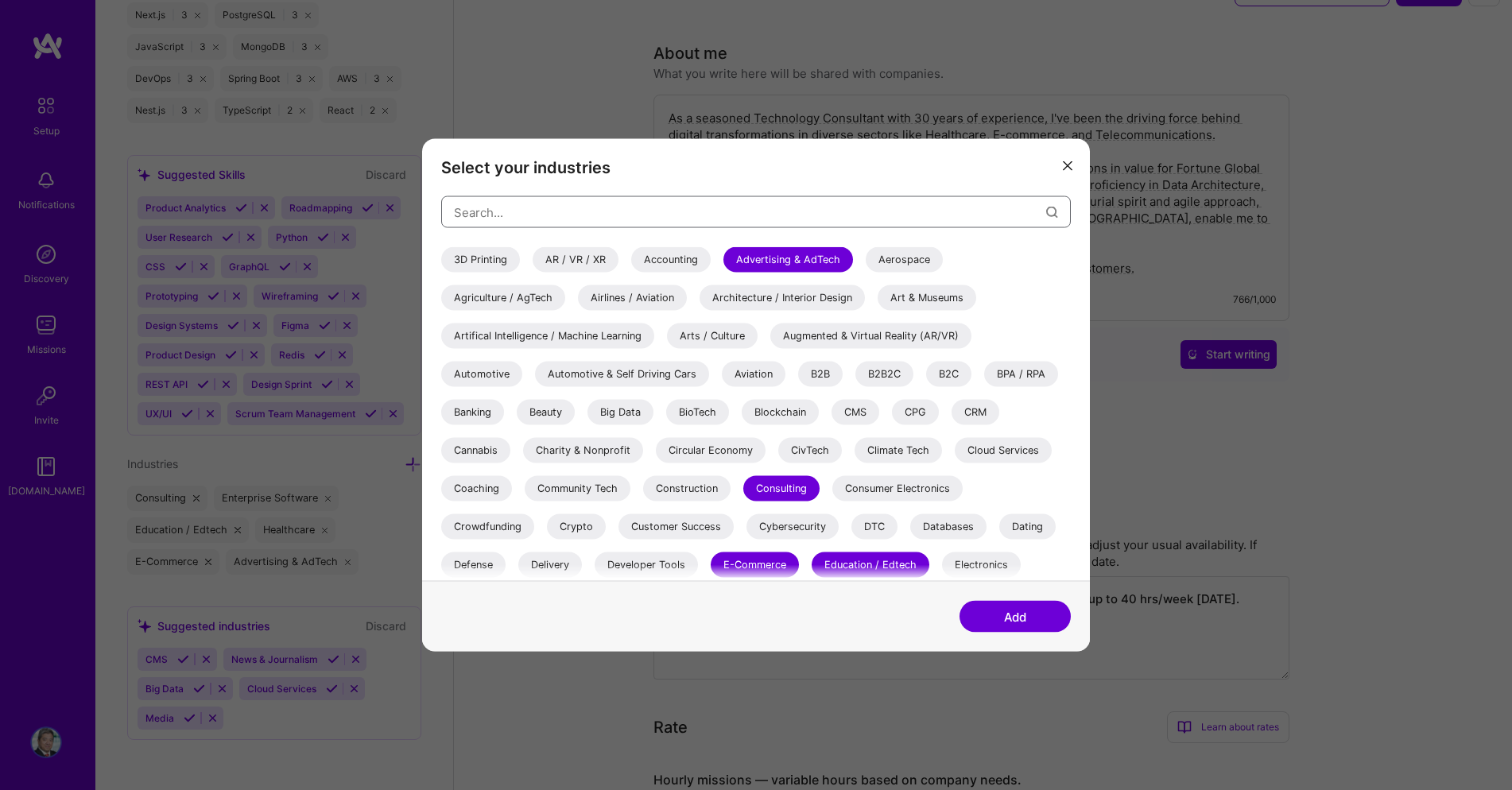
click at [661, 212] on input "modal" at bounding box center [749, 212] width 592 height 41
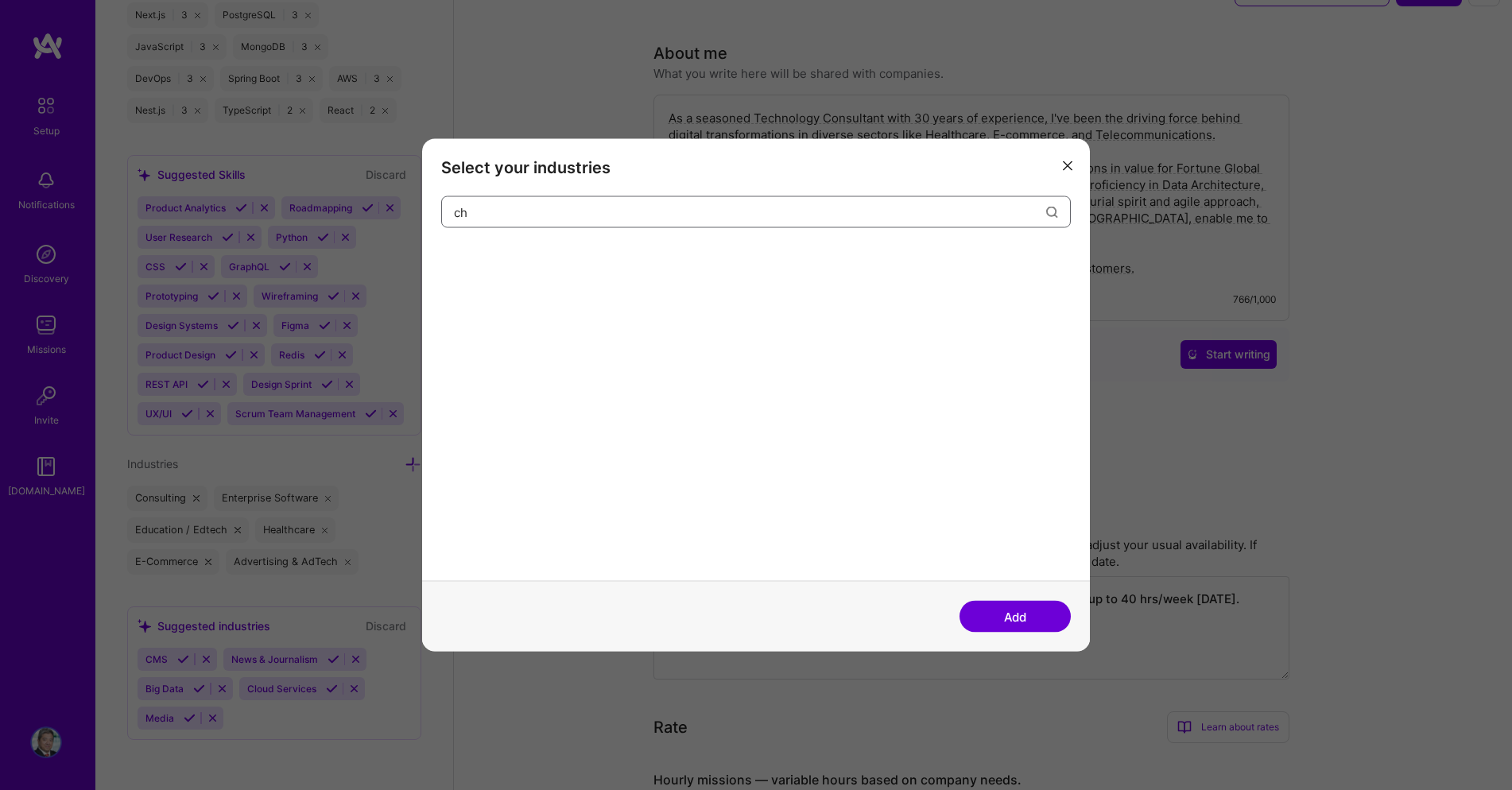
type input "c"
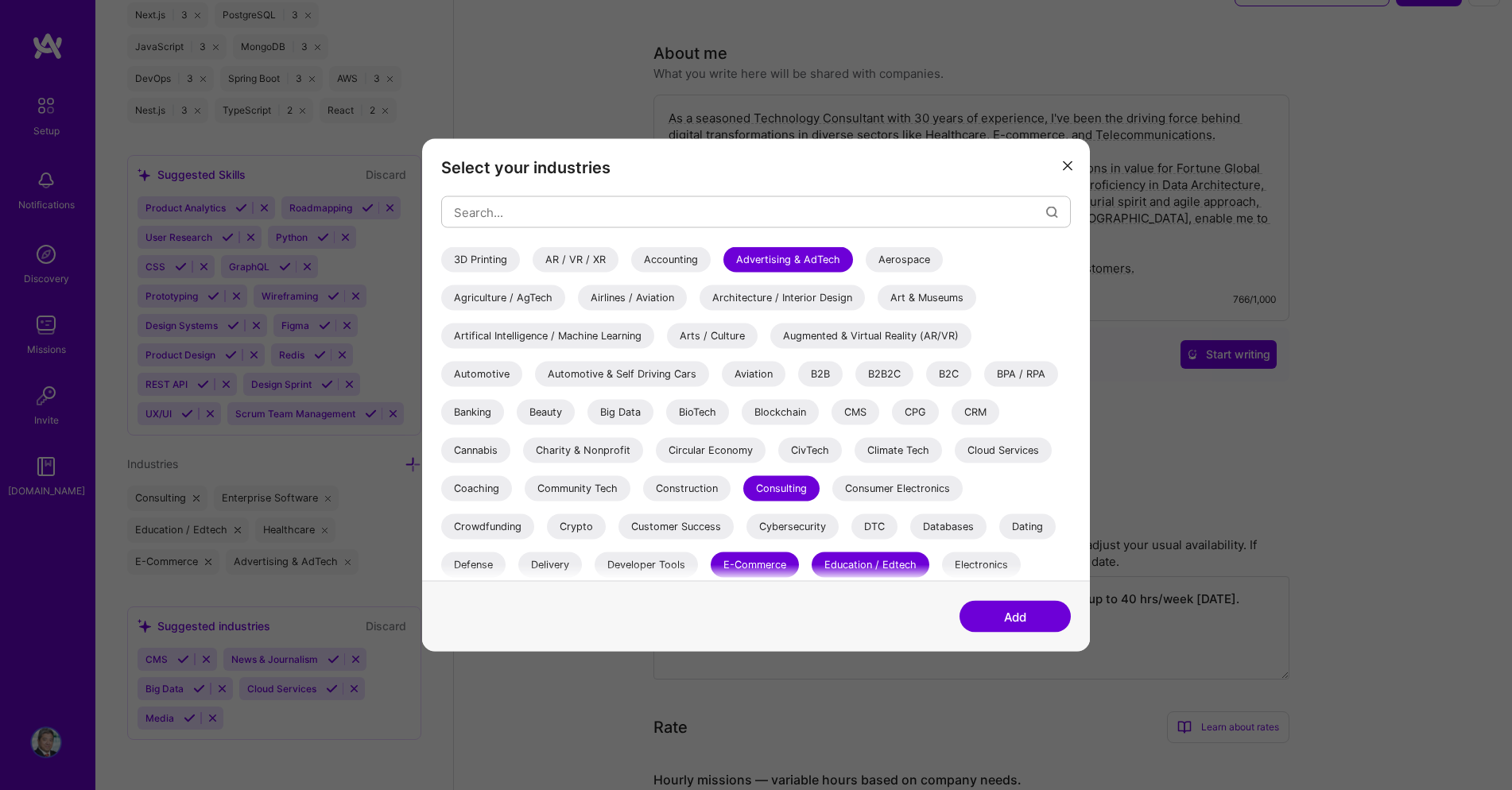
click at [948, 372] on div "B2C" at bounding box center [949, 374] width 46 height 25
click at [806, 372] on div "B2B" at bounding box center [820, 374] width 45 height 25
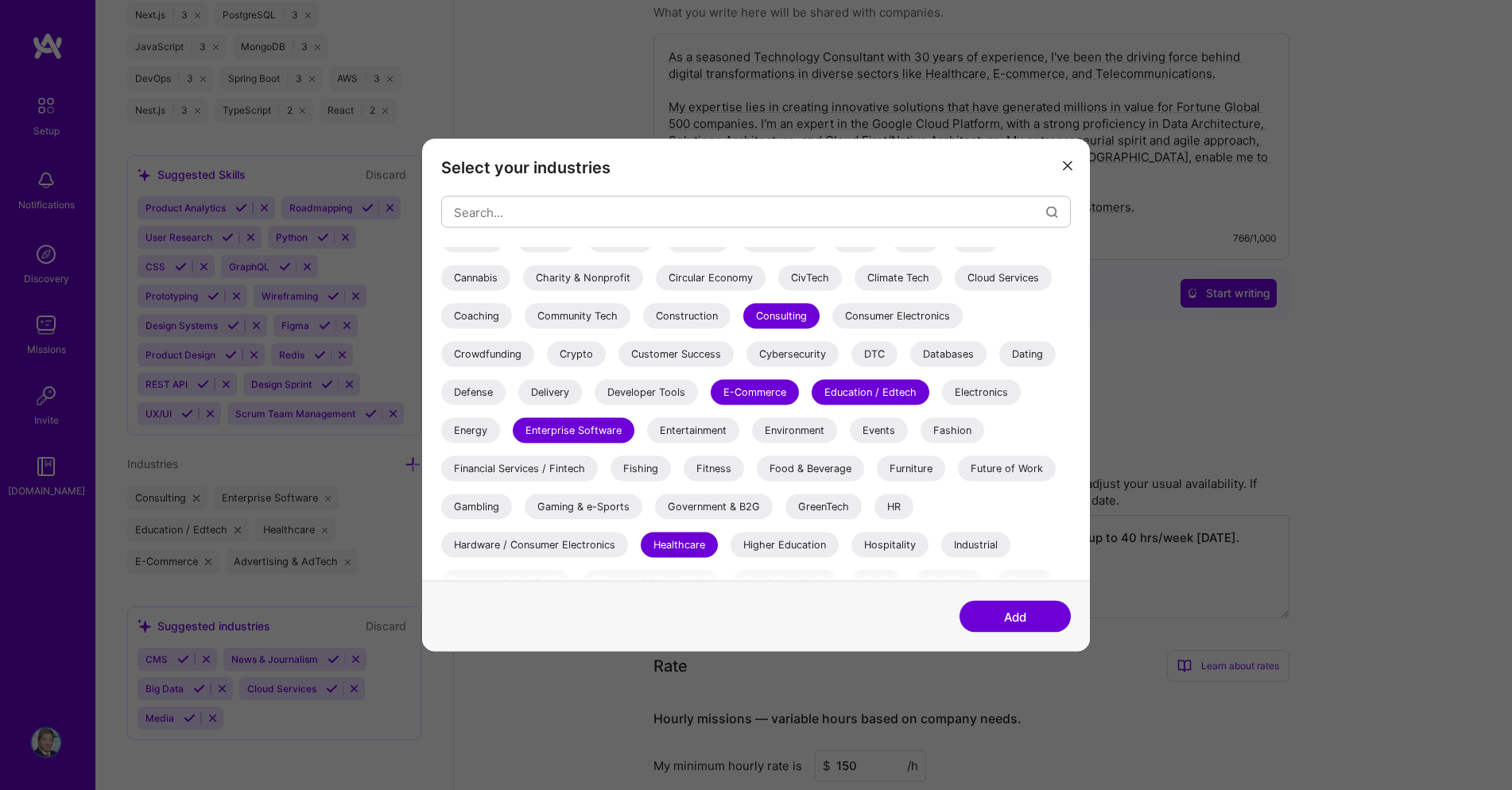
scroll to position [193, 0]
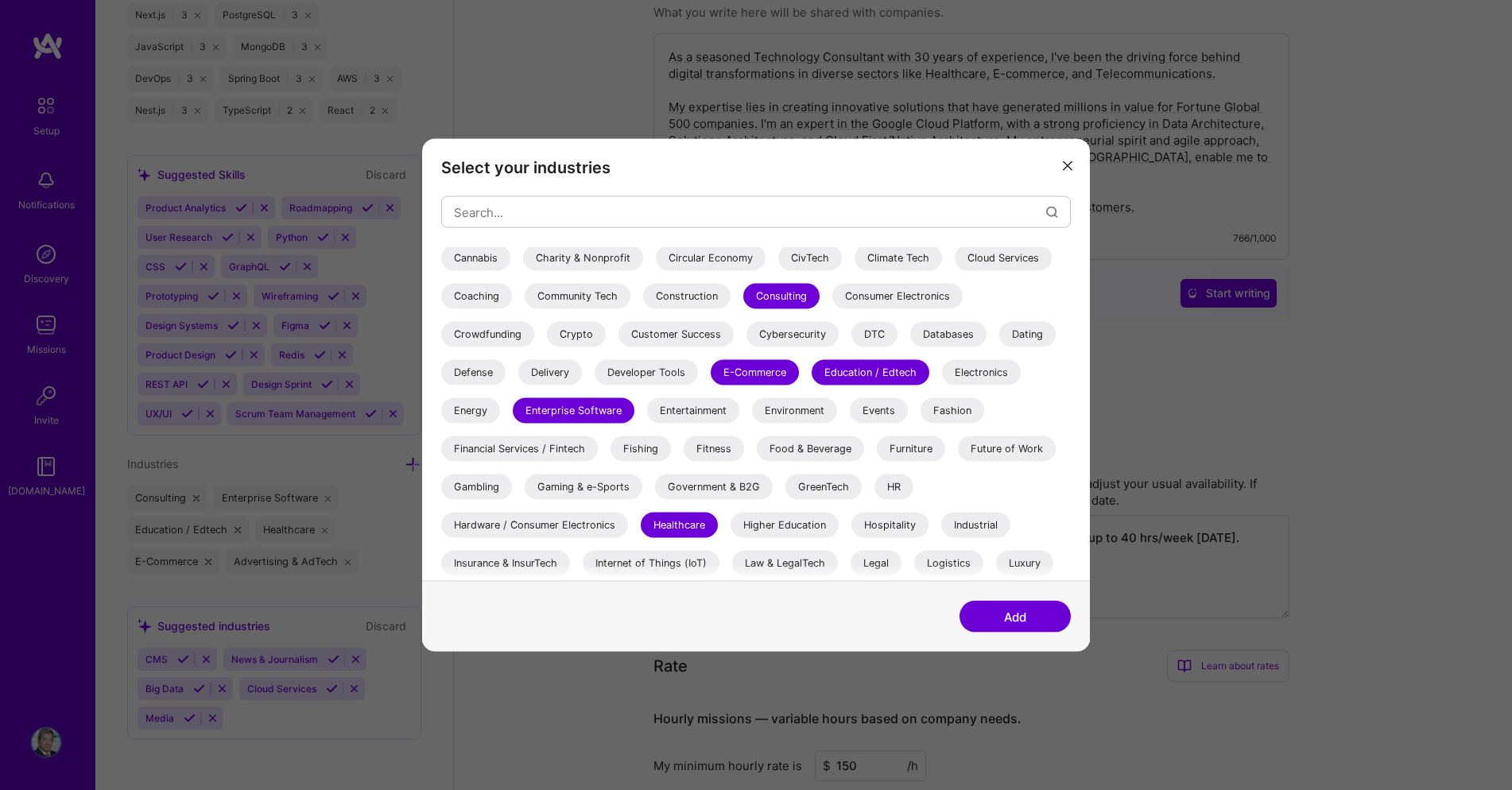
click at [949, 337] on div "Databases" at bounding box center [948, 335] width 76 height 25
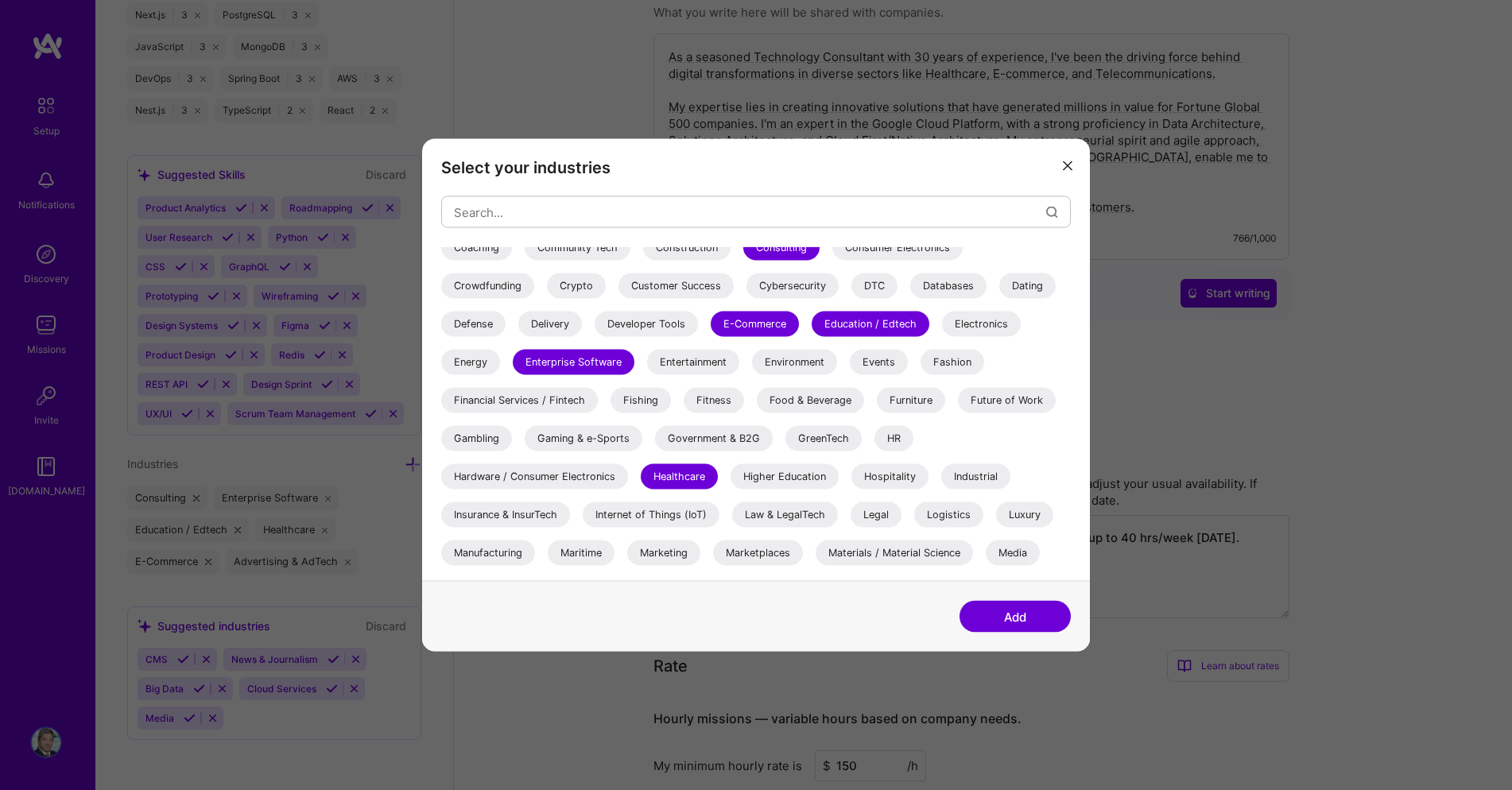
scroll to position [244, 0]
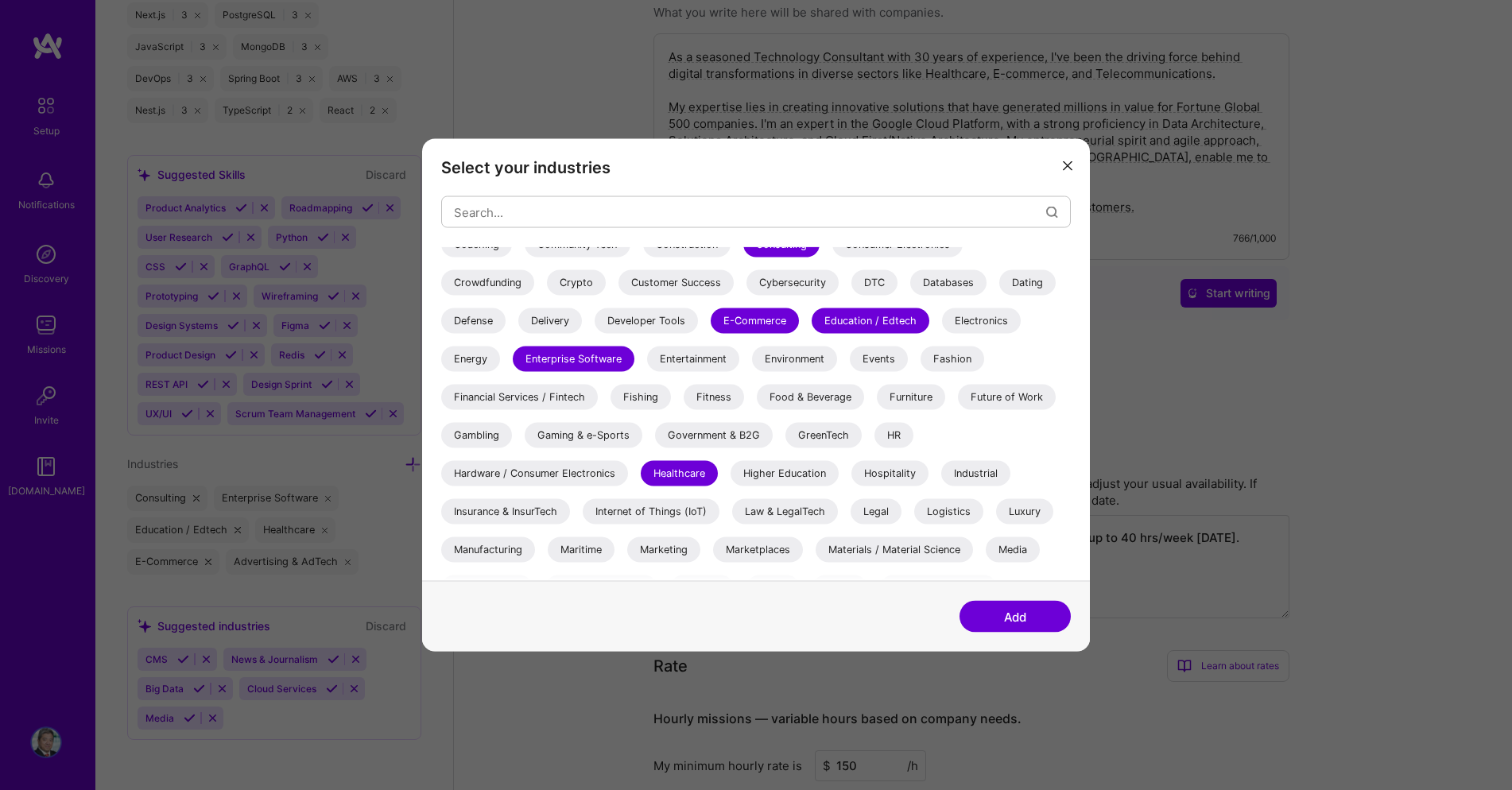
click at [798, 400] on div "Food & Beverage" at bounding box center [810, 397] width 107 height 25
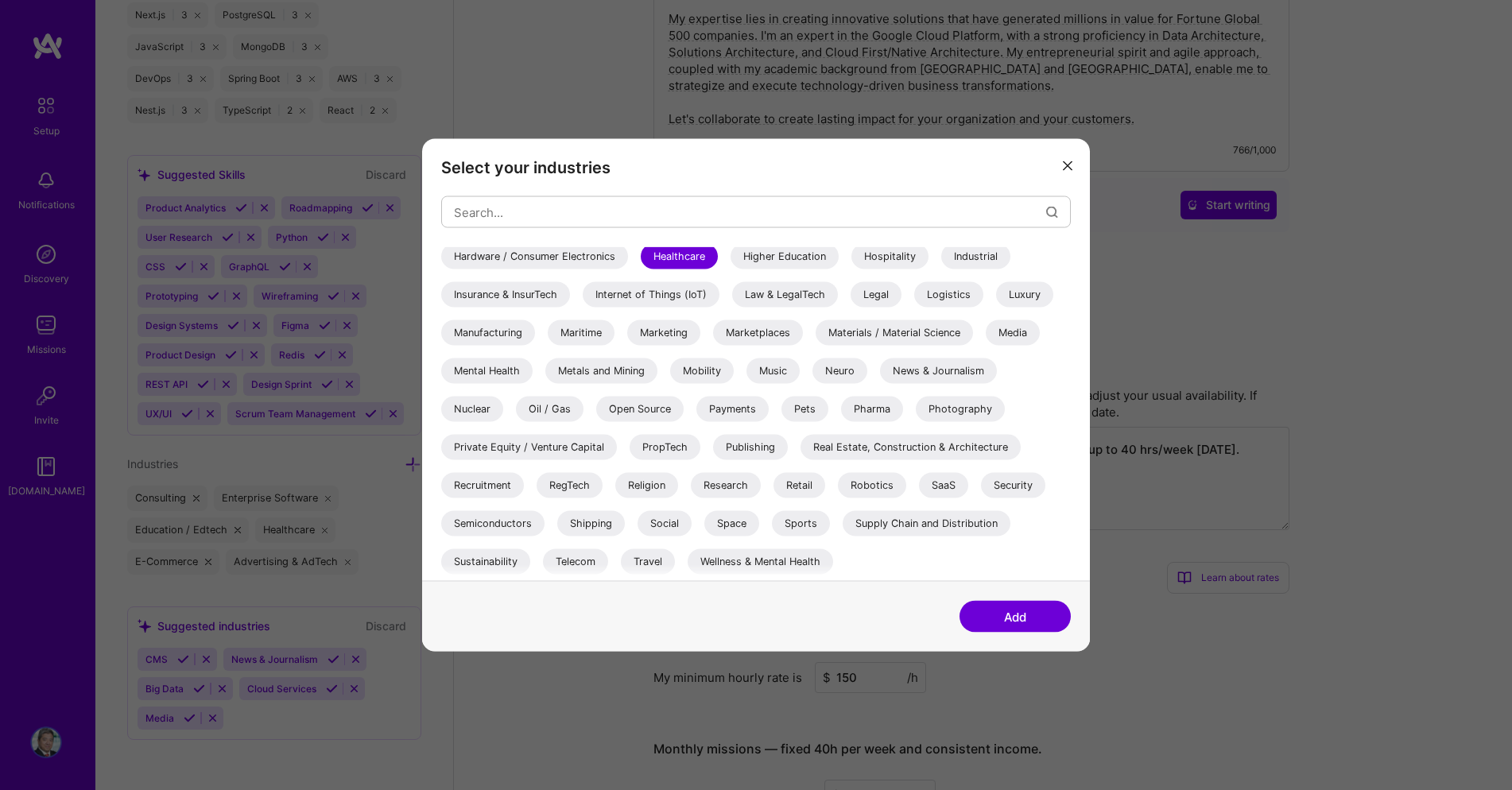
scroll to position [193, 0]
click at [1027, 617] on button "Add" at bounding box center [1015, 617] width 111 height 32
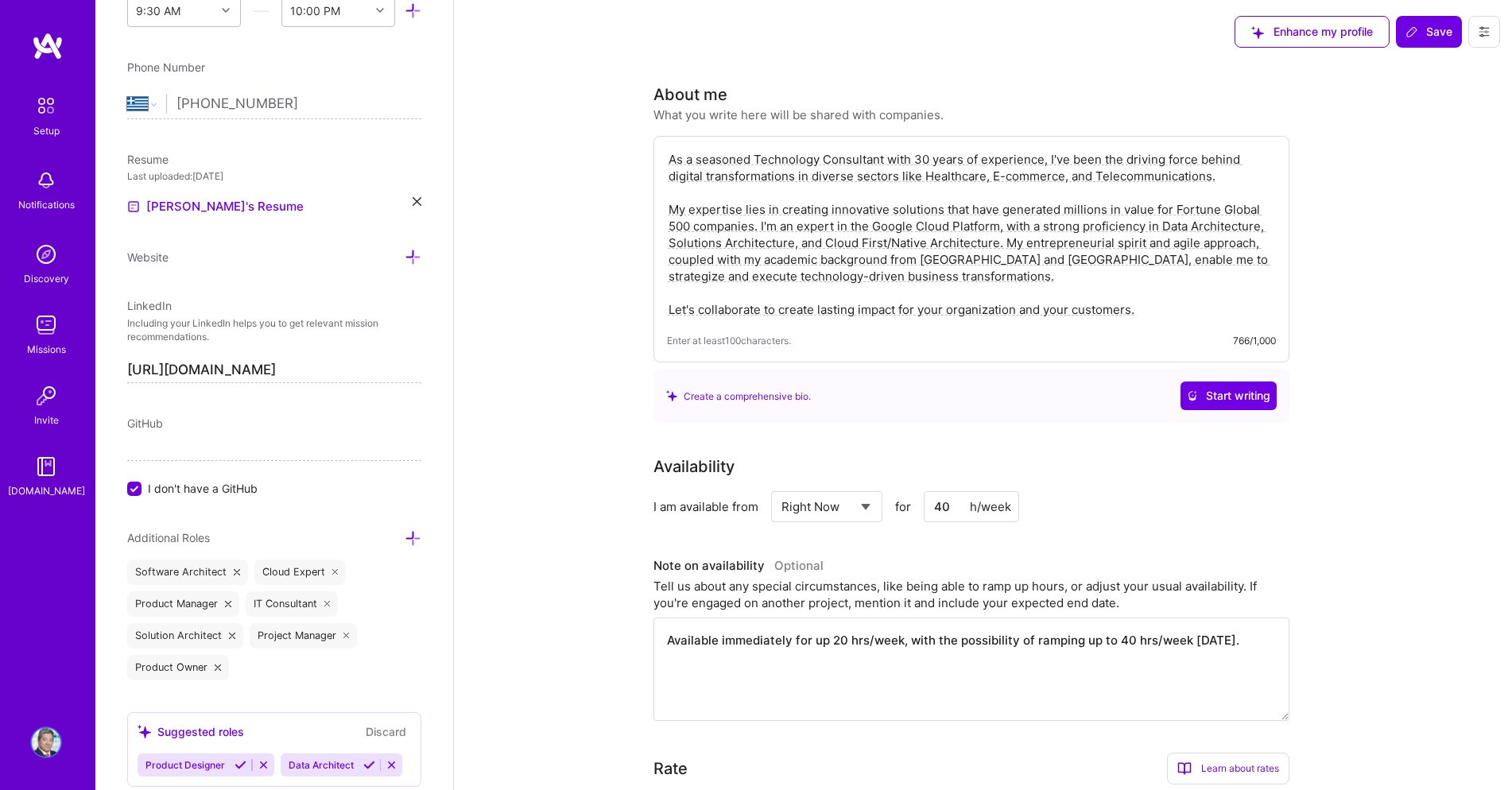
scroll to position [0, 0]
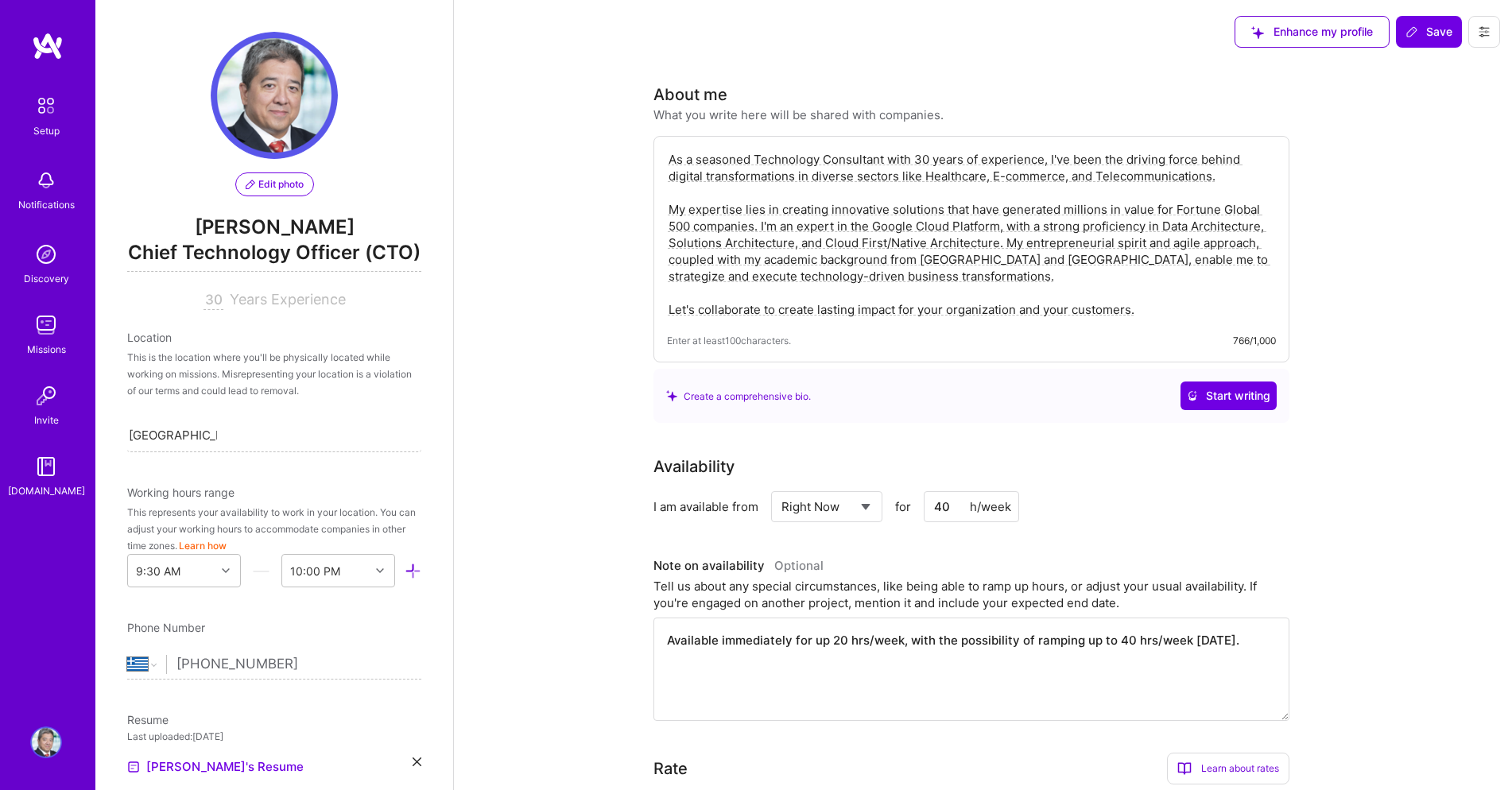
click at [264, 251] on span "Chief Technology Officer (CTO)" at bounding box center [275, 255] width 294 height 33
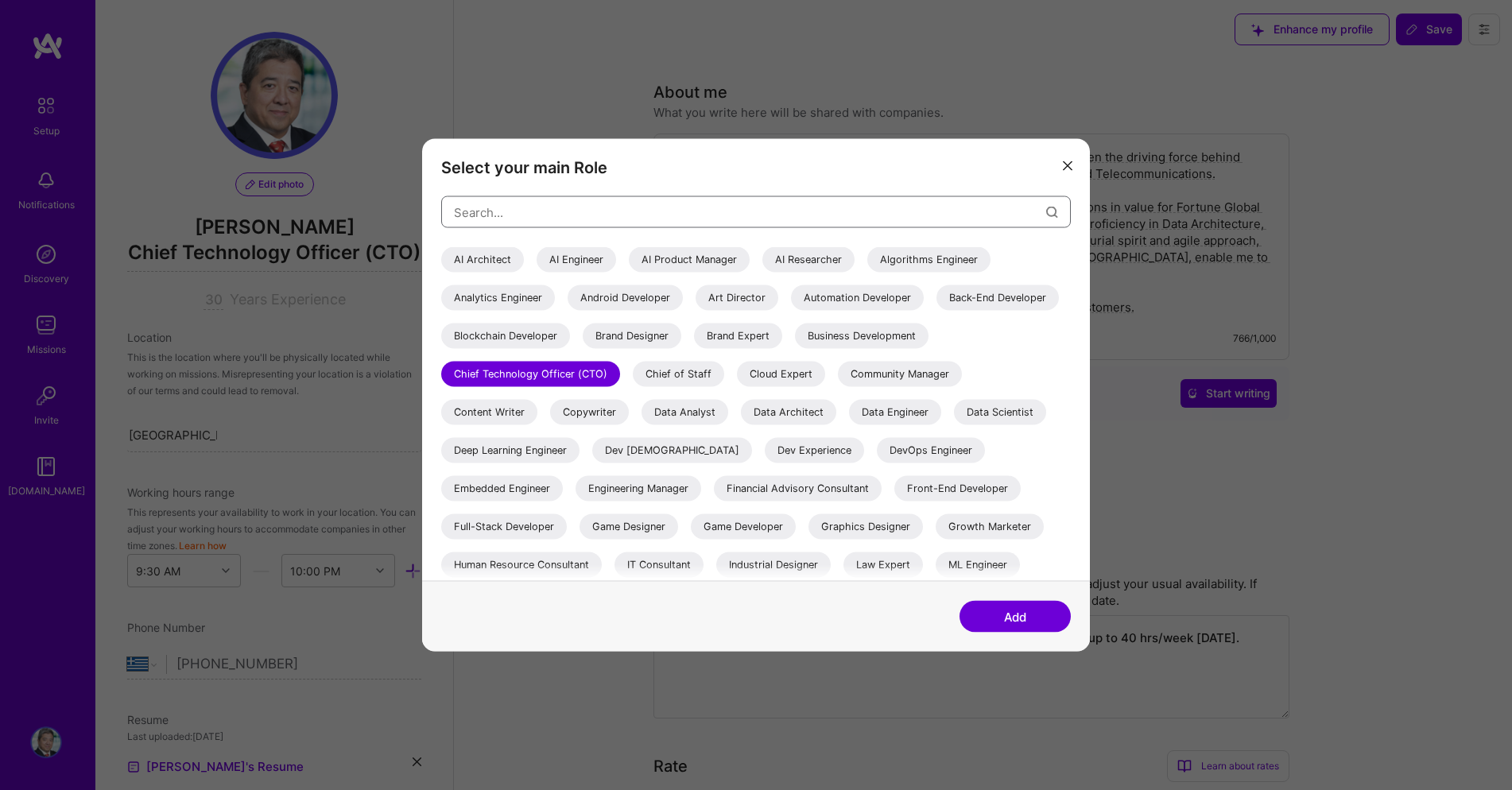
click at [689, 210] on input "modal" at bounding box center [749, 212] width 592 height 41
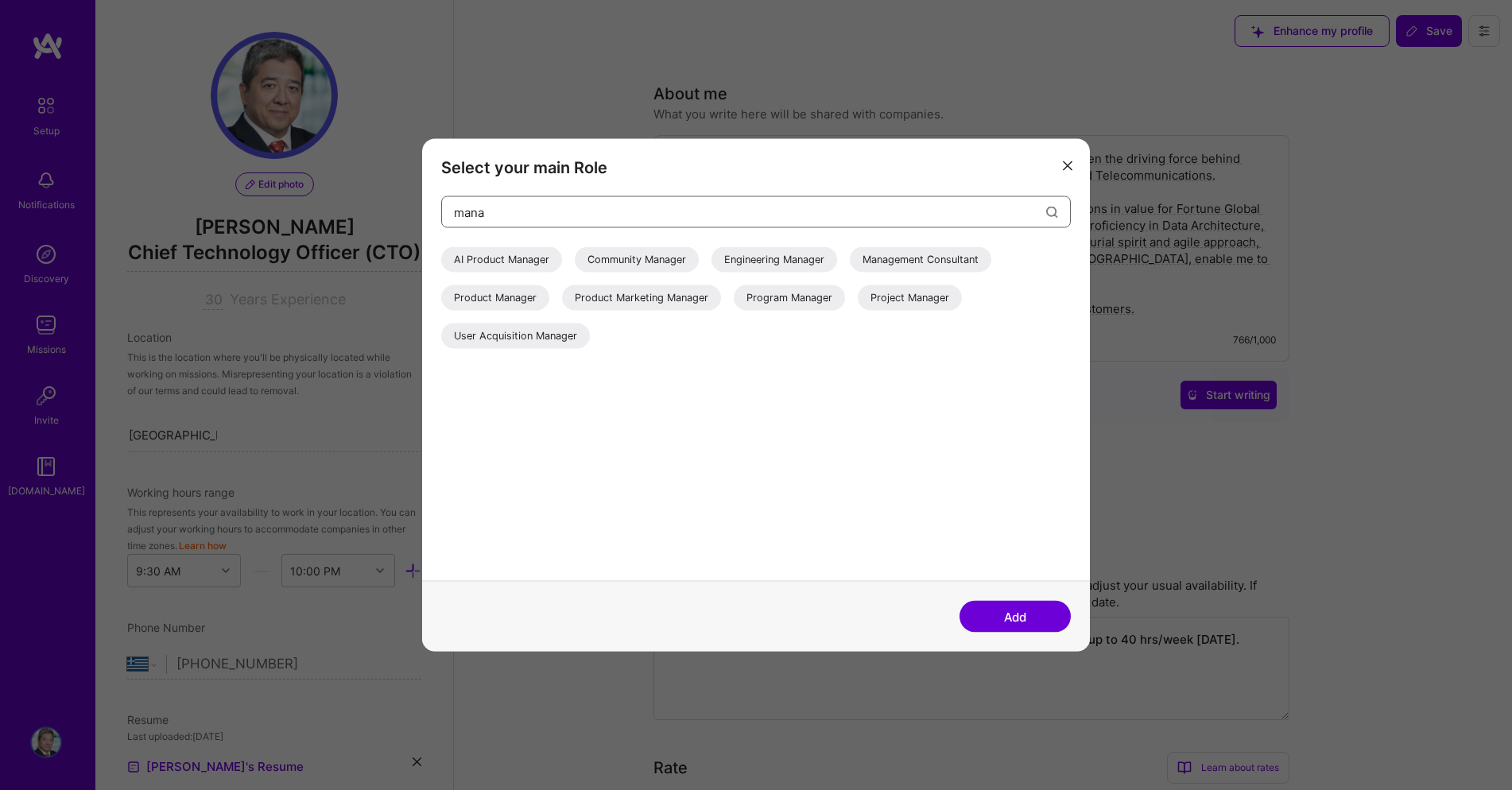
scroll to position [4, 0]
type input "mana"
click at [927, 262] on div "Management Consultant" at bounding box center [920, 260] width 141 height 25
click at [1026, 615] on button "Add" at bounding box center [1015, 617] width 111 height 32
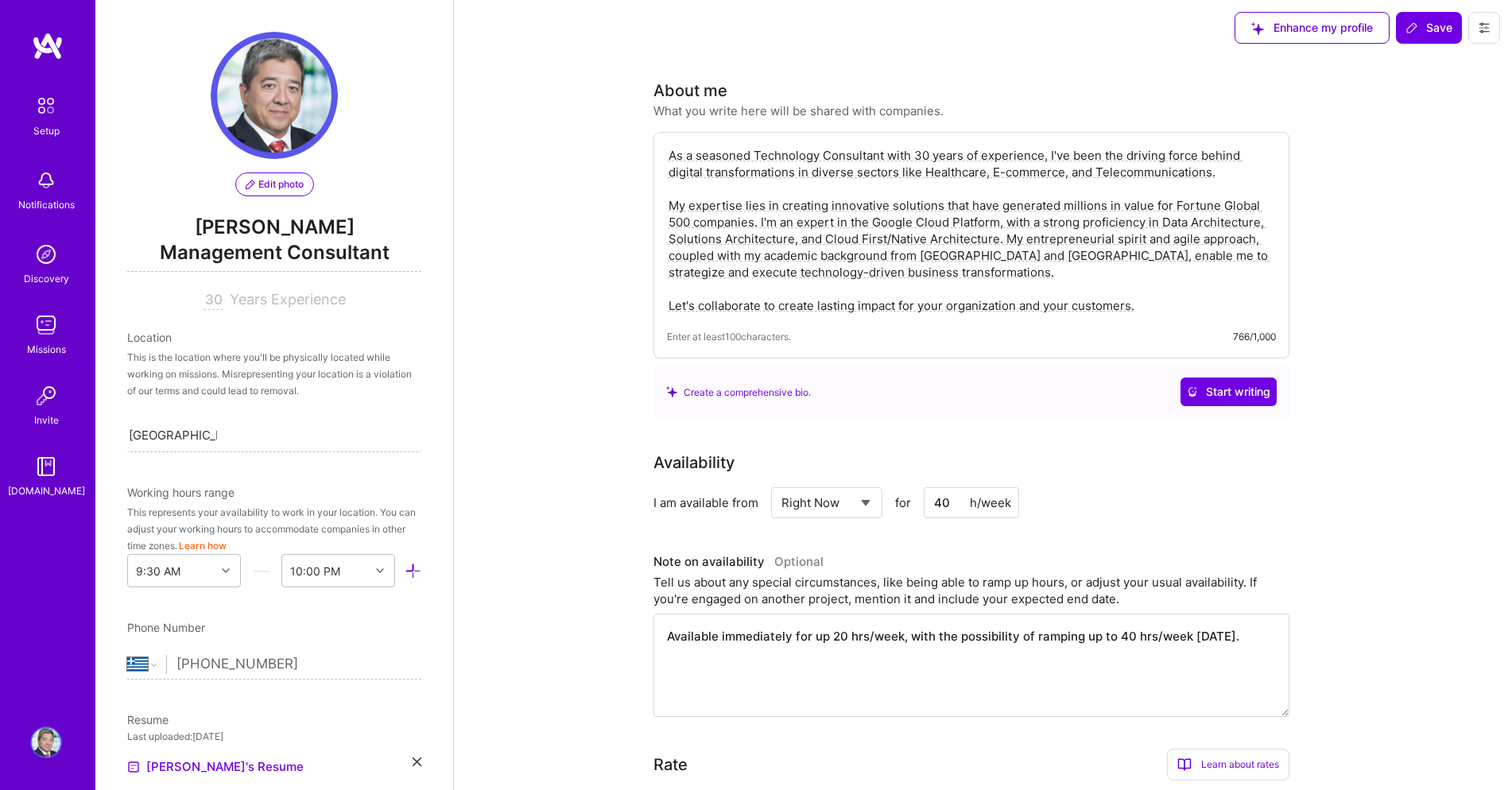
click at [215, 363] on div "This is the location where you'll be physically located while working on missio…" at bounding box center [275, 373] width 294 height 50
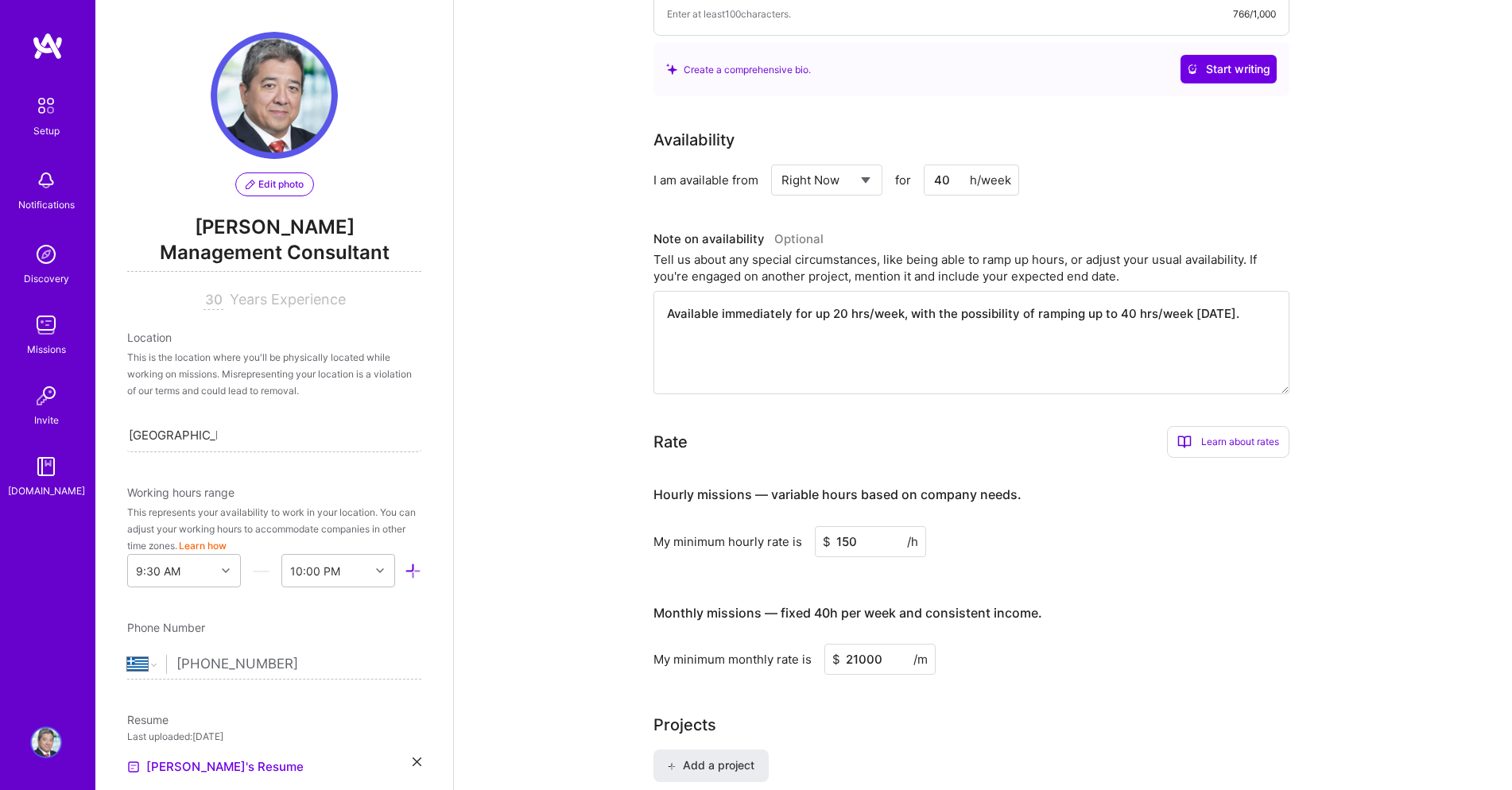
scroll to position [0, 0]
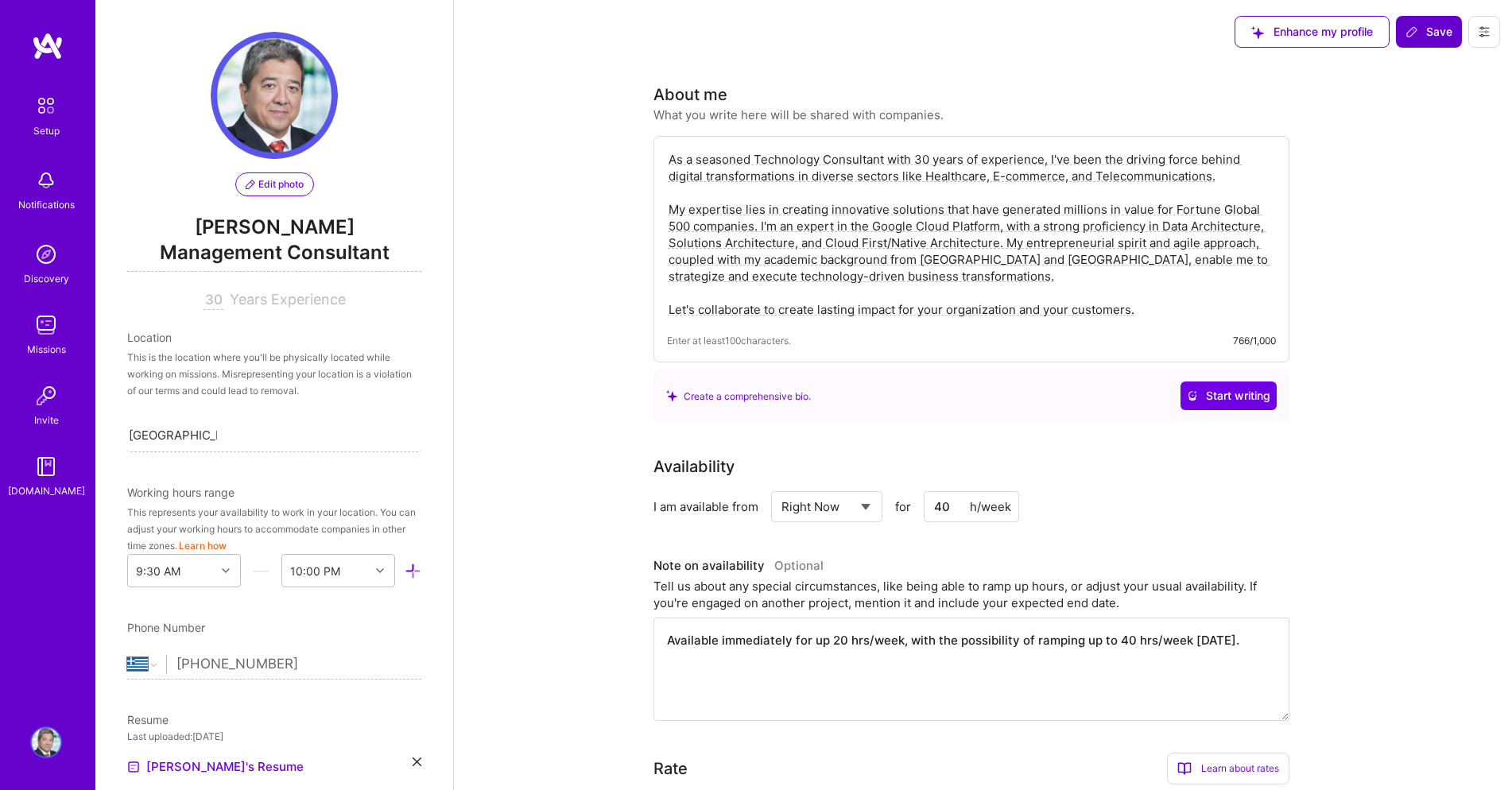
click at [1434, 34] on span "Save" at bounding box center [1429, 31] width 47 height 16
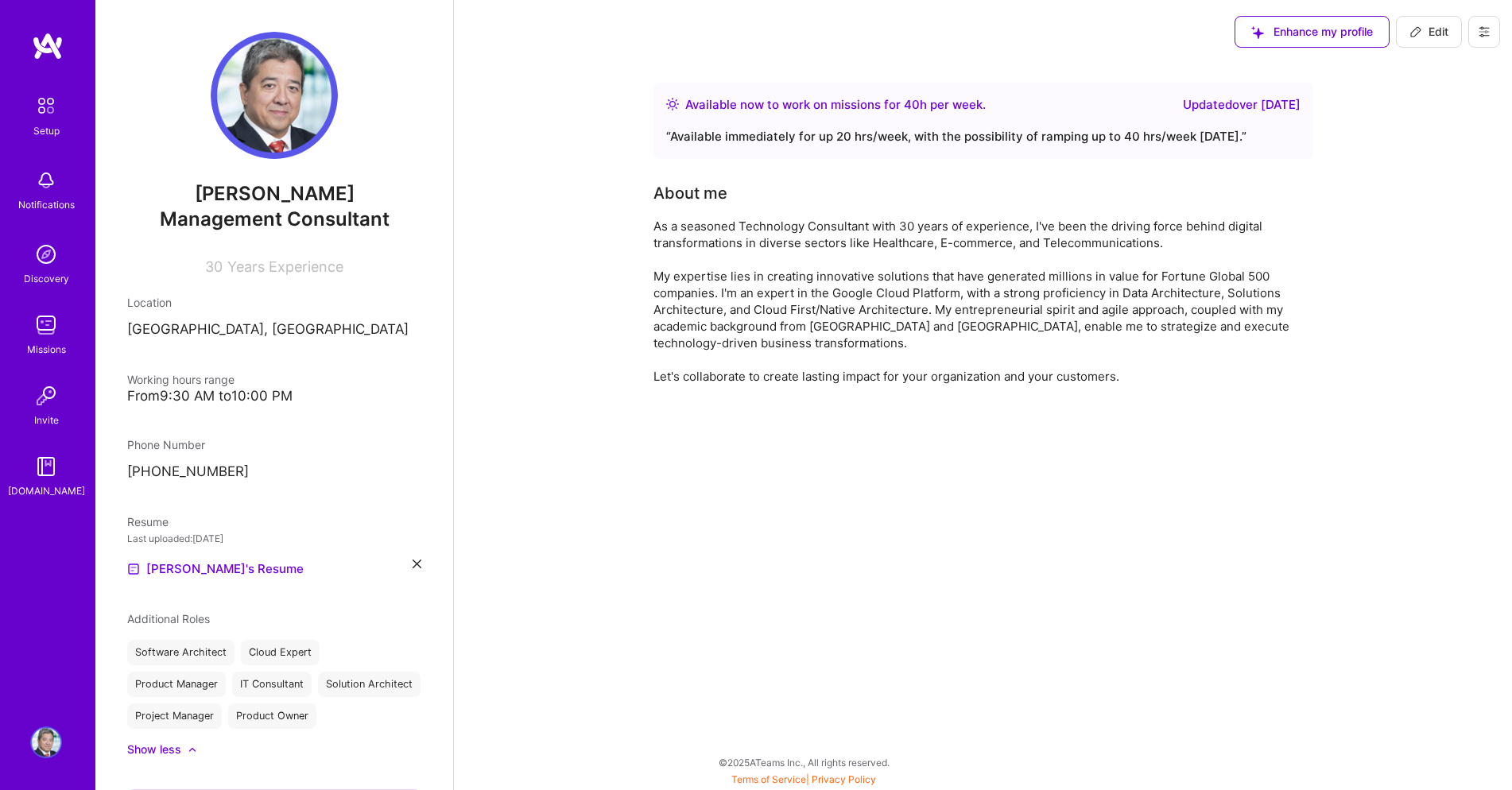
click at [48, 337] on img at bounding box center [46, 325] width 32 height 32
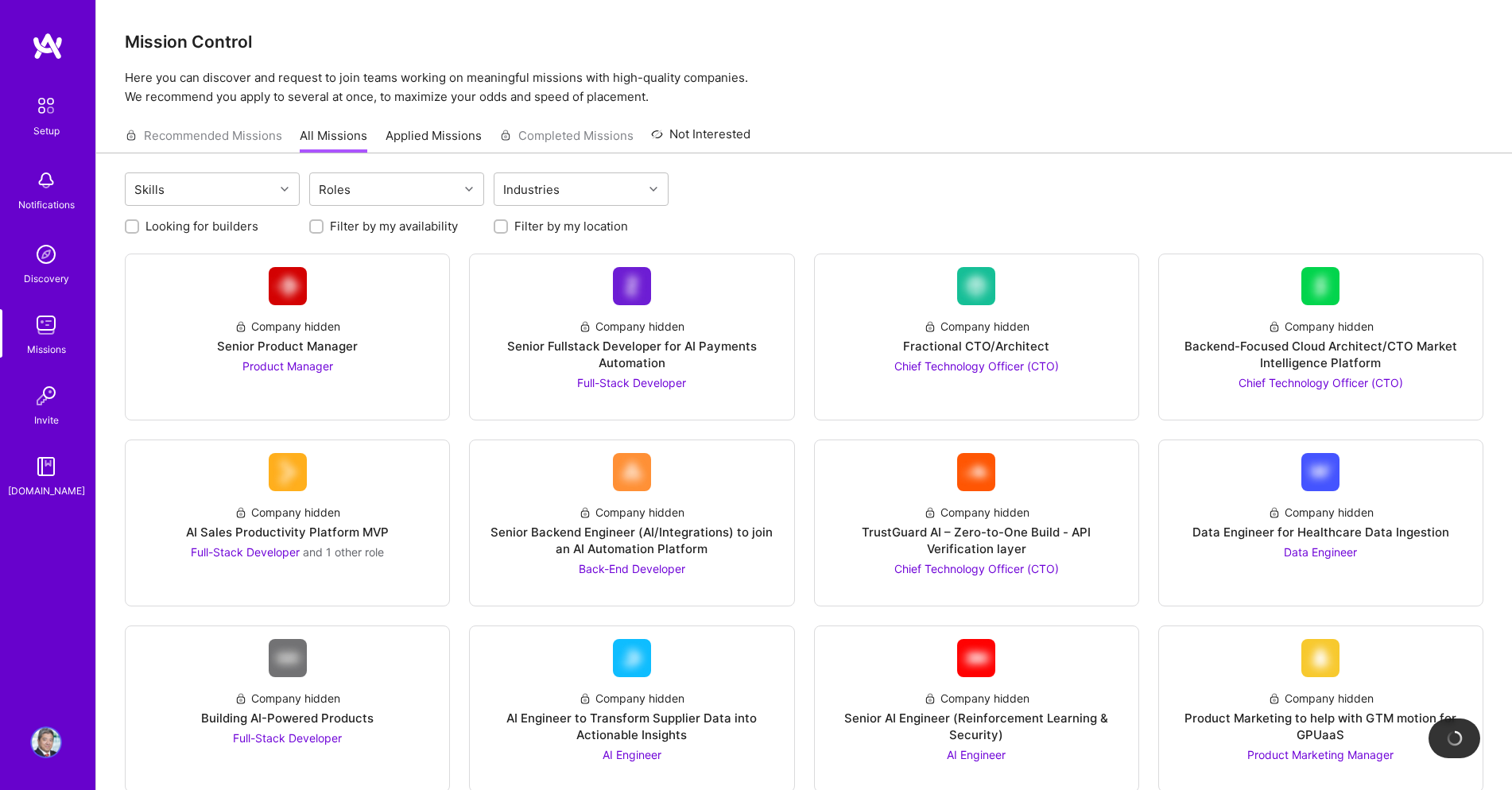
click at [47, 470] on img at bounding box center [46, 467] width 32 height 32
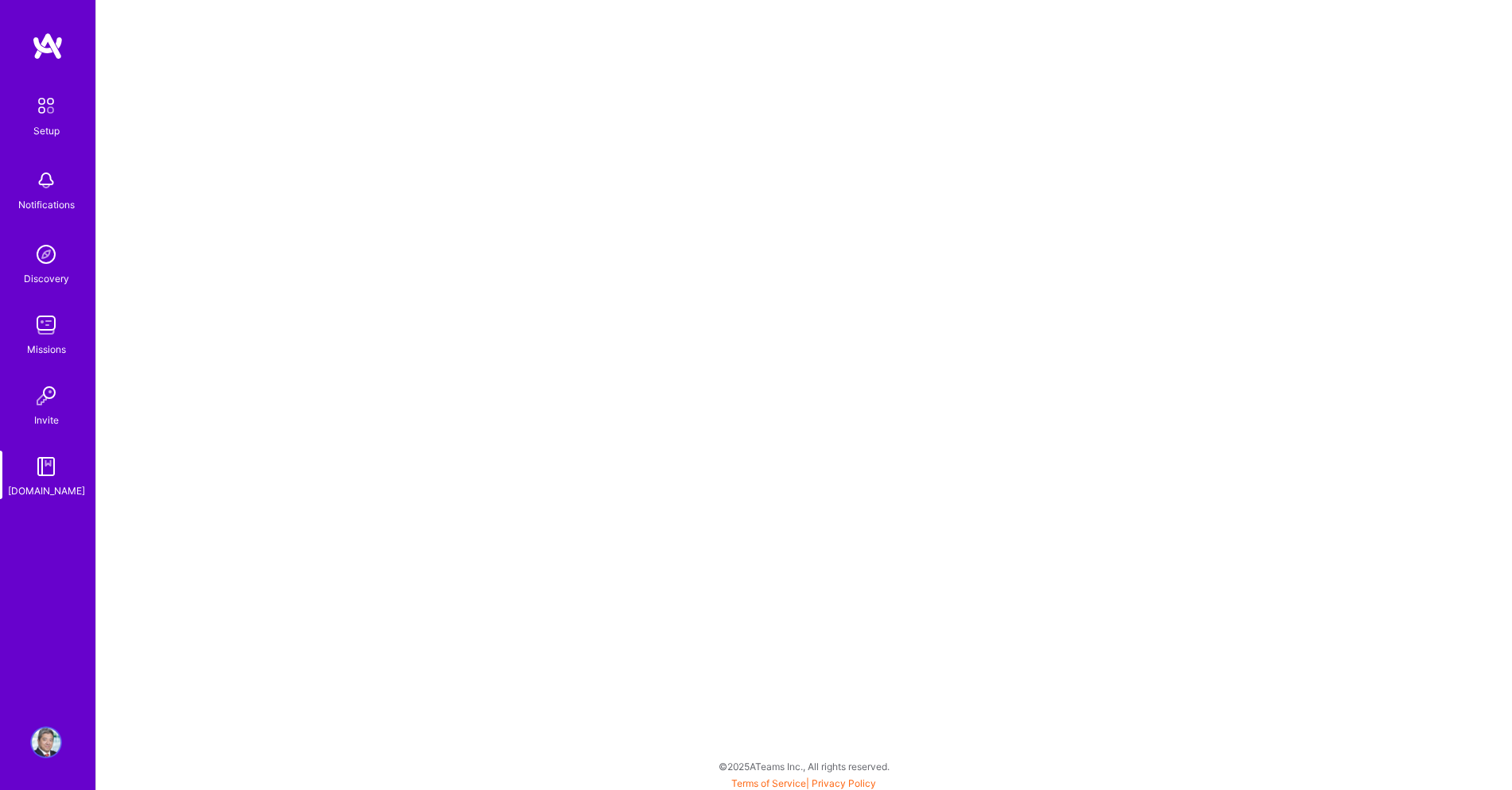
click at [41, 112] on img at bounding box center [46, 106] width 34 height 34
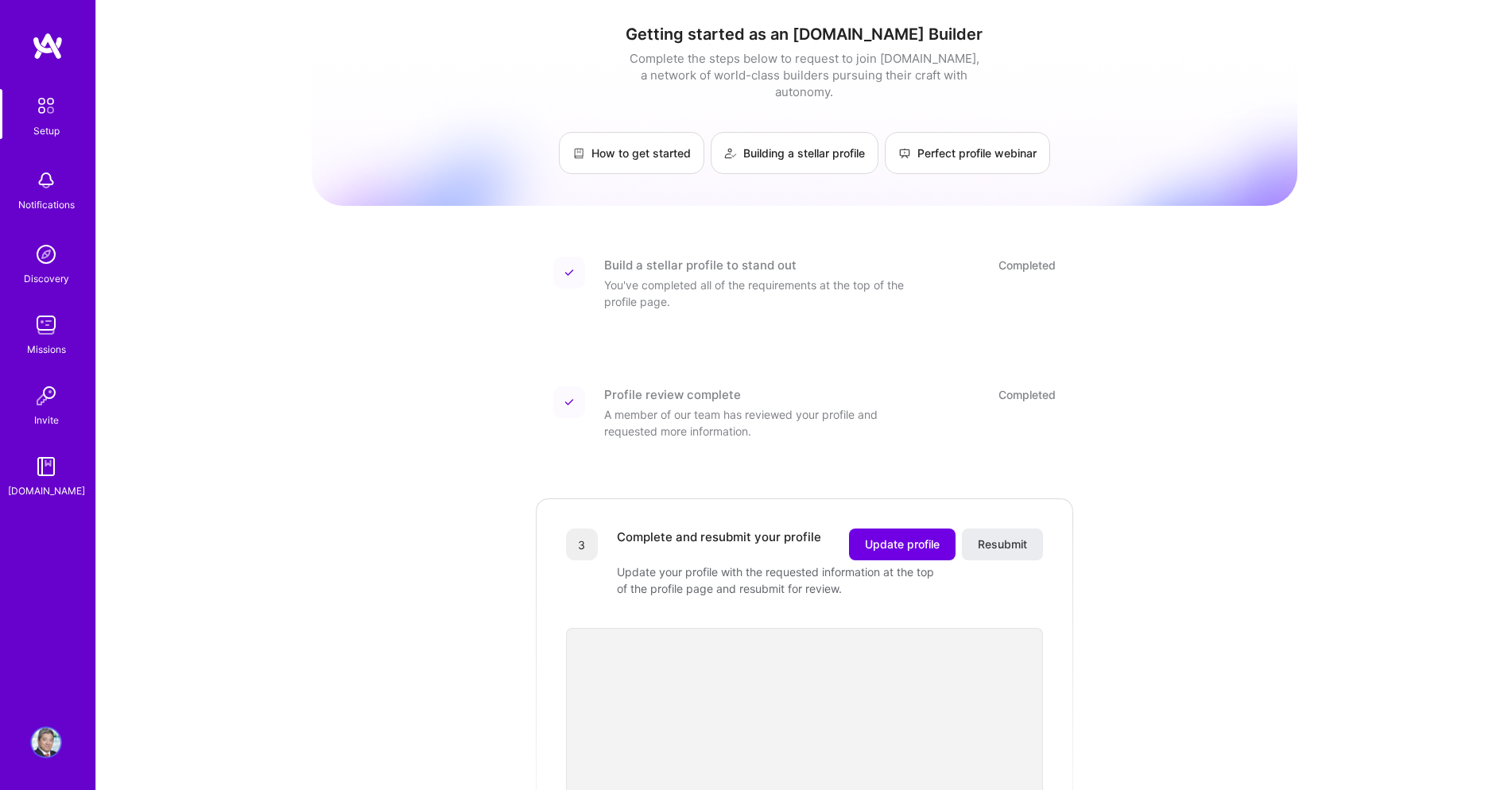
scroll to position [1, 0]
